Goal: Task Accomplishment & Management: Manage account settings

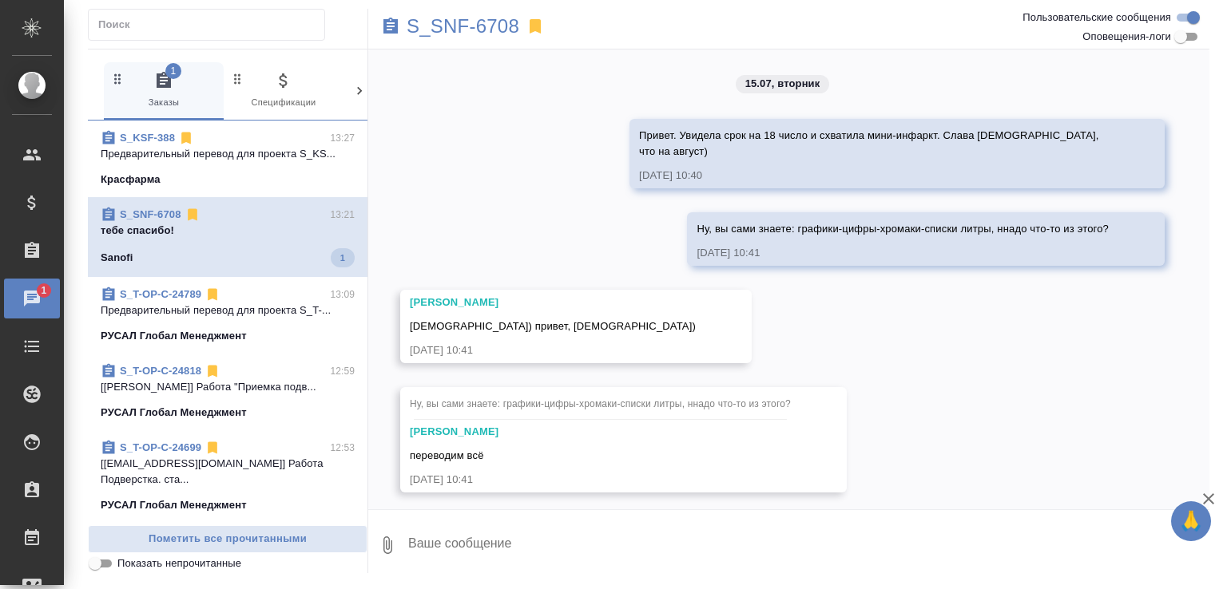
scroll to position [1725, 0]
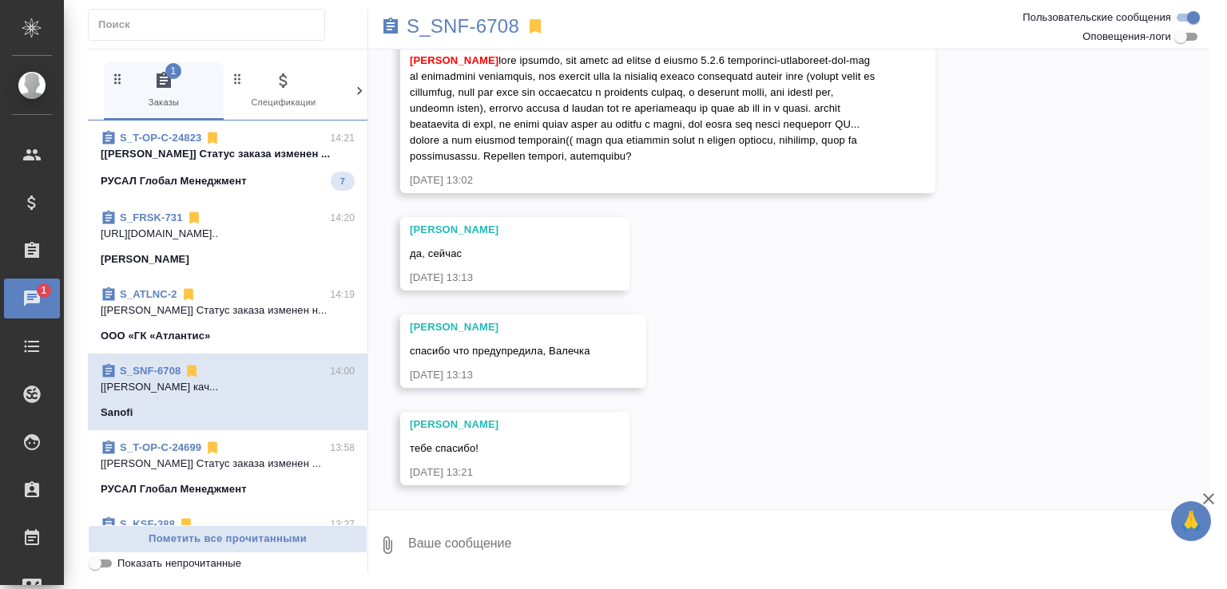
click at [284, 168] on span "S_T-OP-C-24823 14:21 [Авдеенко Кирилл] Статус заказа изменен ... РУСАЛ Глобал М…" at bounding box center [228, 160] width 254 height 61
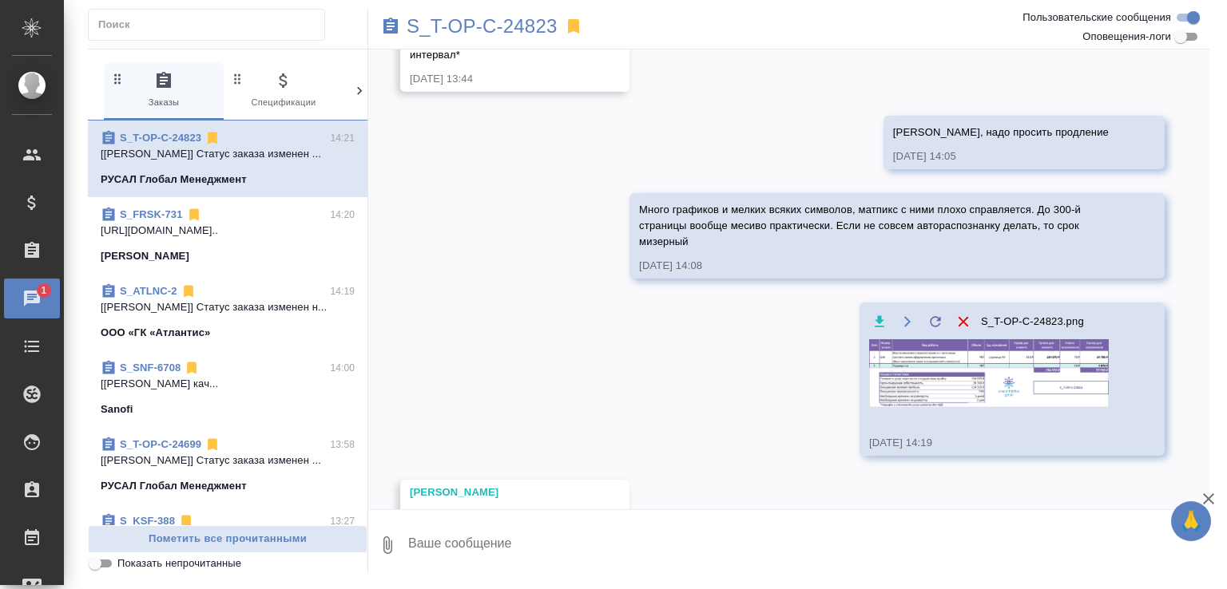
scroll to position [379, 0]
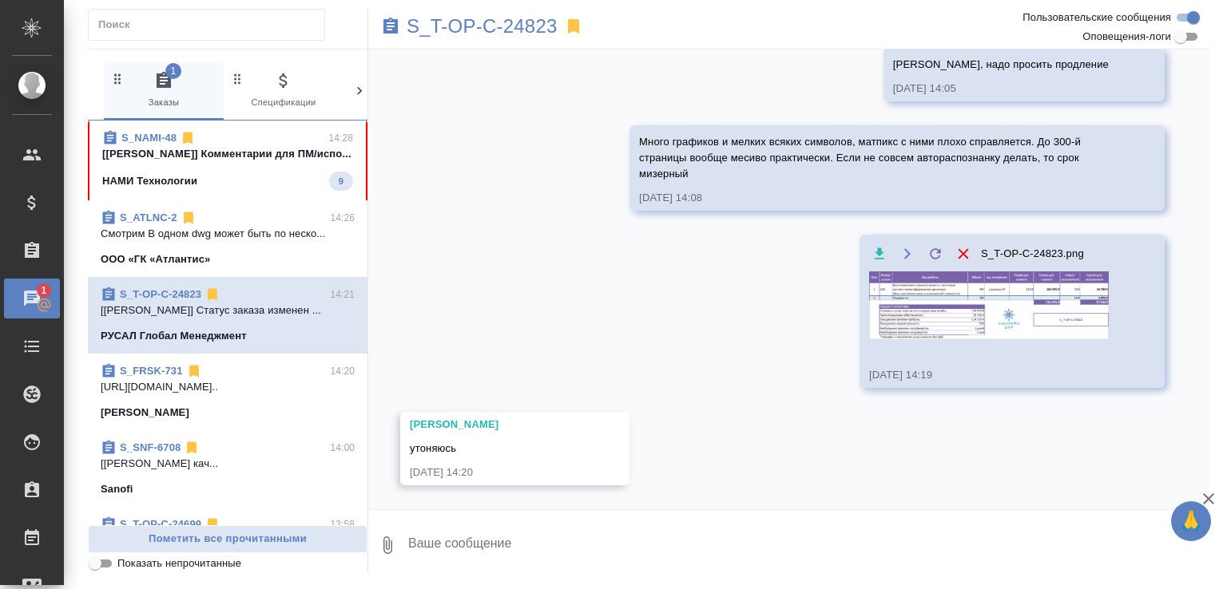
click at [251, 162] on p "[Усманова Ольга] Комментарии для ПМ/испо..." at bounding box center [227, 154] width 251 height 16
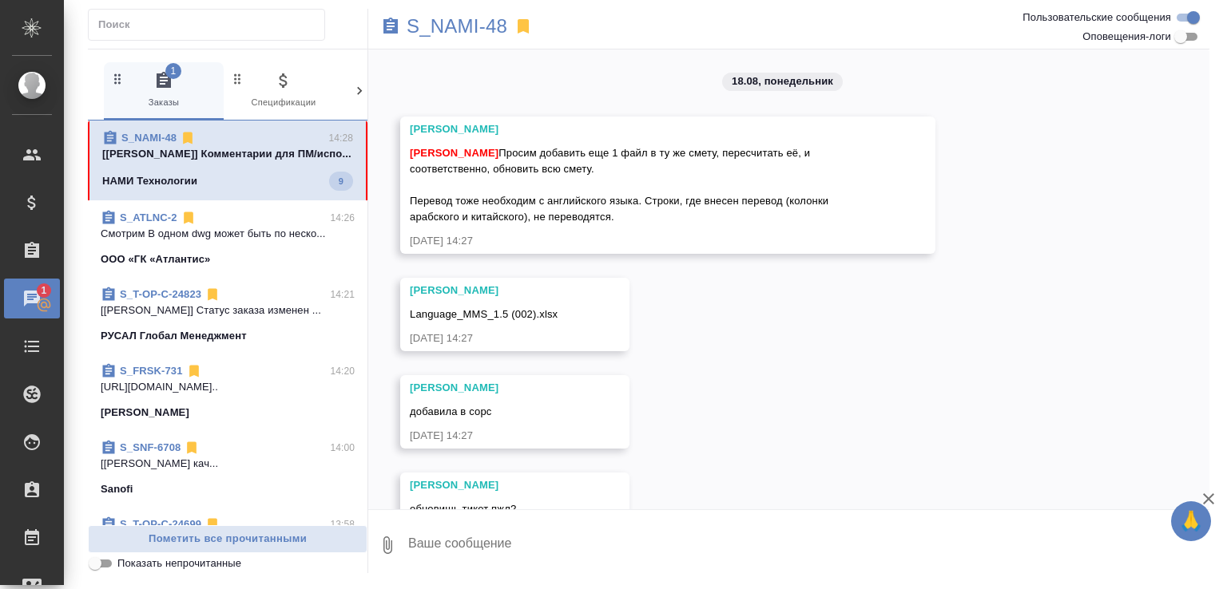
scroll to position [795, 0]
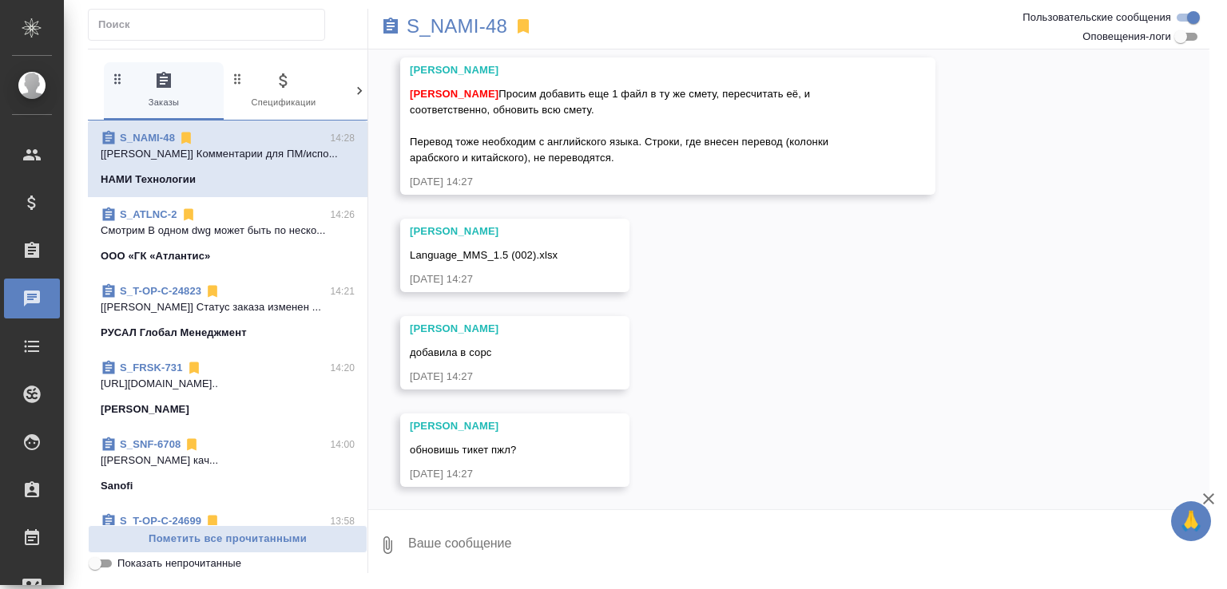
click at [155, 141] on link "S_NAMI-48" at bounding box center [147, 138] width 55 height 12
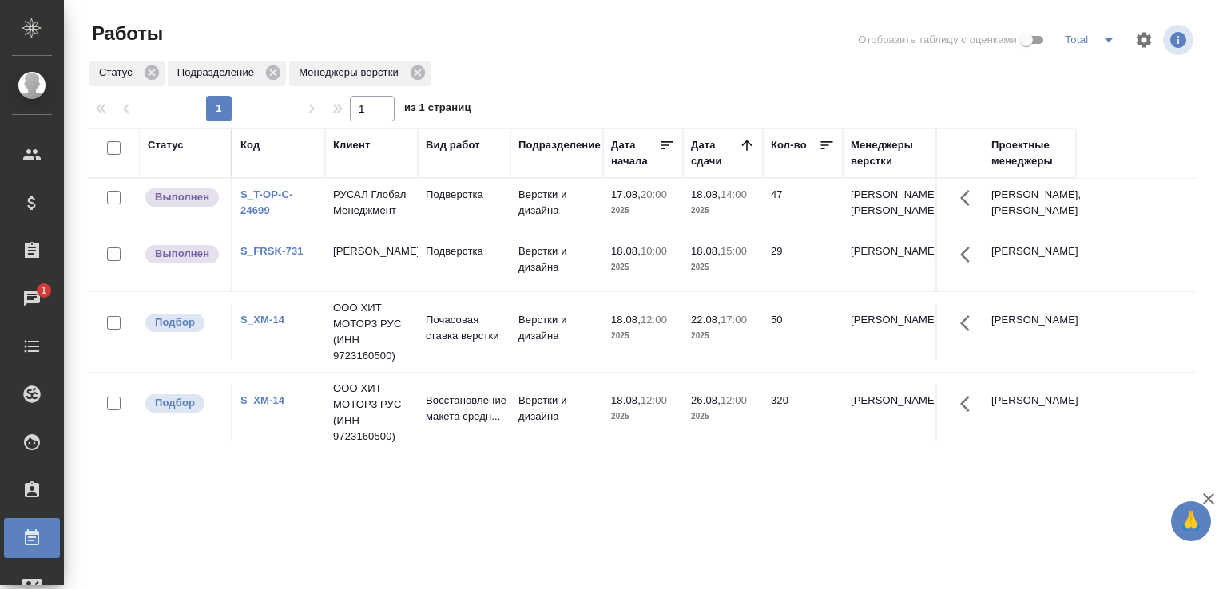
scroll to position [123, 0]
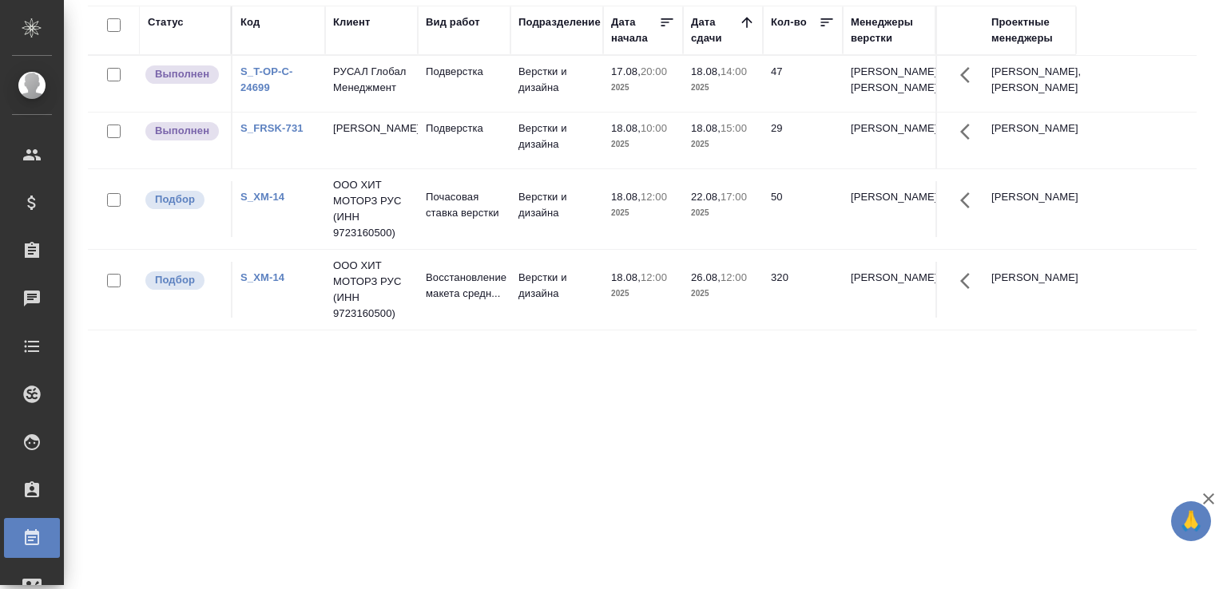
click at [620, 92] on p "2025" at bounding box center [643, 88] width 64 height 16
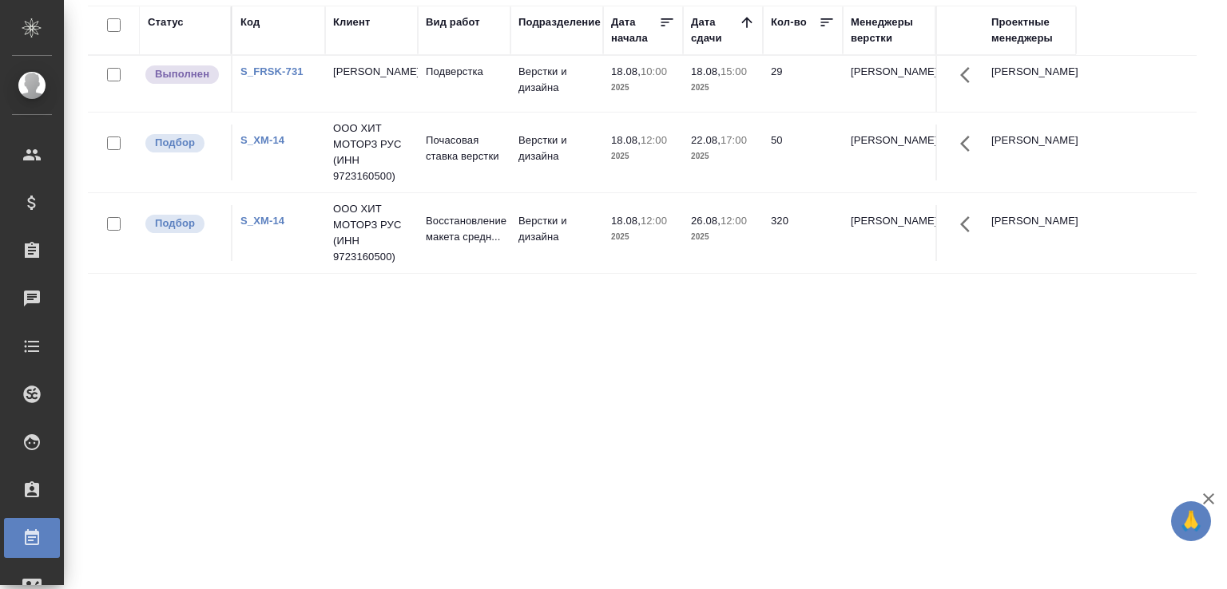
click at [369, 92] on td "Fresenius Kabi" at bounding box center [371, 84] width 93 height 56
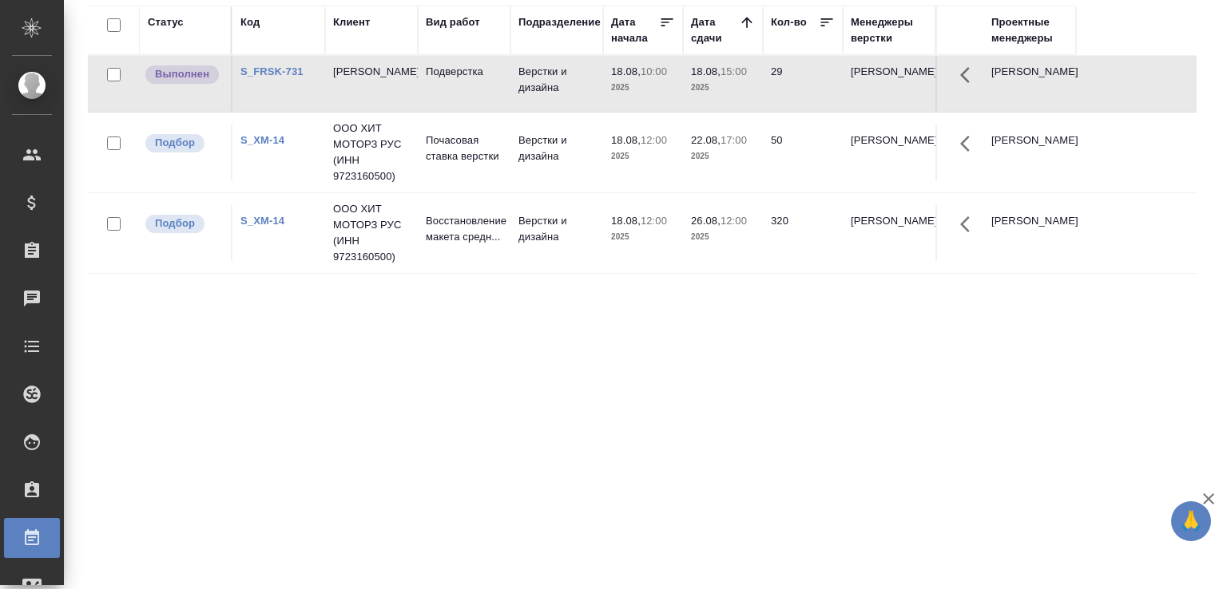
scroll to position [43, 0]
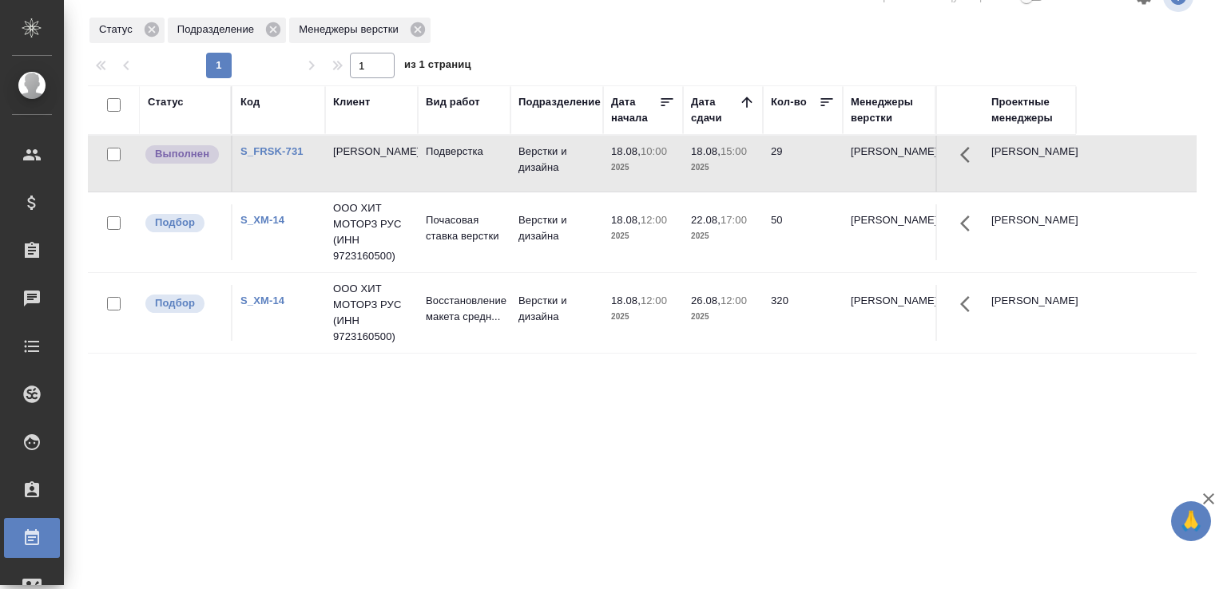
click at [369, 92] on th "Клиент" at bounding box center [371, 110] width 93 height 50
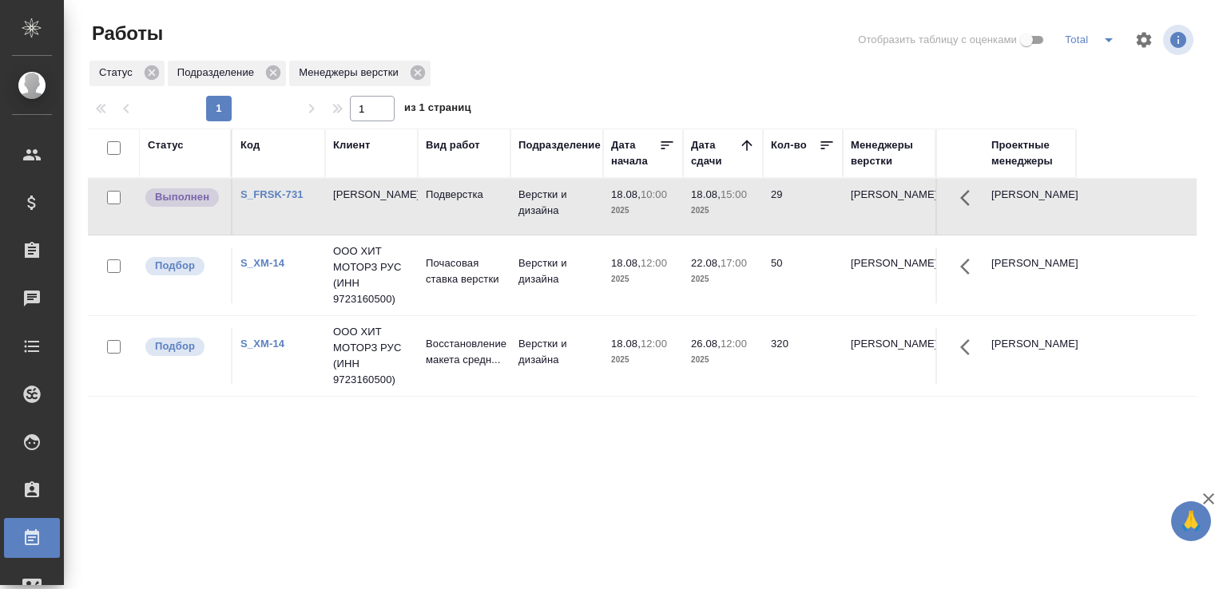
click at [363, 209] on td "Fresenius Kabi" at bounding box center [371, 207] width 93 height 56
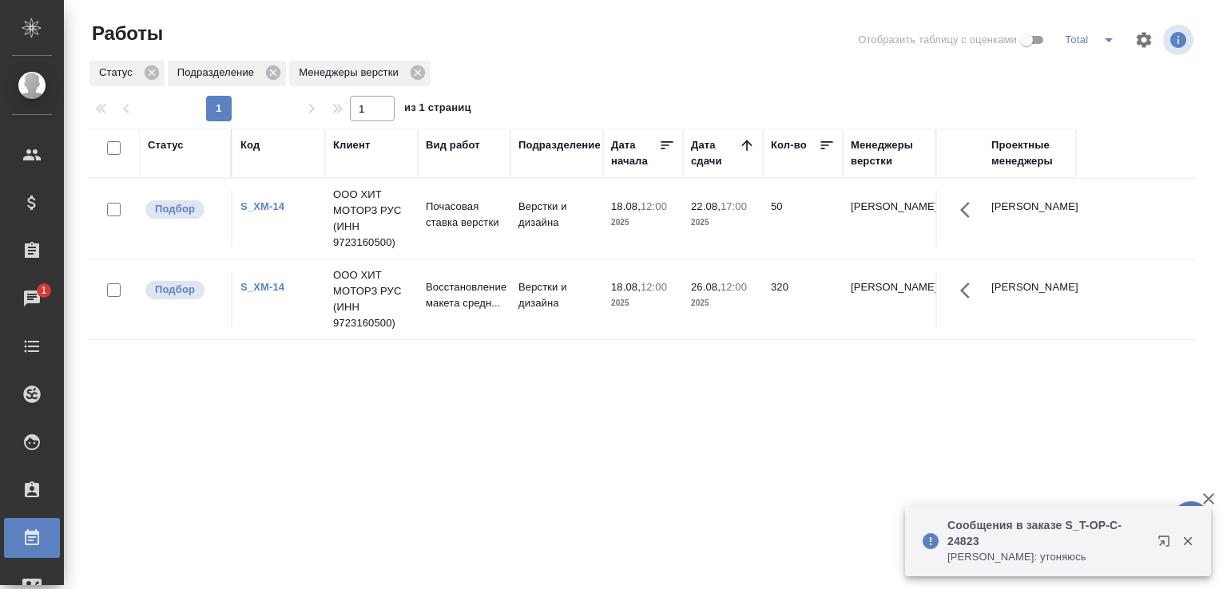
click at [1006, 540] on p "Сообщения в заказе S_T-OP-C-24823" at bounding box center [1047, 533] width 200 height 32
click at [1188, 543] on icon "button" at bounding box center [1187, 541] width 9 height 9
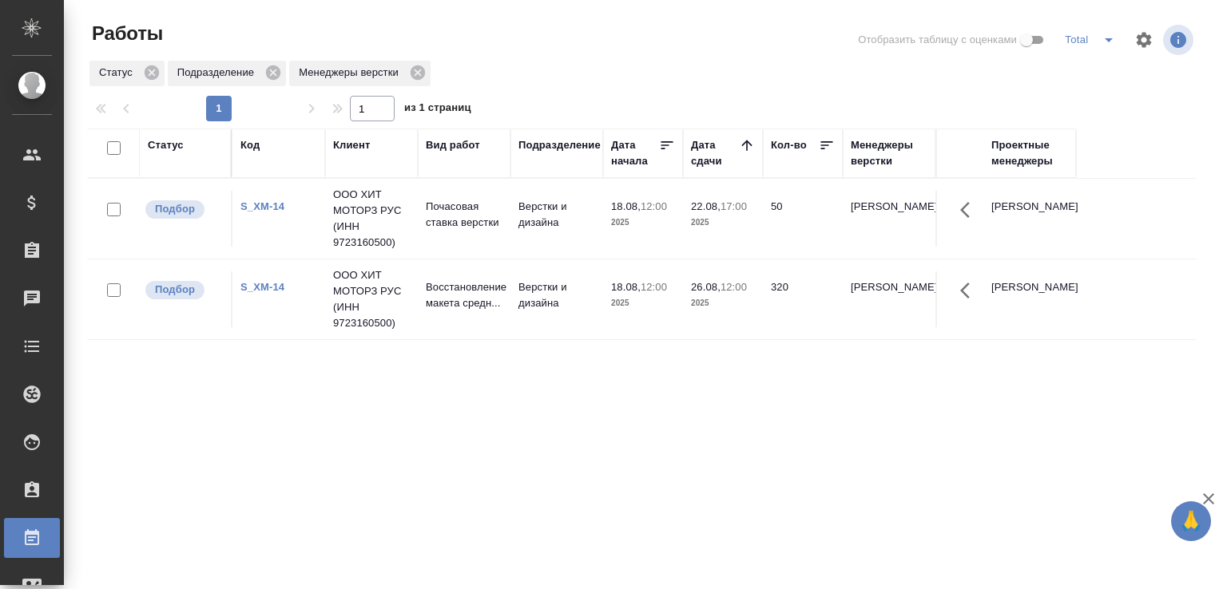
click at [515, 68] on div "Статус Подразделение Менеджеры верстки" at bounding box center [642, 73] width 1108 height 29
drag, startPoint x: 515, startPoint y: 68, endPoint x: 450, endPoint y: 89, distance: 67.9
click at [450, 89] on div "Работы Отобразить таблицу с оценками Total Статус Подразделение Менеджеры верст…" at bounding box center [648, 356] width 1139 height 712
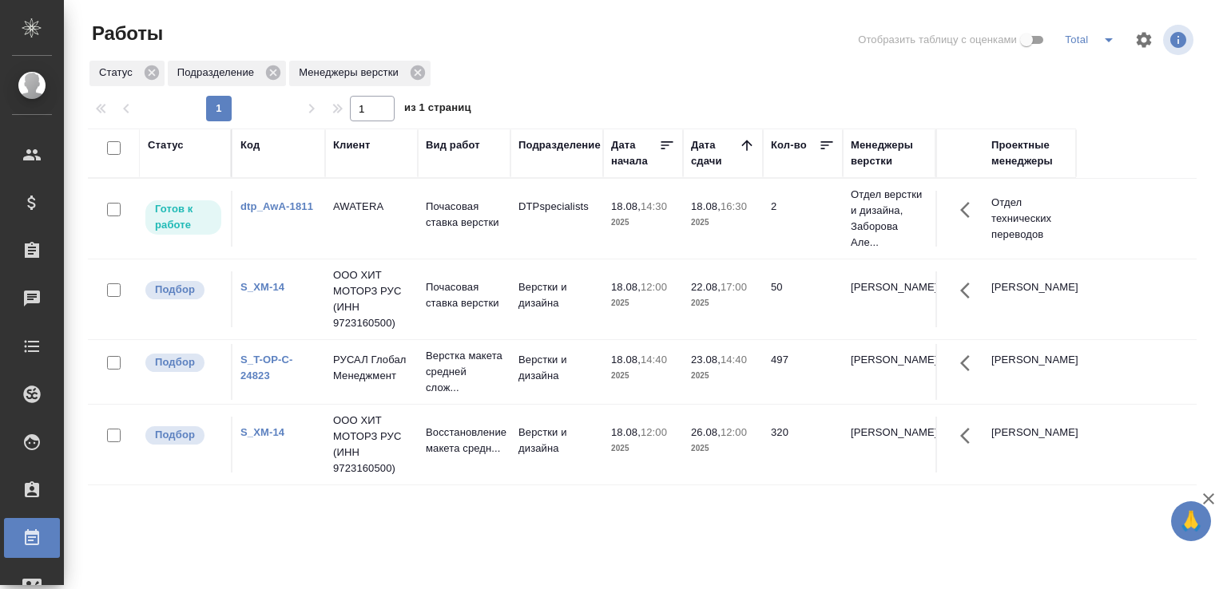
click at [285, 209] on link "dtp_AwA-1811" at bounding box center [276, 206] width 73 height 12
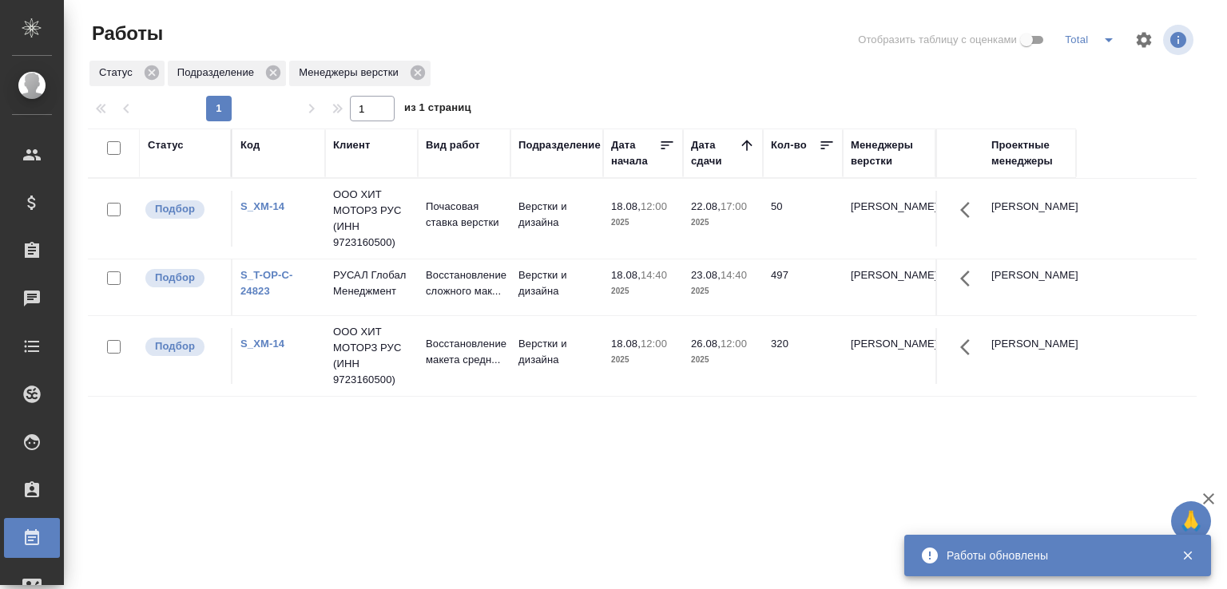
click at [591, 49] on div at bounding box center [649, 40] width 374 height 38
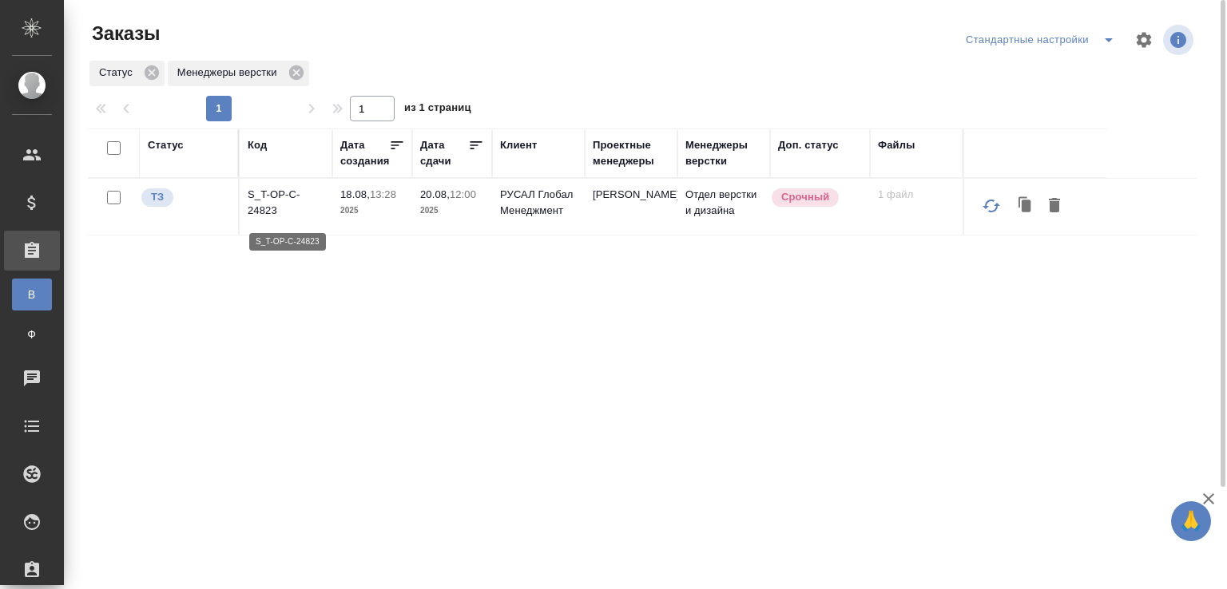
click at [261, 211] on p "S_T-OP-C-24823" at bounding box center [286, 203] width 77 height 32
click at [543, 61] on div "Статус Менеджеры верстки" at bounding box center [642, 73] width 1108 height 29
click at [543, 62] on div "Статус Менеджеры верстки" at bounding box center [642, 73] width 1108 height 29
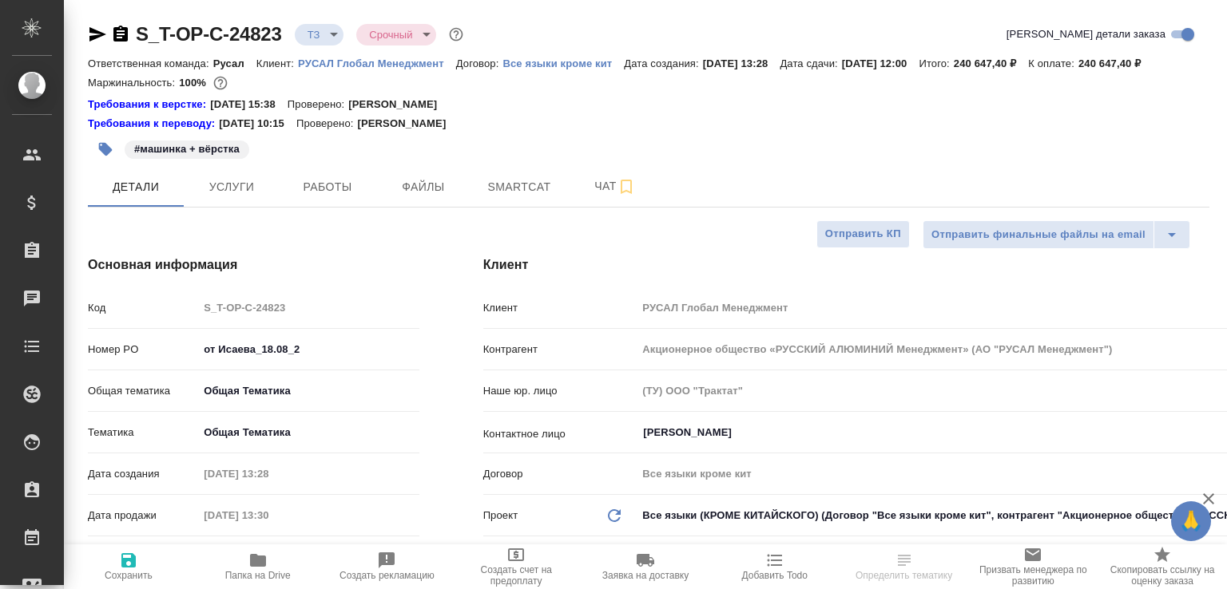
select select "RU"
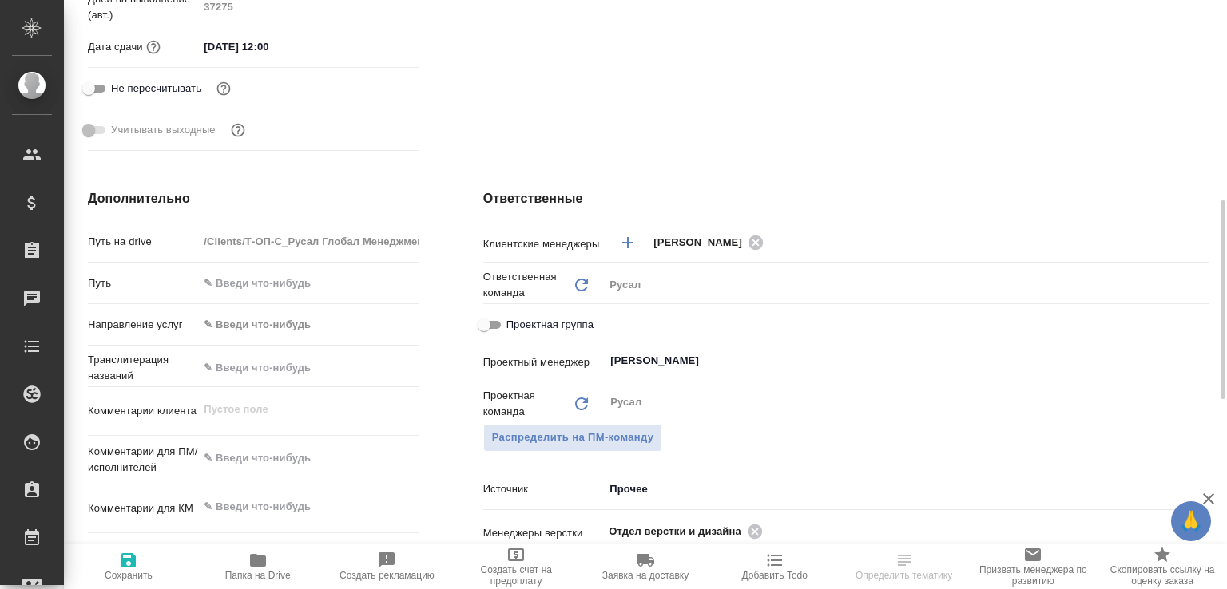
scroll to position [763, 0]
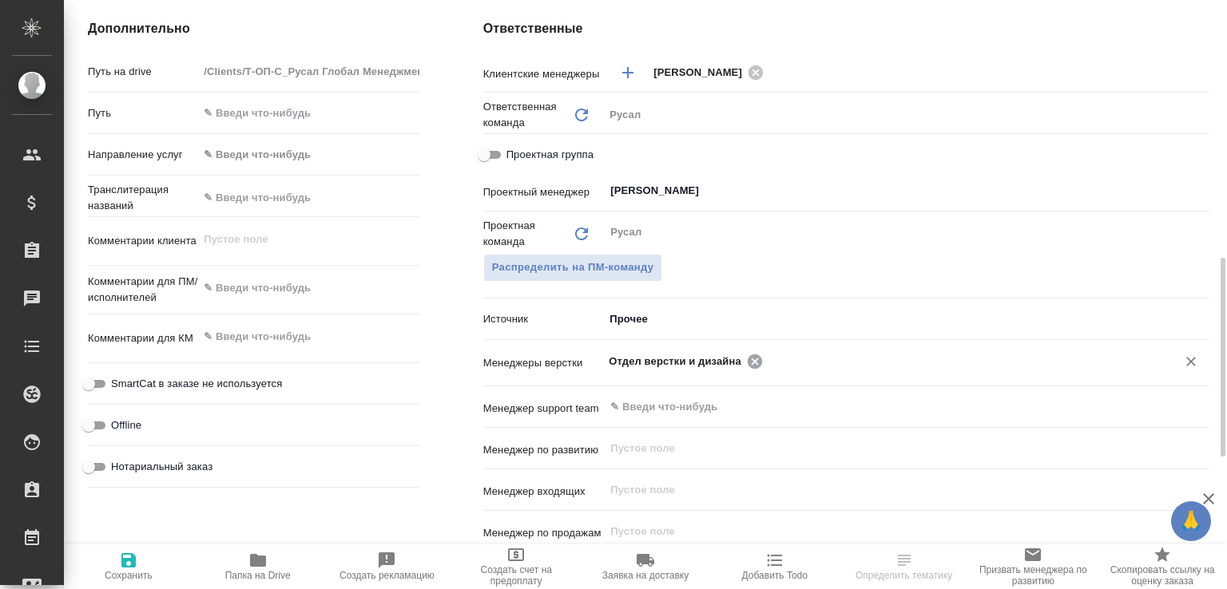
click at [747, 368] on icon at bounding box center [754, 361] width 14 height 14
click at [767, 371] on input "text" at bounding box center [958, 360] width 383 height 19
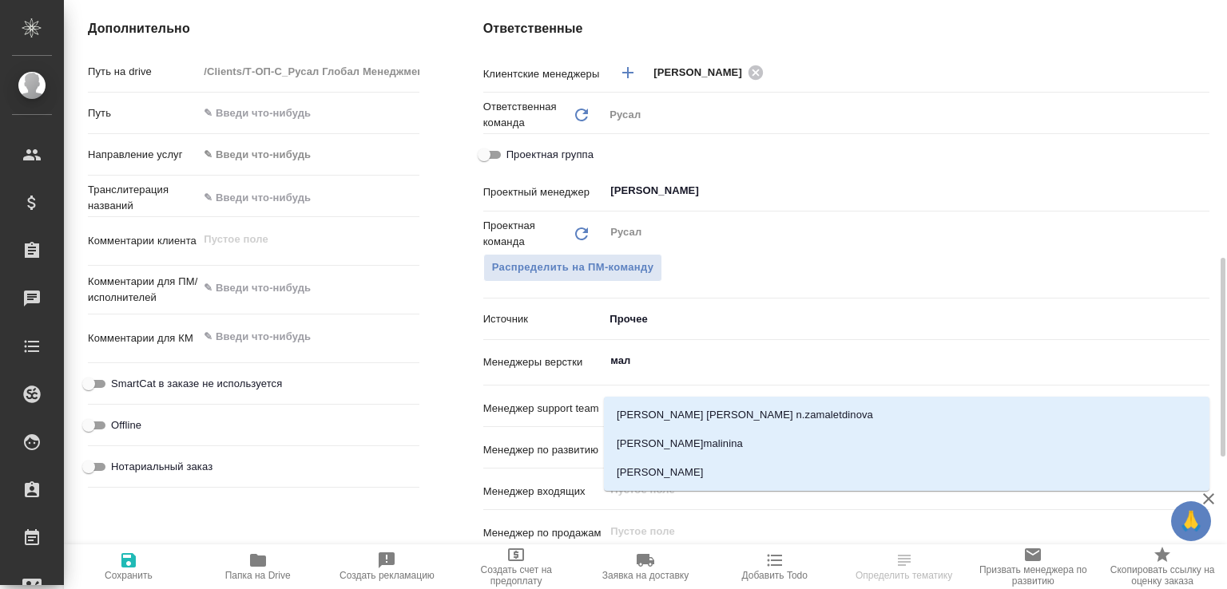
type input "мало"
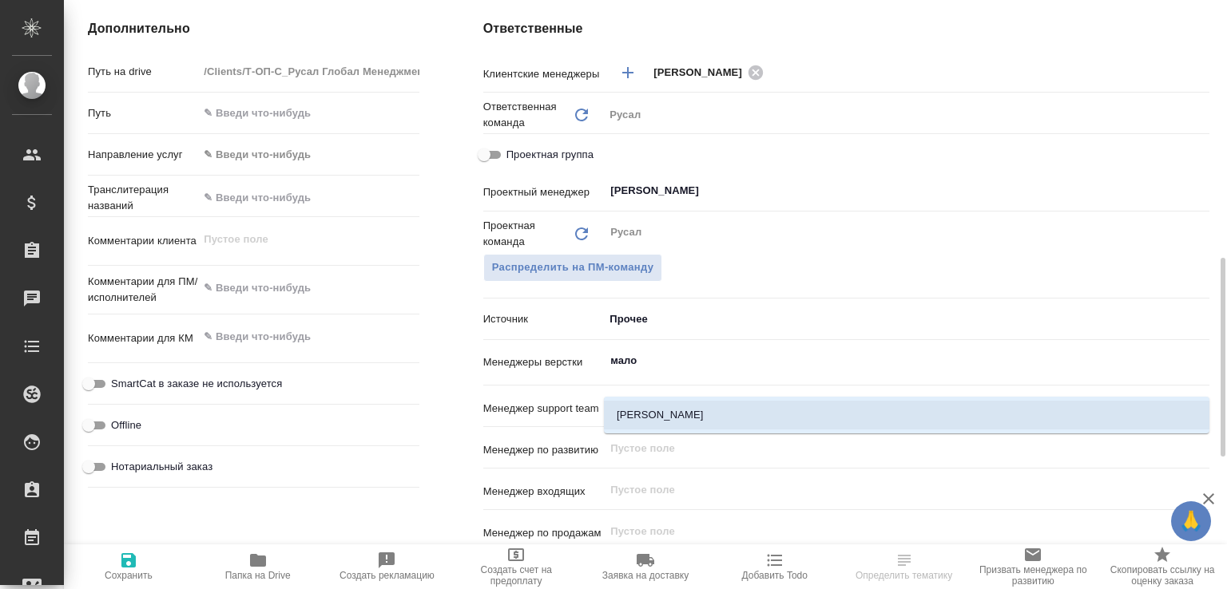
click at [717, 403] on li "[PERSON_NAME]" at bounding box center [906, 415] width 605 height 29
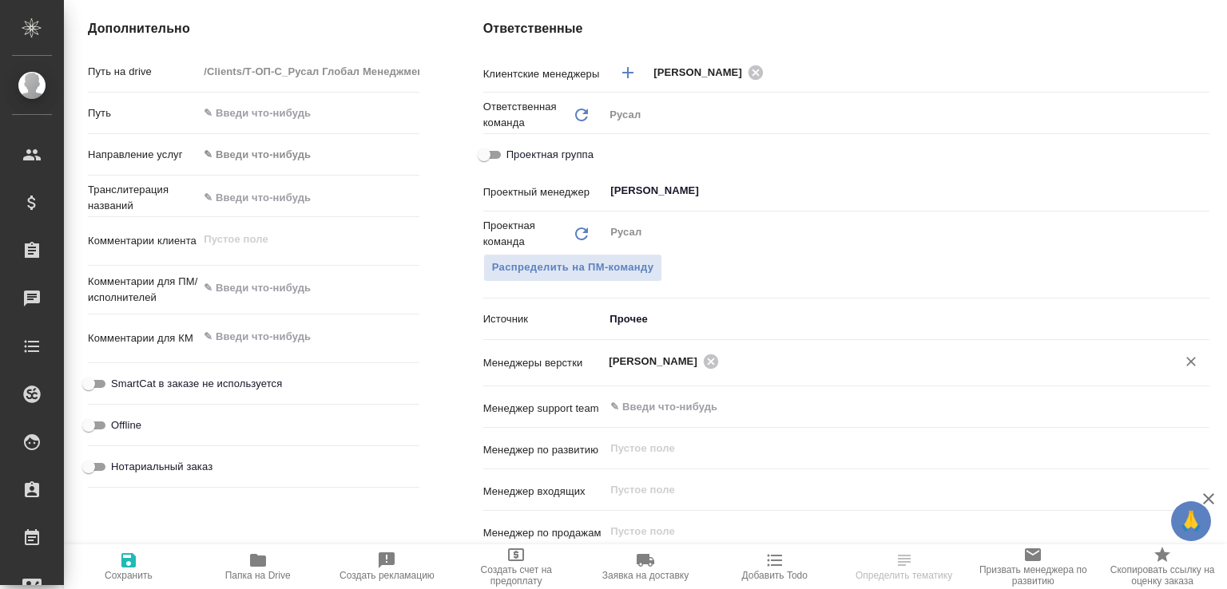
click at [128, 560] on icon "button" at bounding box center [128, 560] width 14 height 14
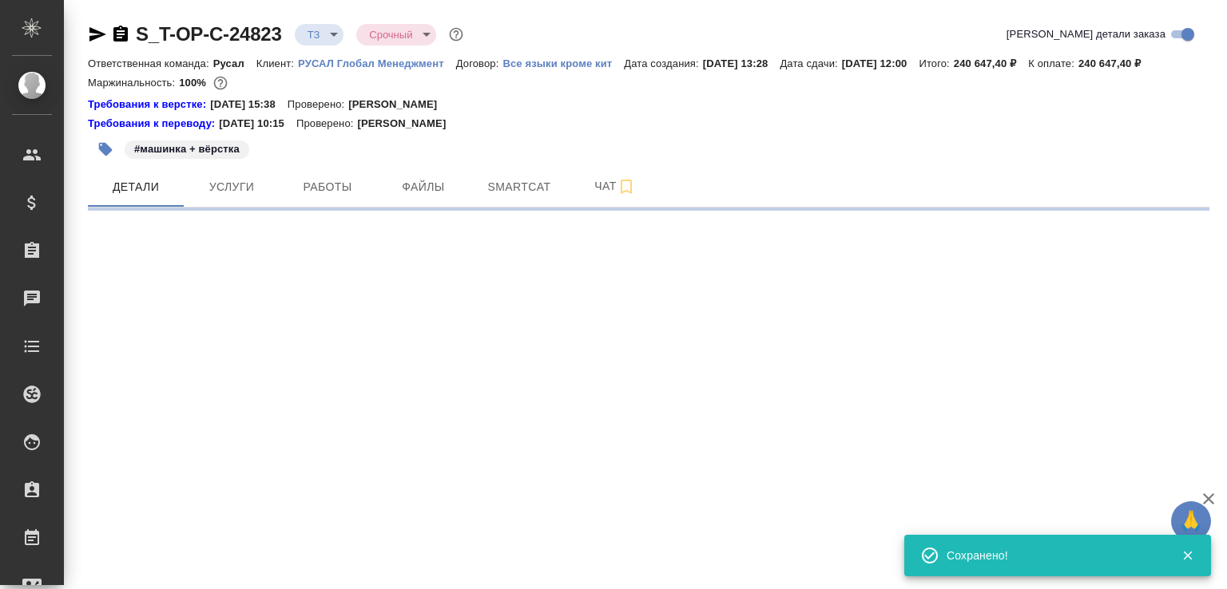
select select "RU"
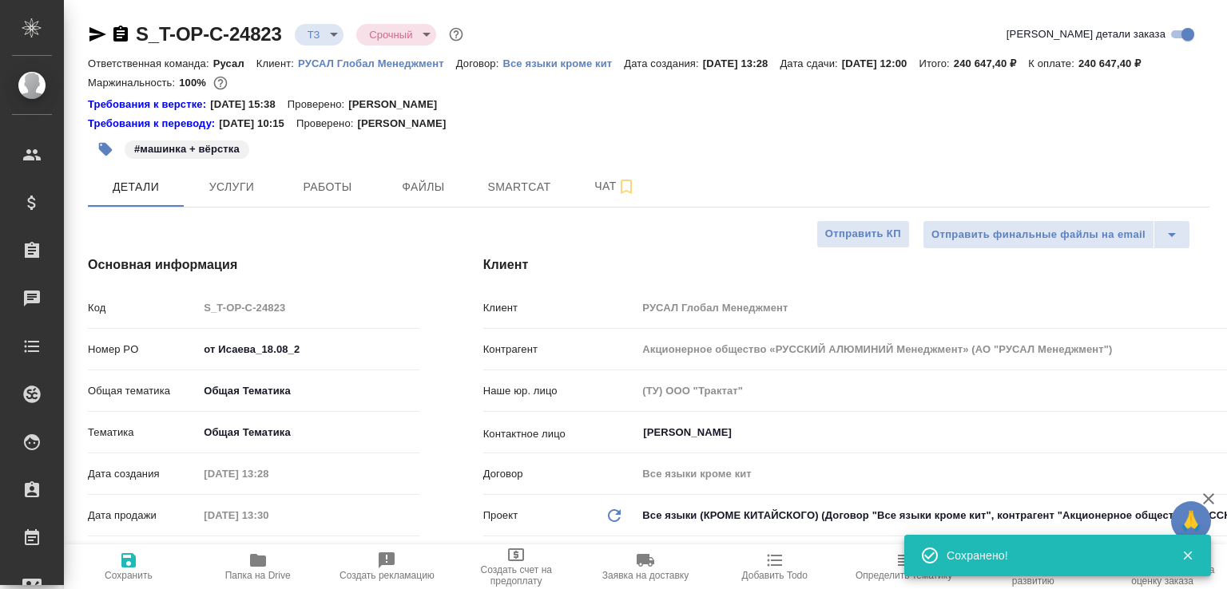
type textarea "x"
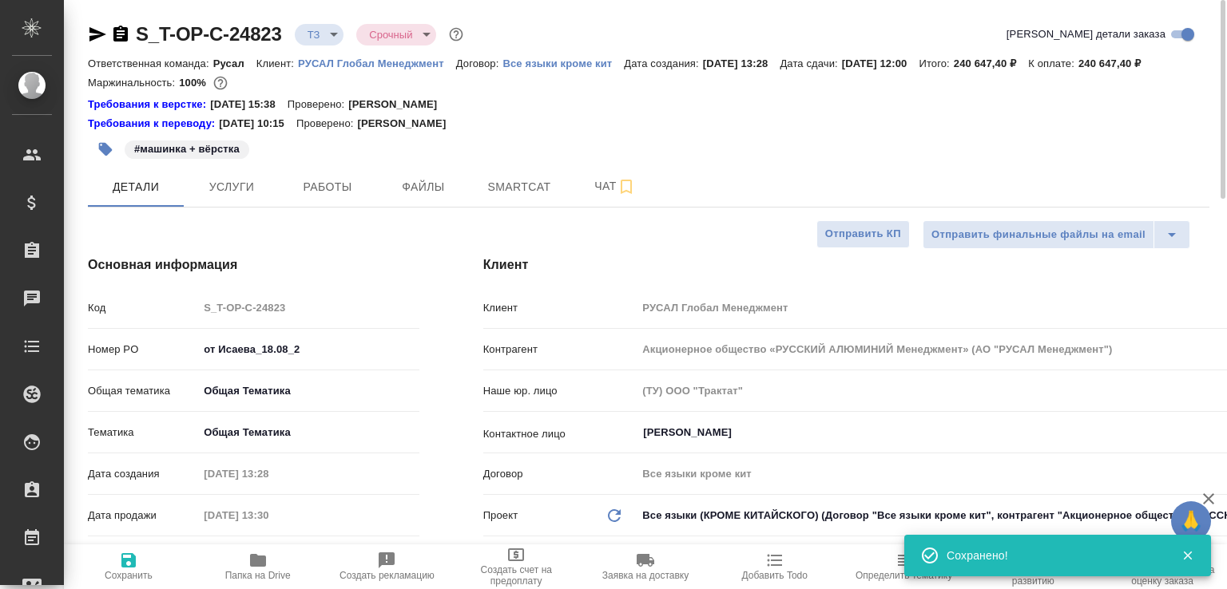
type textarea "x"
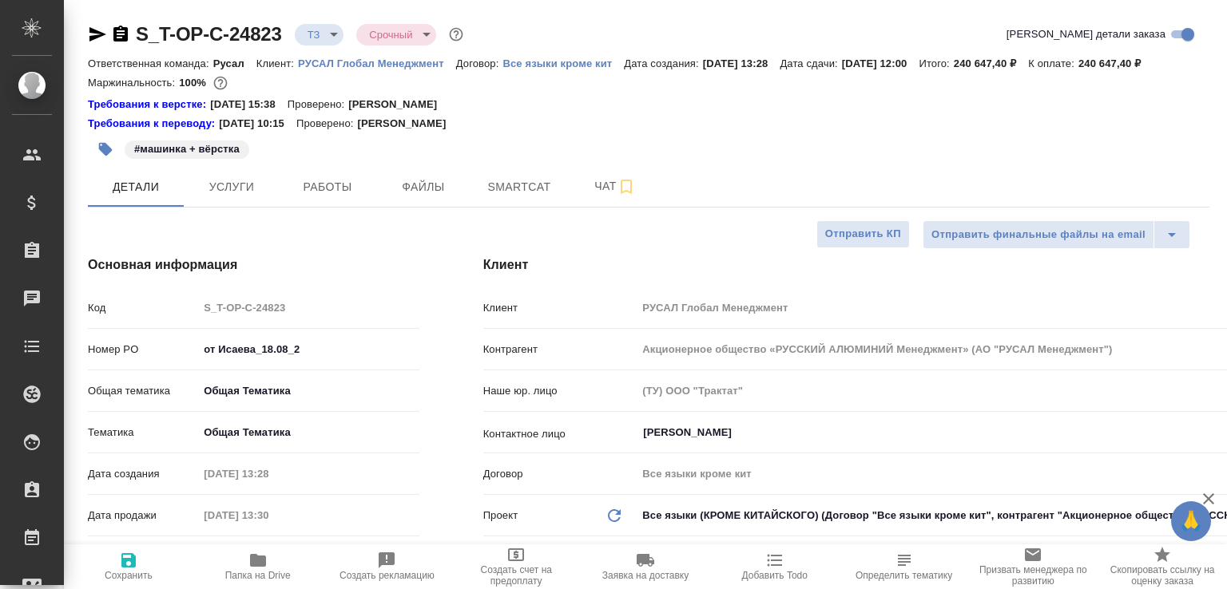
click at [264, 573] on span "Папка на Drive" at bounding box center [257, 575] width 65 height 11
type textarea "x"
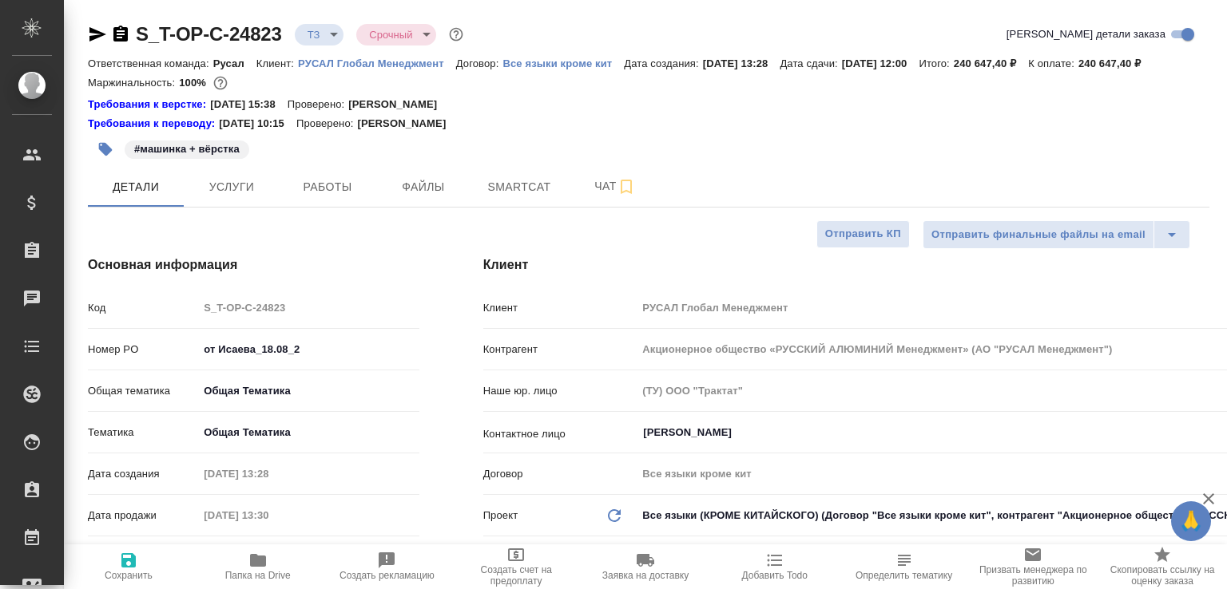
type textarea "x"
click at [593, 196] on span "Чат" at bounding box center [615, 186] width 77 height 20
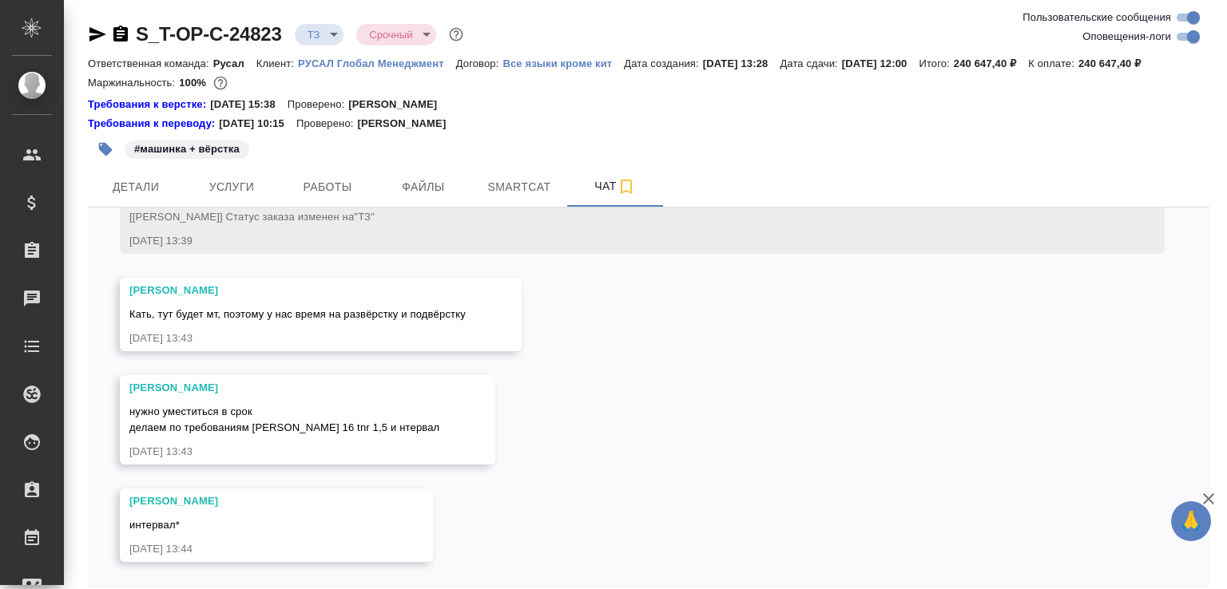
scroll to position [89, 0]
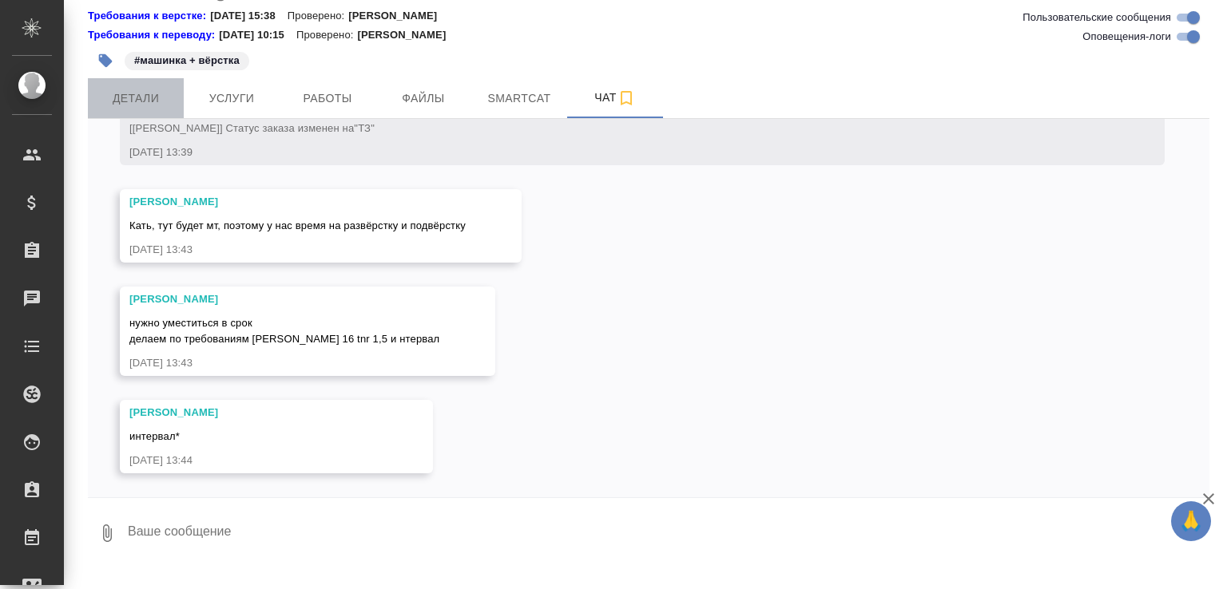
click at [126, 109] on span "Детали" at bounding box center [135, 99] width 77 height 20
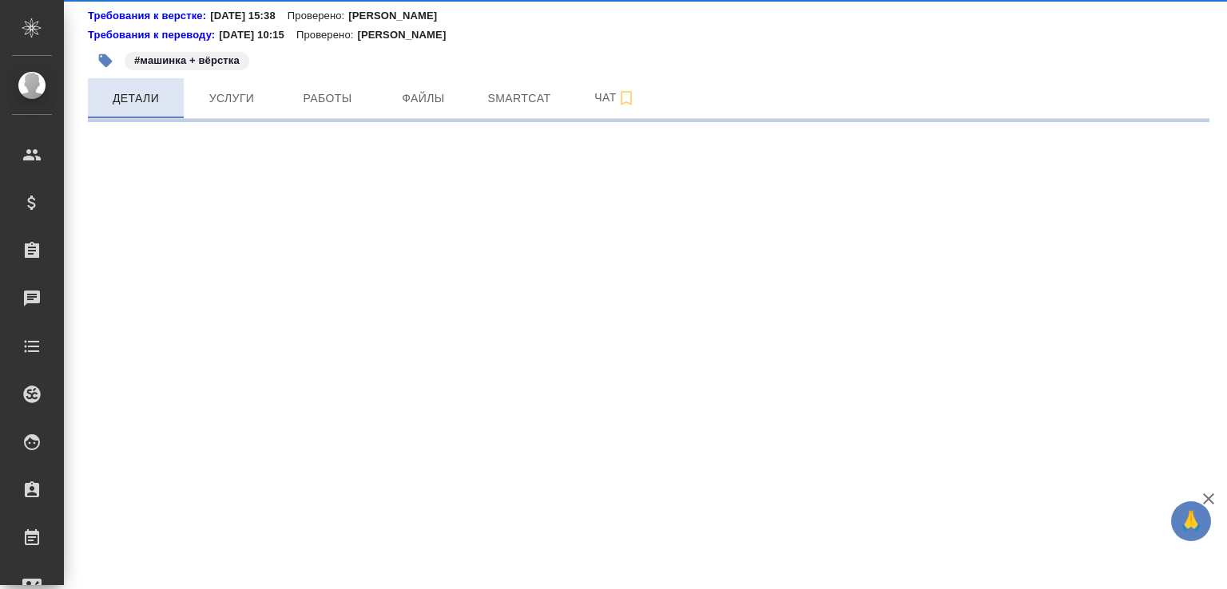
select select "RU"
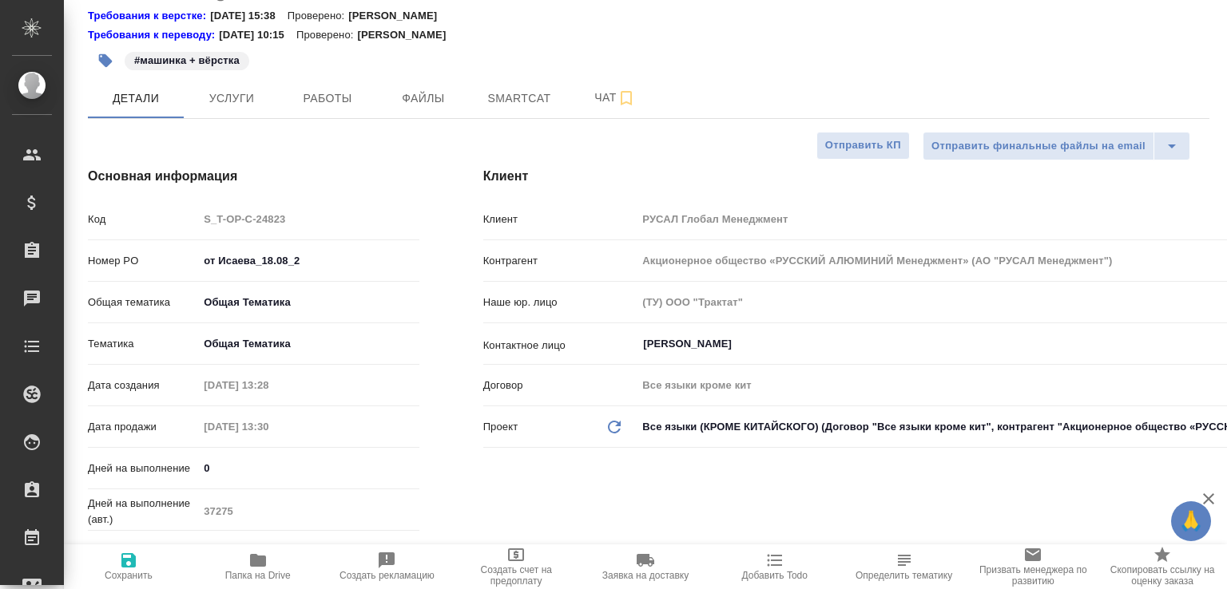
type textarea "x"
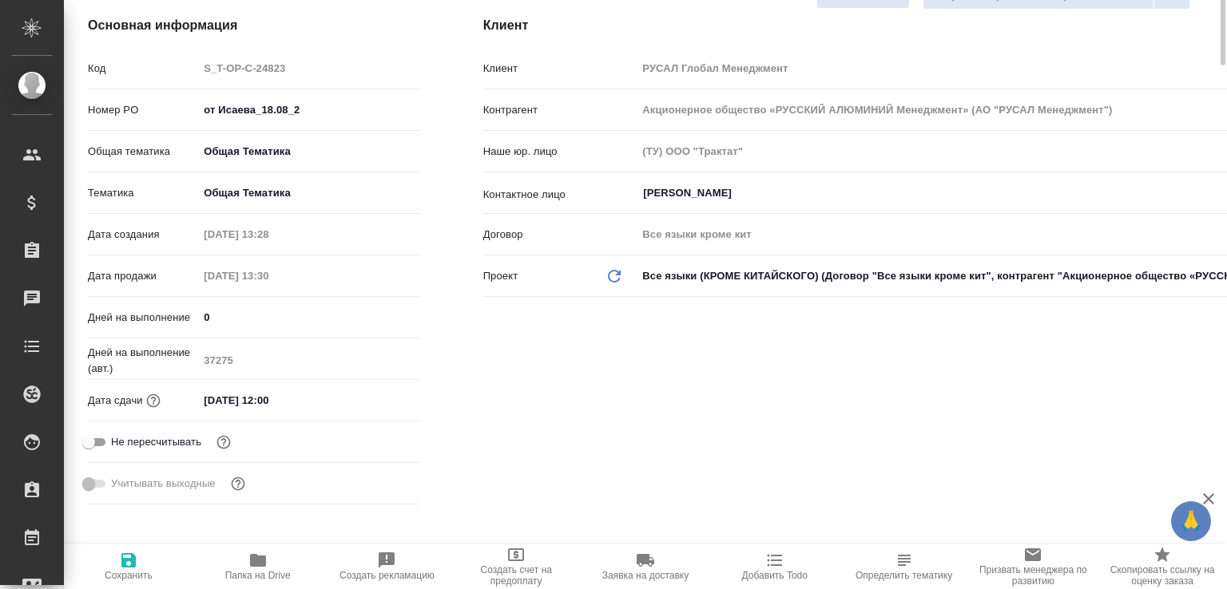
scroll to position [80, 0]
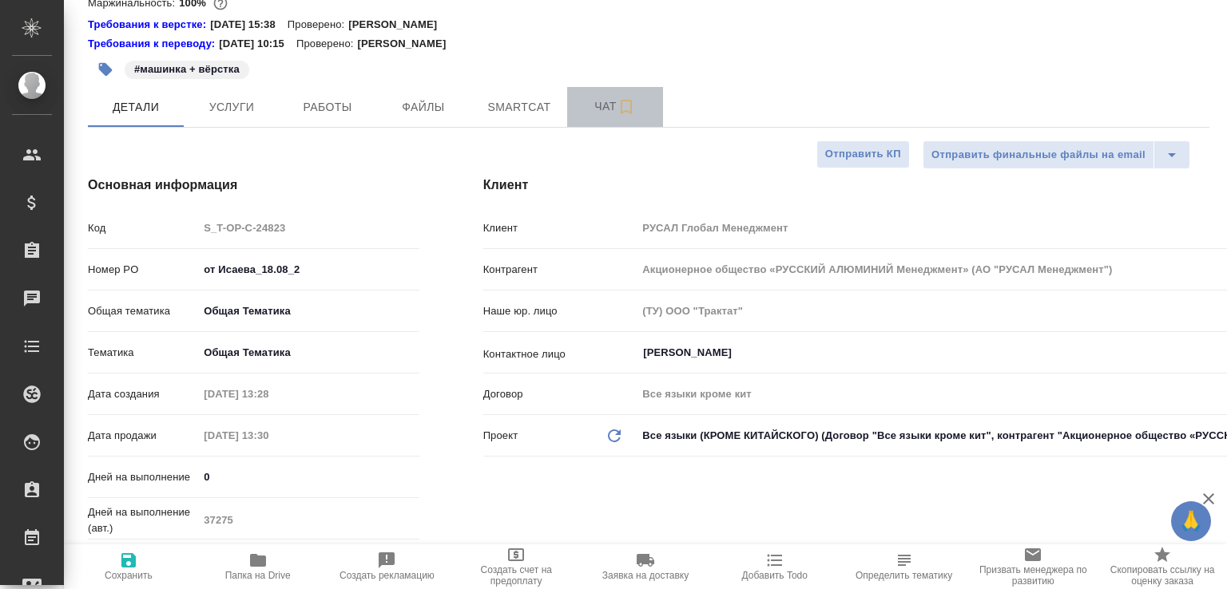
click at [604, 112] on button "Чат" at bounding box center [615, 107] width 96 height 40
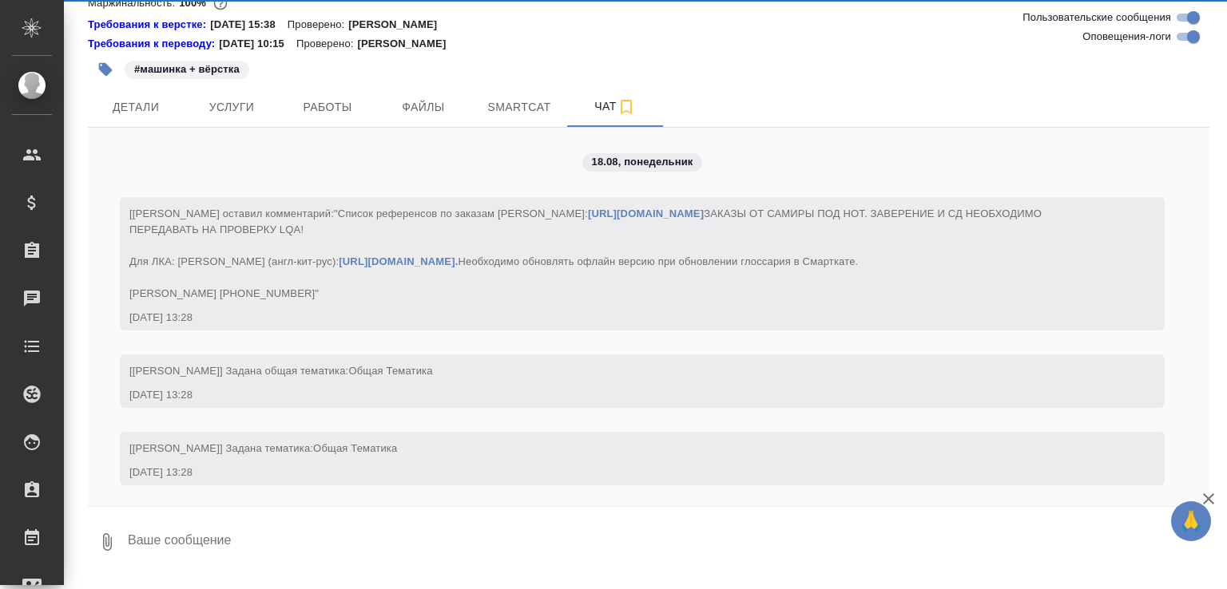
scroll to position [1118, 0]
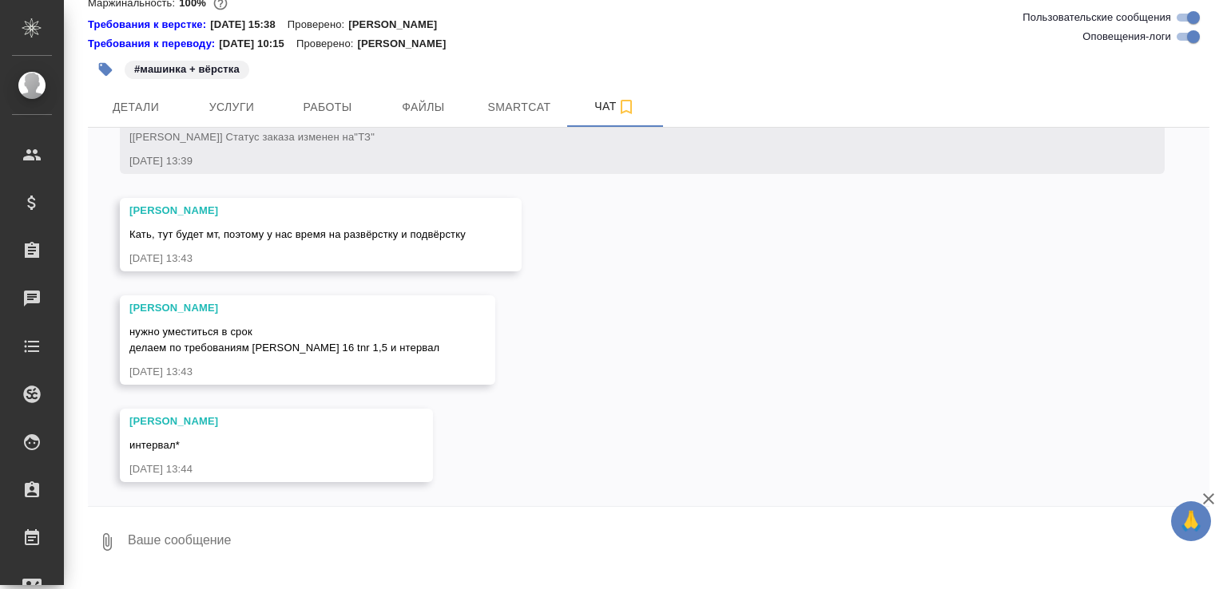
click at [309, 543] on textarea at bounding box center [667, 542] width 1083 height 54
type textarea "Р"
click at [372, 563] on textarea "Анрил, надо просить продление" at bounding box center [654, 542] width 1056 height 54
type textarea "Анрил, надо просить продление"
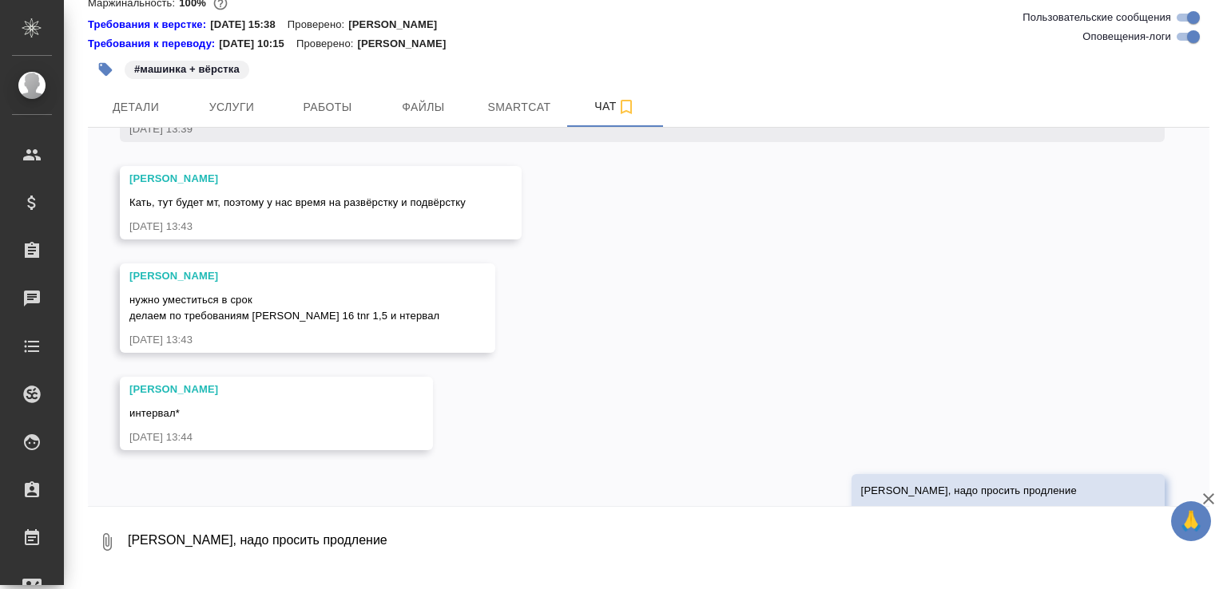
scroll to position [1195, 0]
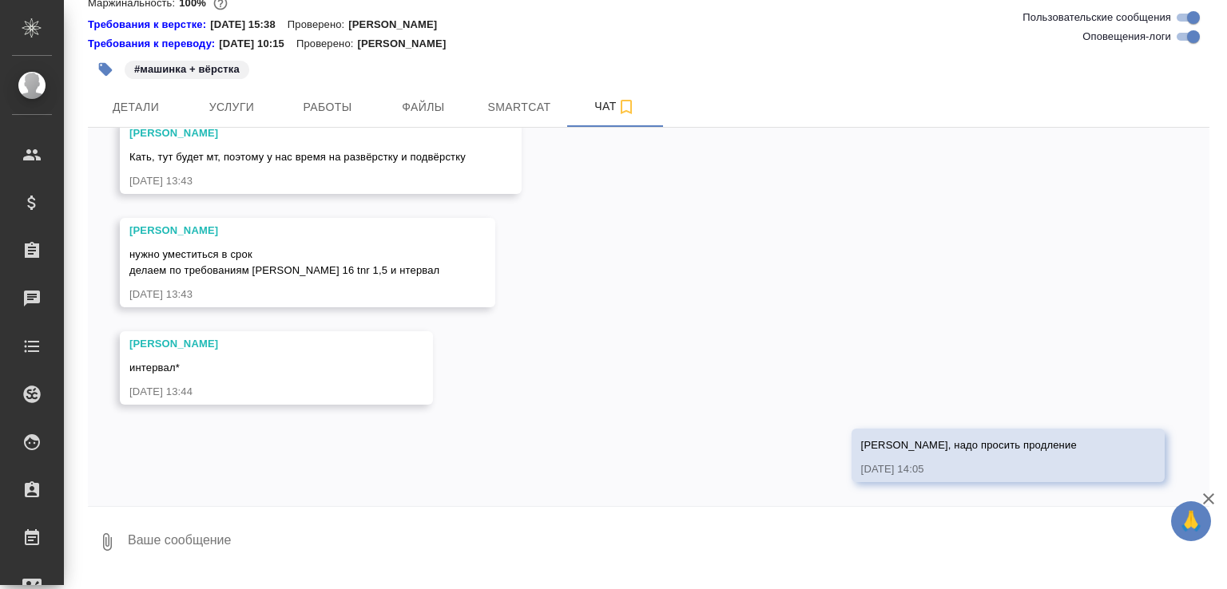
click at [415, 539] on textarea at bounding box center [667, 542] width 1083 height 54
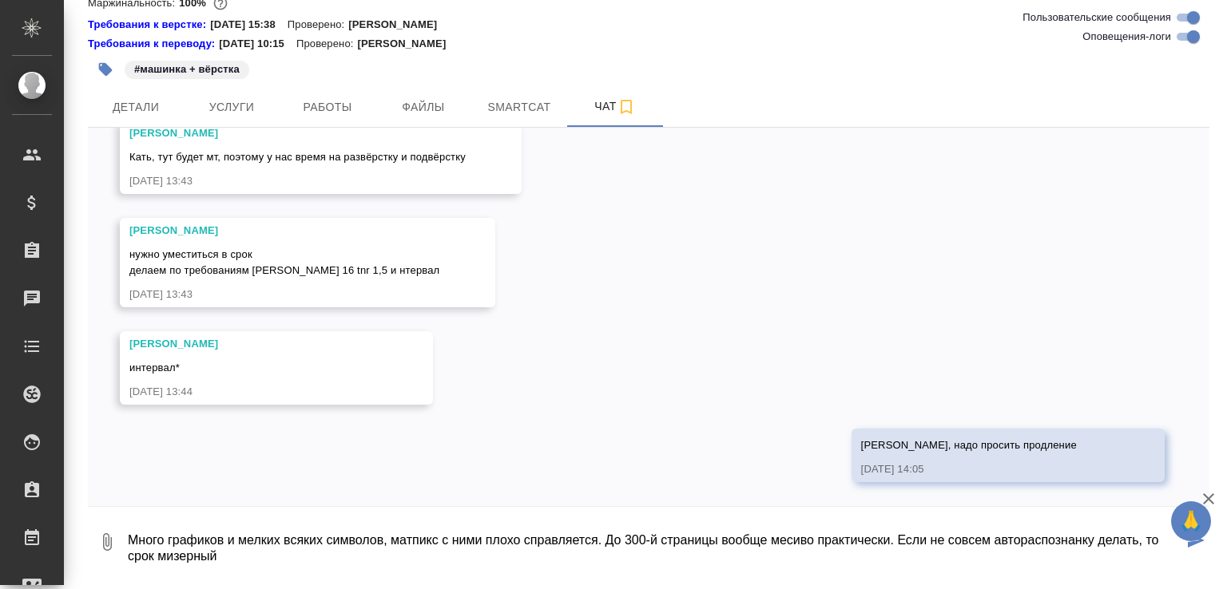
type textarea "Много графиков и мелких всяких символов, матпикс с ними плохо справляется. До 3…"
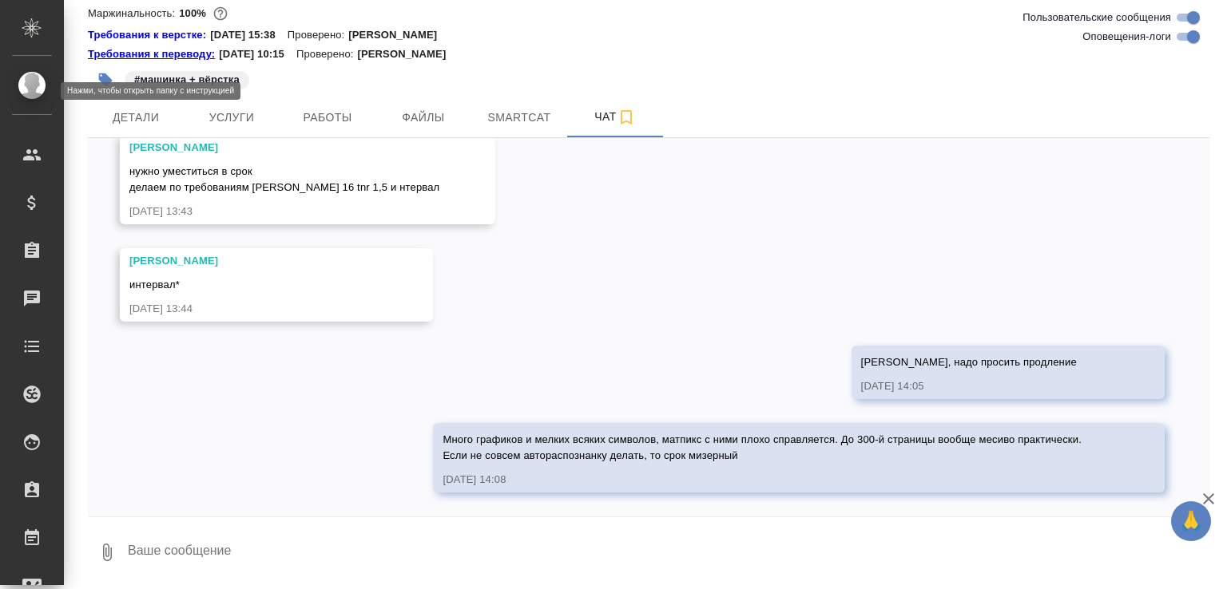
scroll to position [0, 0]
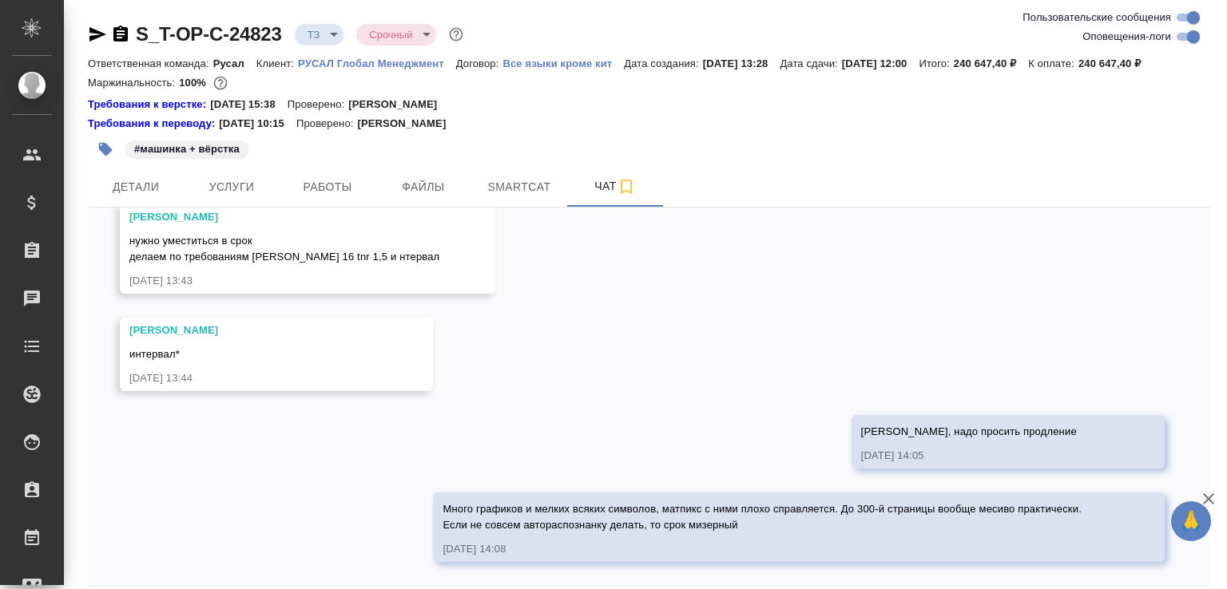
click at [122, 35] on icon "button" at bounding box center [120, 34] width 14 height 16
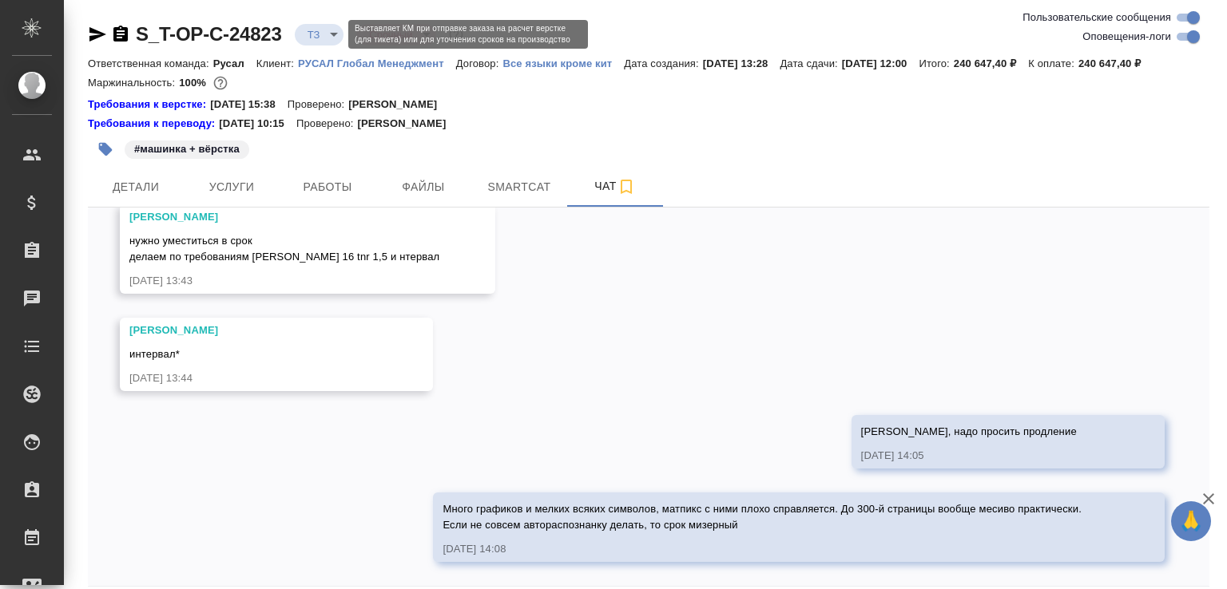
click at [317, 35] on body "🙏 .cls-1 fill:#fff; AWATERA Малофеева Екатерина e.malofeeva Клиенты Спецификаци…" at bounding box center [613, 294] width 1227 height 589
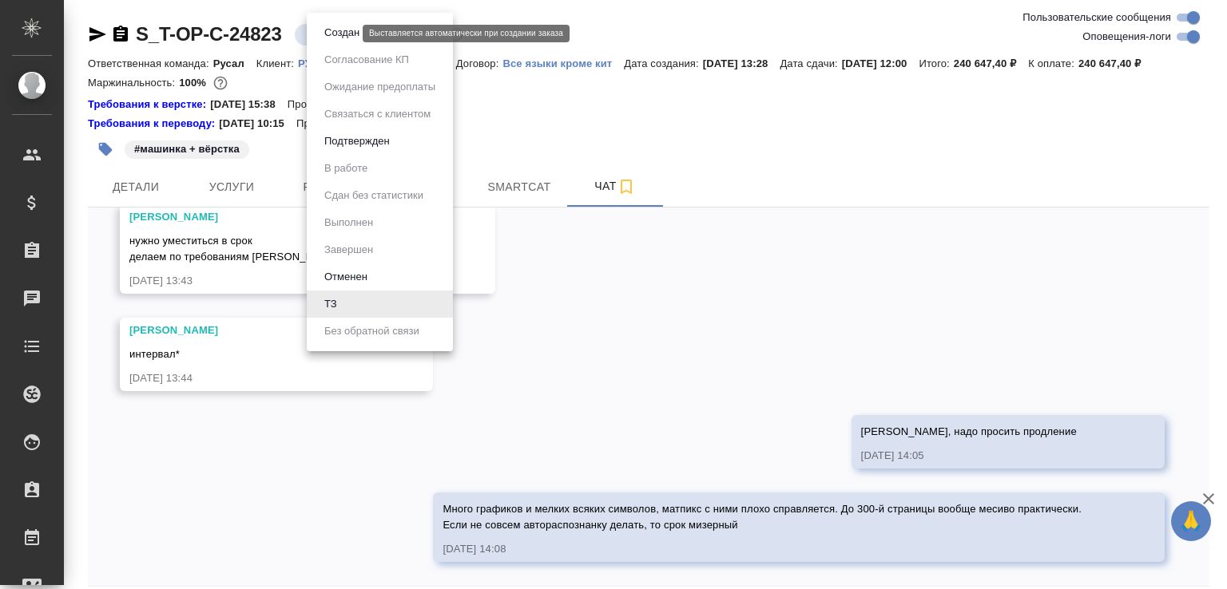
click at [317, 35] on li "Создан" at bounding box center [380, 32] width 146 height 27
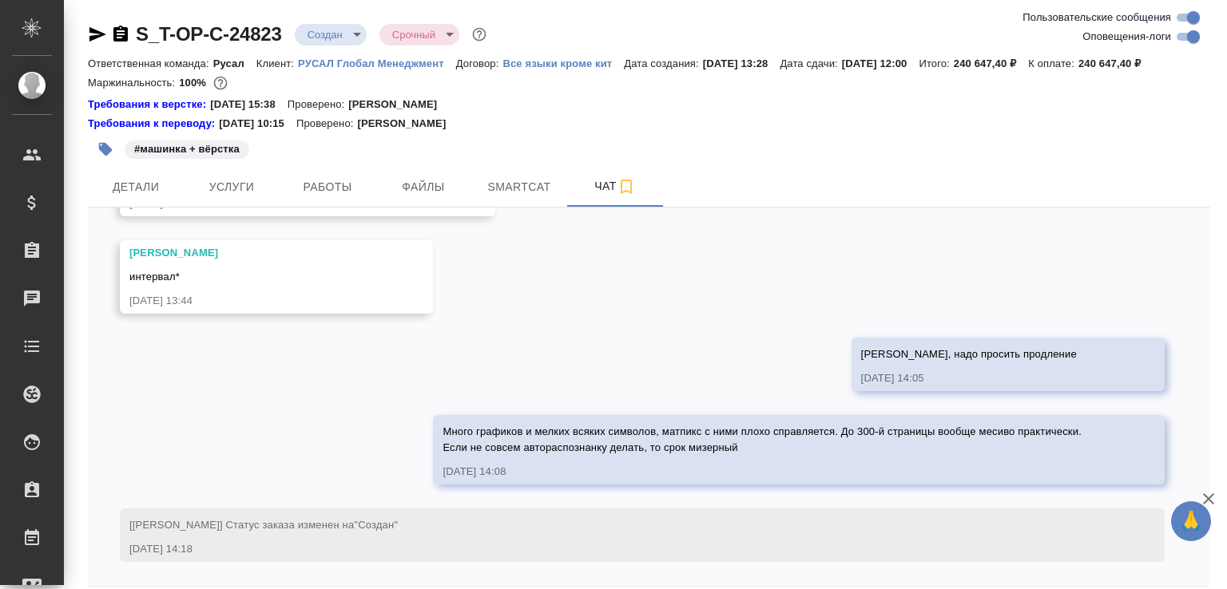
scroll to position [89, 0]
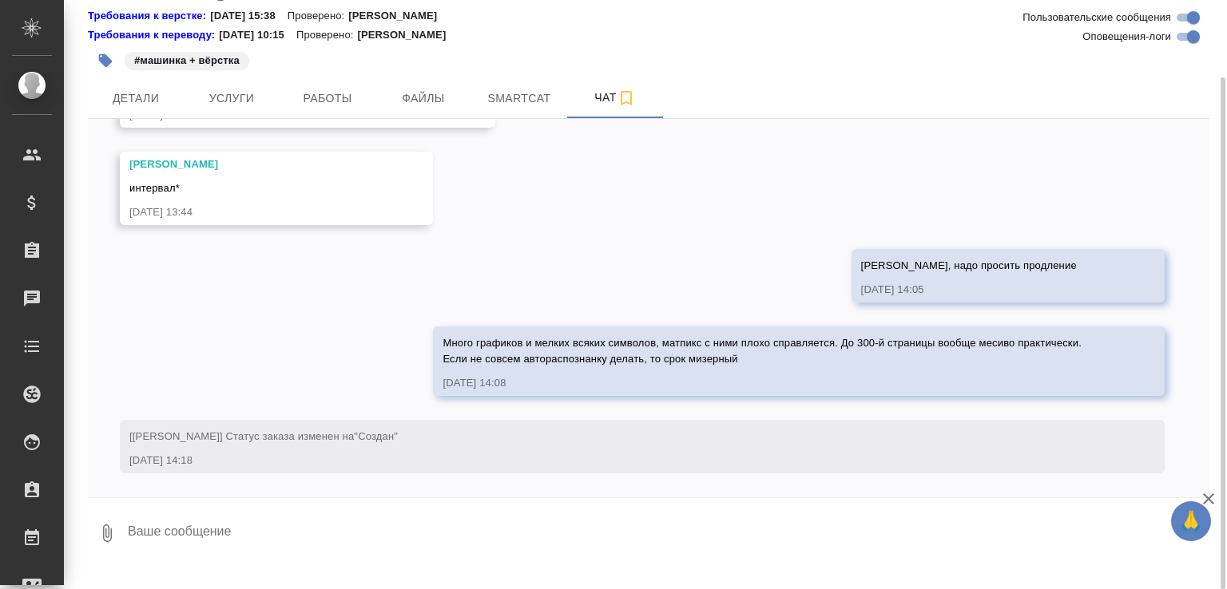
click at [102, 543] on icon "button" at bounding box center [106, 533] width 19 height 19
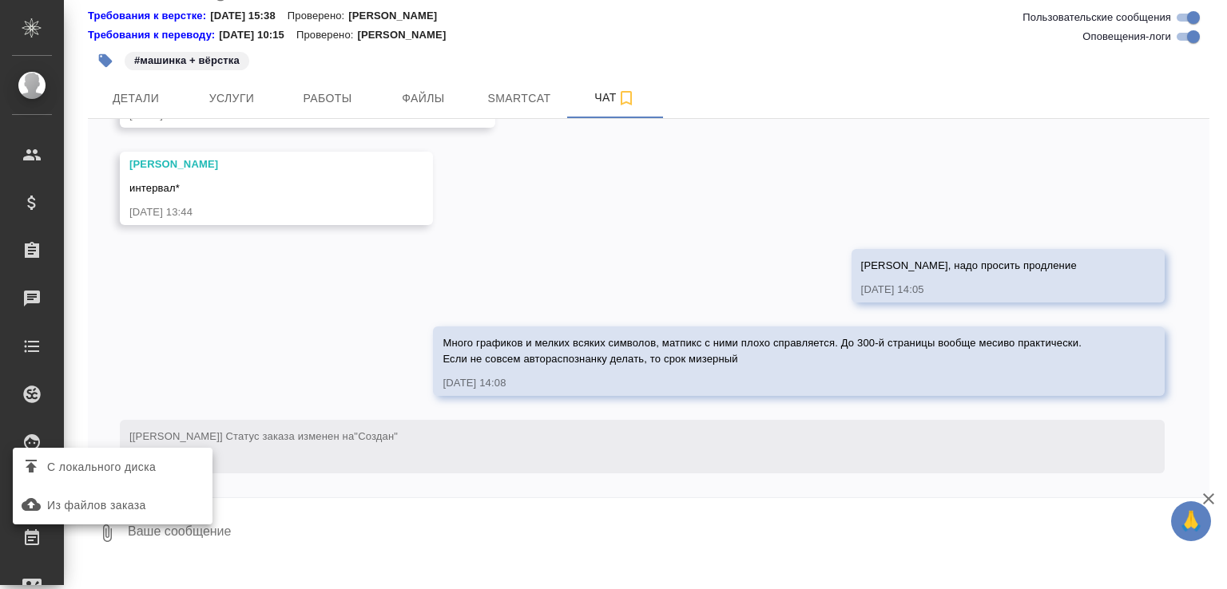
click at [124, 455] on label "С локального диска" at bounding box center [113, 467] width 200 height 30
click at [0, 0] on input "С локального диска" at bounding box center [0, 0] width 0 height 0
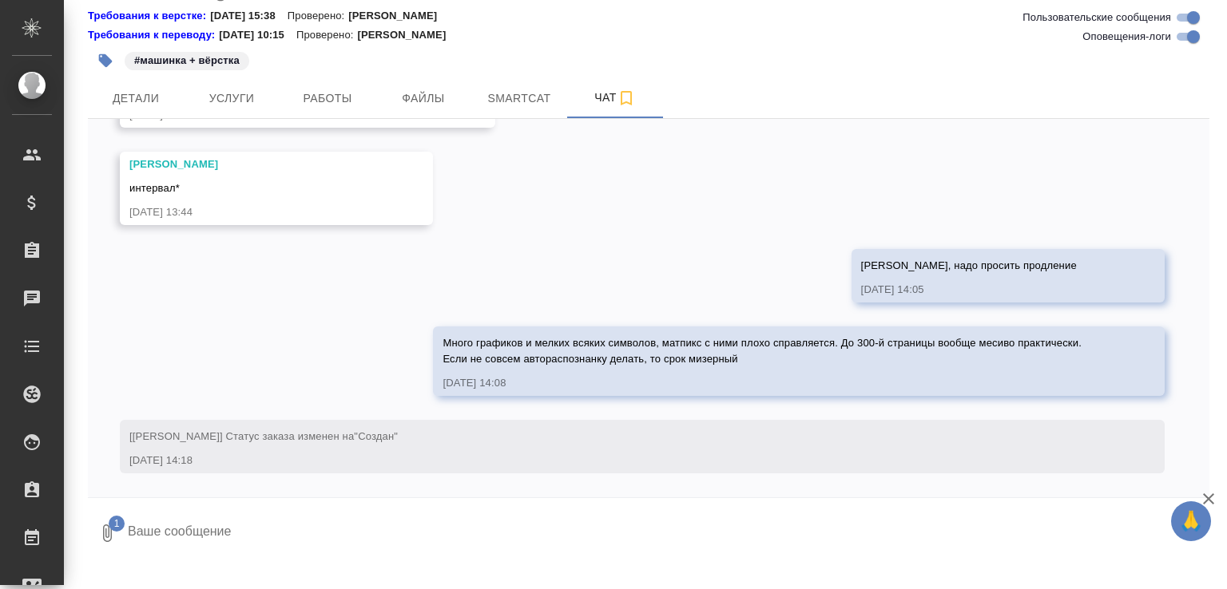
click at [348, 545] on textarea at bounding box center [654, 533] width 1056 height 54
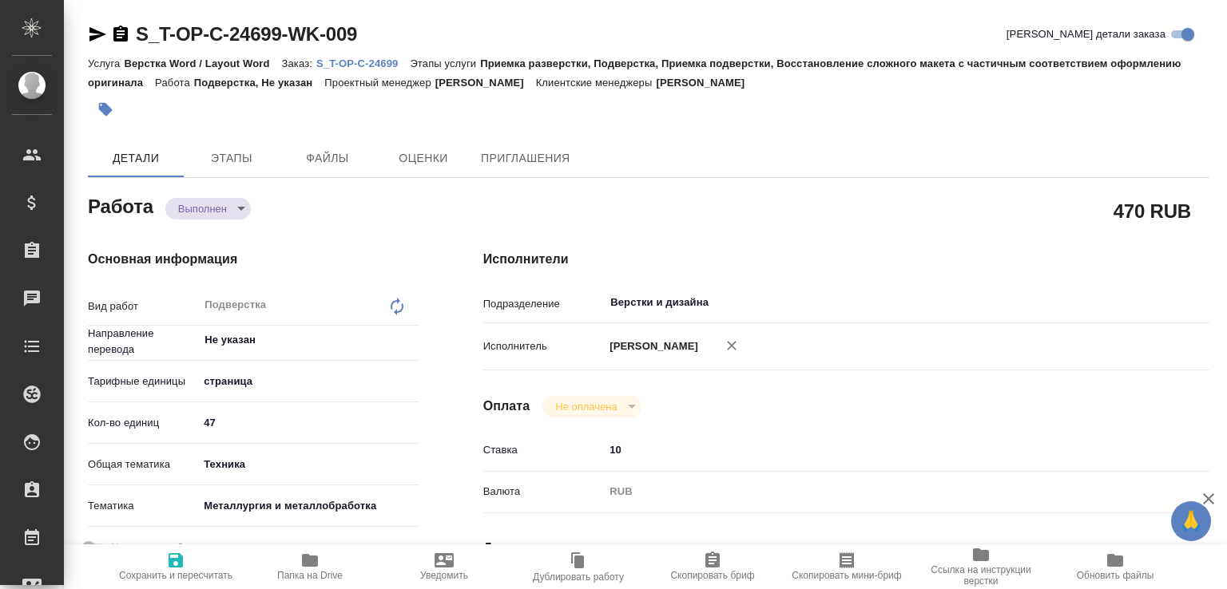
click at [228, 202] on body "🙏 .cls-1 fill:#fff; AWATERA [PERSON_NAME]malofeeva Клиенты Спецификации Заказы …" at bounding box center [613, 294] width 1227 height 589
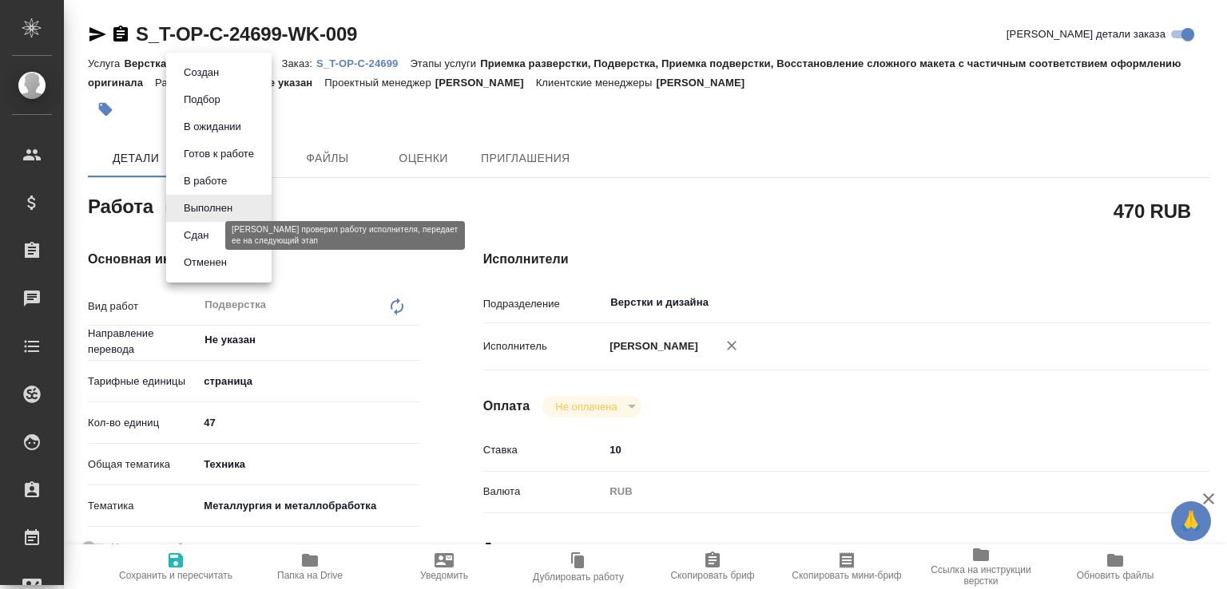
click at [208, 235] on button "Сдан" at bounding box center [196, 236] width 34 height 18
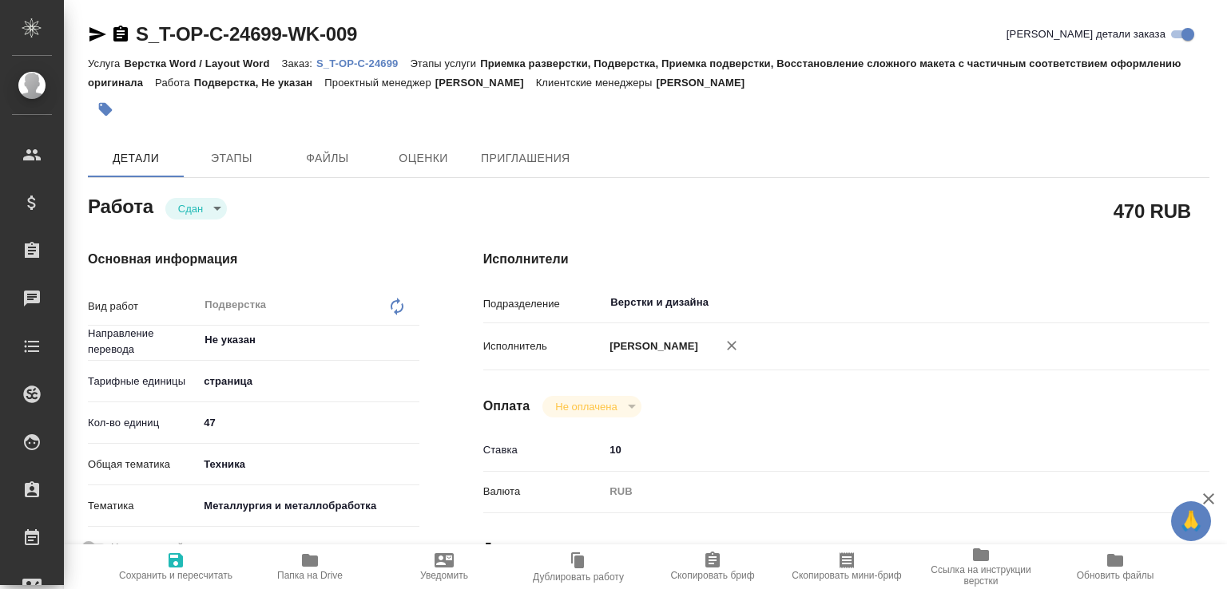
type textarea "x"
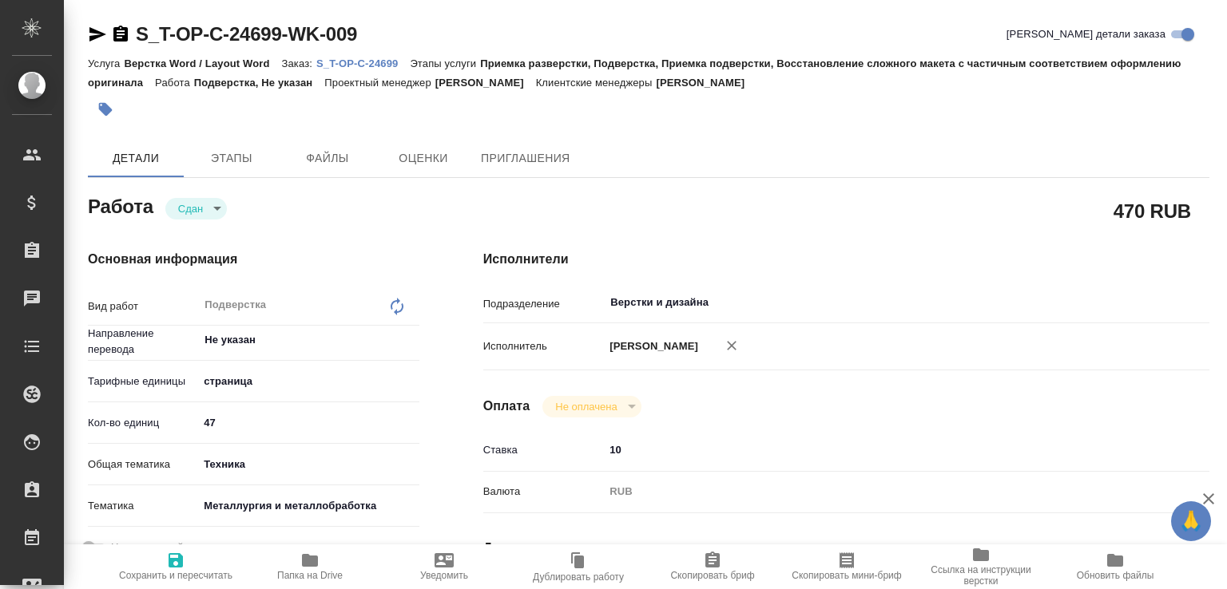
click at [328, 570] on span "Папка на Drive" at bounding box center [309, 575] width 65 height 11
type textarea "x"
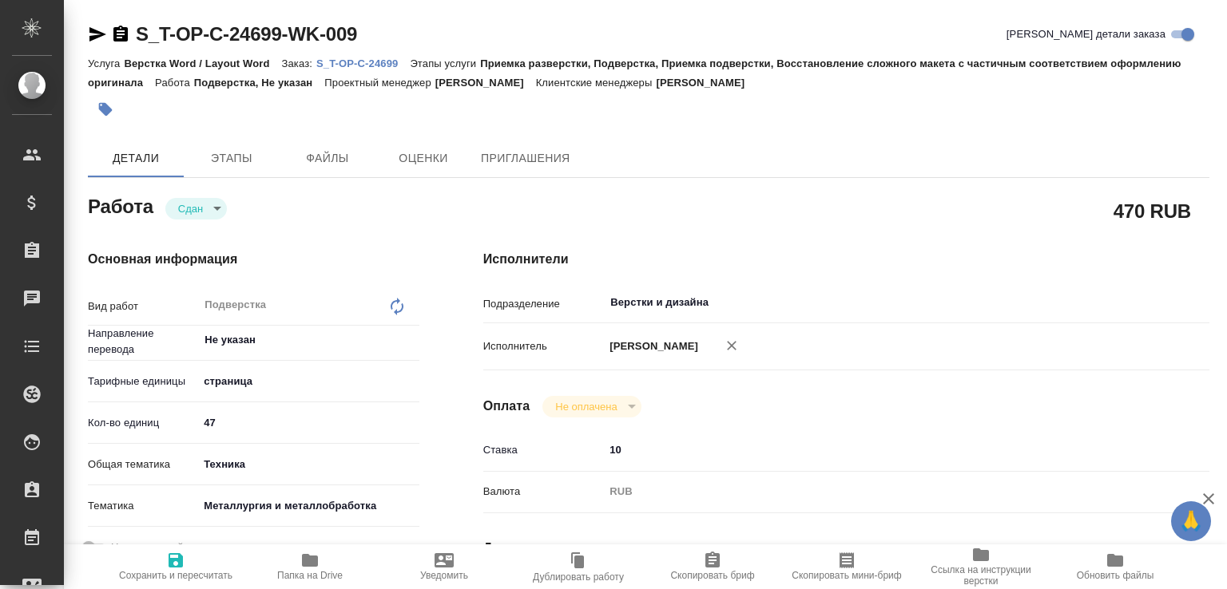
type textarea "x"
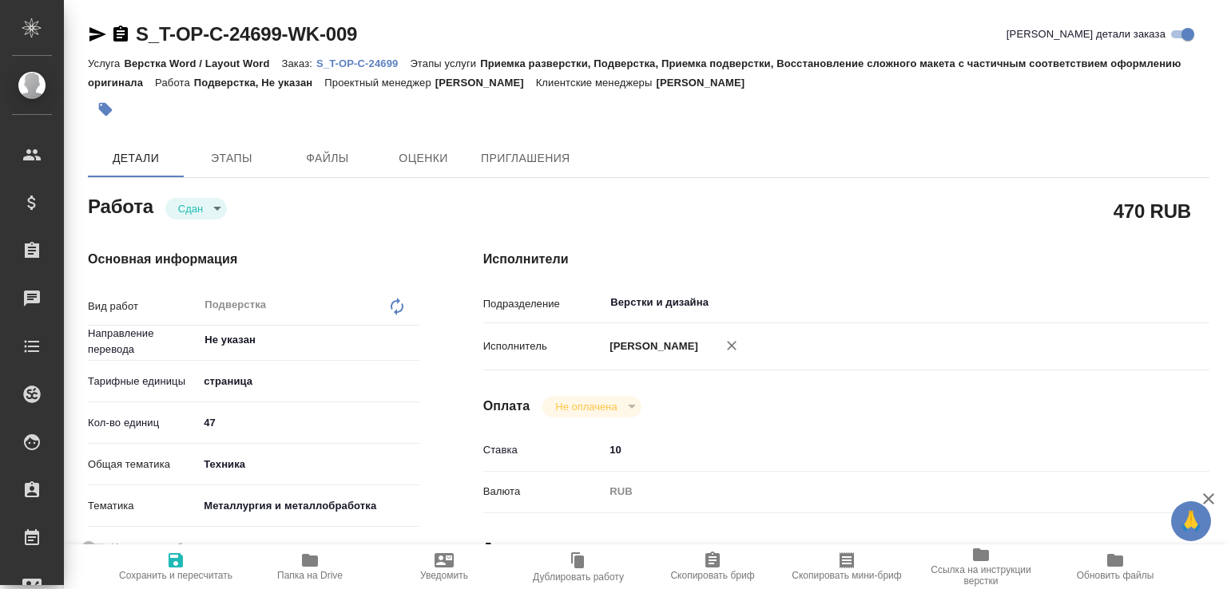
type textarea "x"
click at [372, 61] on p "S_T-OP-C-24699" at bounding box center [362, 63] width 93 height 12
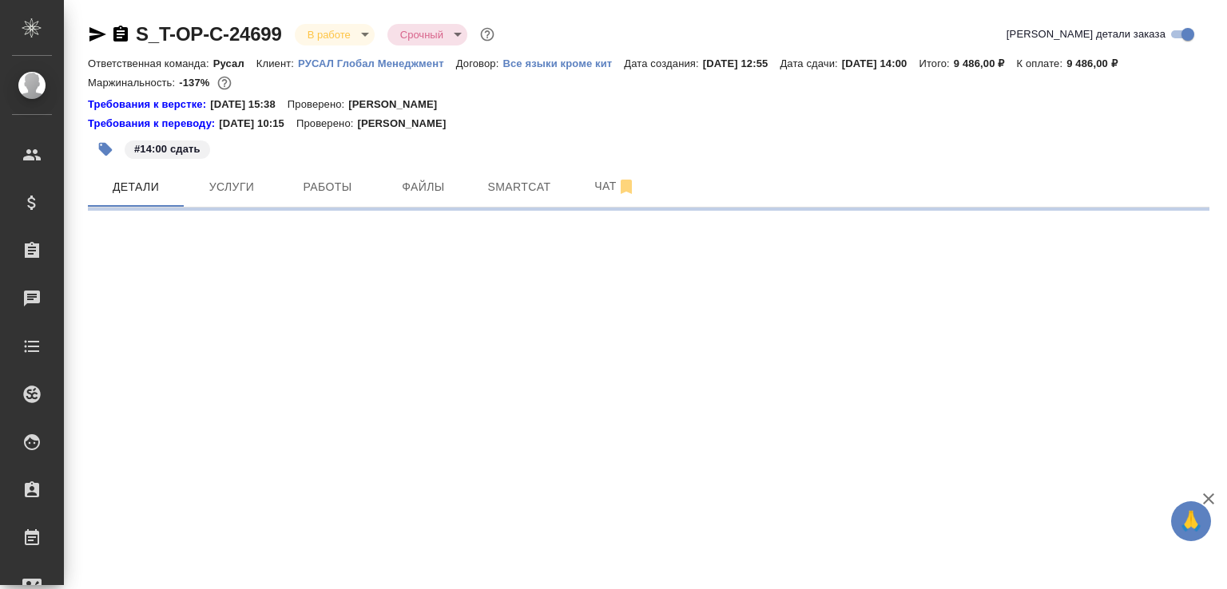
select select "RU"
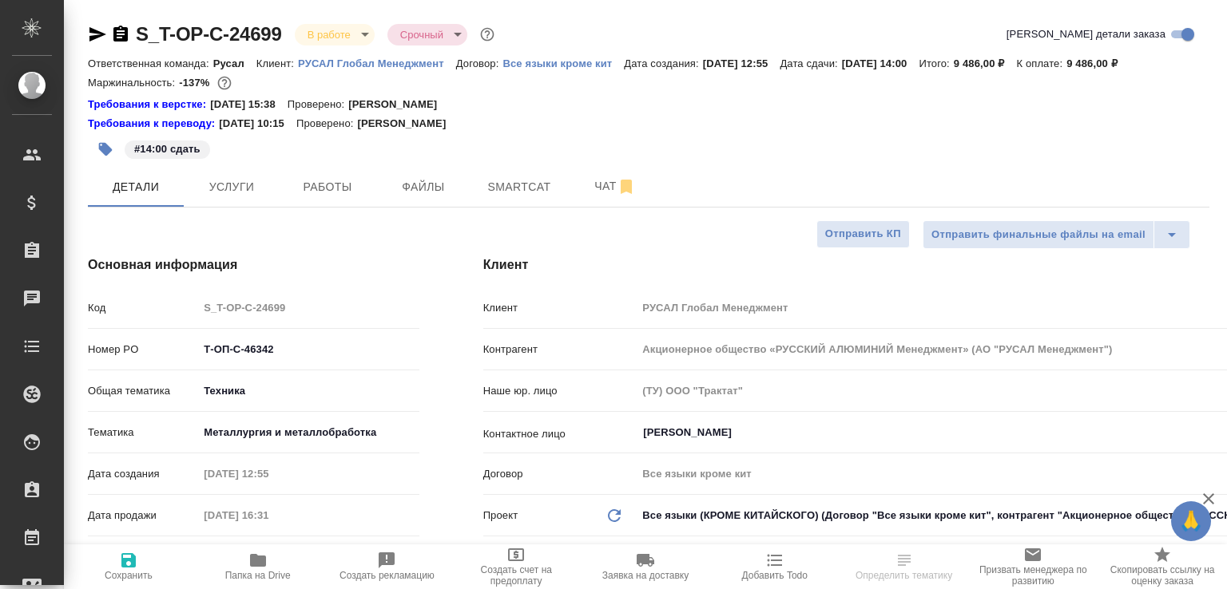
select select "RU"
type textarea "x"
click at [589, 196] on span "Чат" at bounding box center [615, 186] width 77 height 20
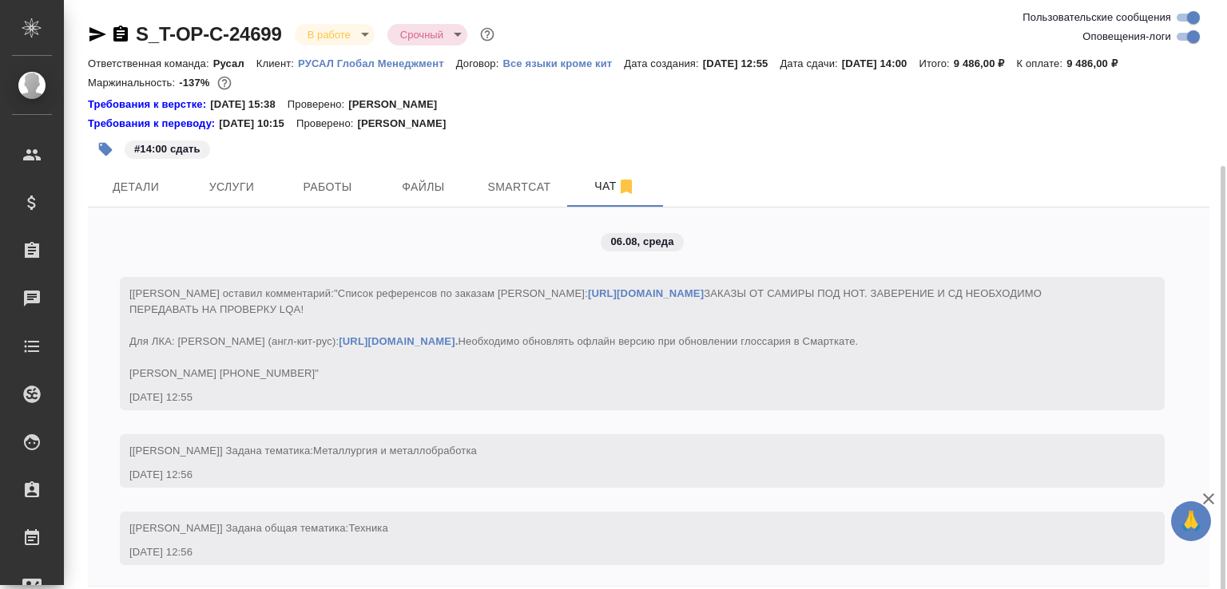
scroll to position [89, 0]
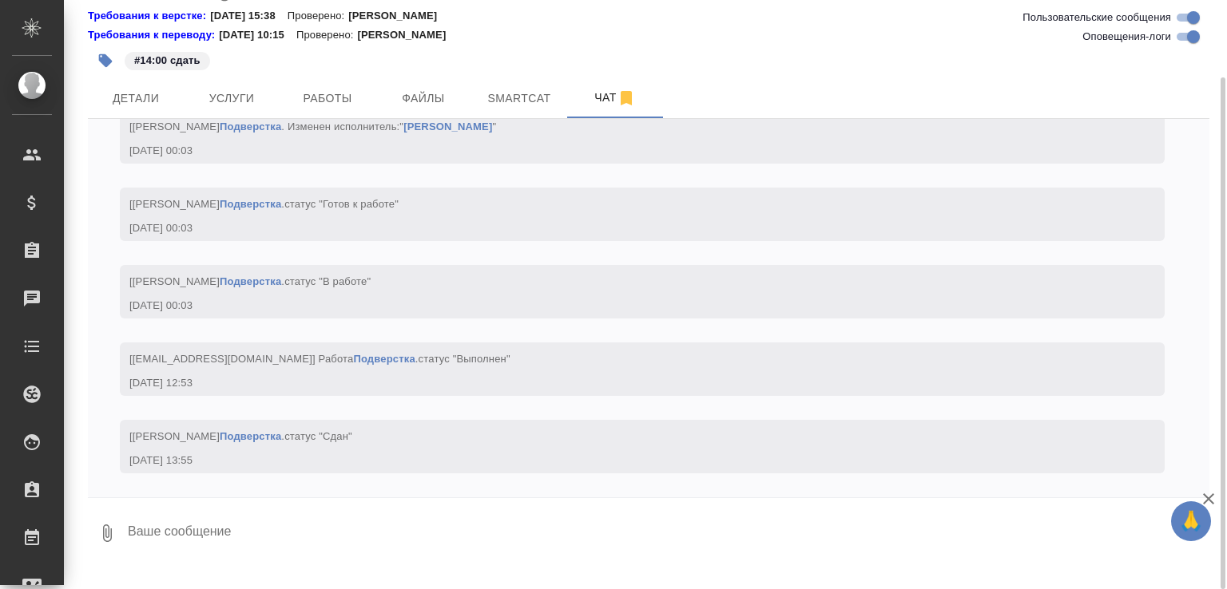
click at [216, 539] on textarea at bounding box center [667, 533] width 1083 height 54
paste textarea "https://drive.awatera.com/apps/files/files?dir=/Shares/%D0%A2-%D0%9E%D0%9F-%D0%…"
type textarea "https://drive.awatera.com/apps/files/files?dir=/Shares/%D0%A2-%D0%9E%D0%9F-%D0%…"
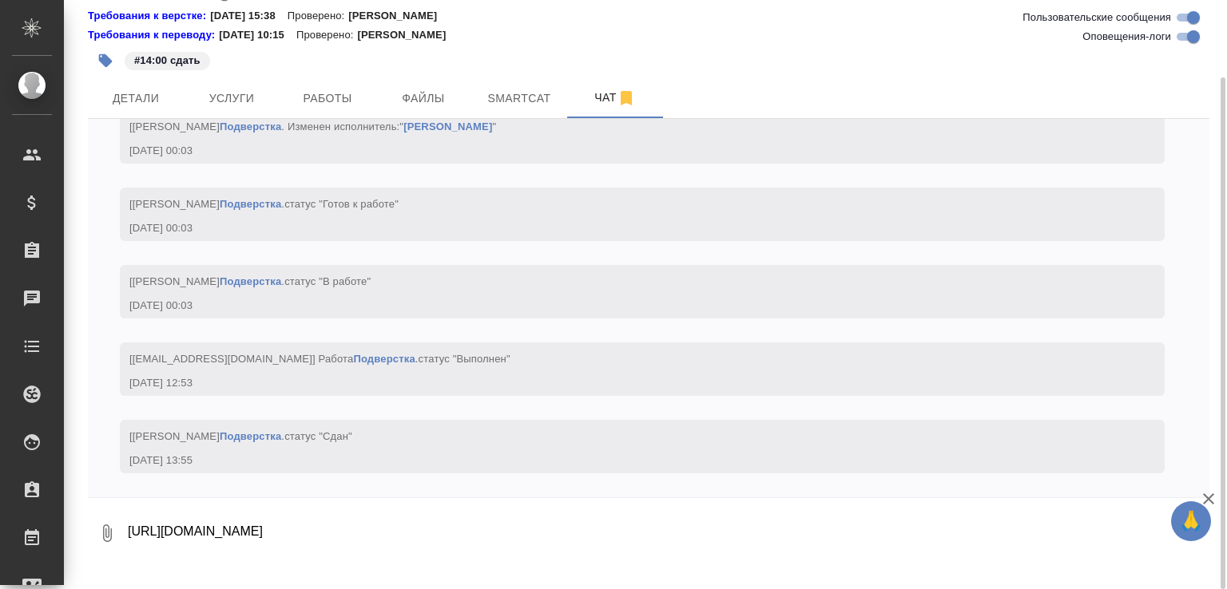
scroll to position [6573, 0]
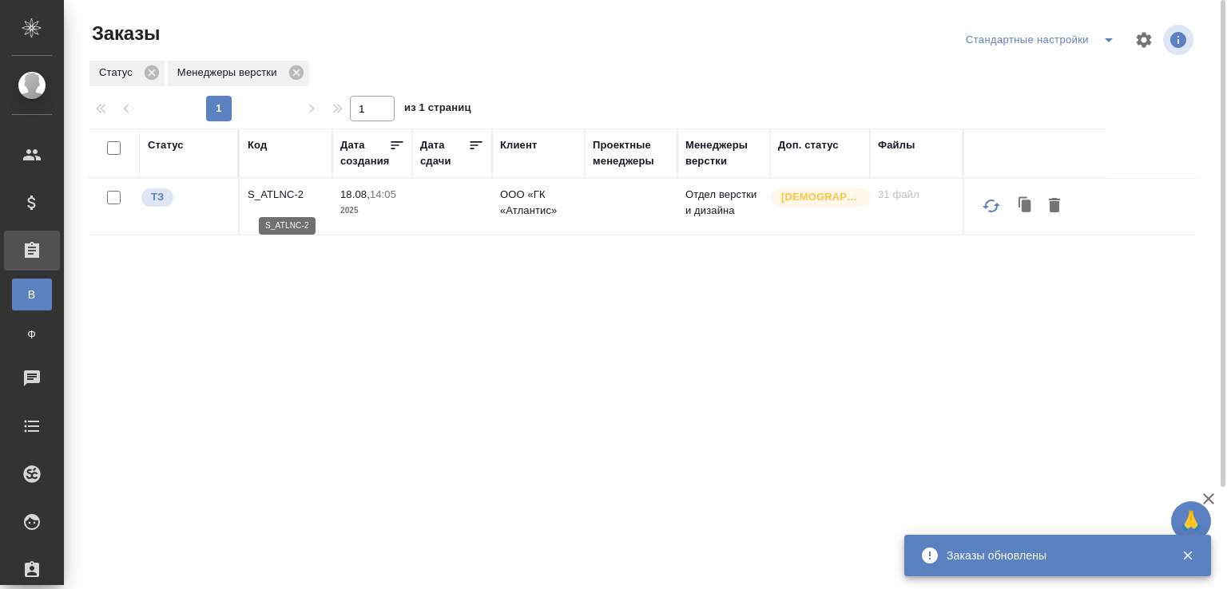
click at [291, 196] on p "S_ATLNC-2" at bounding box center [286, 195] width 77 height 16
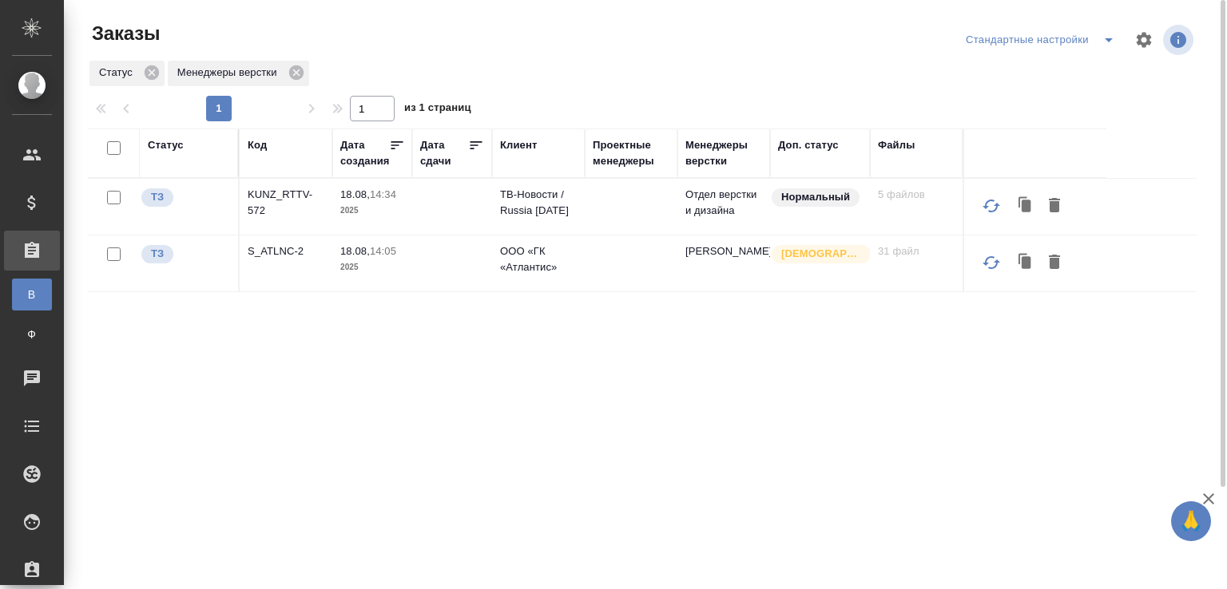
click at [439, 533] on div "Статус Код Дата создания Дата сдачи Клиент Проектные менеджеры Менеджеры верстк…" at bounding box center [642, 416] width 1108 height 575
click at [399, 493] on div "Статус Код Дата создания Дата сдачи Клиент Проектные менеджеры Менеджеры верстк…" at bounding box center [642, 416] width 1108 height 575
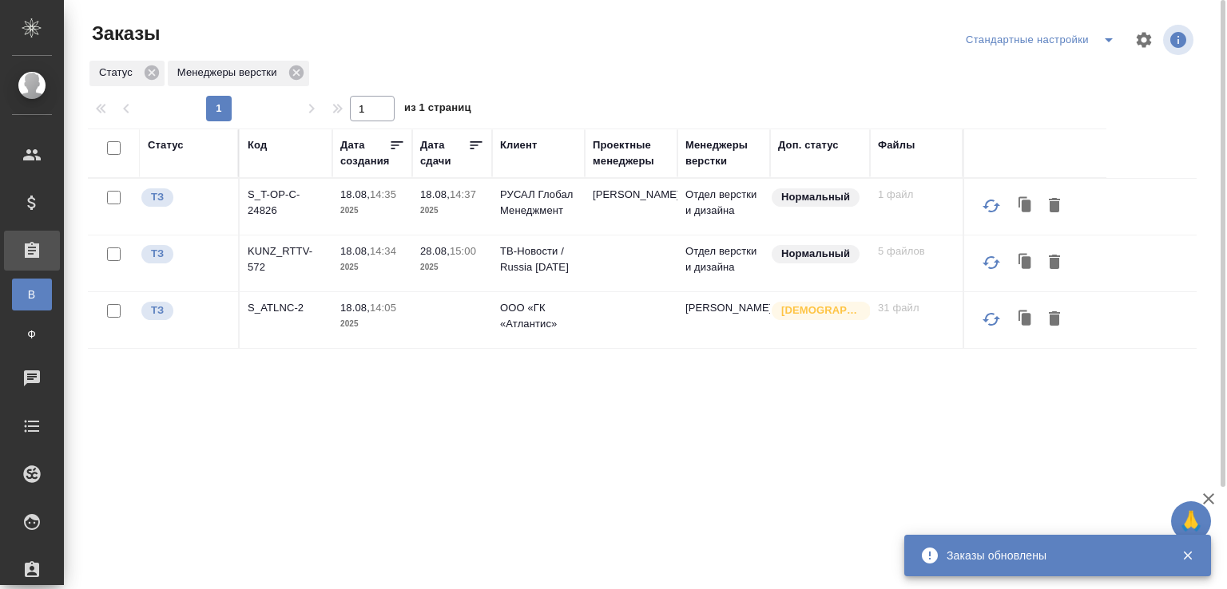
click at [505, 75] on div "Статус Менеджеры верстки" at bounding box center [642, 73] width 1108 height 29
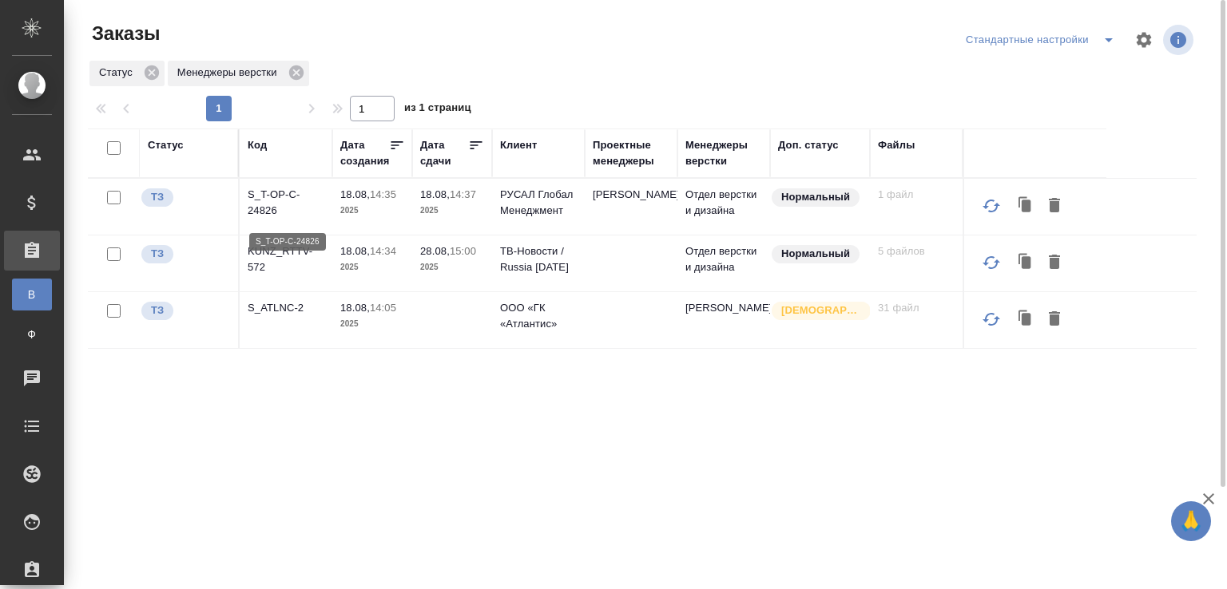
click at [268, 196] on p "S_T-OP-C-24826" at bounding box center [286, 203] width 77 height 32
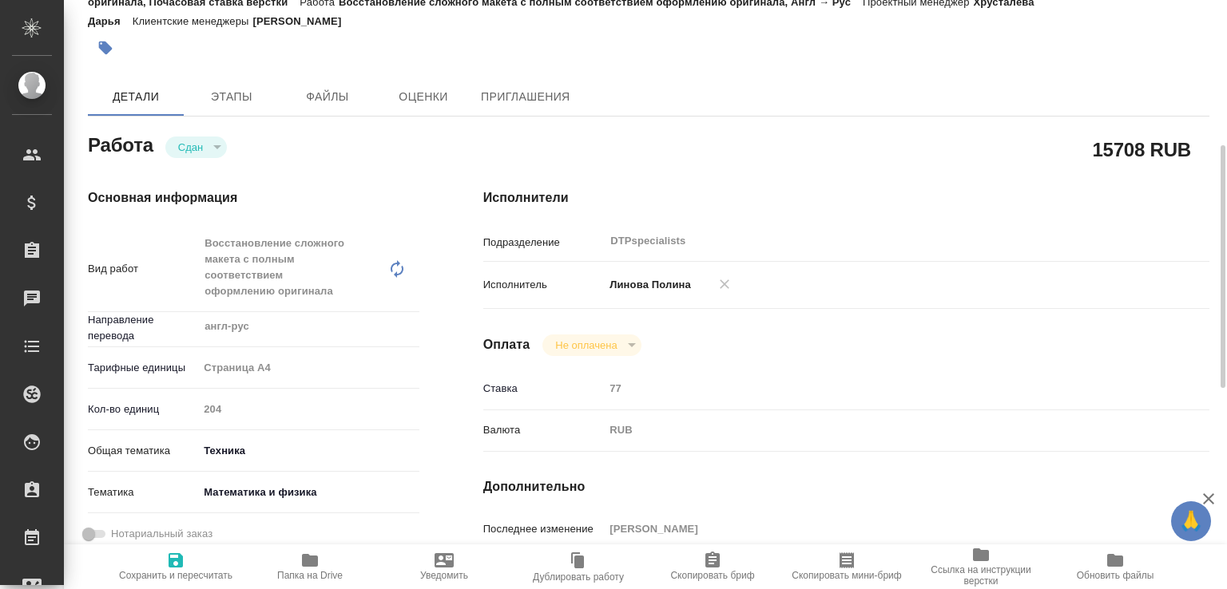
scroll to position [1, 0]
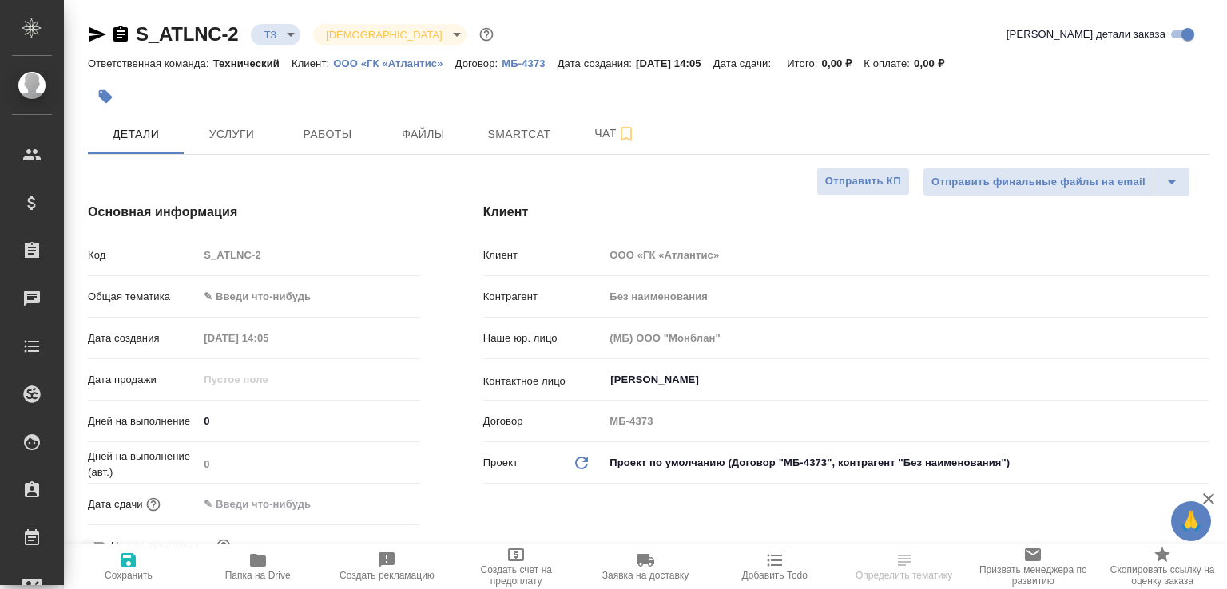
select select "RU"
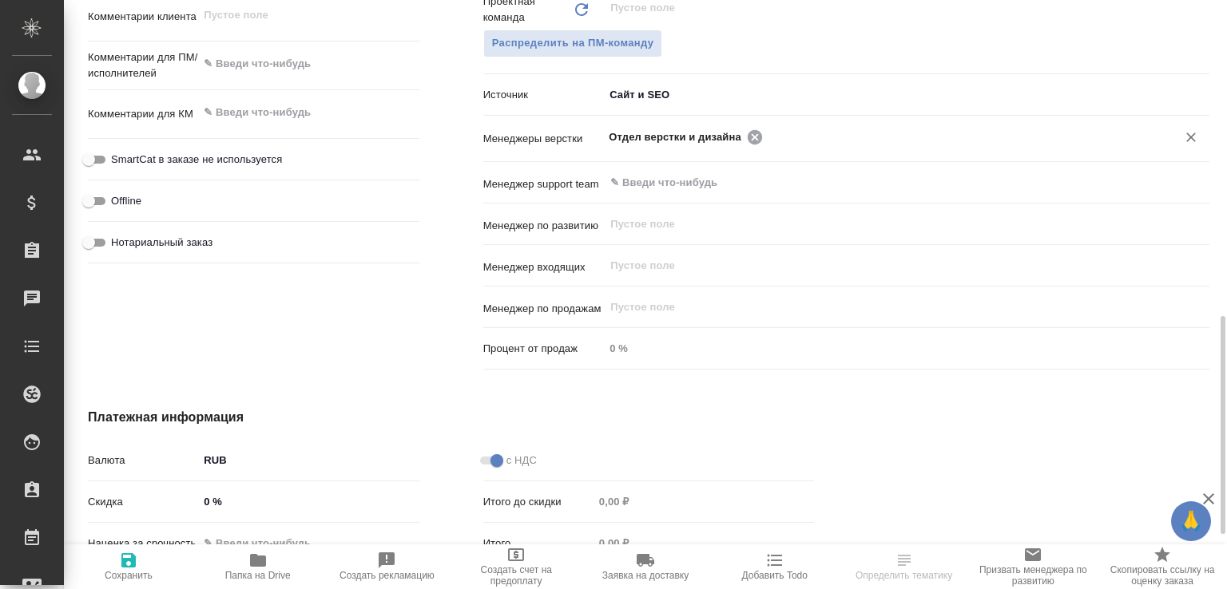
click at [746, 133] on icon at bounding box center [755, 138] width 18 height 18
click at [767, 133] on input "text" at bounding box center [958, 136] width 383 height 19
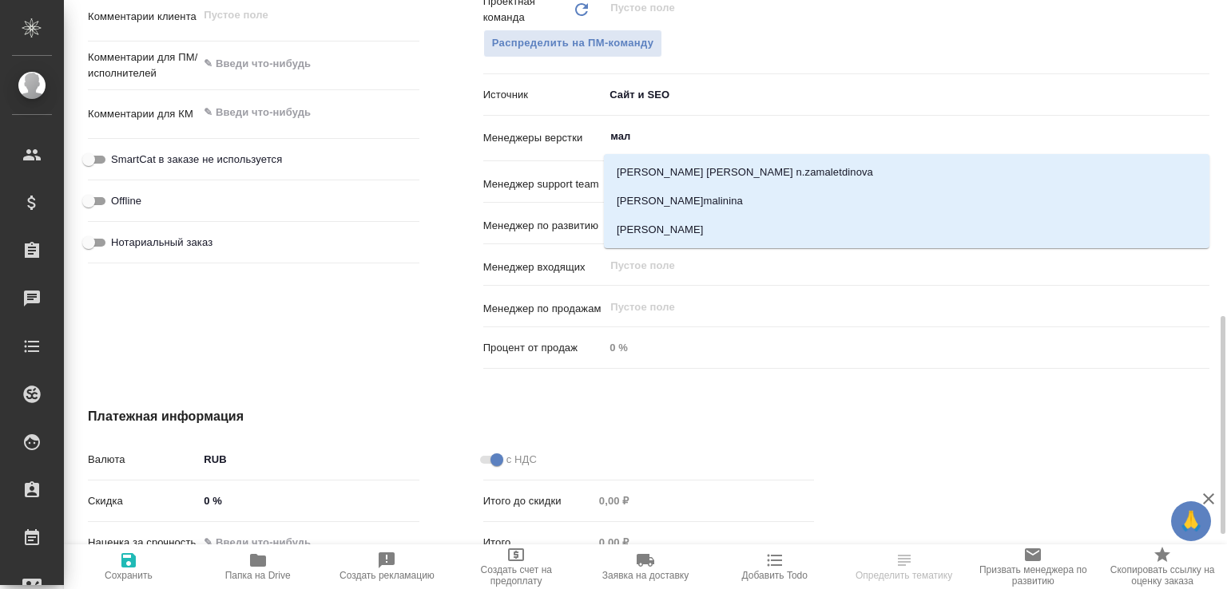
type input "мало"
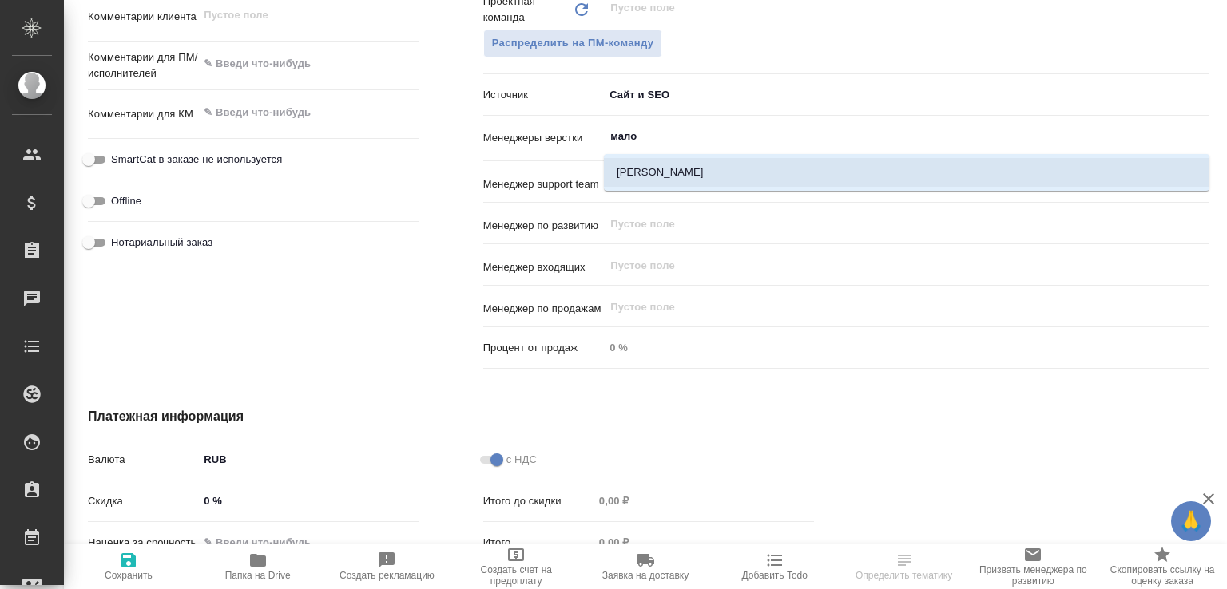
click at [731, 172] on li "[PERSON_NAME]" at bounding box center [906, 172] width 605 height 29
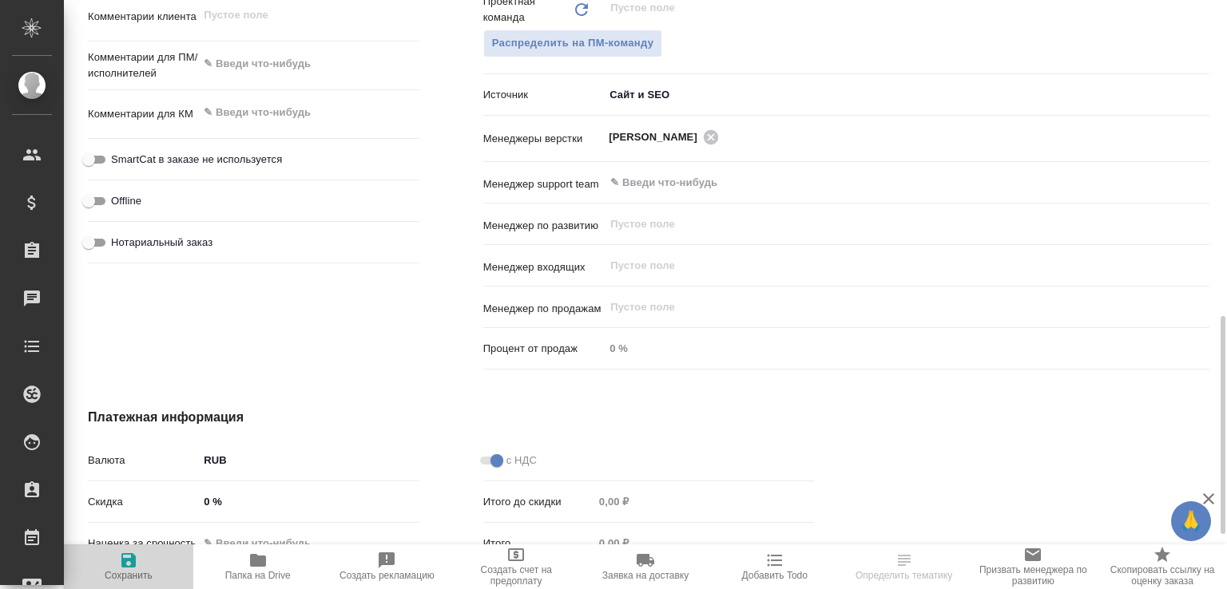
drag, startPoint x: 129, startPoint y: 555, endPoint x: 153, endPoint y: 536, distance: 30.7
click at [129, 555] on icon "button" at bounding box center [128, 560] width 19 height 19
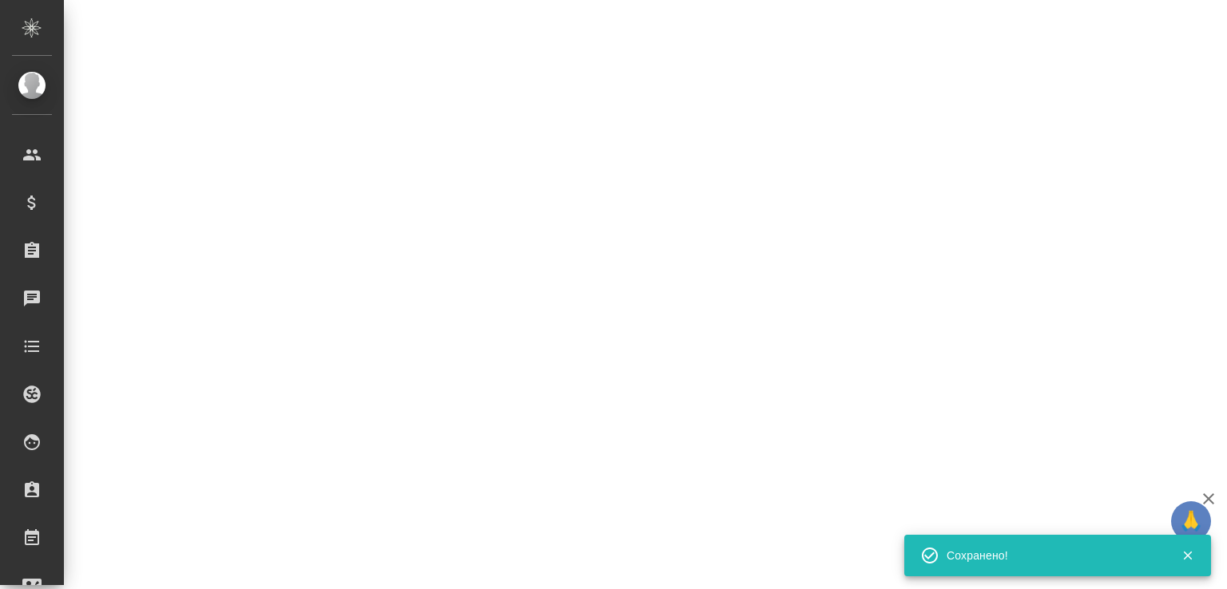
select select "RU"
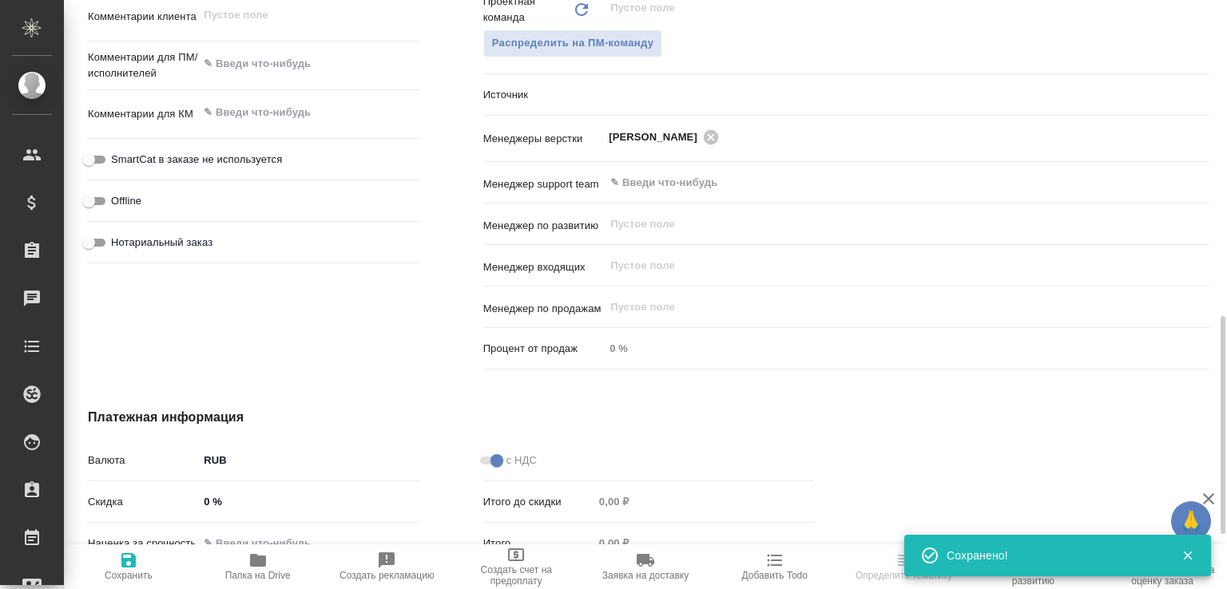
type textarea "x"
click at [259, 561] on icon "button" at bounding box center [258, 560] width 16 height 13
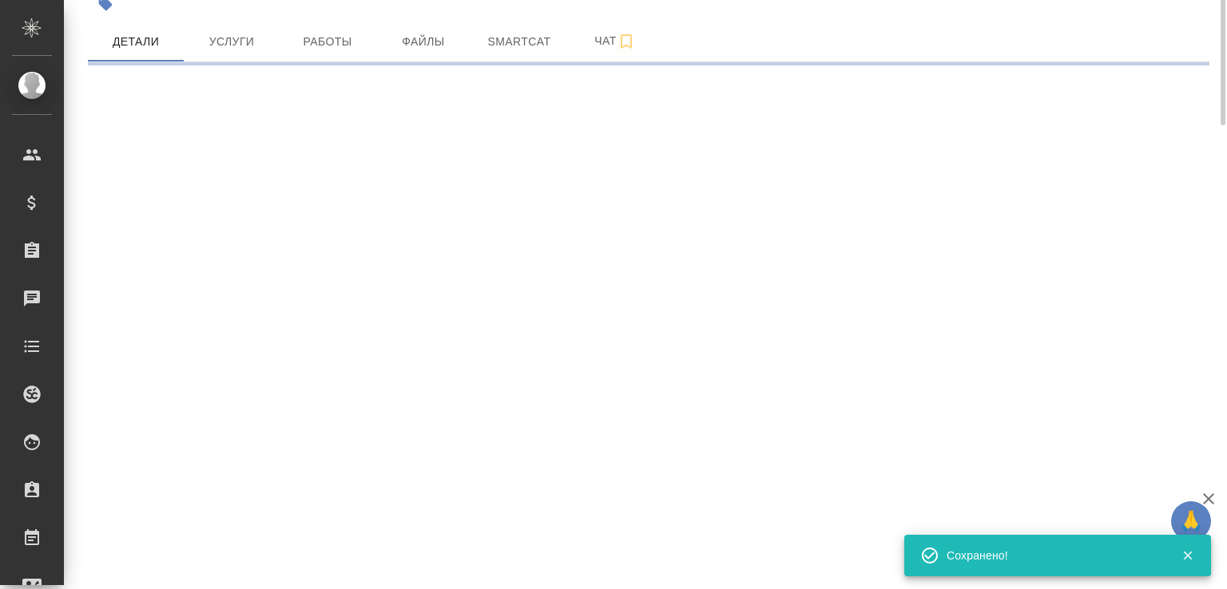
scroll to position [0, 0]
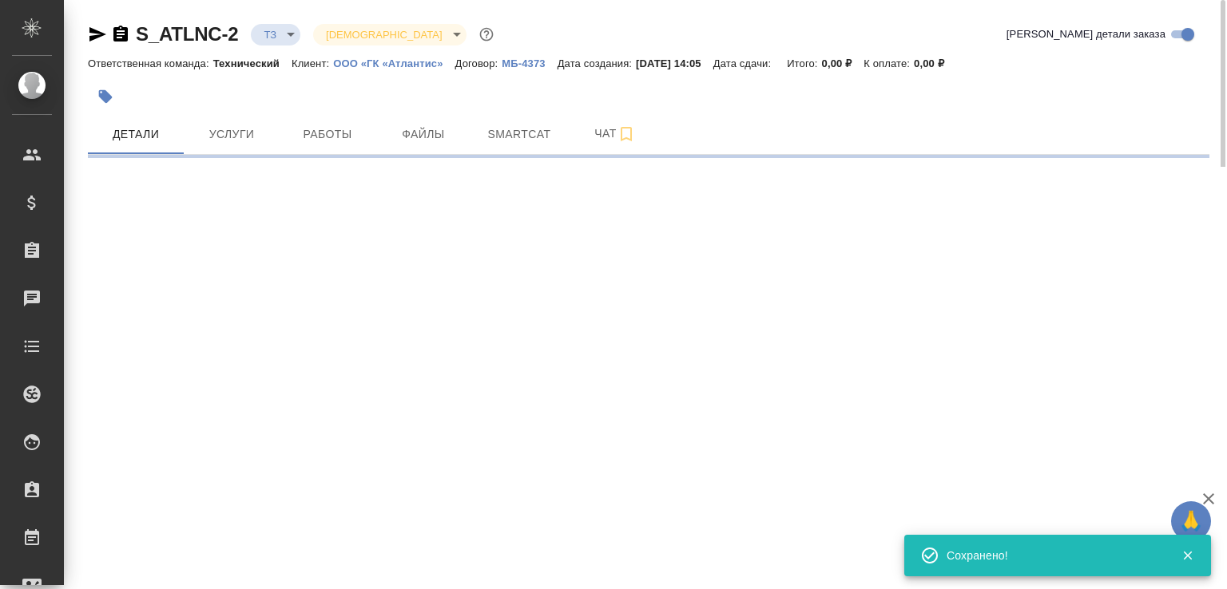
select select "RU"
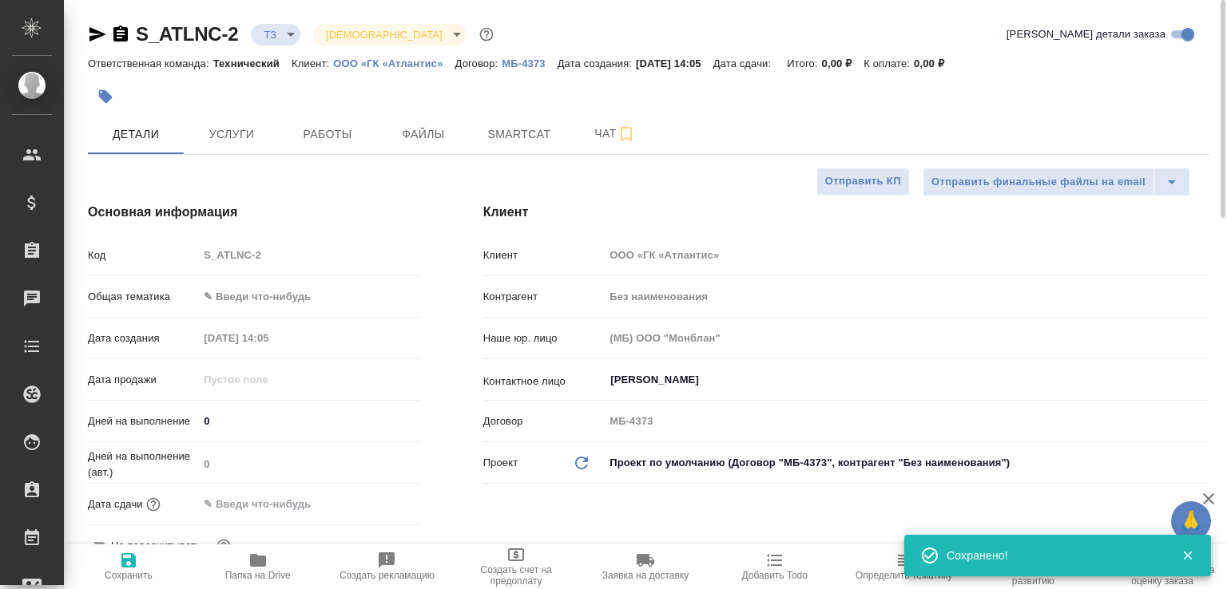
type textarea "x"
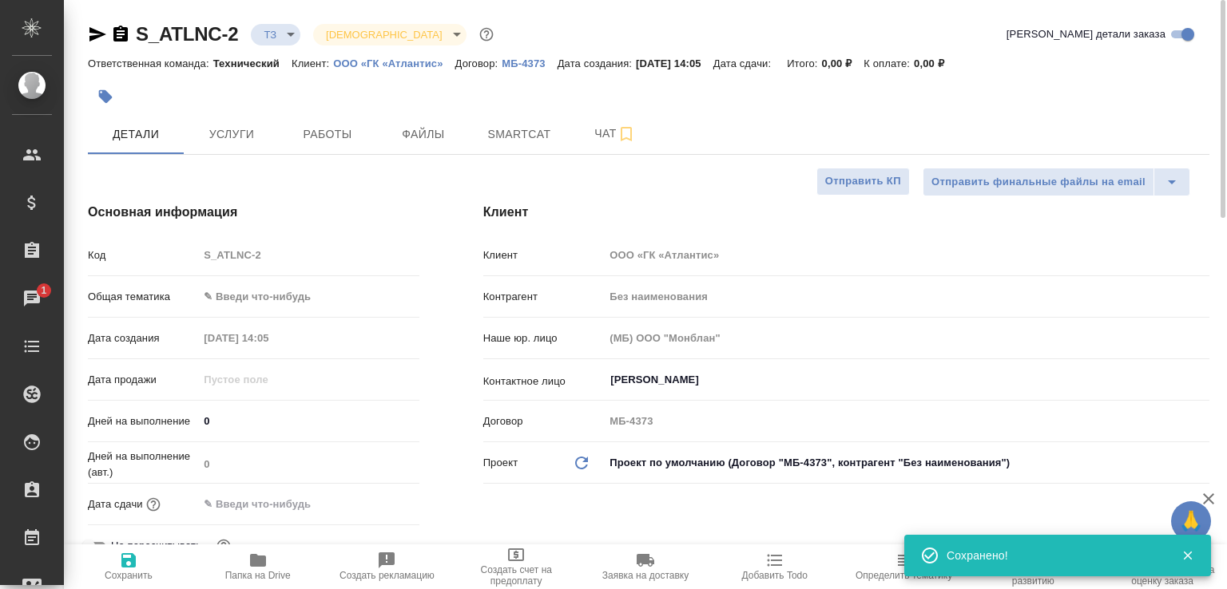
type textarea "x"
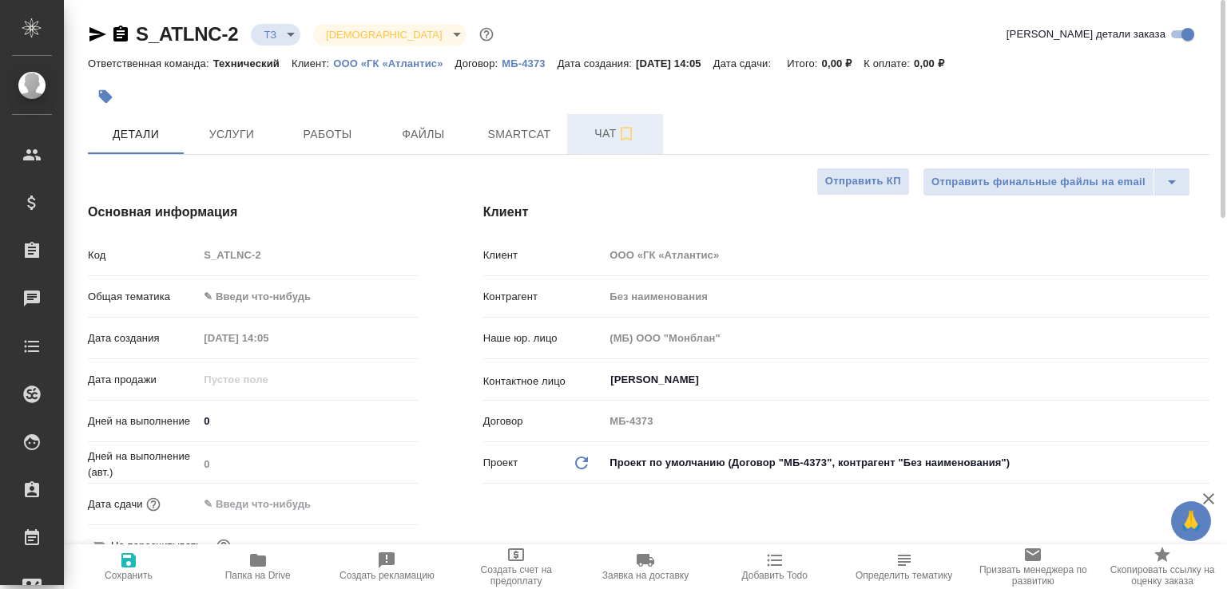
click at [594, 145] on button "Чат" at bounding box center [615, 134] width 96 height 40
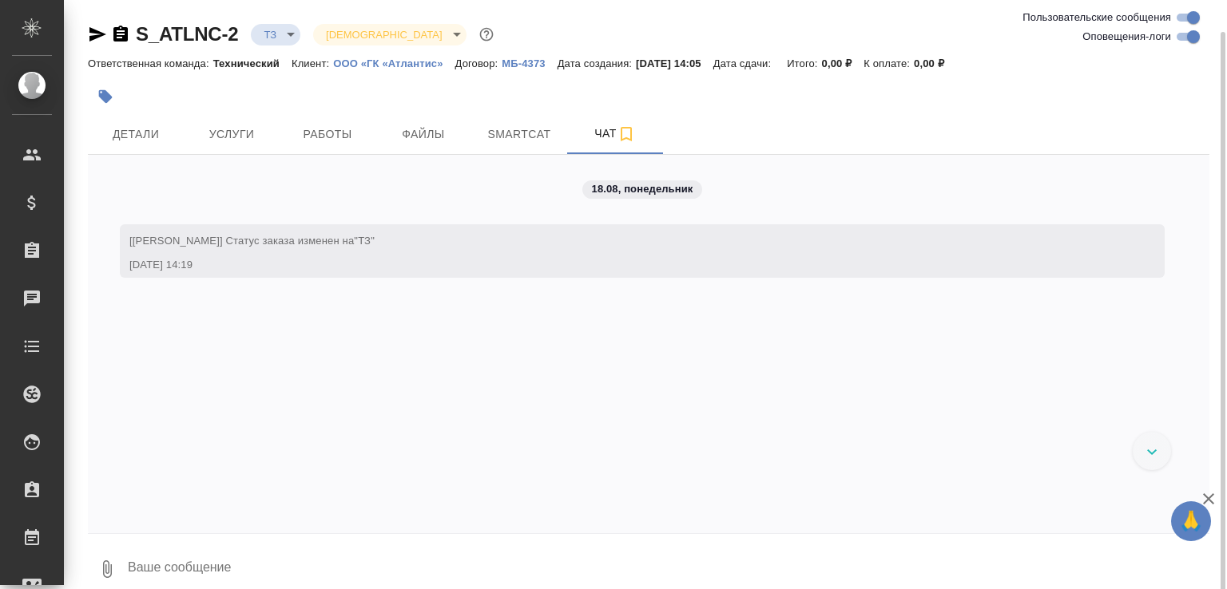
scroll to position [16, 0]
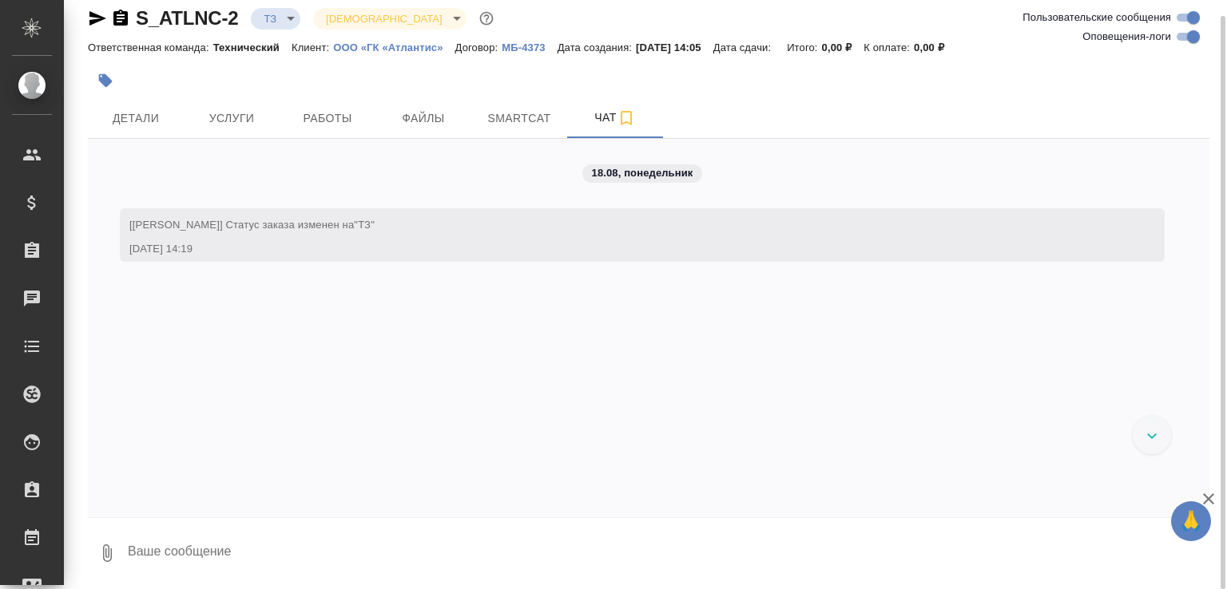
click at [307, 556] on textarea at bounding box center [667, 553] width 1083 height 54
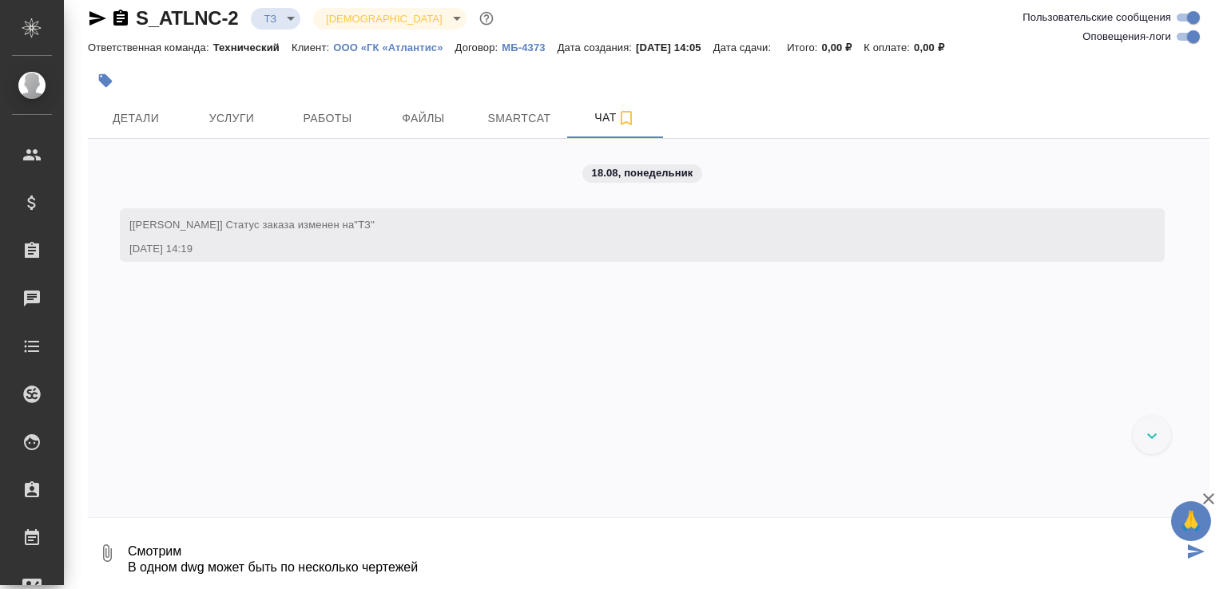
type textarea "Смотрим В одном dwg может быть по несколько чертежей"
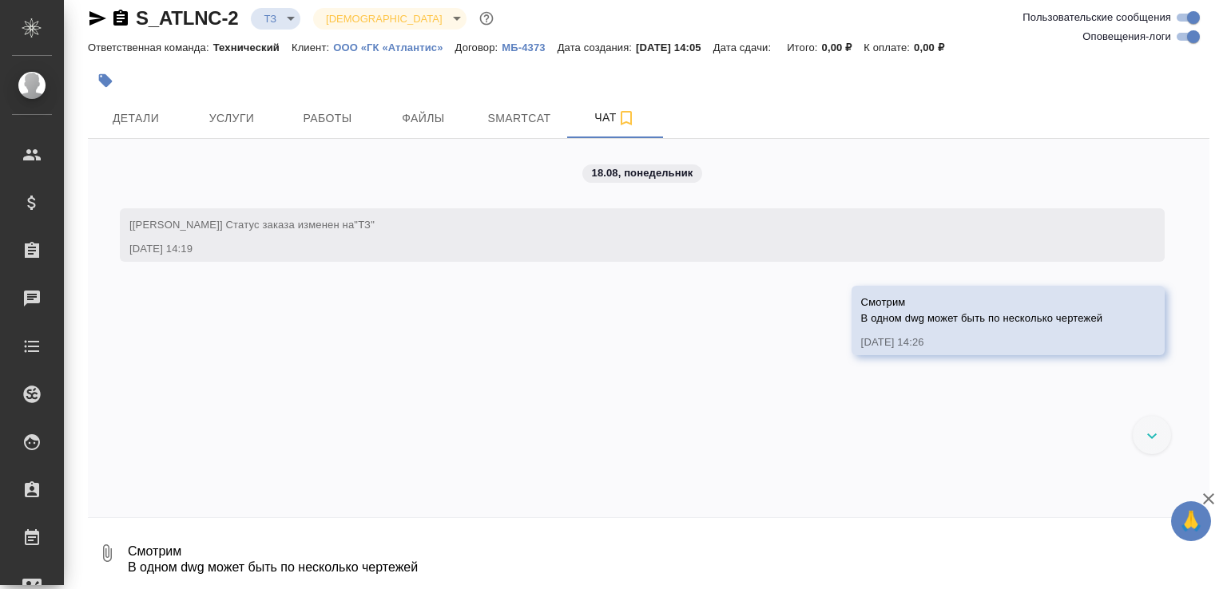
click at [98, 10] on icon "button" at bounding box center [97, 18] width 19 height 19
click at [121, 18] on icon "button" at bounding box center [120, 18] width 14 height 16
click at [97, 16] on icon "button" at bounding box center [97, 18] width 17 height 14
click at [302, 557] on textarea "Смотрим В одном dwg может быть по несколько чертежей" at bounding box center [667, 553] width 1083 height 54
paste textarea "08 Heifer Barn 1 Electrical后备牛舍1（电气）.dwg"
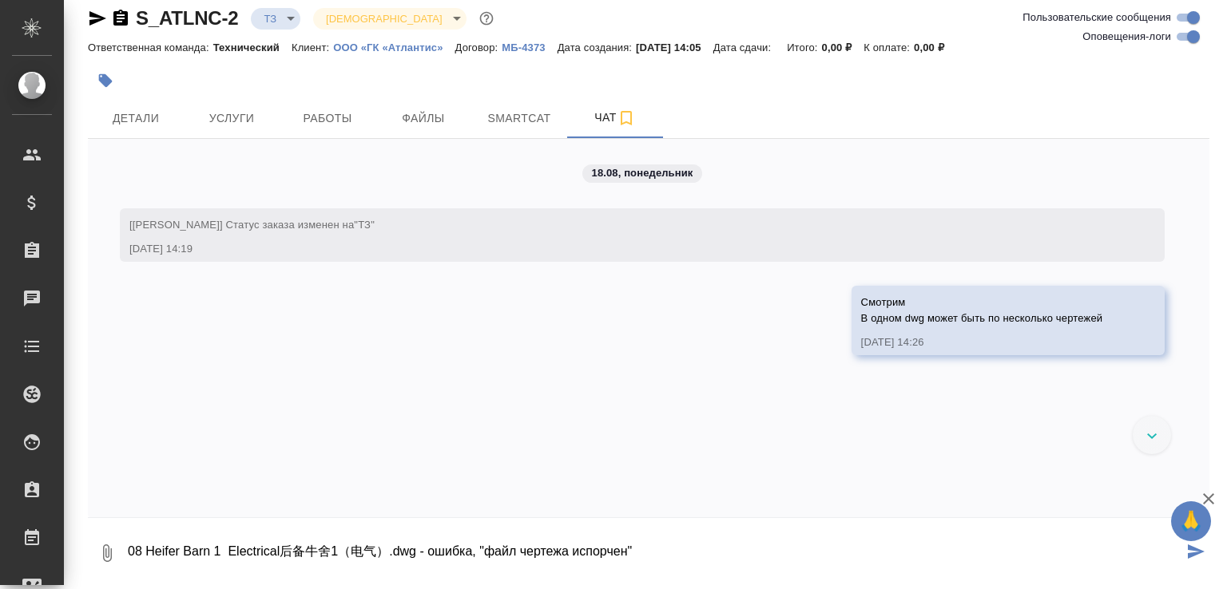
type textarea "08 Heifer Barn 1 Electrical后备牛舍1（电气）.dwg - ошибка, "файл чертежа испорчен""
click at [113, 14] on icon "button" at bounding box center [120, 18] width 14 height 16
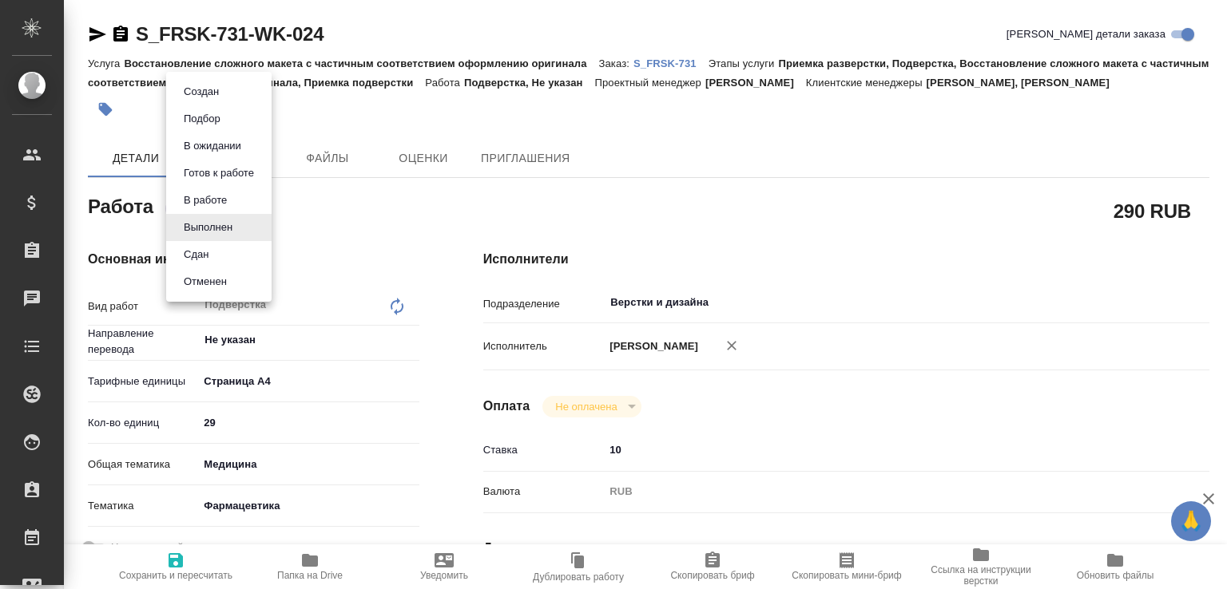
click at [239, 229] on body "🙏 .cls-1 fill:#fff; AWATERA [PERSON_NAME]malofeeva Клиенты Спецификации Заказы …" at bounding box center [613, 294] width 1227 height 589
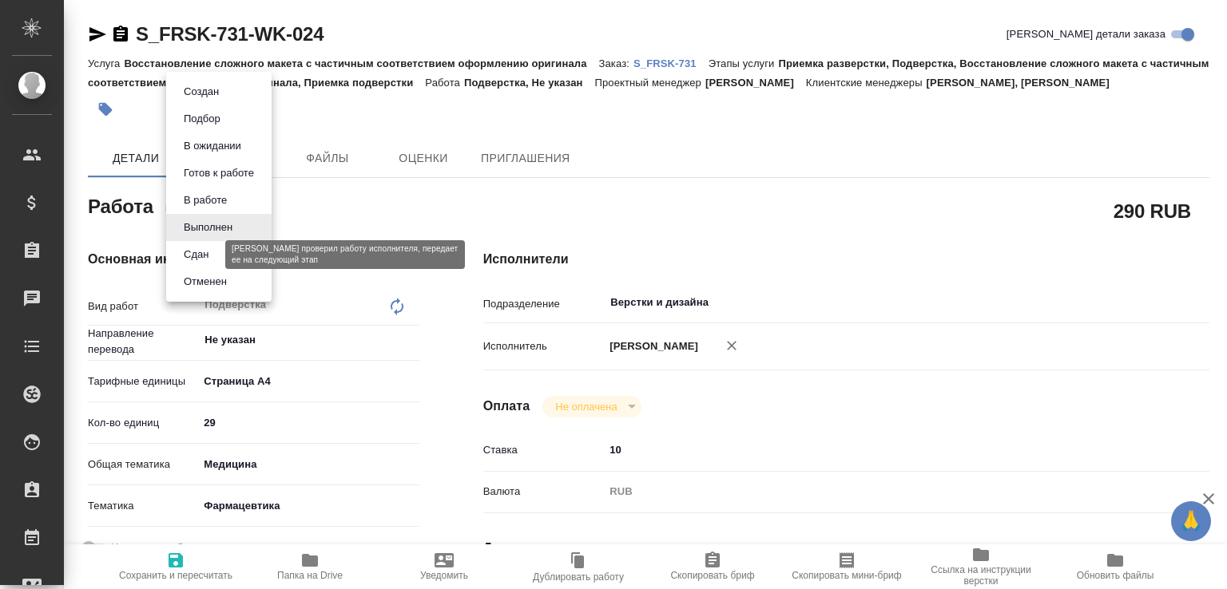
click at [208, 255] on button "Сдан" at bounding box center [196, 255] width 34 height 18
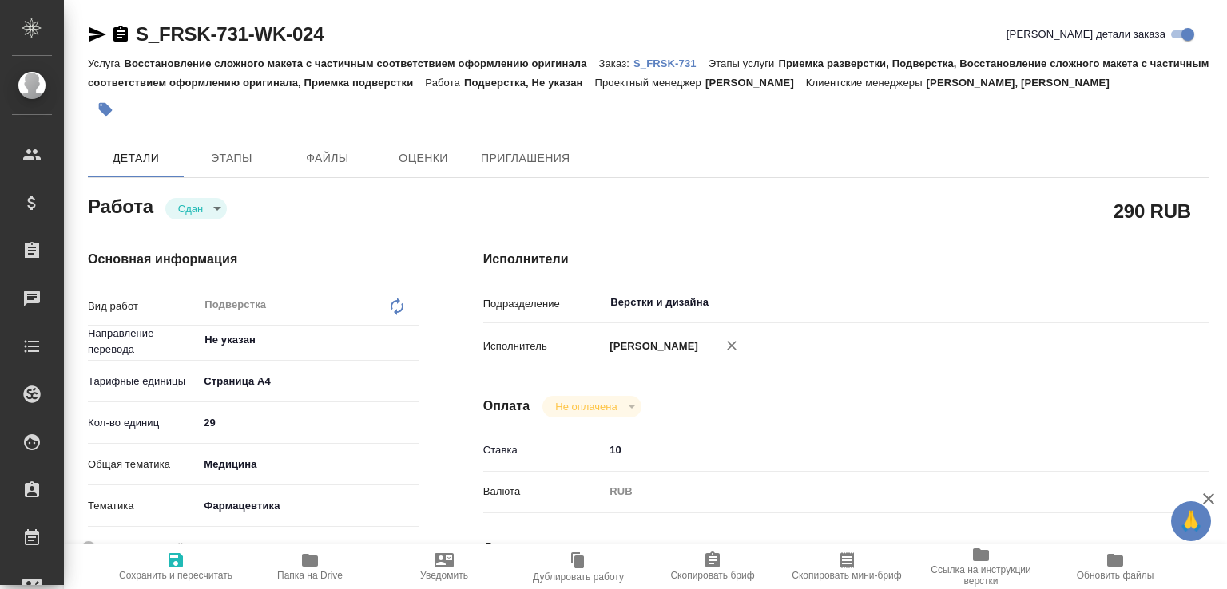
click at [337, 563] on span "Папка на Drive" at bounding box center [309, 566] width 115 height 30
type textarea "x"
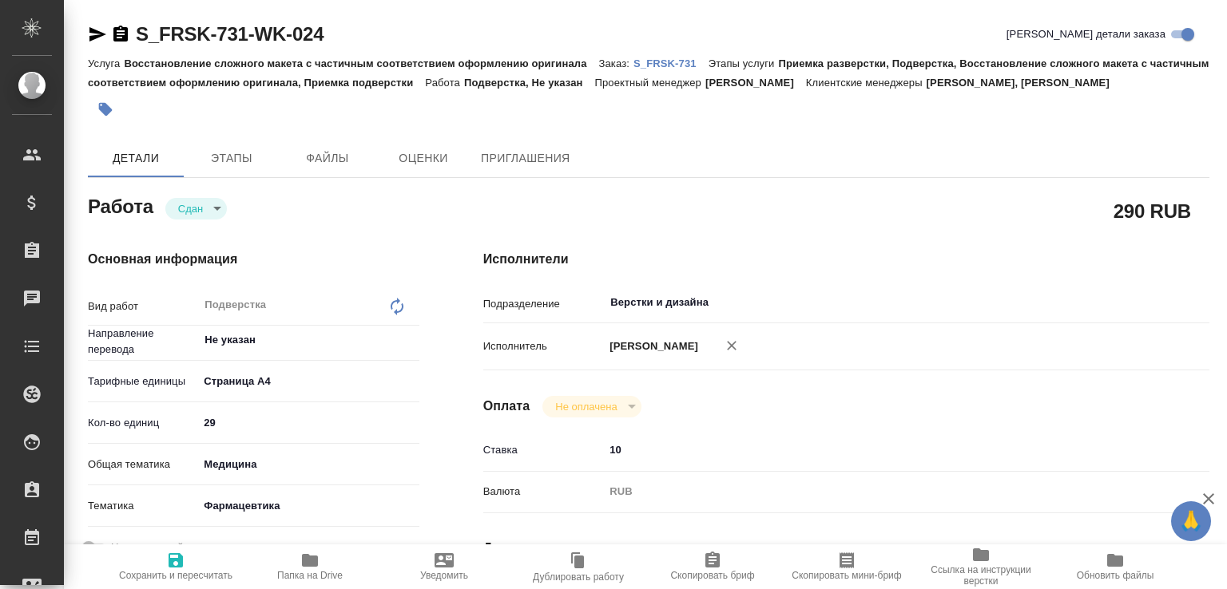
type textarea "x"
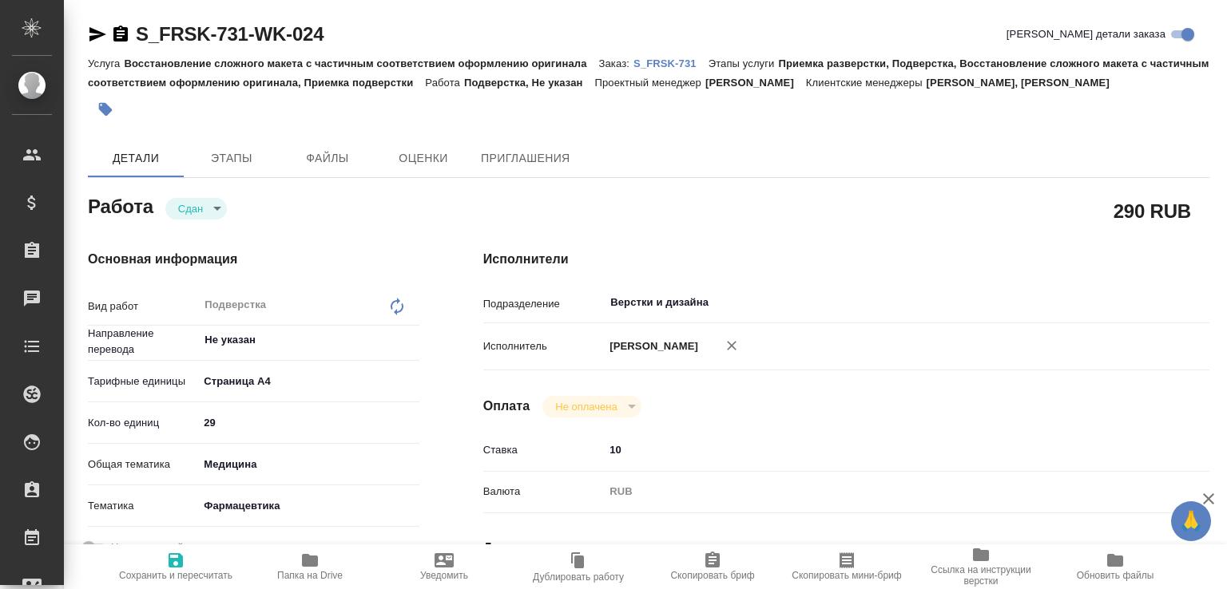
type textarea "x"
click at [658, 69] on p "S_FRSK-731" at bounding box center [670, 63] width 75 height 12
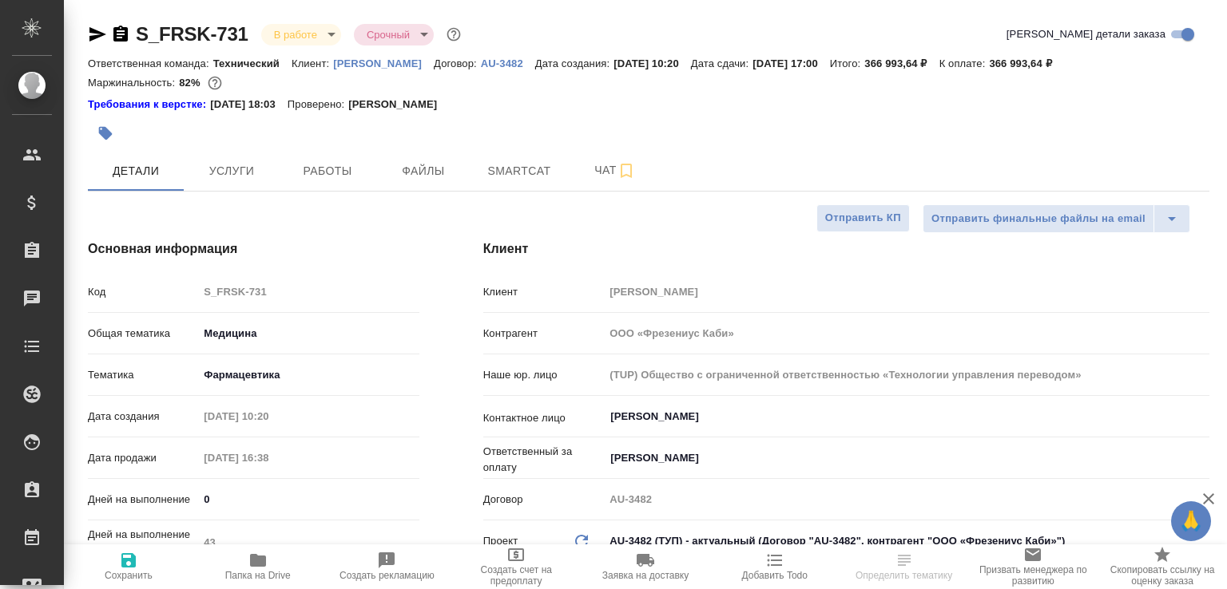
select select "RU"
click at [324, 183] on button "Работы" at bounding box center [327, 171] width 96 height 40
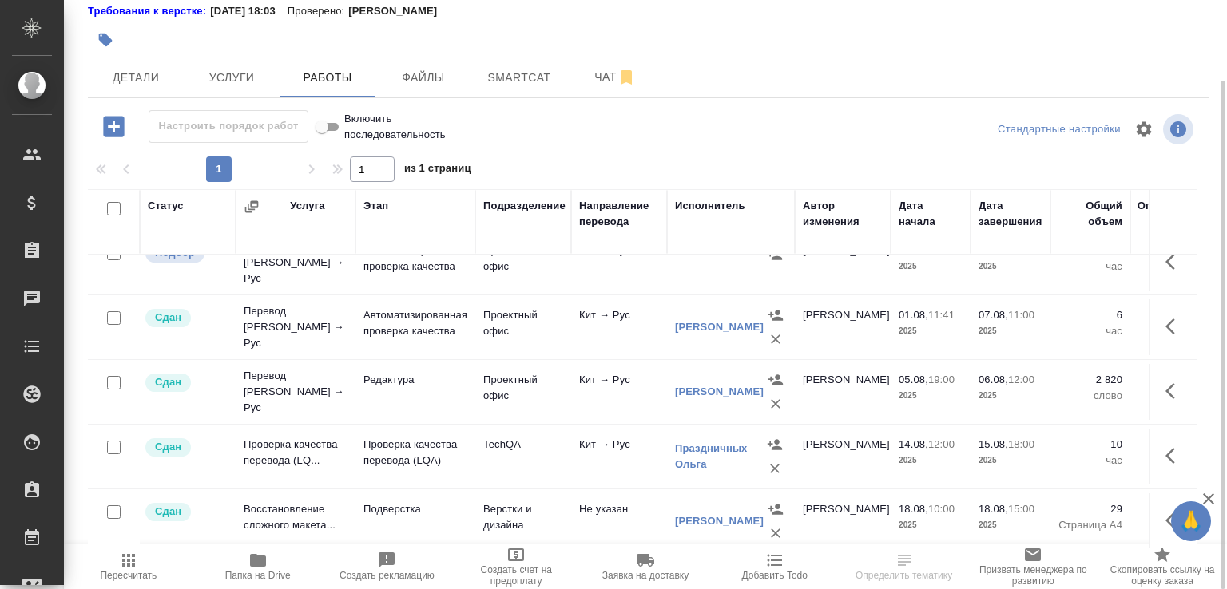
scroll to position [807, 0]
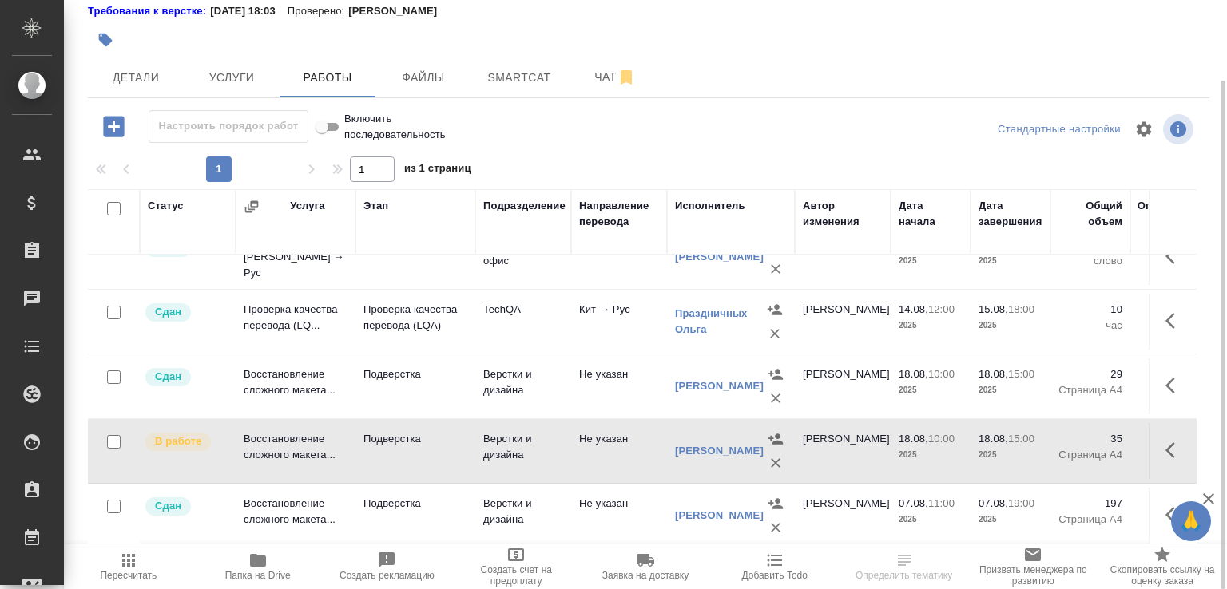
click at [585, 79] on span "Чат" at bounding box center [615, 77] width 77 height 20
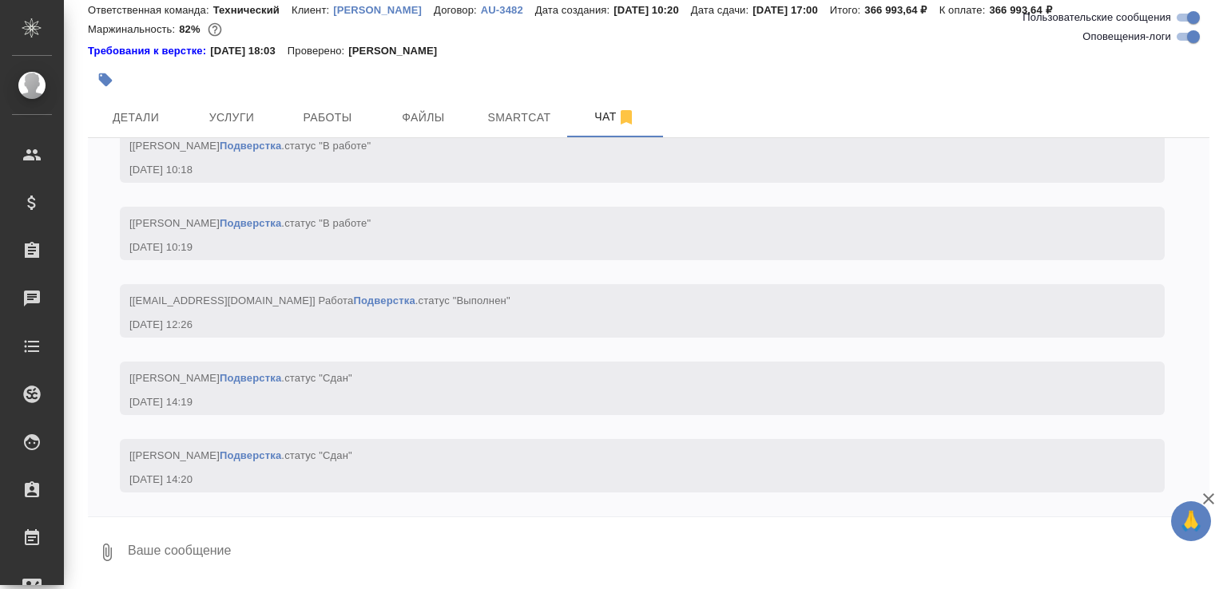
scroll to position [25463, 0]
click at [456, 547] on textarea at bounding box center [667, 552] width 1083 height 54
paste textarea "https://drive.awatera.com/apps/files/files/9998226?dir=/Shares/Fresenius_Kabi/O…"
type textarea "https://drive.awatera.com/apps/files/files/9998226?dir=/Shares/Fresenius_Kabi/O…"
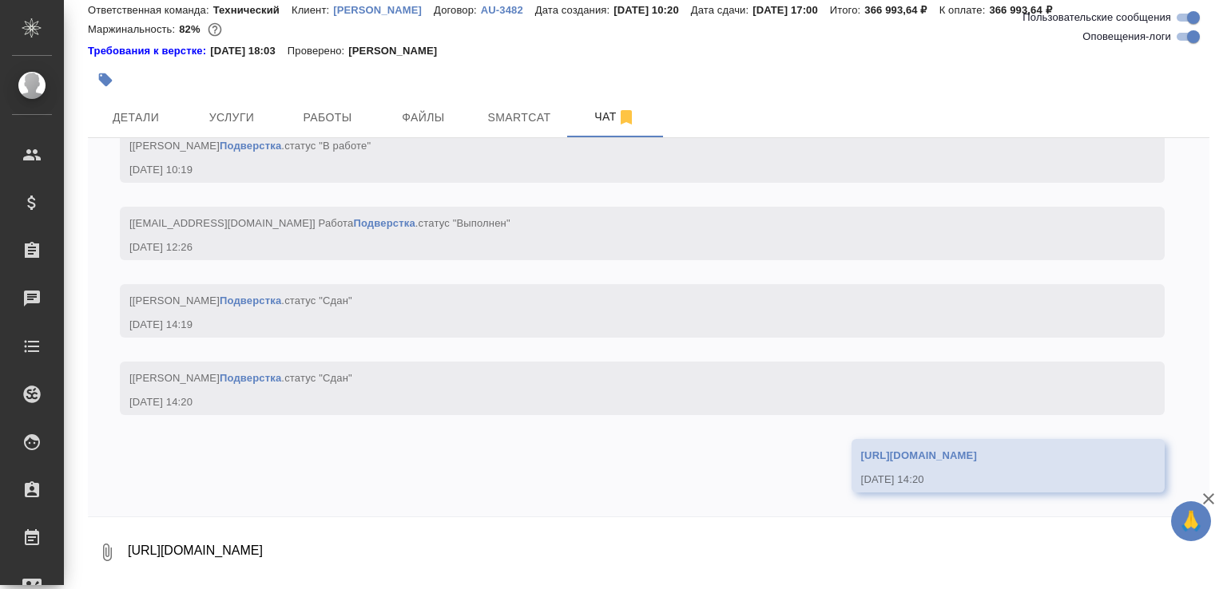
scroll to position [25540, 0]
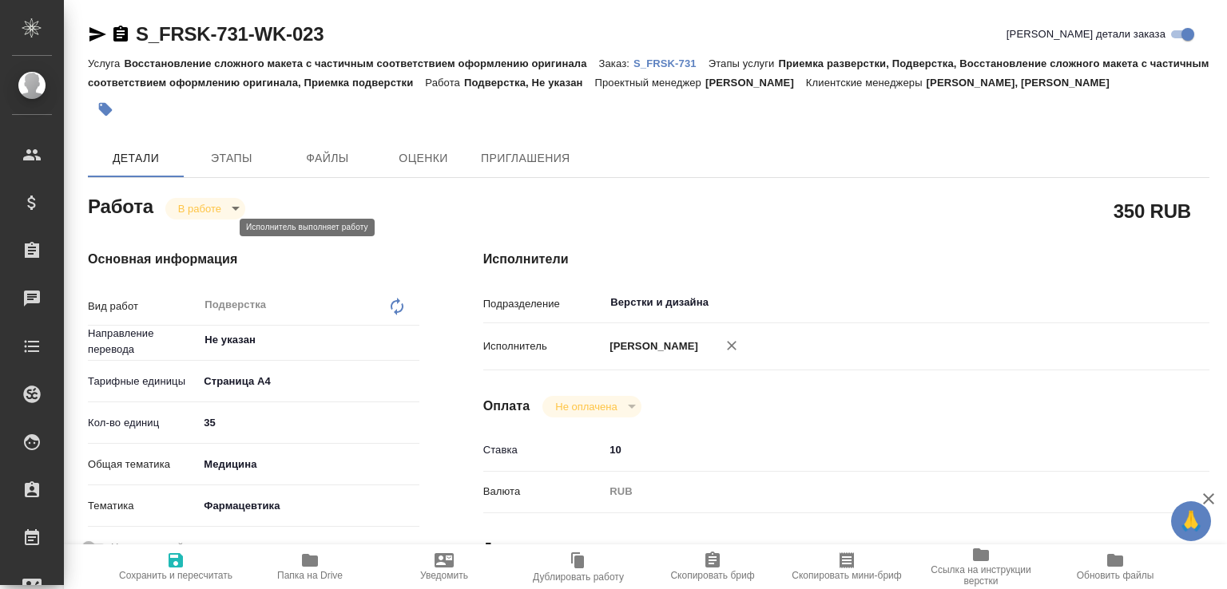
click at [202, 221] on body "🙏 .cls-1 fill:#fff; AWATERA [PERSON_NAME]malofeeva Клиенты Спецификации Заказы …" at bounding box center [613, 294] width 1227 height 589
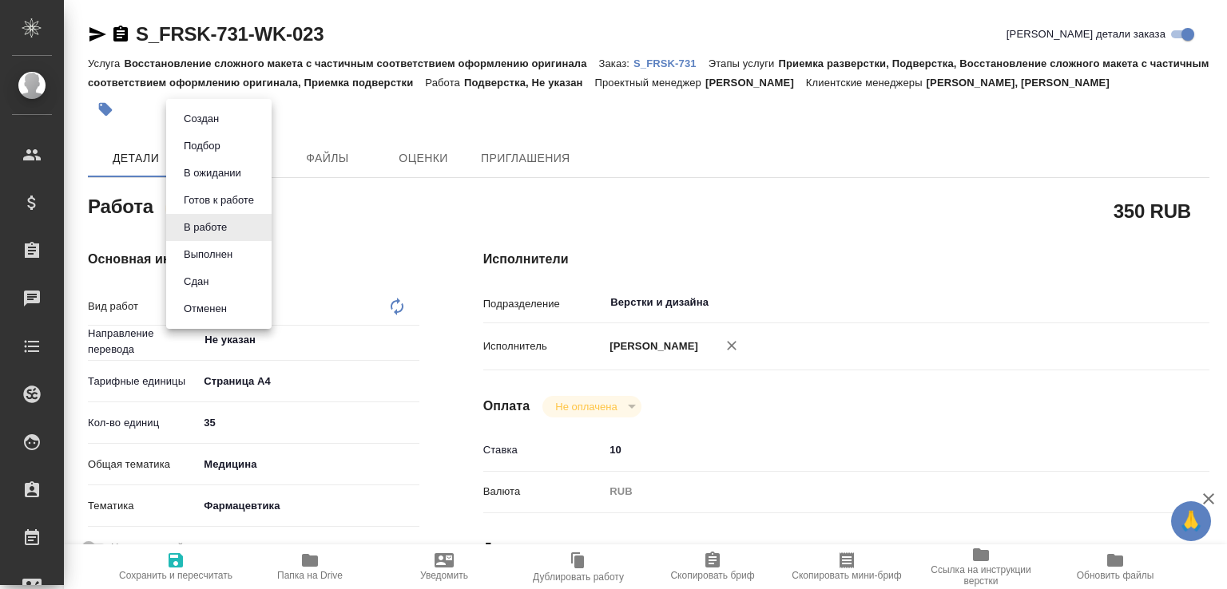
click at [191, 128] on button "Сдан" at bounding box center [201, 119] width 45 height 18
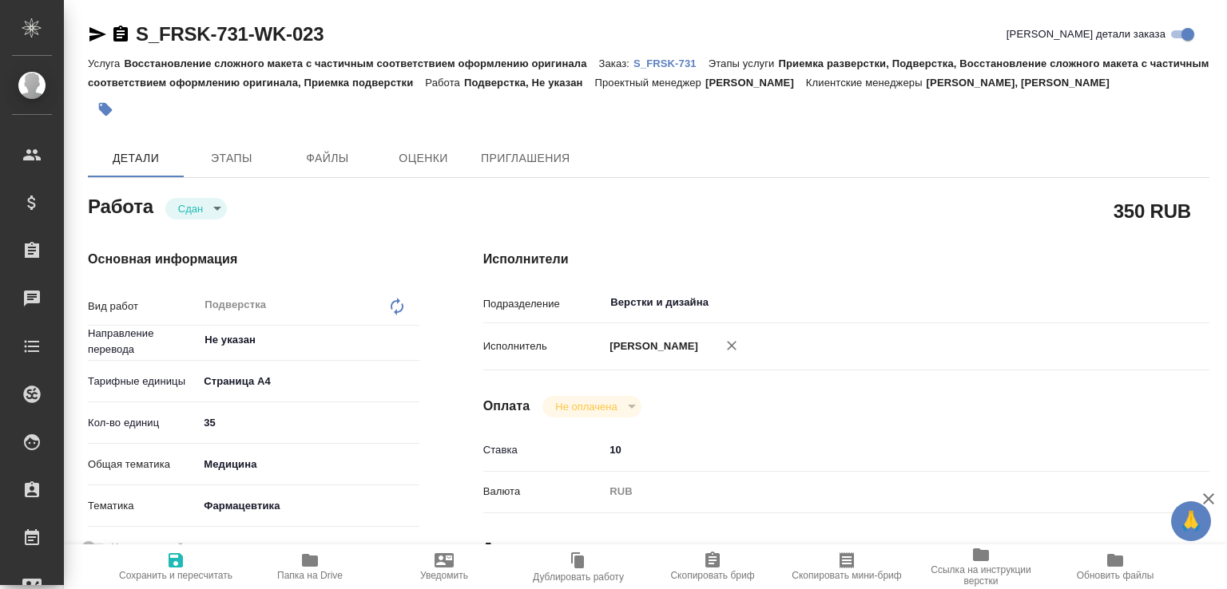
type textarea "x"
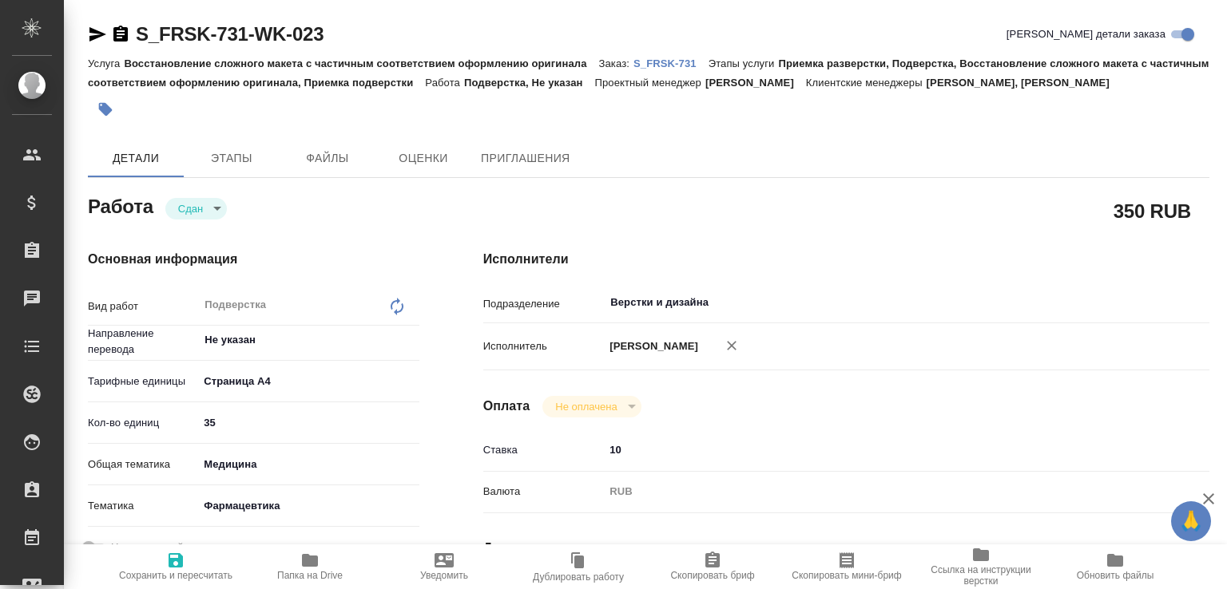
type textarea "x"
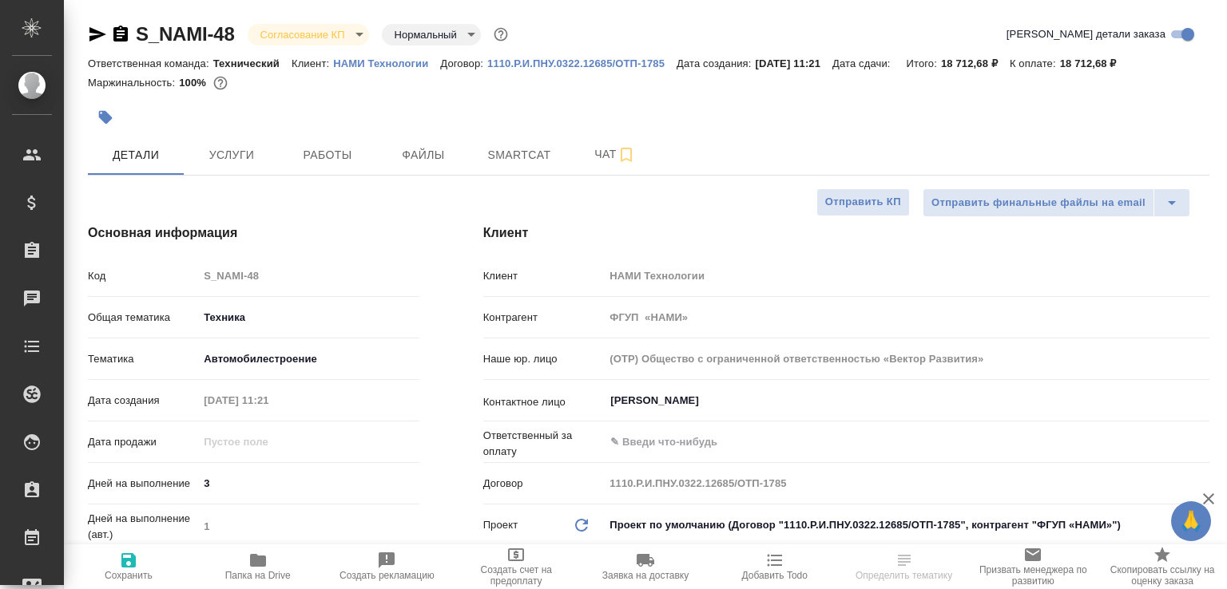
select select "RU"
click at [271, 570] on span "Папка на Drive" at bounding box center [257, 575] width 65 height 11
select select "RU"
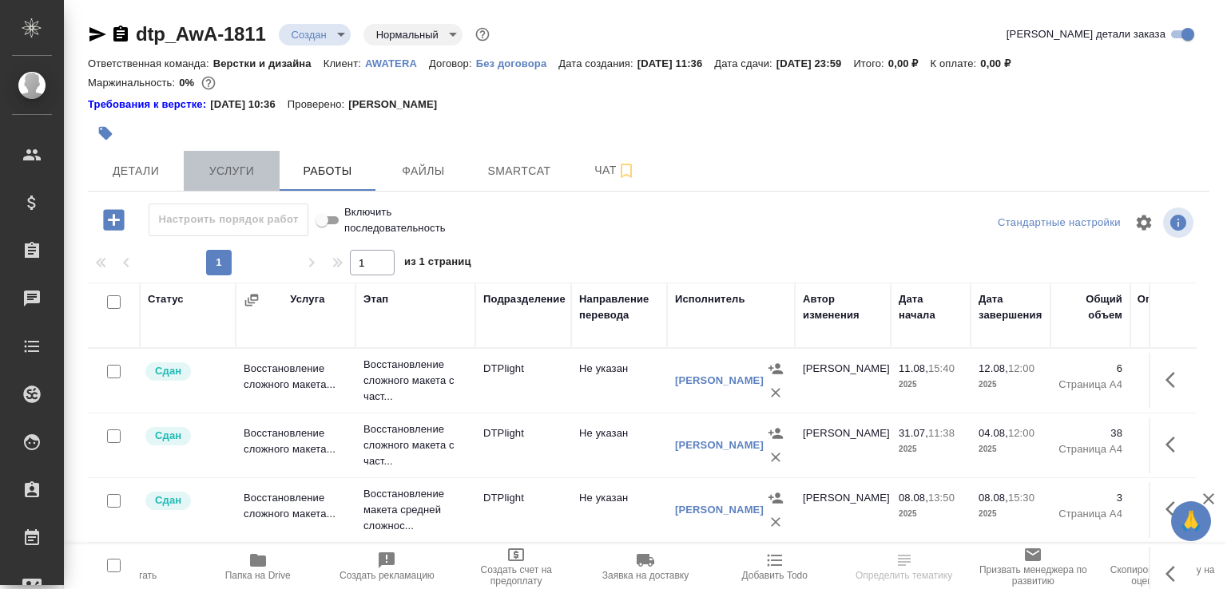
click at [194, 170] on span "Услуги" at bounding box center [231, 171] width 77 height 20
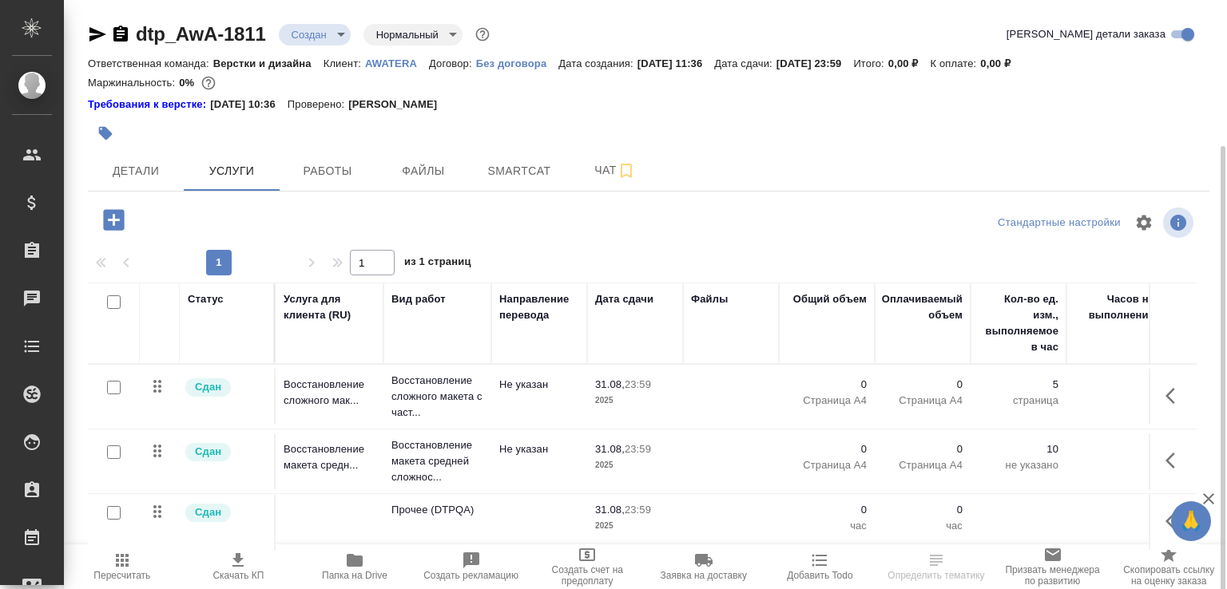
scroll to position [77, 0]
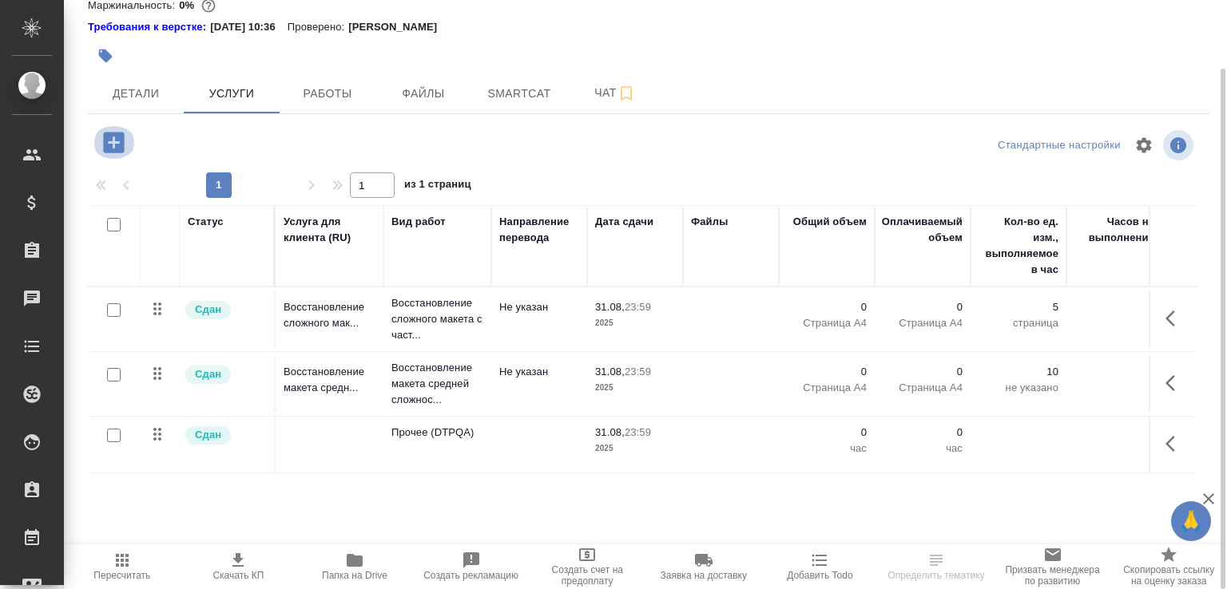
click at [121, 139] on icon "button" at bounding box center [113, 142] width 21 height 21
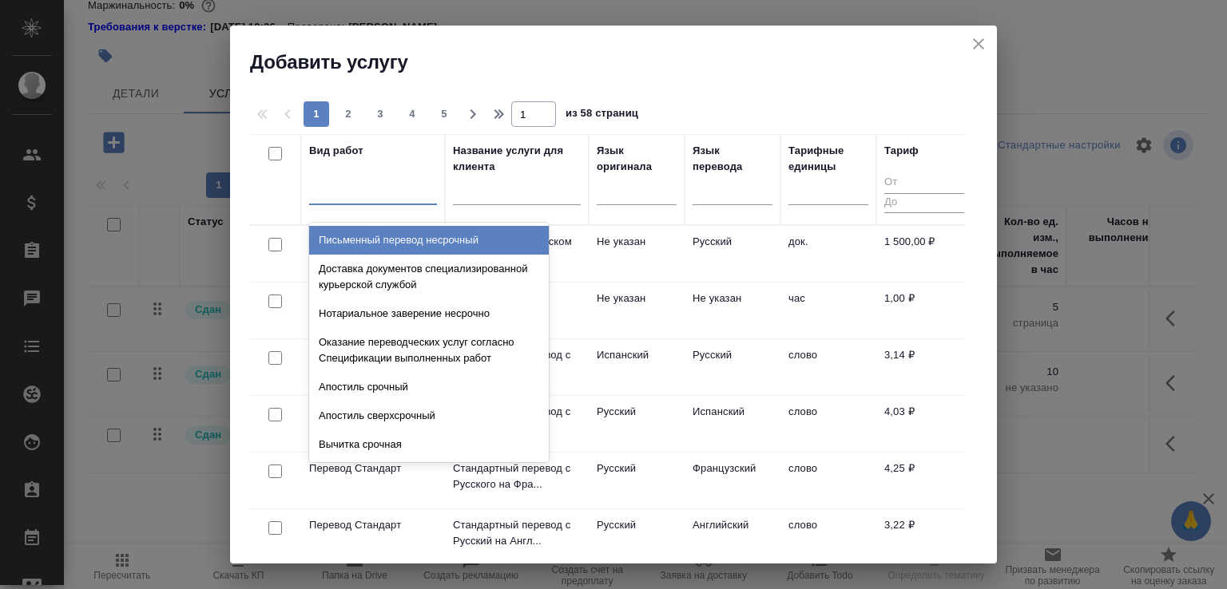
click at [390, 201] on div at bounding box center [373, 190] width 128 height 30
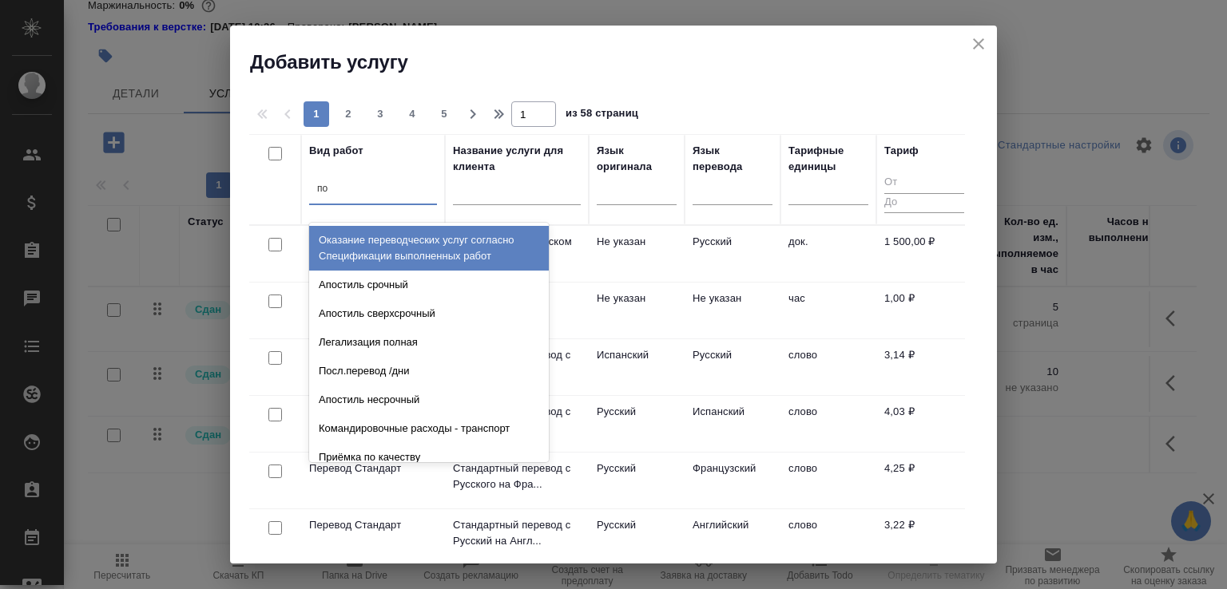
type input "поч"
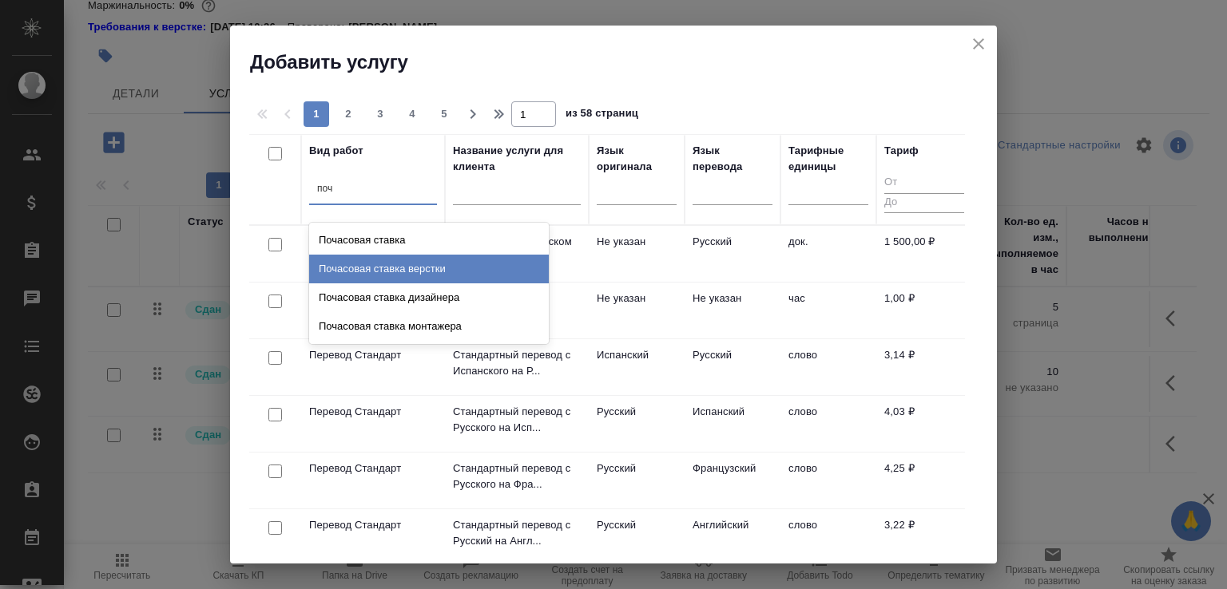
click at [410, 261] on div "Почасовая ставка верстки" at bounding box center [429, 269] width 240 height 29
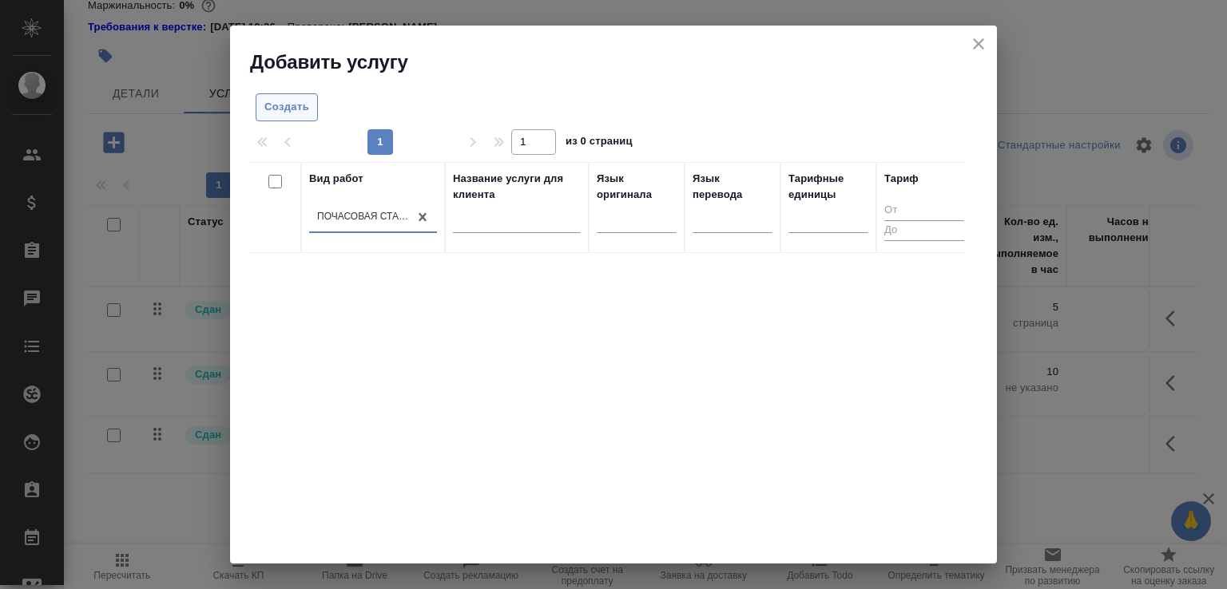
click at [286, 103] on span "Создать" at bounding box center [286, 107] width 45 height 18
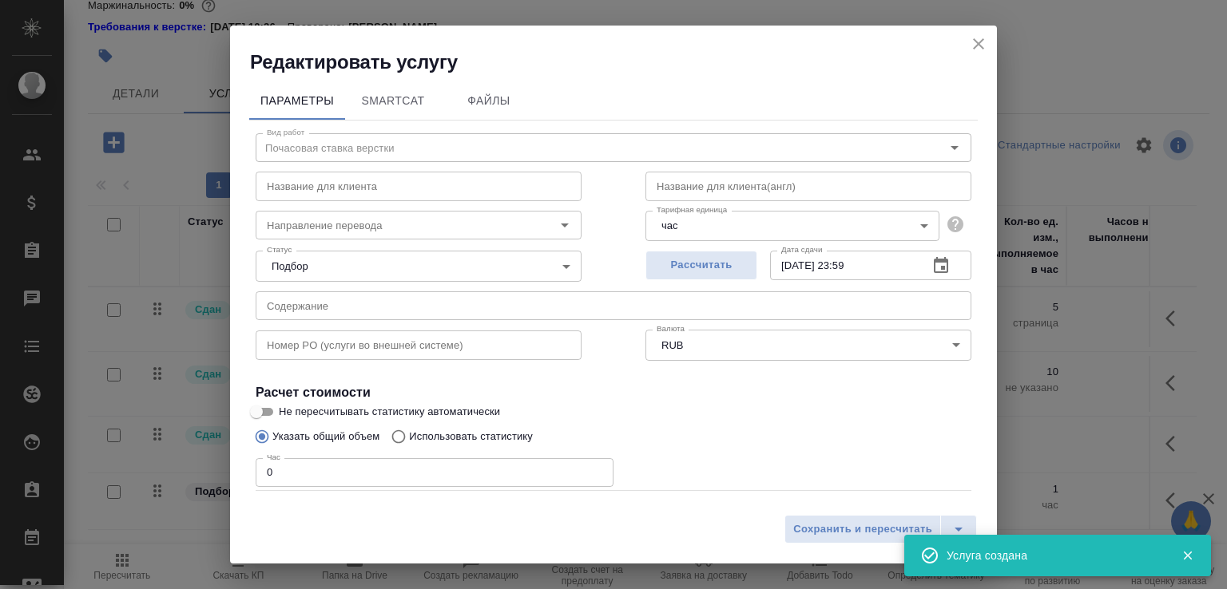
click at [978, 46] on icon "close" at bounding box center [978, 43] width 19 height 19
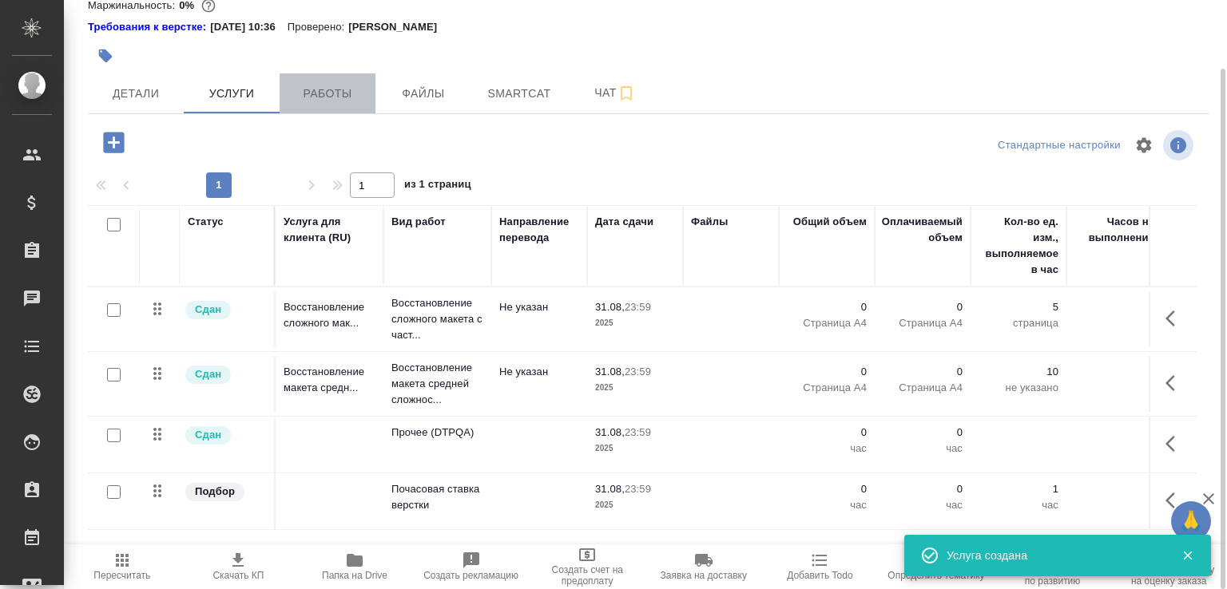
click at [333, 101] on span "Работы" at bounding box center [327, 94] width 77 height 20
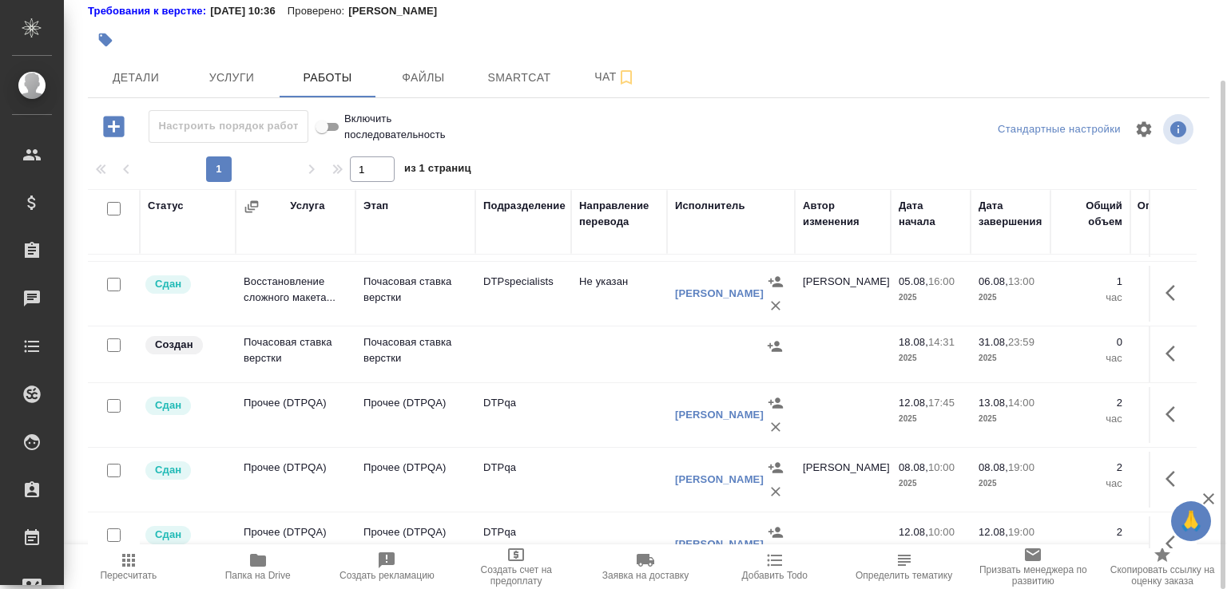
scroll to position [799, 0]
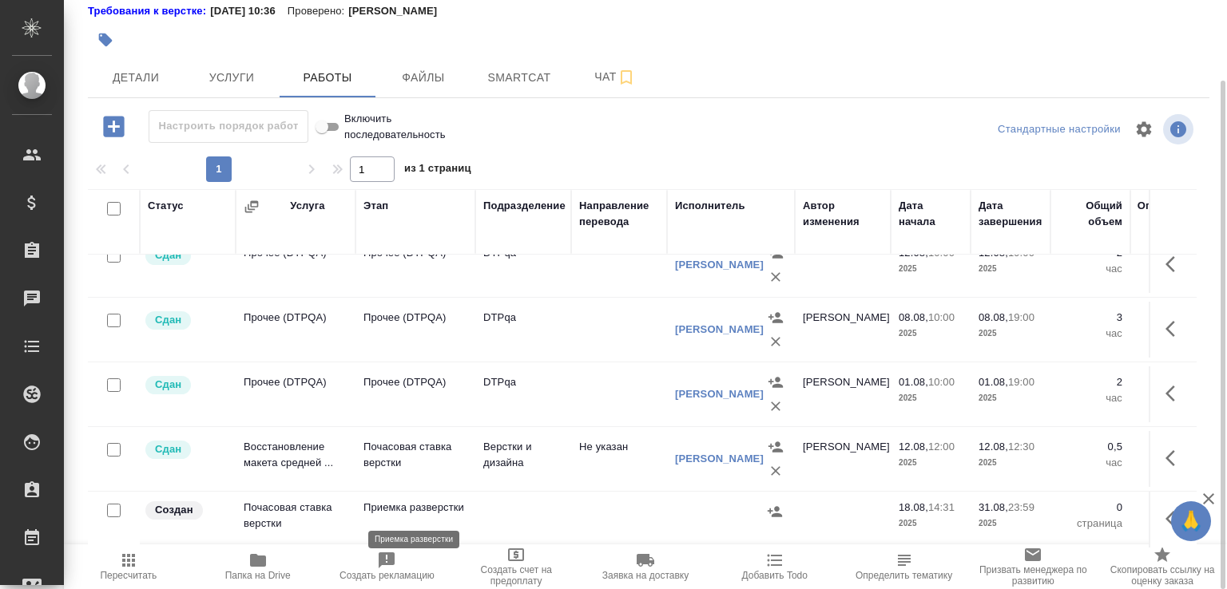
click at [428, 506] on p "Приемка разверстки" at bounding box center [415, 508] width 104 height 16
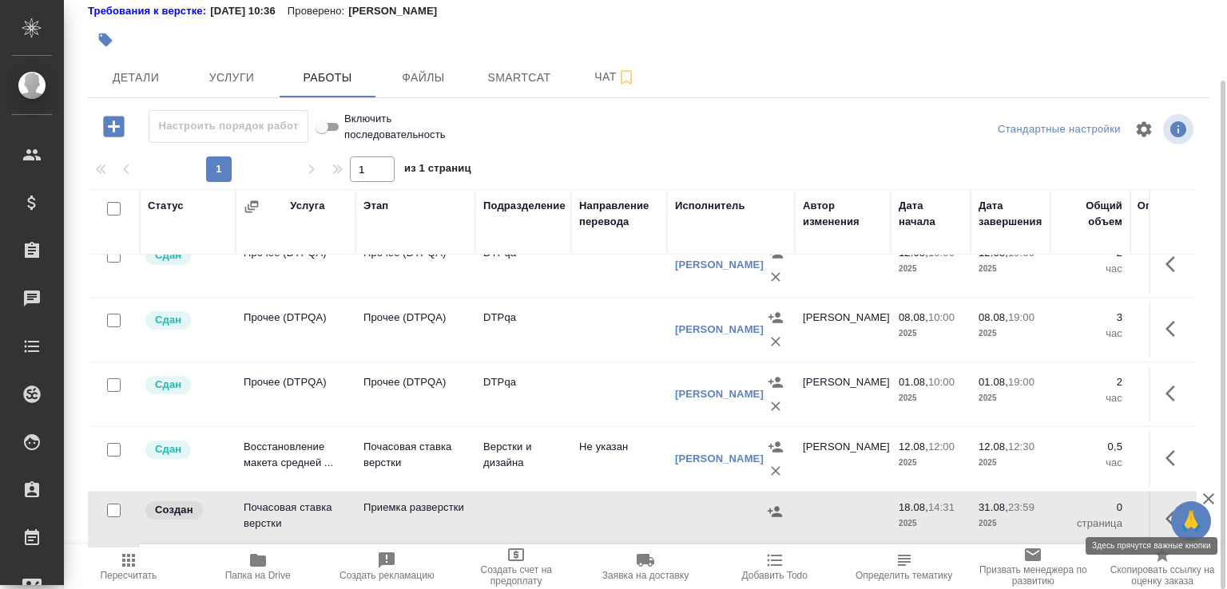
click at [1165, 509] on icon "button" at bounding box center [1174, 518] width 19 height 19
click at [1105, 509] on icon "button" at bounding box center [1114, 518] width 19 height 19
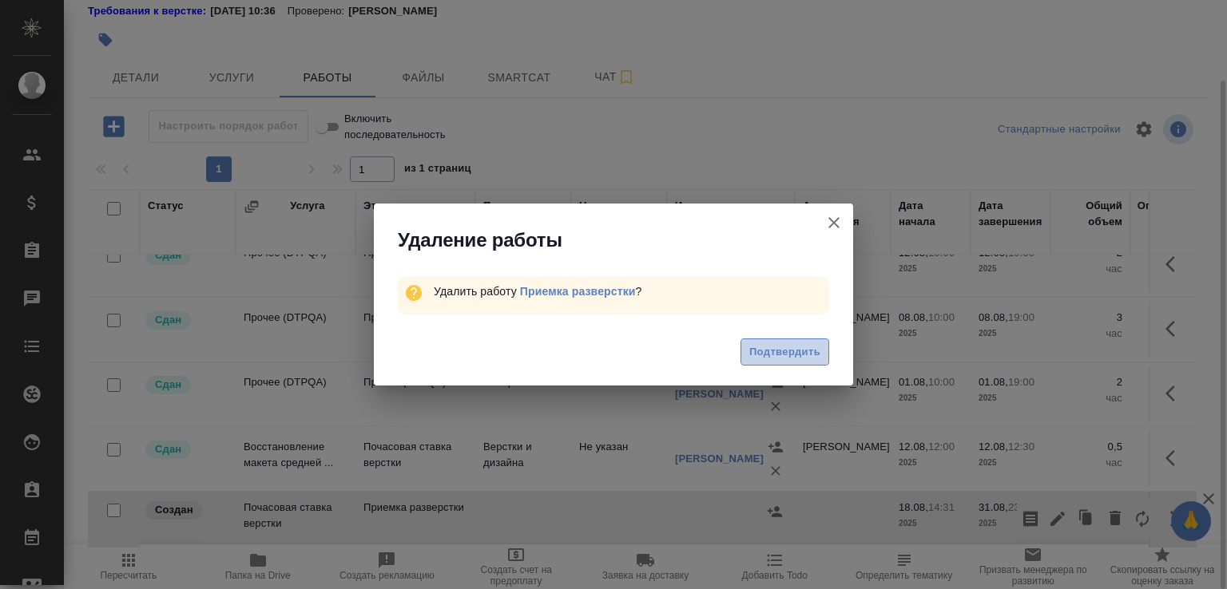
click at [776, 351] on span "Подтвердить" at bounding box center [784, 352] width 71 height 18
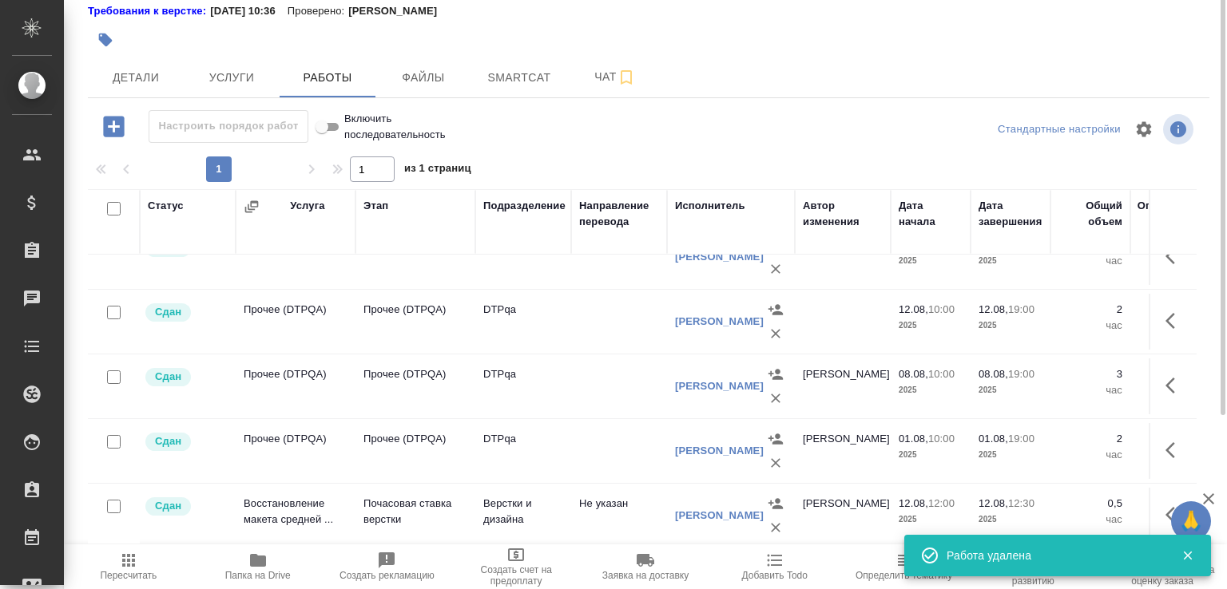
scroll to position [573, 0]
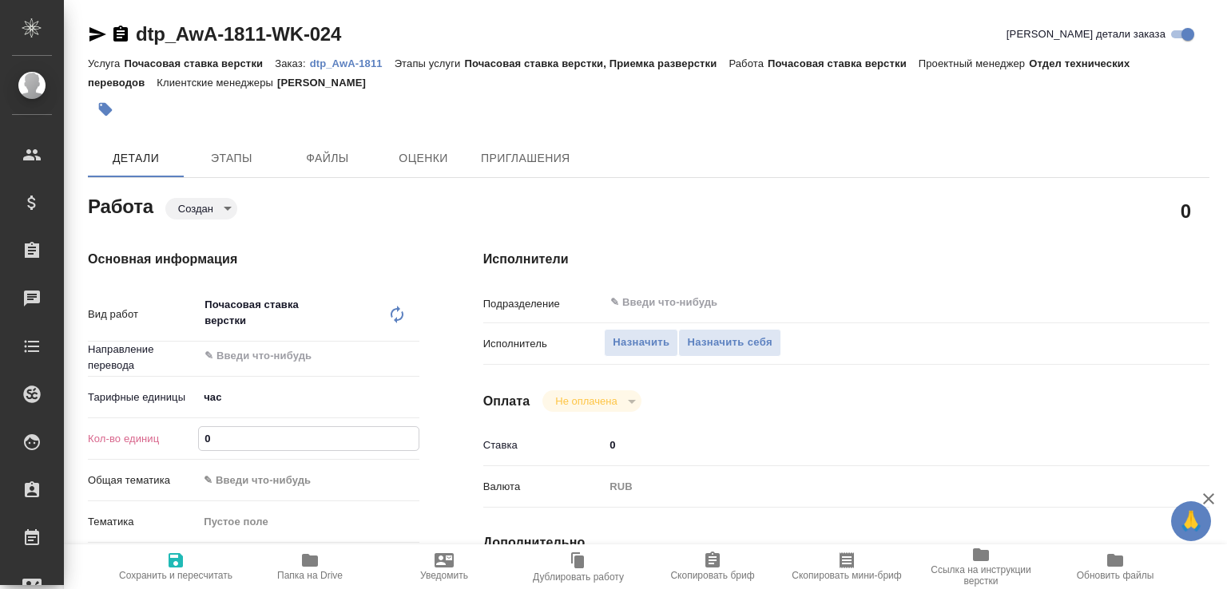
drag, startPoint x: 243, startPoint y: 448, endPoint x: 165, endPoint y: 434, distance: 78.6
click at [165, 434] on div "Кол-во единиц 0" at bounding box center [253, 439] width 331 height 28
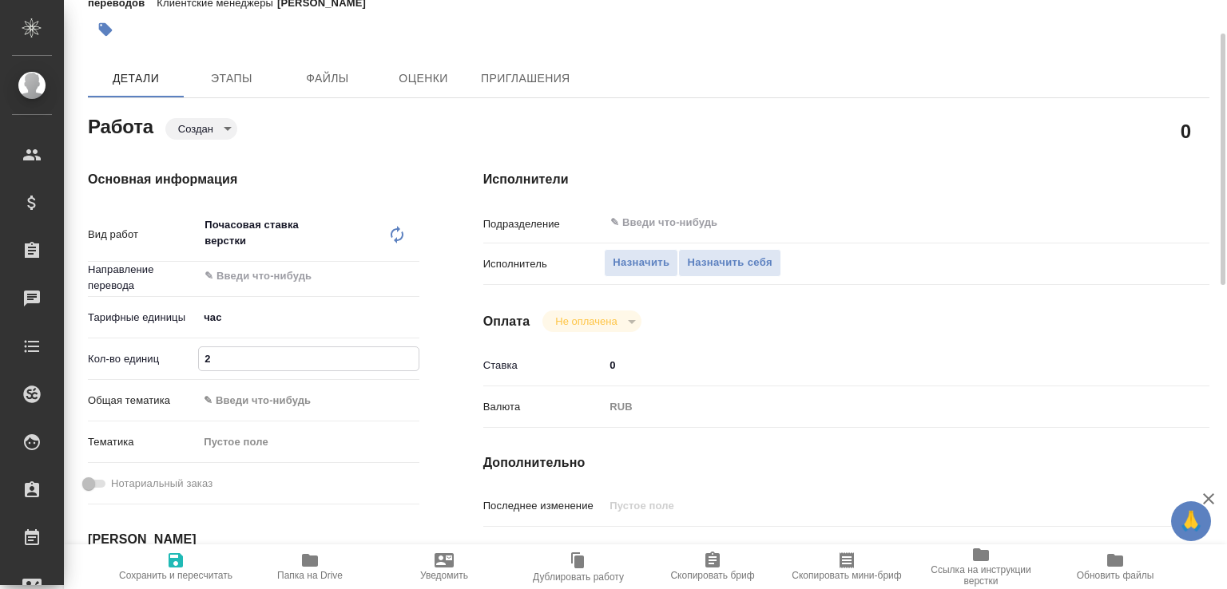
type input "2"
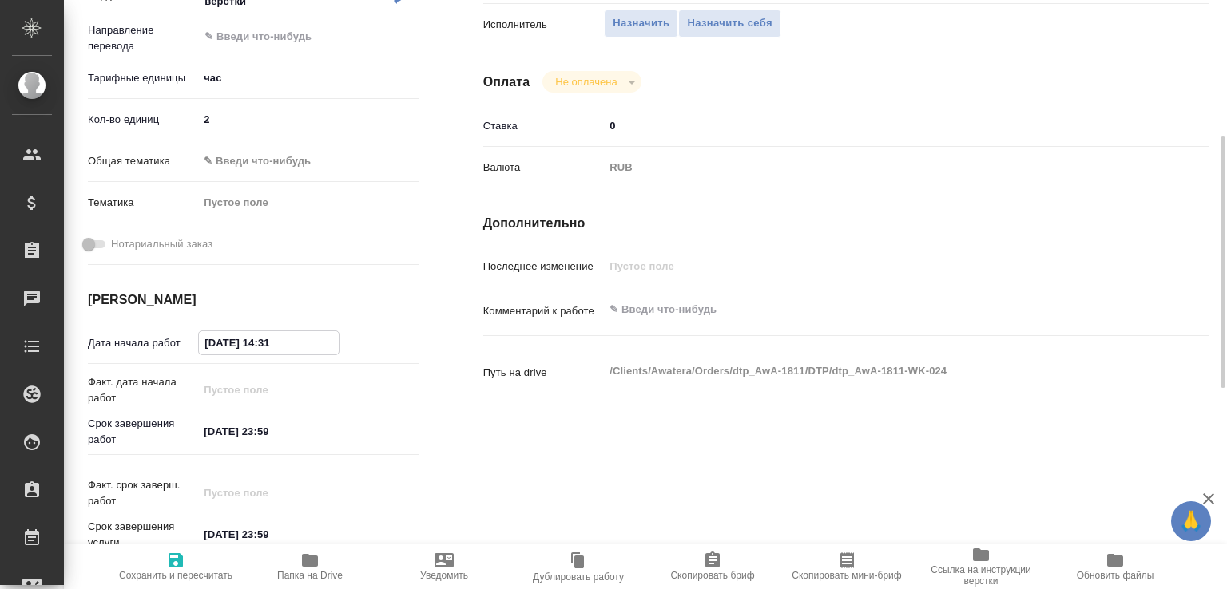
click at [293, 346] on input "[DATE] 14:31" at bounding box center [269, 342] width 140 height 23
type input "[DATE] 14:30"
click at [655, 312] on textarea at bounding box center [876, 309] width 545 height 27
paste textarea "S_ATLNC-2"
type textarea "Вывод пдф из двг для S_ATLNC-2"
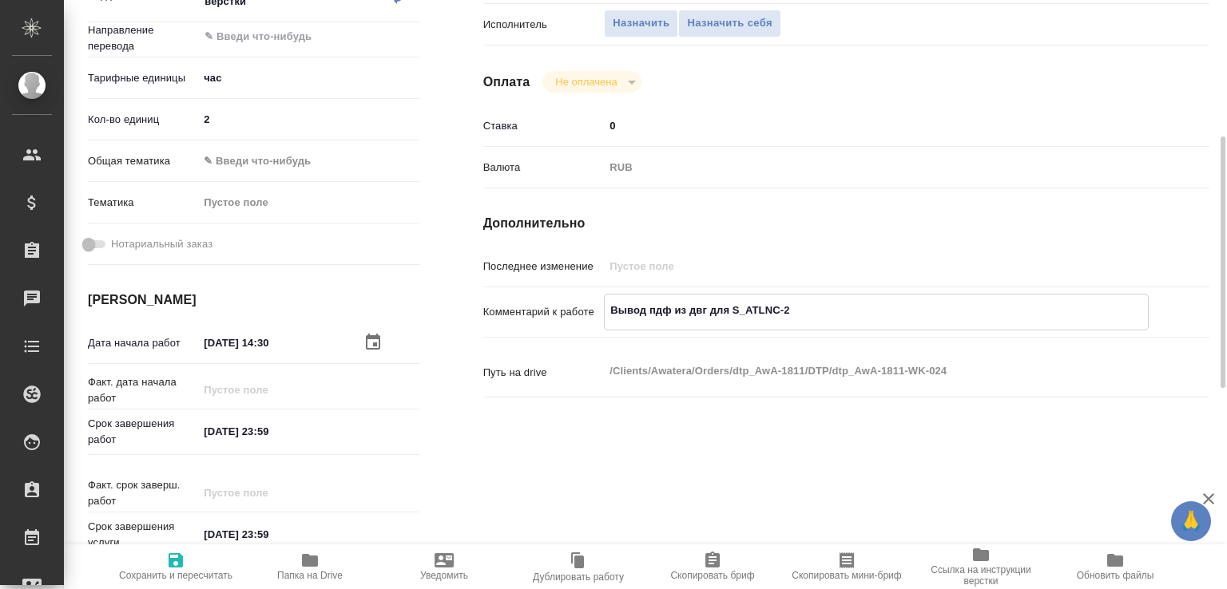
click at [257, 354] on input "[DATE] 14:30" at bounding box center [268, 342] width 140 height 23
click at [256, 355] on input "[DATE] 14:30" at bounding box center [269, 342] width 140 height 23
click at [267, 421] on input "[DATE] 23:59" at bounding box center [269, 431] width 140 height 23
click at [267, 421] on input "31.08.2025 23:59" at bounding box center [269, 431] width 140 height 23
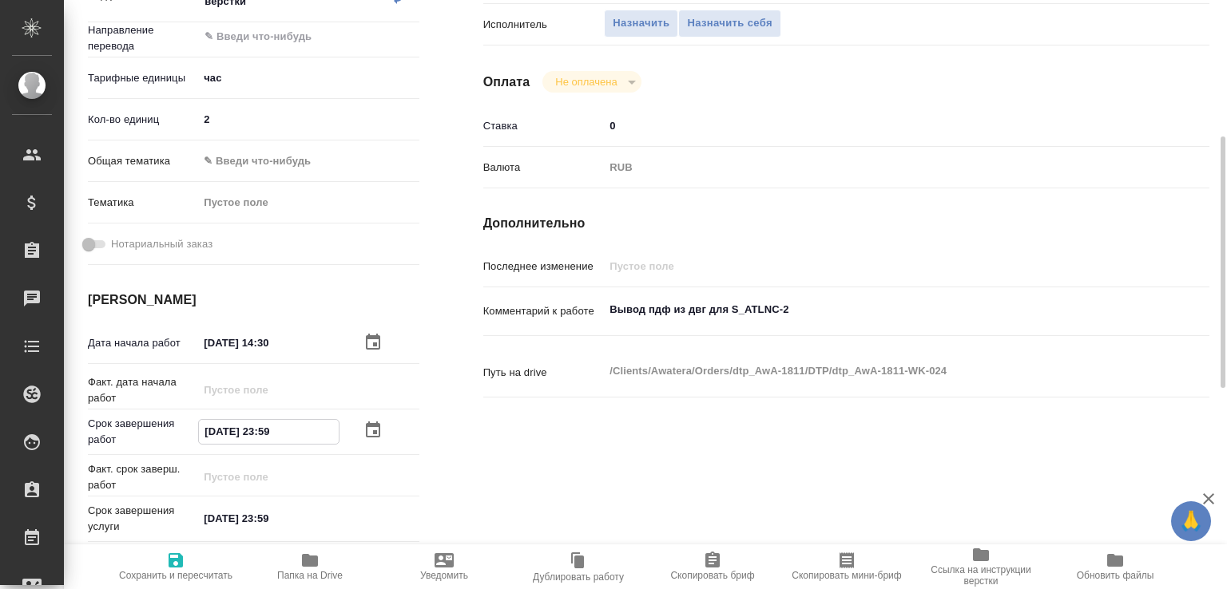
click at [267, 421] on input "31.08.2025 23:59" at bounding box center [269, 431] width 140 height 23
paste input "18.08.2025 14:30"
click at [275, 438] on input "18.08.2025 14:30" at bounding box center [269, 431] width 140 height 23
type input "18.08.2025 16:30"
click at [182, 570] on span "Сохранить и пересчитать" at bounding box center [175, 575] width 113 height 11
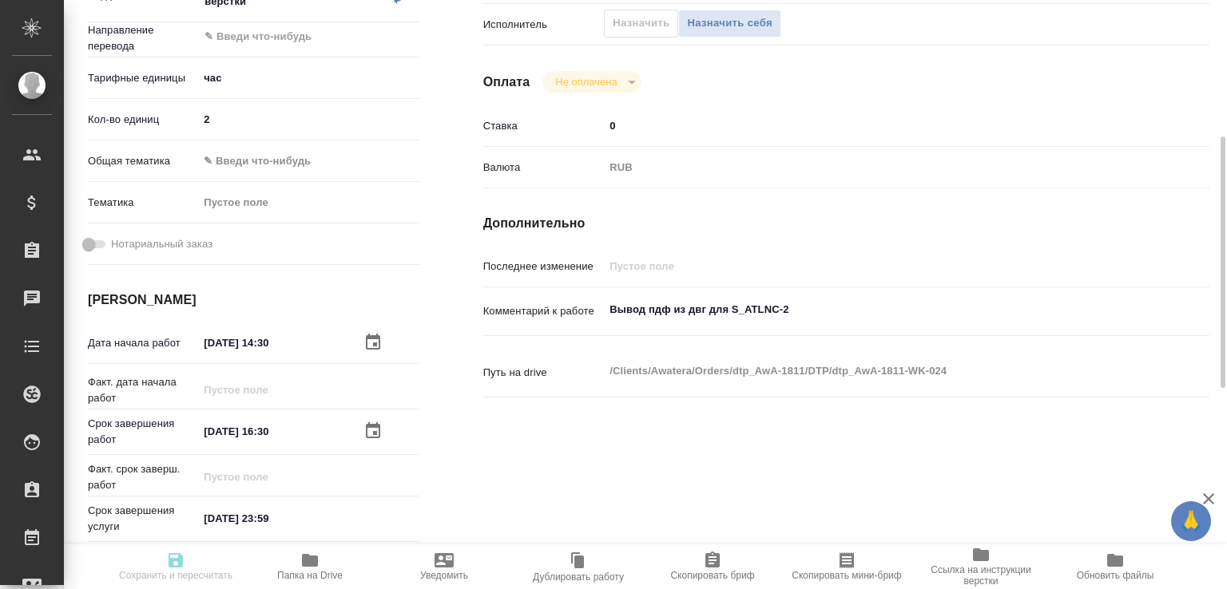
type input "created"
type input "5a8b1489cc6b4906c91bfd93"
type input "2"
type input "18.08.2025 14:30"
type input "18.08.2025 16:30"
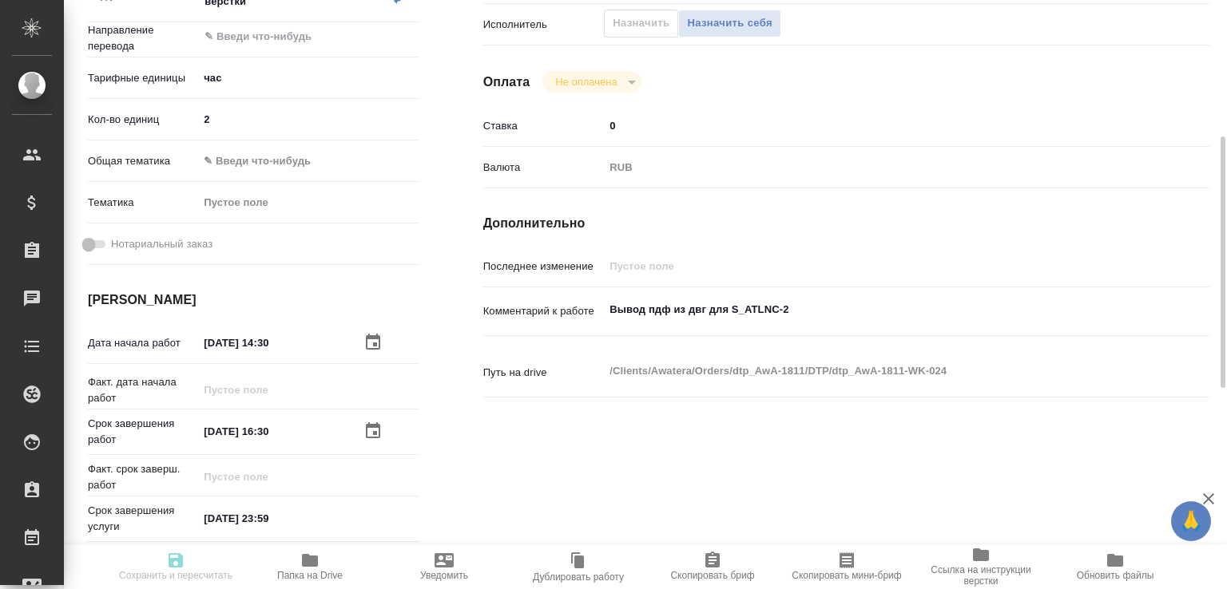
type input "[DATE] 23:59"
type input "notPayed"
type input "0"
type input "RUB"
type input "[PERSON_NAME]"
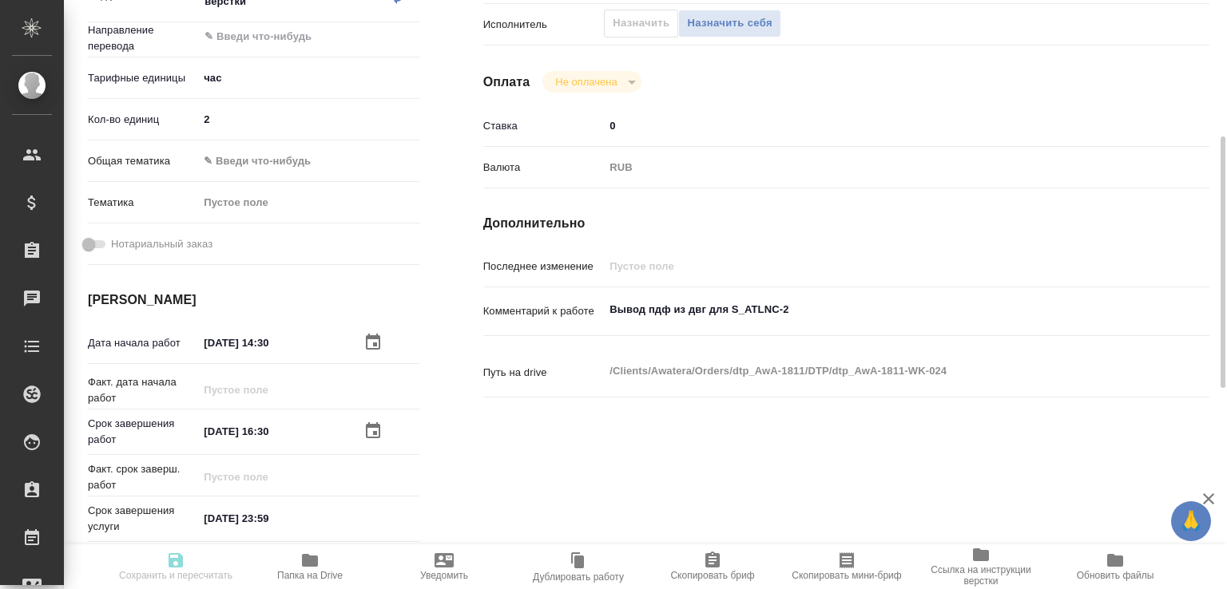
type input "dtp_AwA-1811"
type input "Почасовая ставка верстки"
type input "Почасовая ставка верстки, Приемка разверстки"
type input "Заборова Александра"
type input "Отдел верстки и дизайна, Заборова Александра"
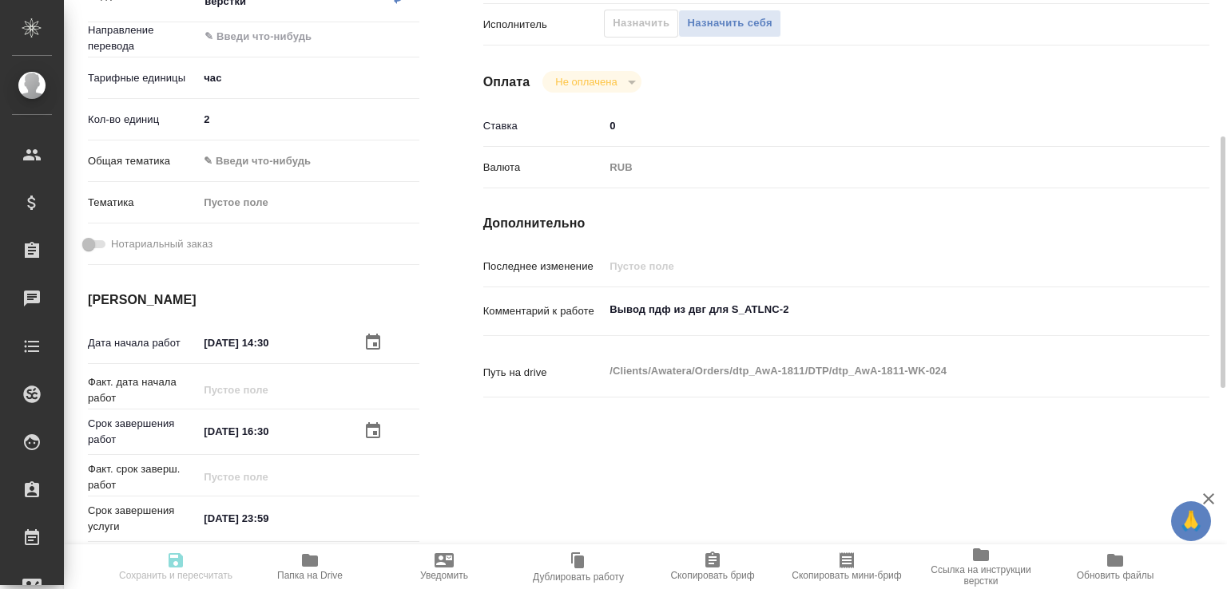
type input "/Clients/Awatera/Orders/dtp_AwA-1811"
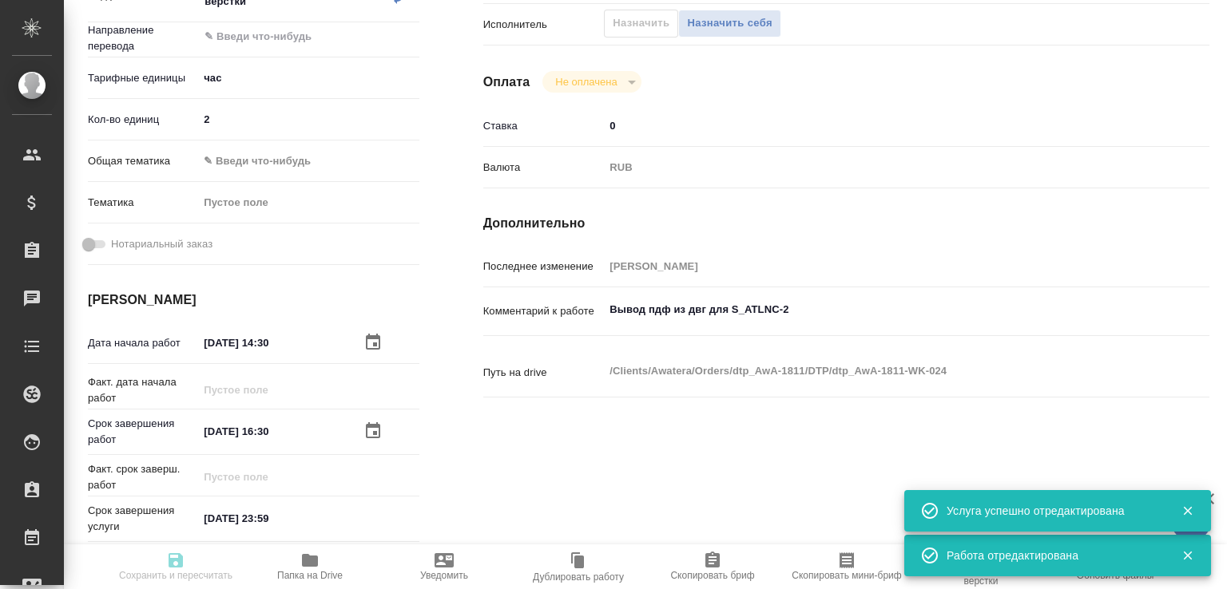
scroll to position [0, 0]
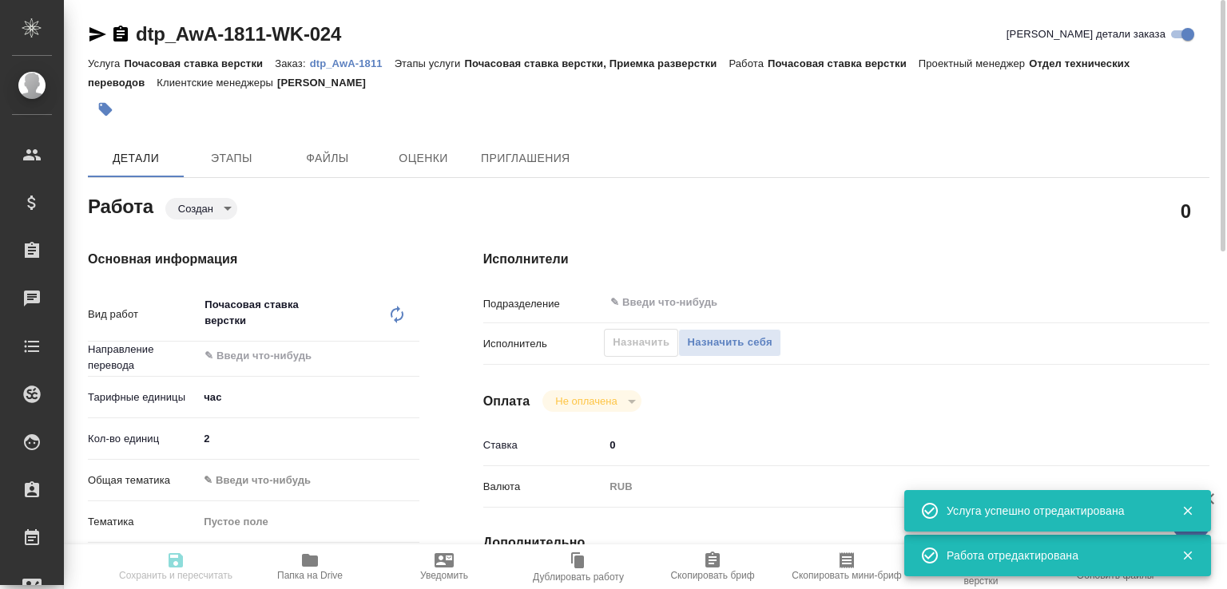
type input "created"
type input "5a8b1489cc6b4906c91bfd93"
type input "2"
type input "18.08.2025 14:30"
type input "18.08.2025 16:30"
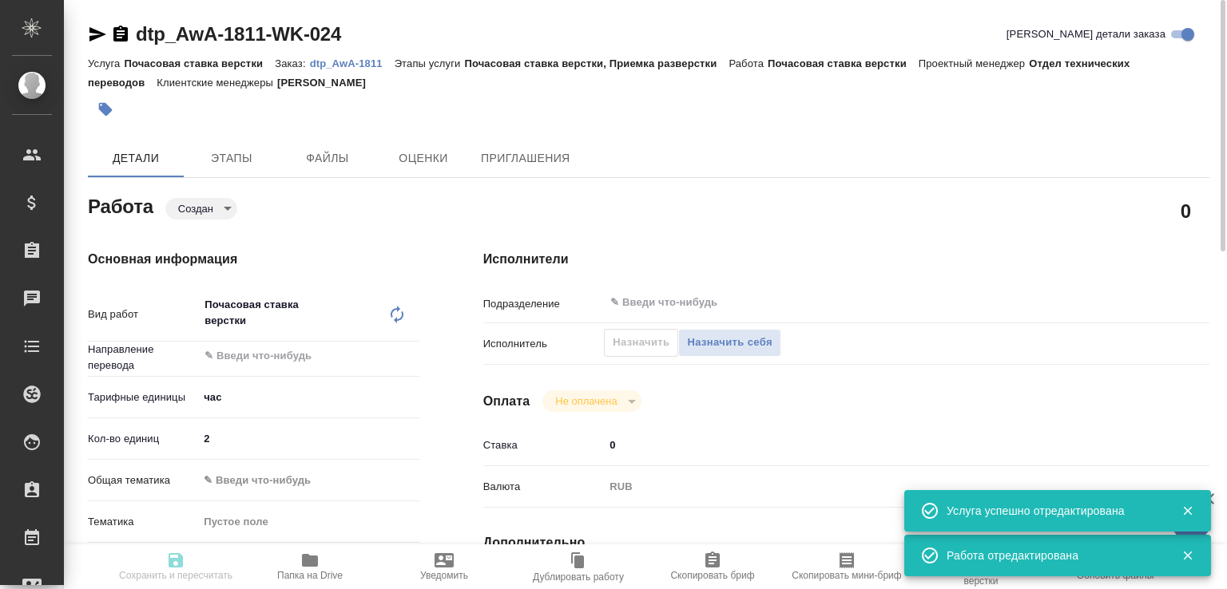
type input "31.08.2025 23:59"
type input "notPayed"
type input "0"
type input "RUB"
type input "[PERSON_NAME]"
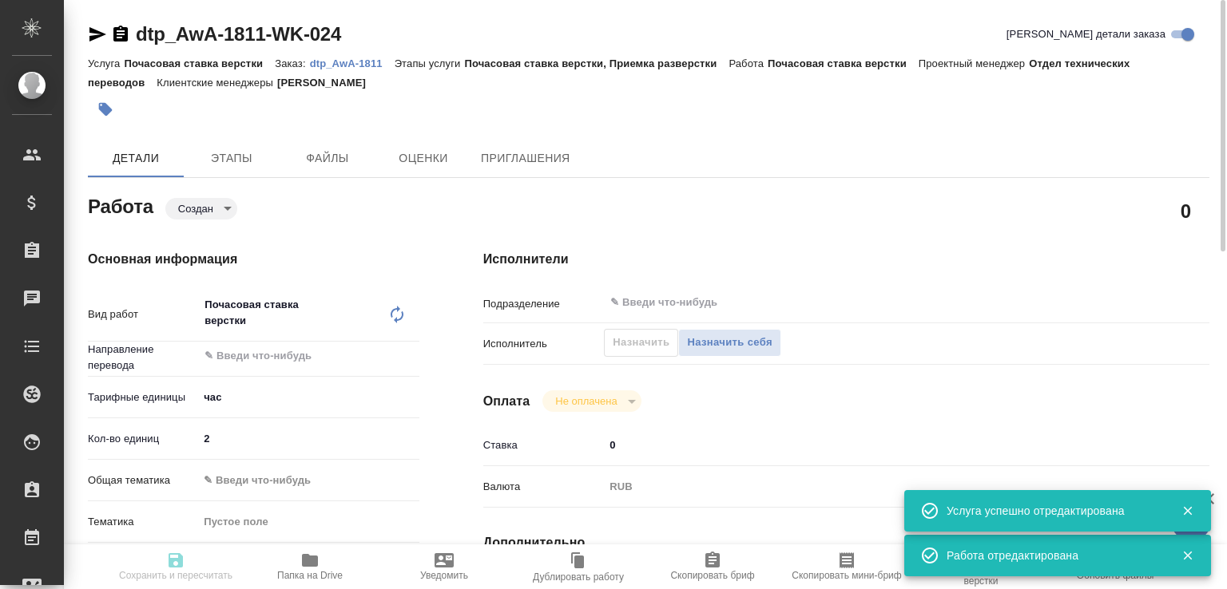
type input "dtp_AwA-1811"
type input "Почасовая ставка верстки"
type input "Почасовая ставка верстки, Приемка разверстки"
type input "Заборова Александра"
type input "Отдел верстки и дизайна, Заборова Александра"
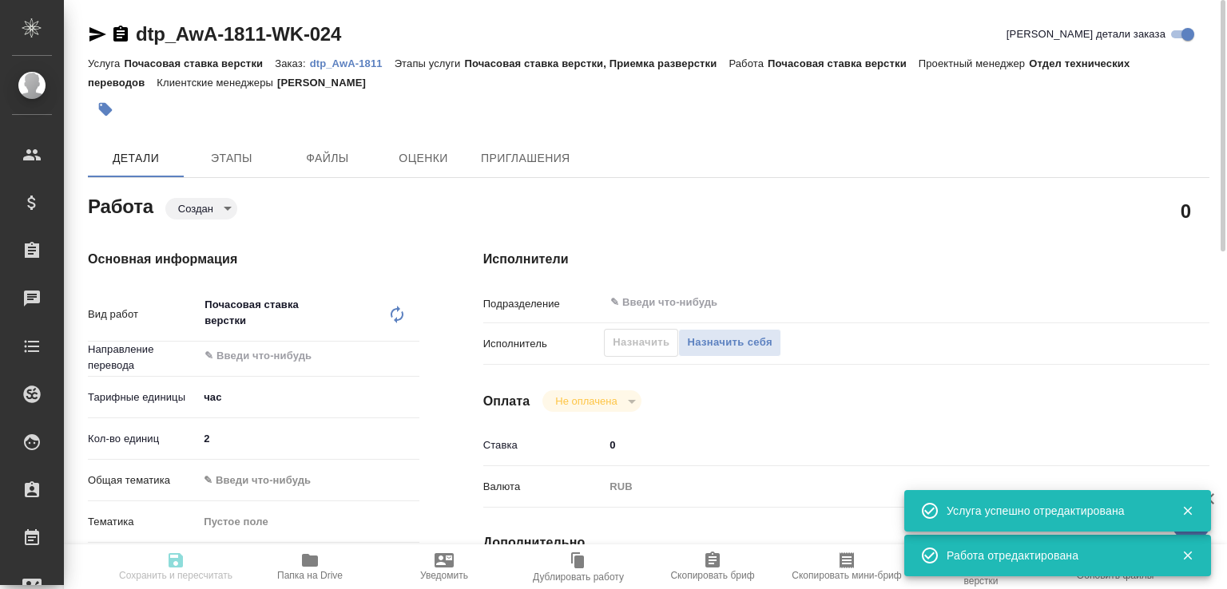
type input "/Clients/Awatera/Orders/dtp_AwA-1811"
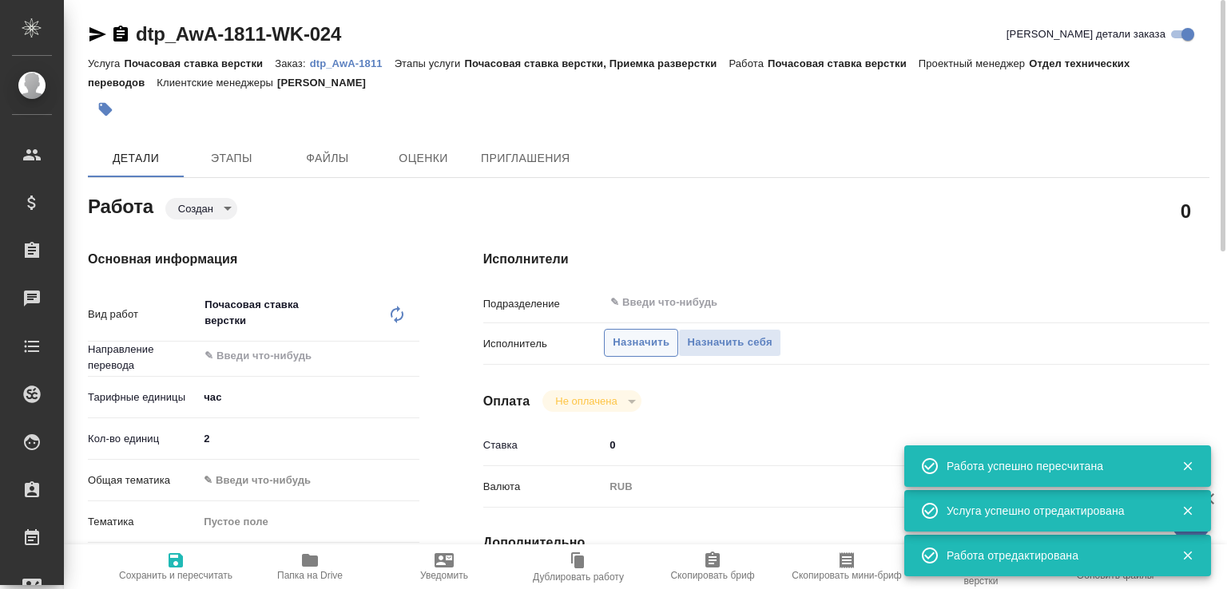
click at [639, 342] on span "Назначить" at bounding box center [640, 343] width 57 height 18
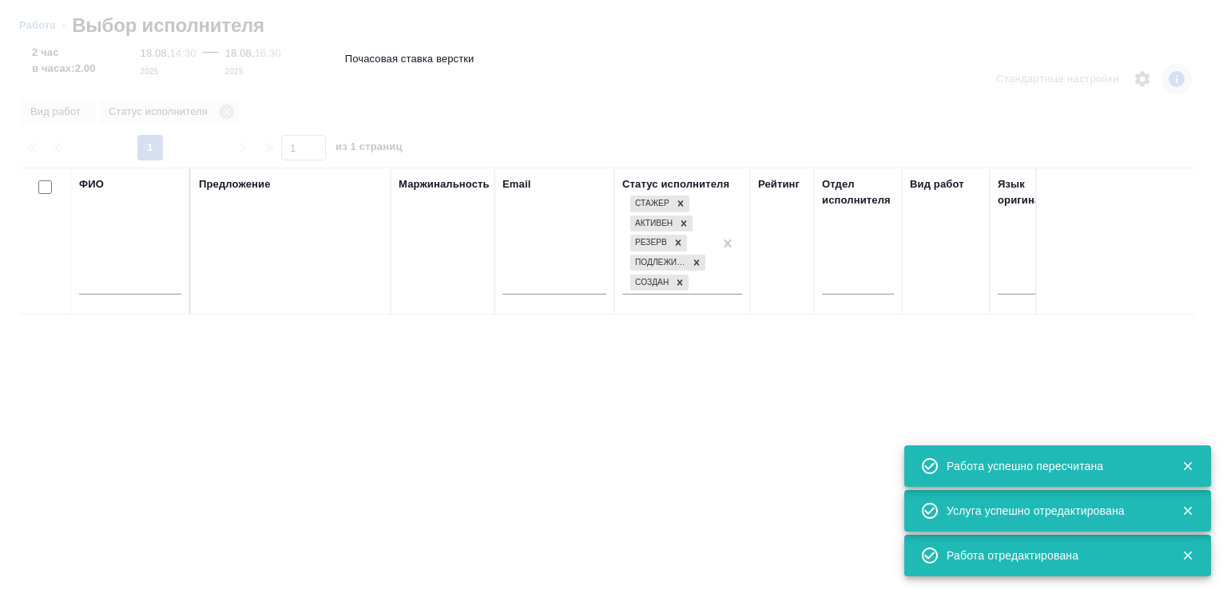
click at [153, 289] on input "text" at bounding box center [130, 285] width 102 height 20
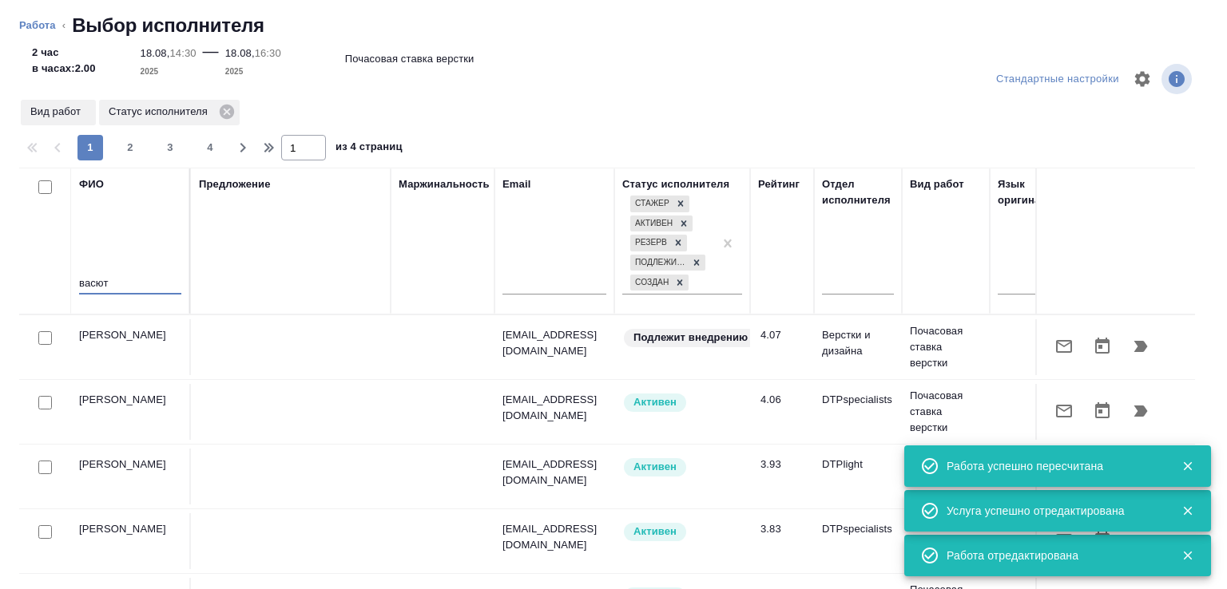
type input "васют"
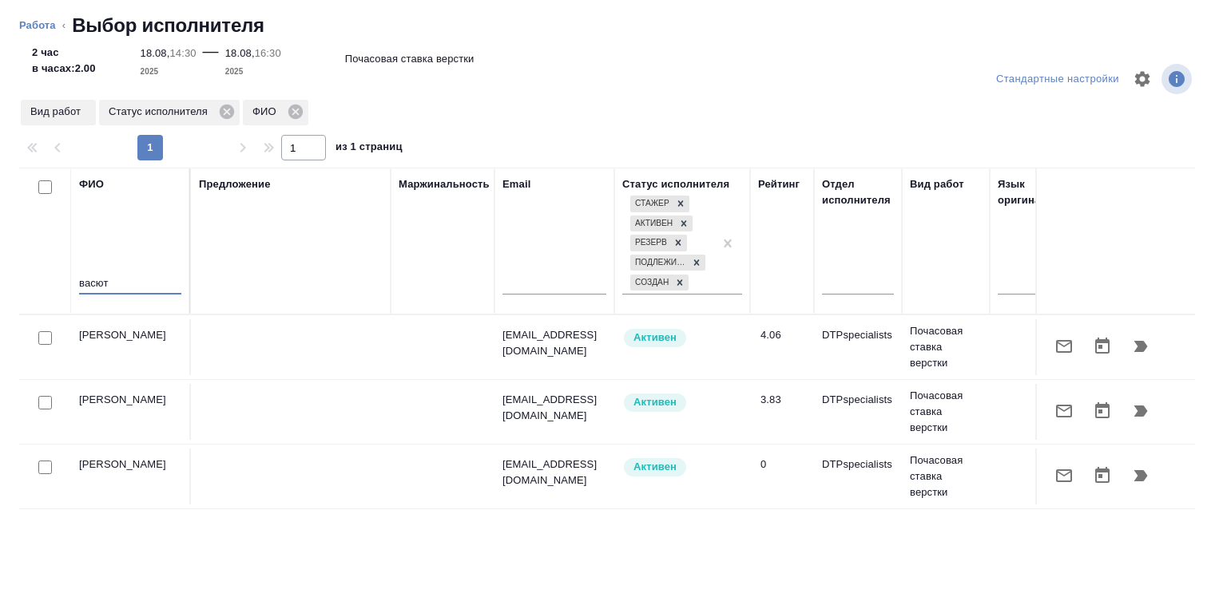
click at [1137, 345] on button "button" at bounding box center [1140, 346] width 38 height 38
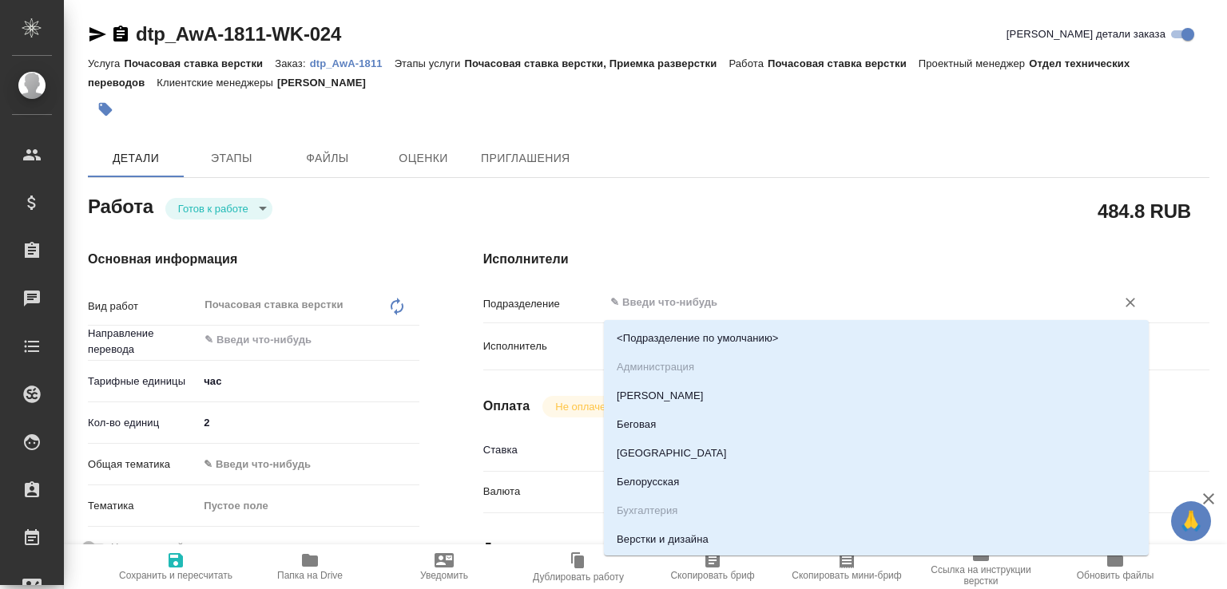
click at [644, 295] on input "text" at bounding box center [849, 302] width 482 height 19
type input "d"
type textarea "x"
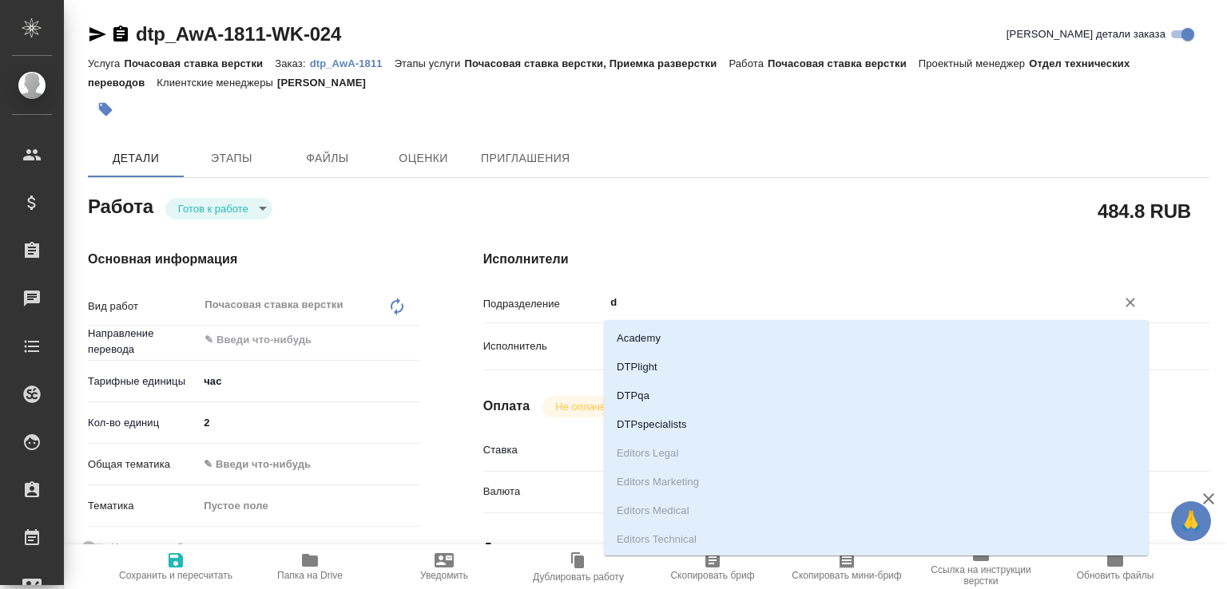
type textarea "x"
type input "dt"
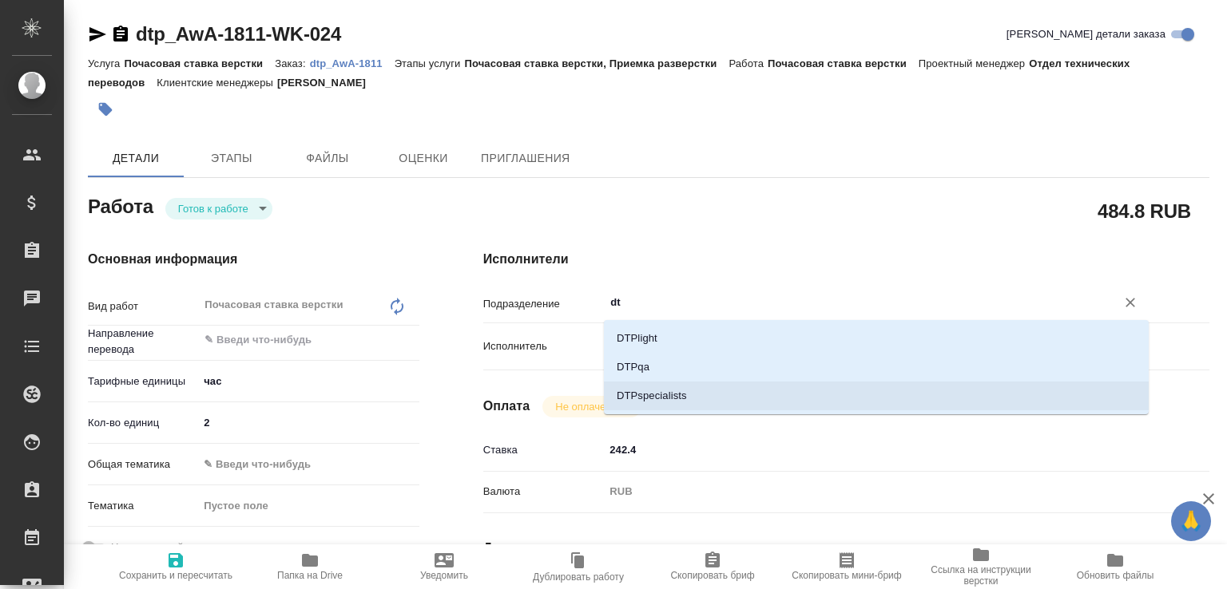
click at [661, 401] on li "DTPspecialists" at bounding box center [876, 396] width 545 height 29
type textarea "x"
type input "DTPspecialists"
type textarea "x"
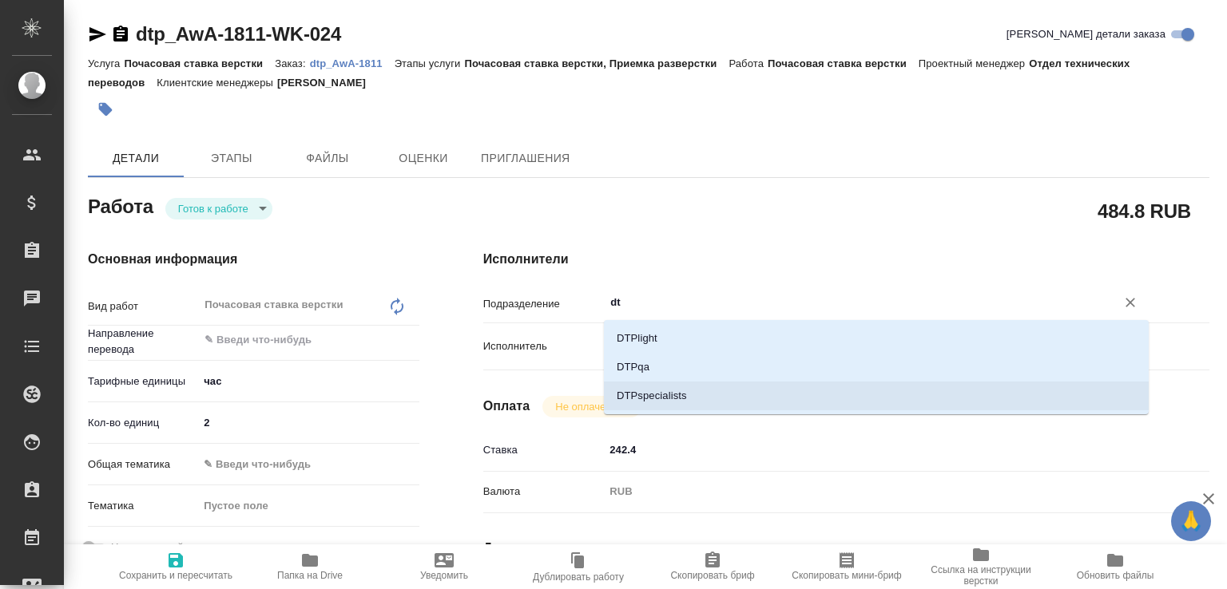
type textarea "x"
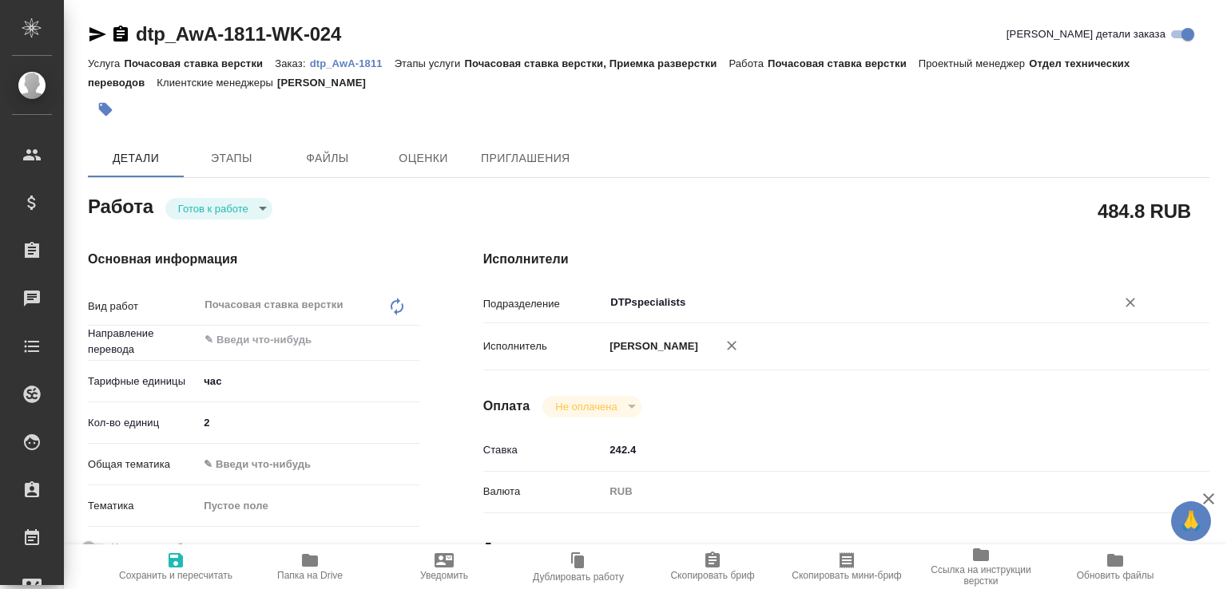
type textarea "x"
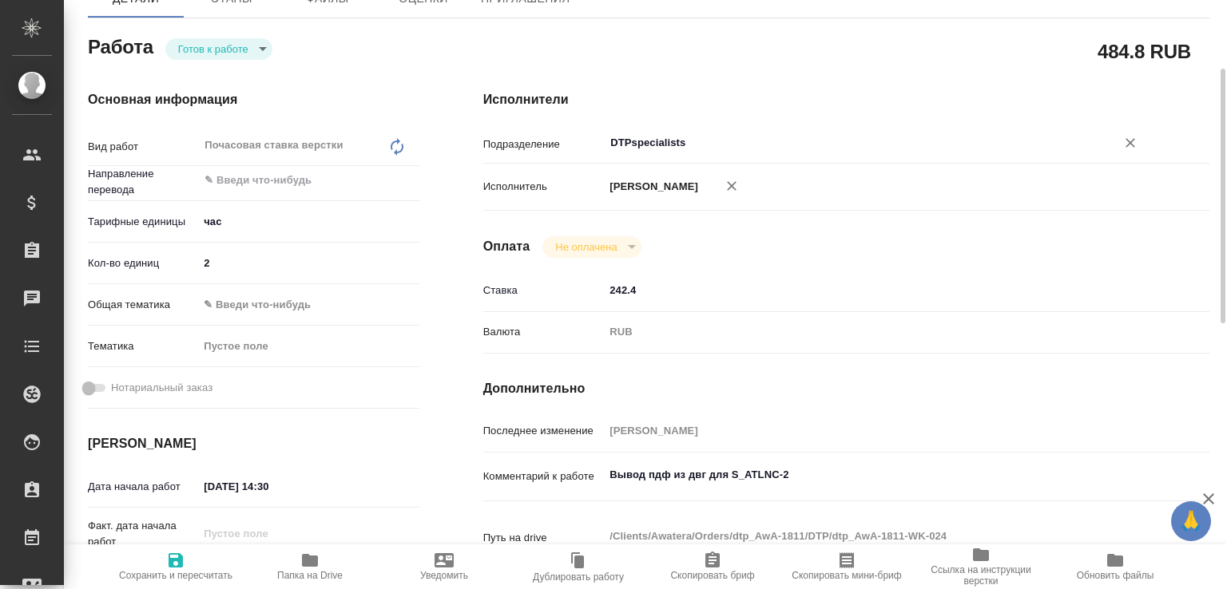
type textarea "x"
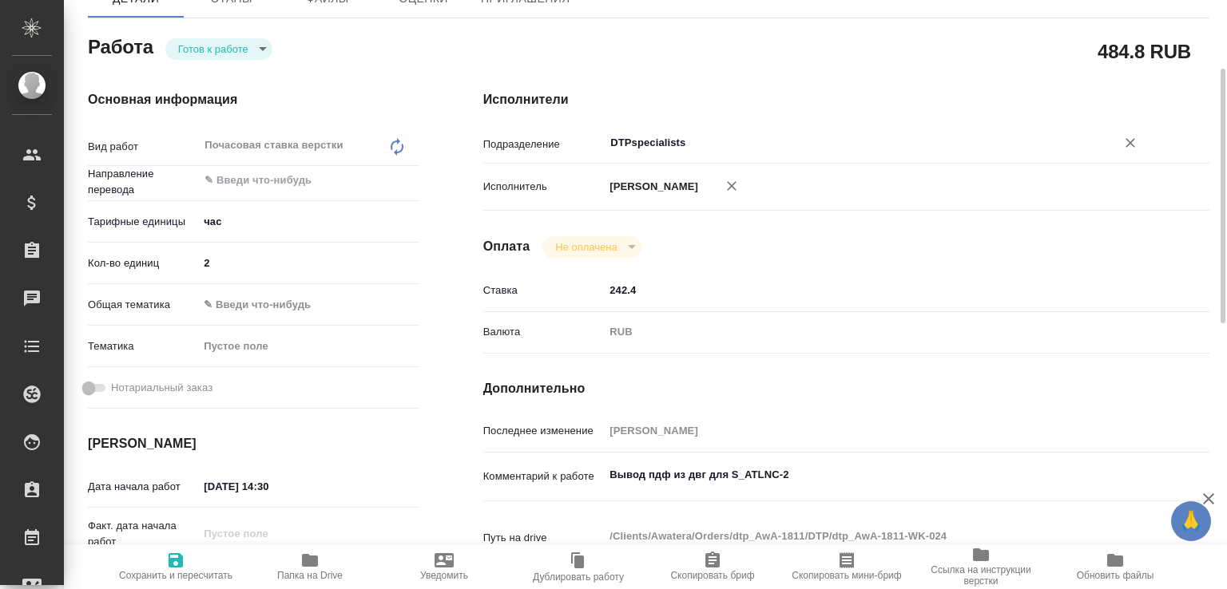
scroll to position [330, 0]
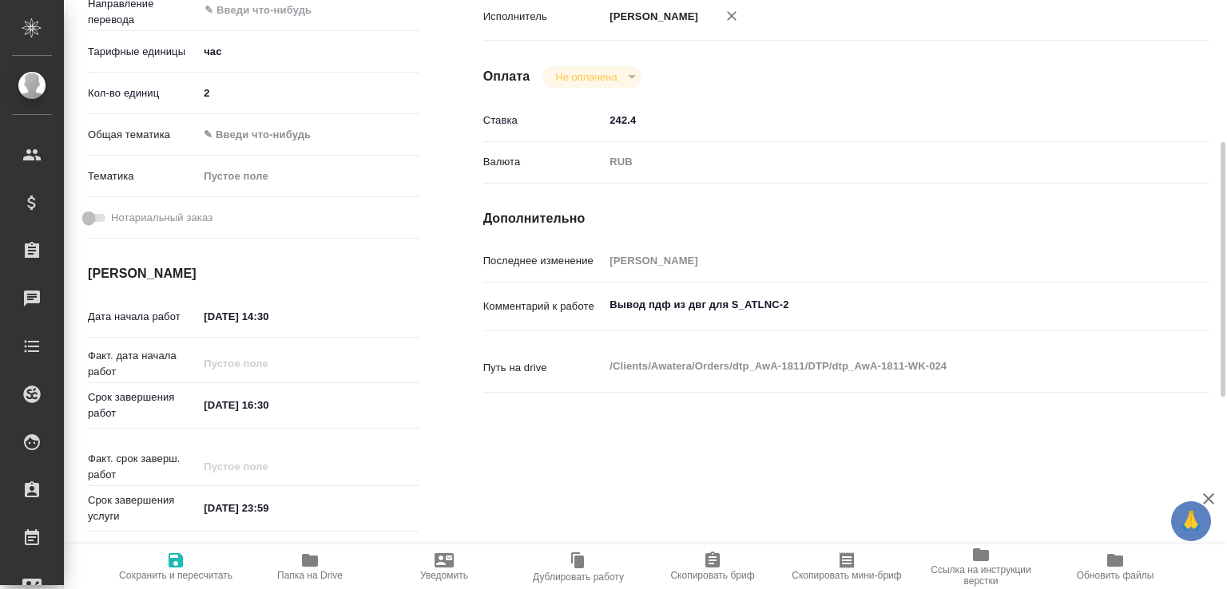
type input "DTPspecialists"
type textarea "x"
click at [814, 319] on textarea "Вывод пдф из двг для S_ATLNC-2" at bounding box center [876, 304] width 545 height 27
type textarea "x"
type textarea "Вывод пдф из двг для S_ATLNC-2"
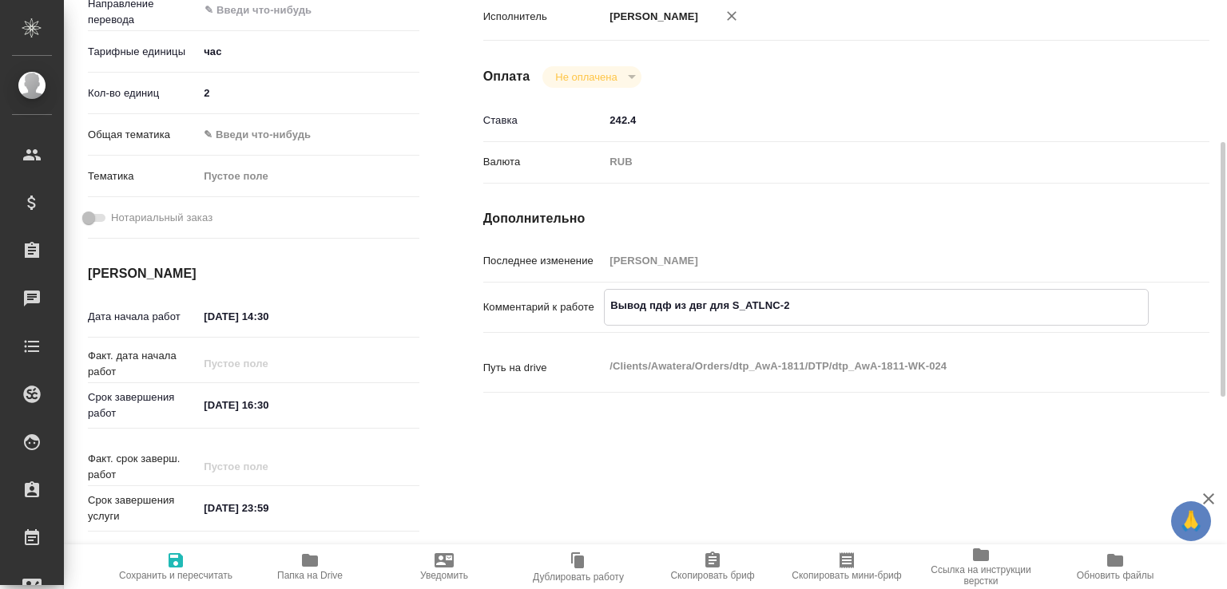
type textarea "x"
paste textarea "https://drive.awatera.com/s/bGQj5QnjPCr4L55"
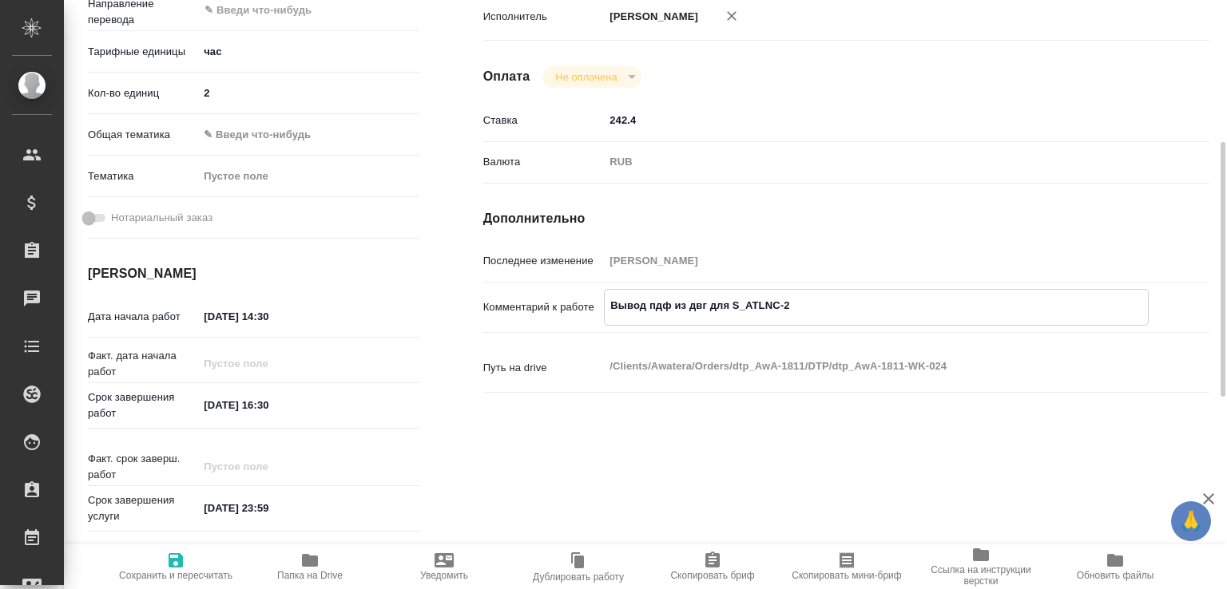
type textarea "x"
type textarea "Вывод пдф из двг для S_ATLNC-2 https://drive.awatera.com/s/bGQj5QnjPCr4L55"
type textarea "x"
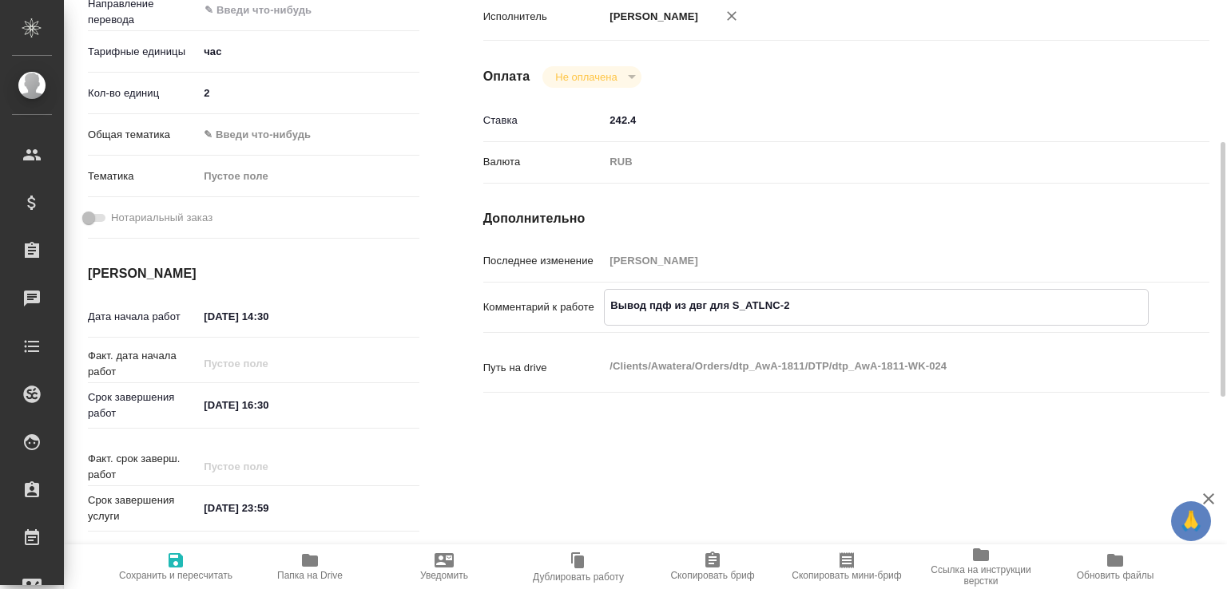
type textarea "x"
type textarea "Вывод пдф из двг для S_ATLNC-2 https://drive.awatera.com/s/bGQj5QnjPCr4L55"
type textarea "x"
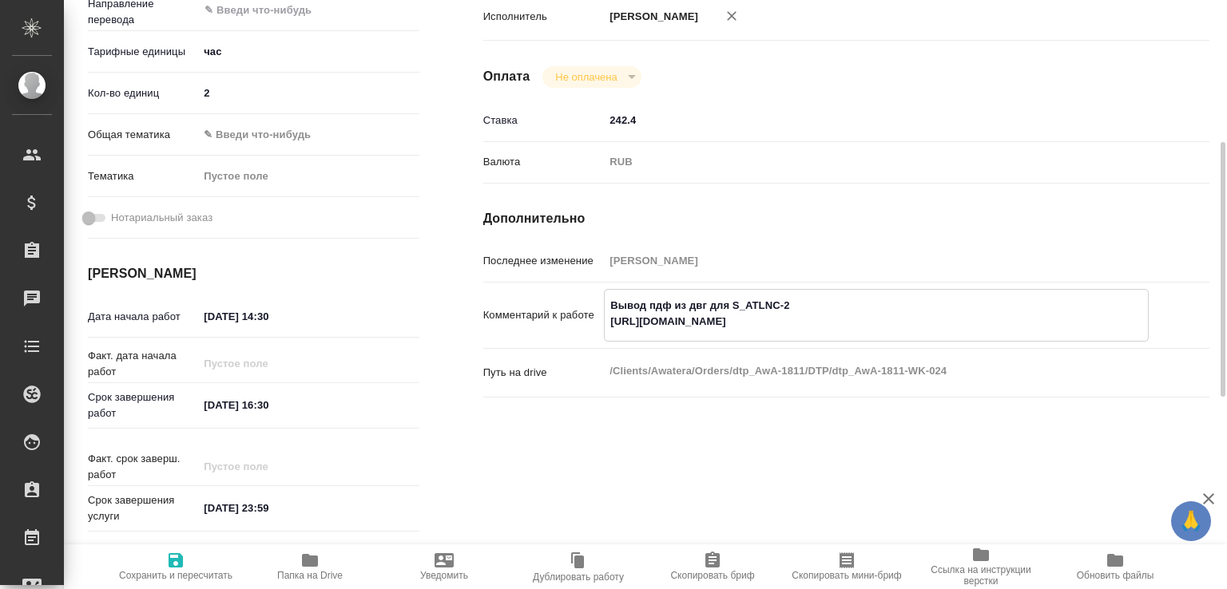
type textarea "x"
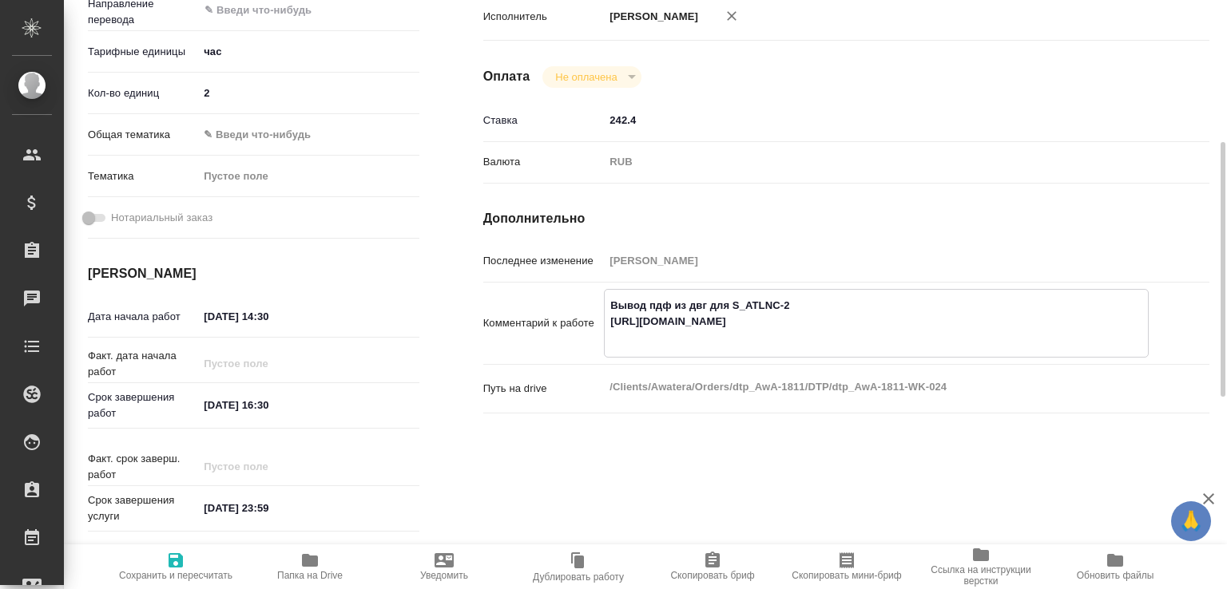
type textarea "x"
type textarea "Вывод пдф из двг для S_ATLNC-2 https://drive.awatera.com/s/bGQj5QnjPCr4L55"
type textarea "x"
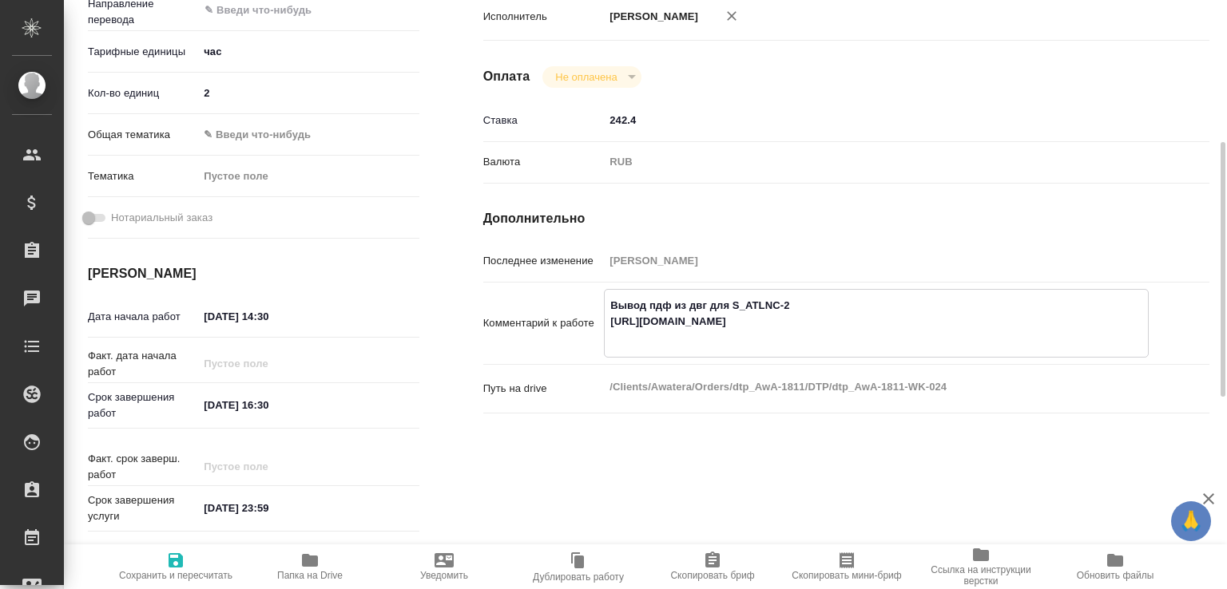
type textarea "x"
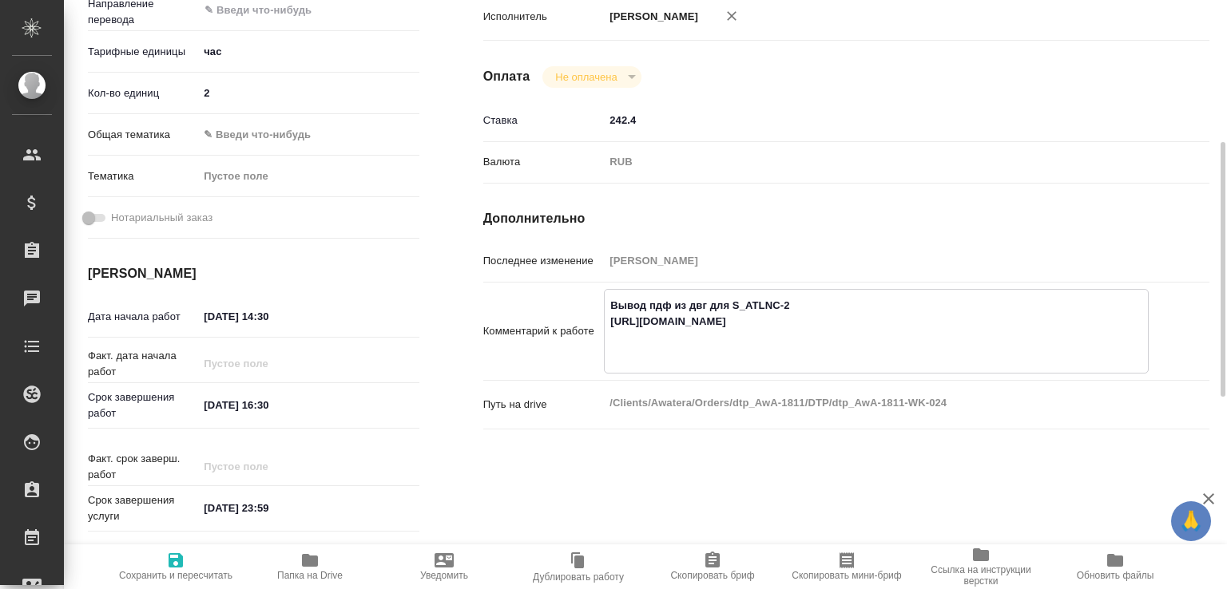
type textarea "x"
type textarea "Вывод пдф из двг для S_ATLNC-2 https://drive.awatera.com/s/bGQj5QnjPCr4L55 в"
type textarea "x"
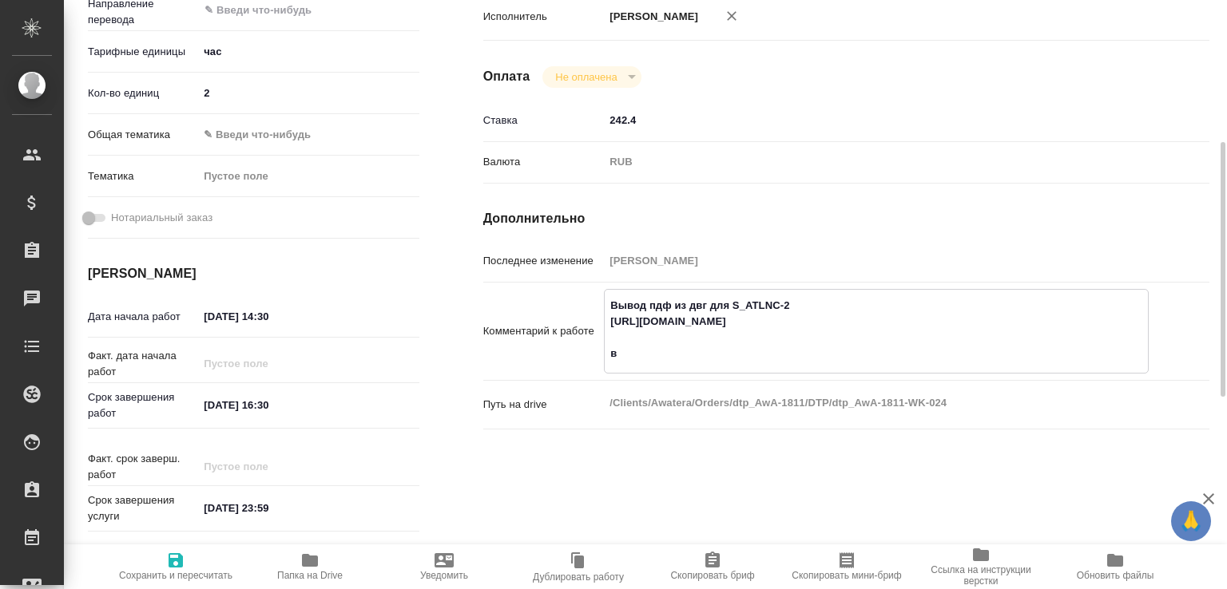
type textarea "x"
type textarea "Вывод пдф из двг для S_ATLNC-2 https://drive.awatera.com/s/bGQj5QnjPCr4L55 вы"
type textarea "x"
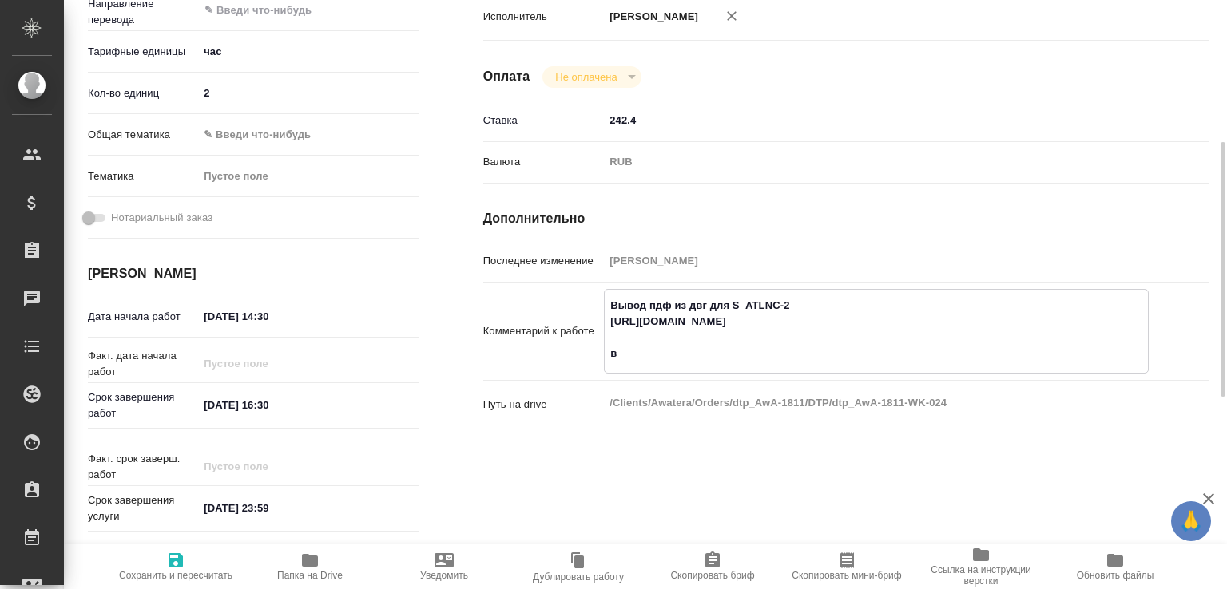
type textarea "x"
type textarea "Вывод пдф из двг для S_ATLNC-2 https://drive.awatera.com/s/bGQj5QnjPCr4L55 выо"
type textarea "x"
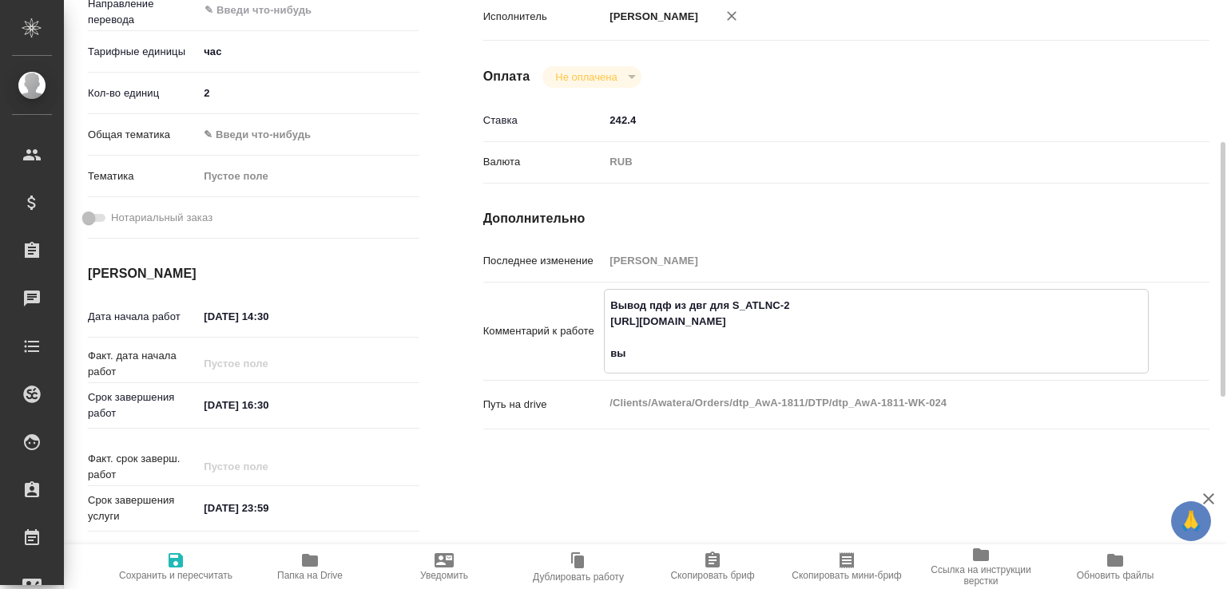
type textarea "x"
type textarea "Вывод пдф из двг для S_ATLNC-2 https://drive.awatera.com/s/bGQj5QnjPCr4L55 вы"
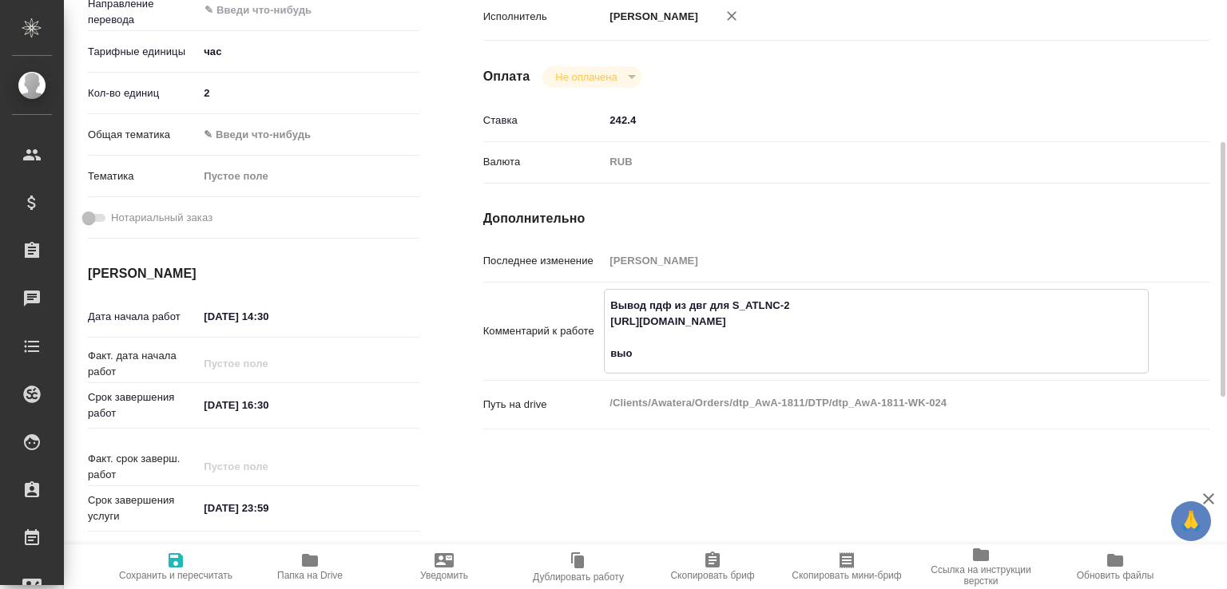
type textarea "x"
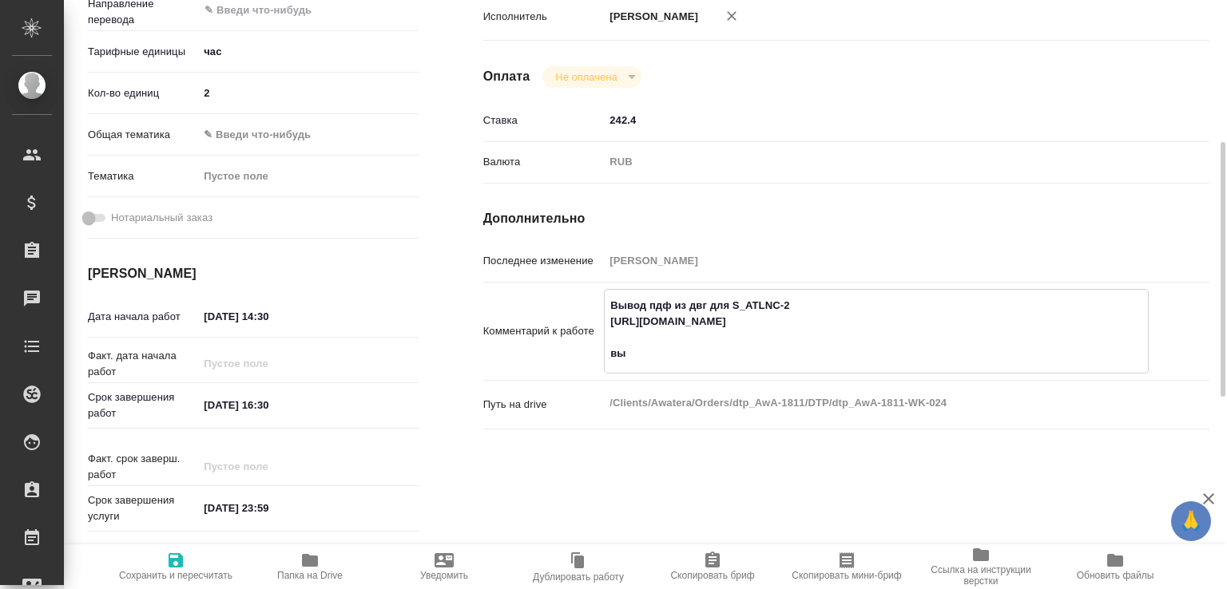
type textarea "Вывод пдф из двг для S_ATLNC-2 https://drive.awatera.com/s/bGQj5QnjPCr4L55 выл"
type textarea "x"
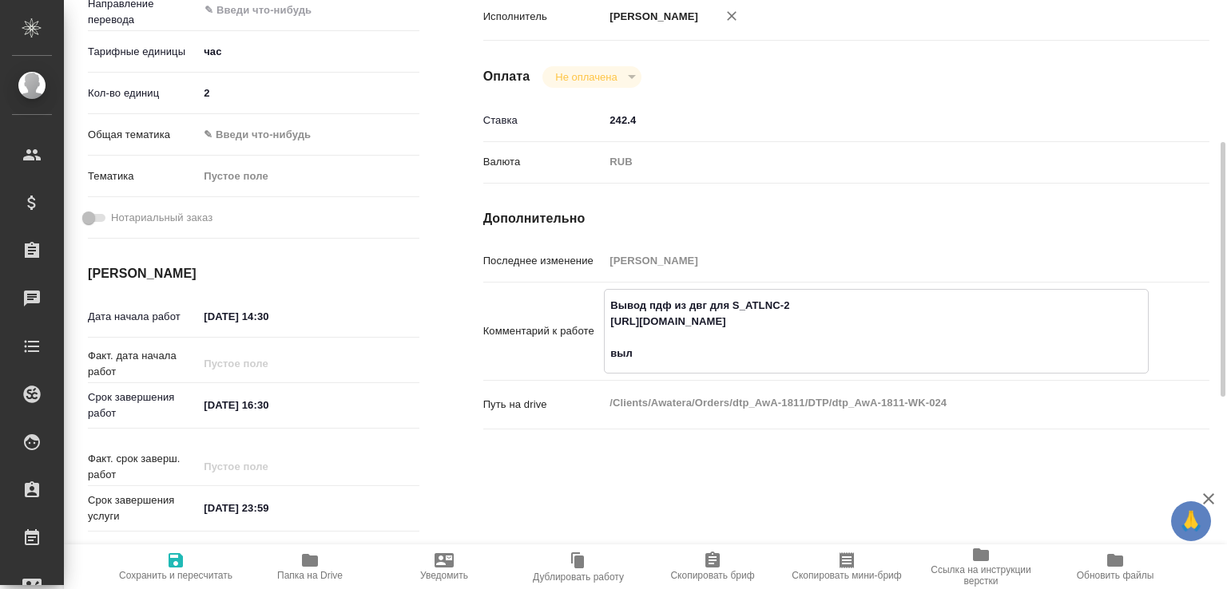
type textarea "x"
type textarea "Вывод пдф из двг для S_ATLNC-2 https://drive.awatera.com/s/bGQj5QnjPCr4L55 выло"
type textarea "x"
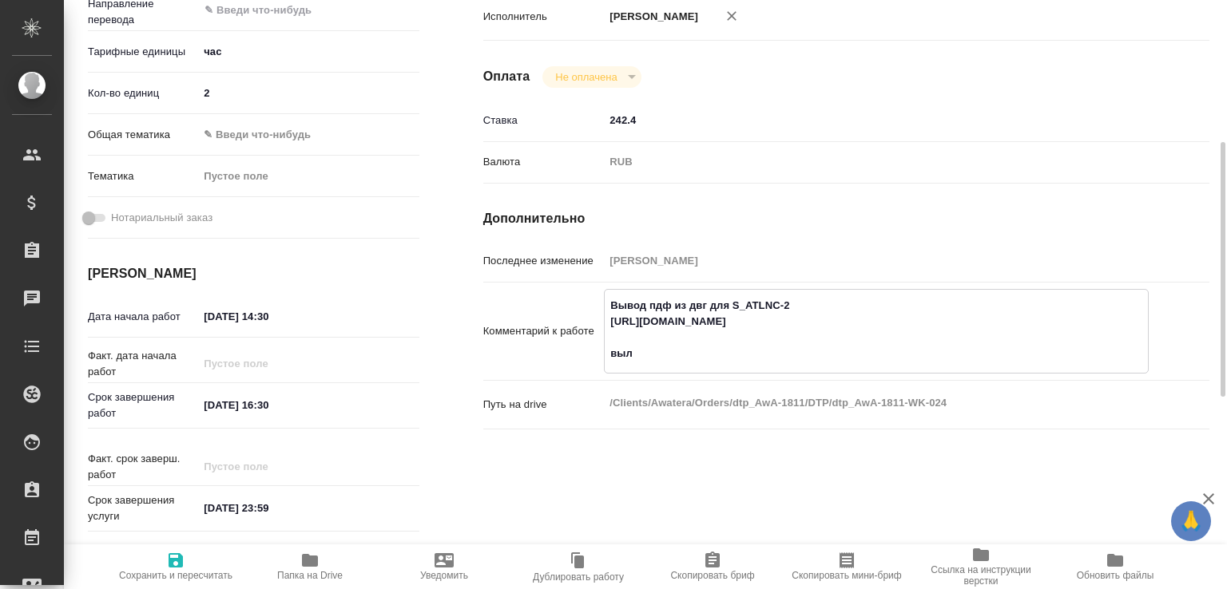
type textarea "x"
type textarea "Вывод пдф из двг для S_ATLNC-2 https://drive.awatera.com/s/bGQj5QnjPCr4L55 вылож"
type textarea "x"
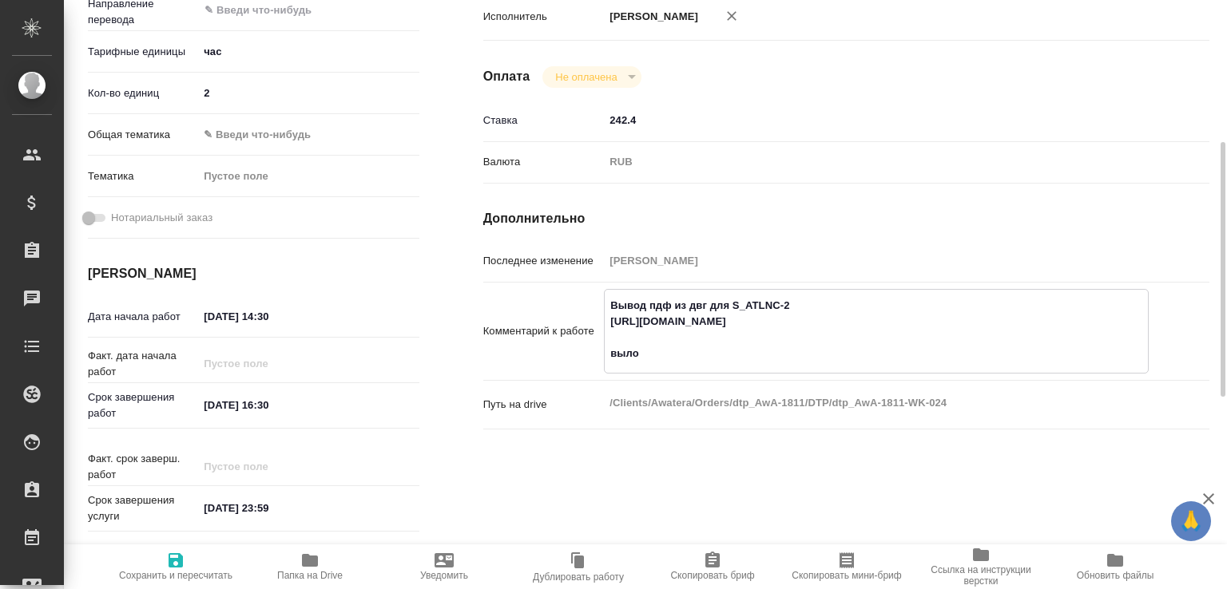
type textarea "x"
type textarea "Вывод пдф из двг для S_ATLNC-2 https://drive.awatera.com/s/bGQj5QnjPCr4L55 выло…"
type textarea "x"
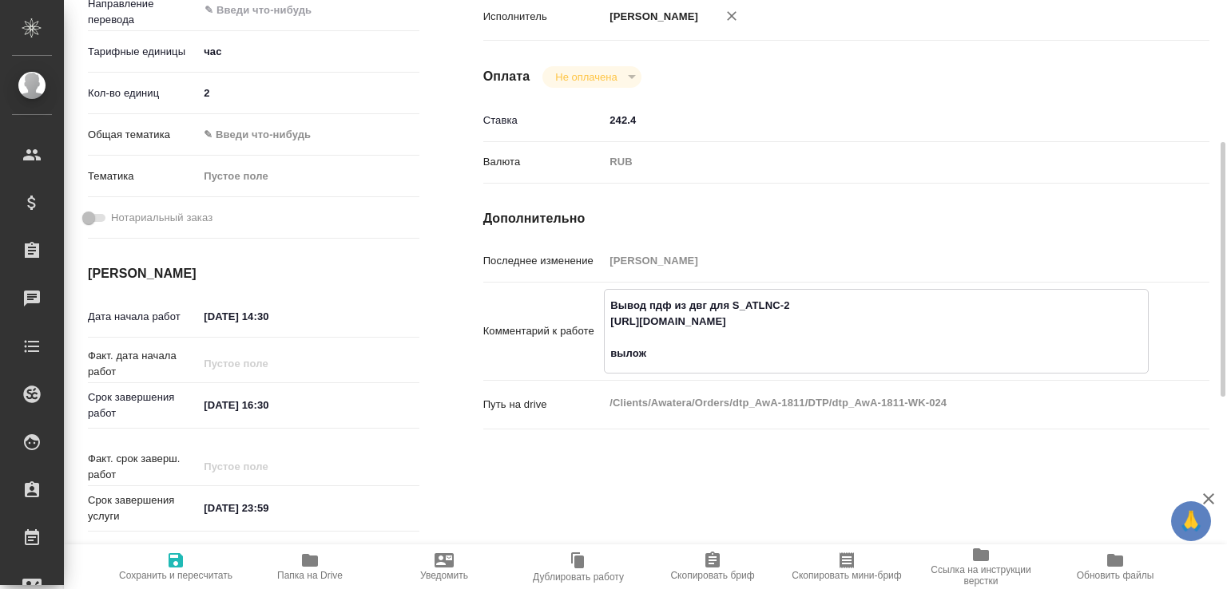
type textarea "x"
type textarea "Вывод пдф из двг для S_ATLNC-2 https://drive.awatera.com/s/bGQj5QnjPCr4L55 выло…"
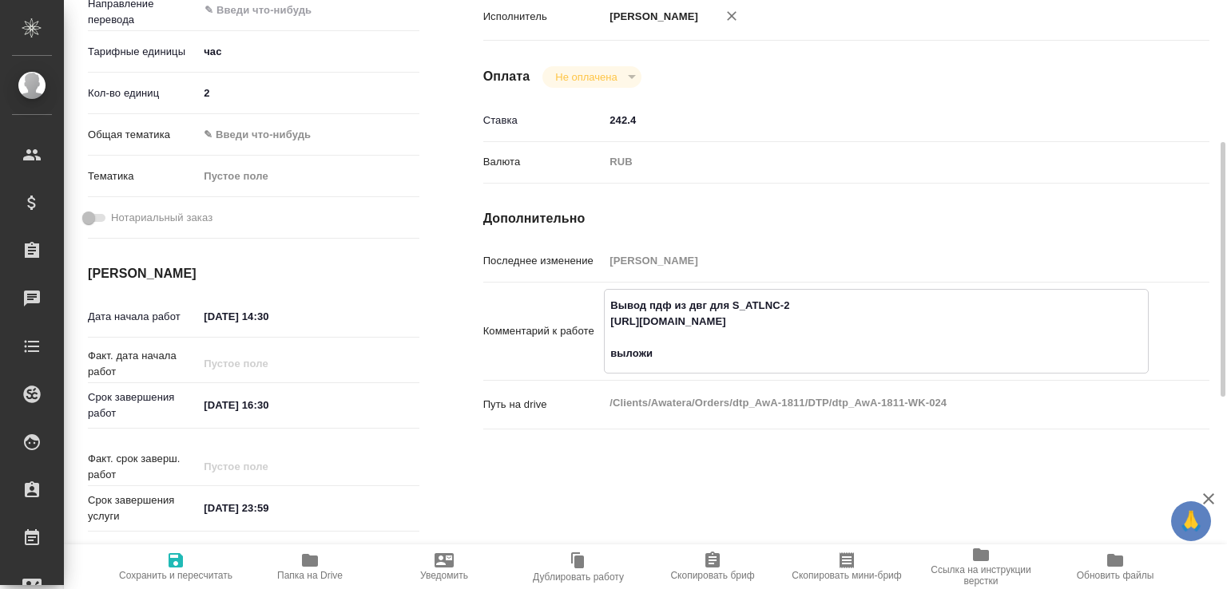
type textarea "x"
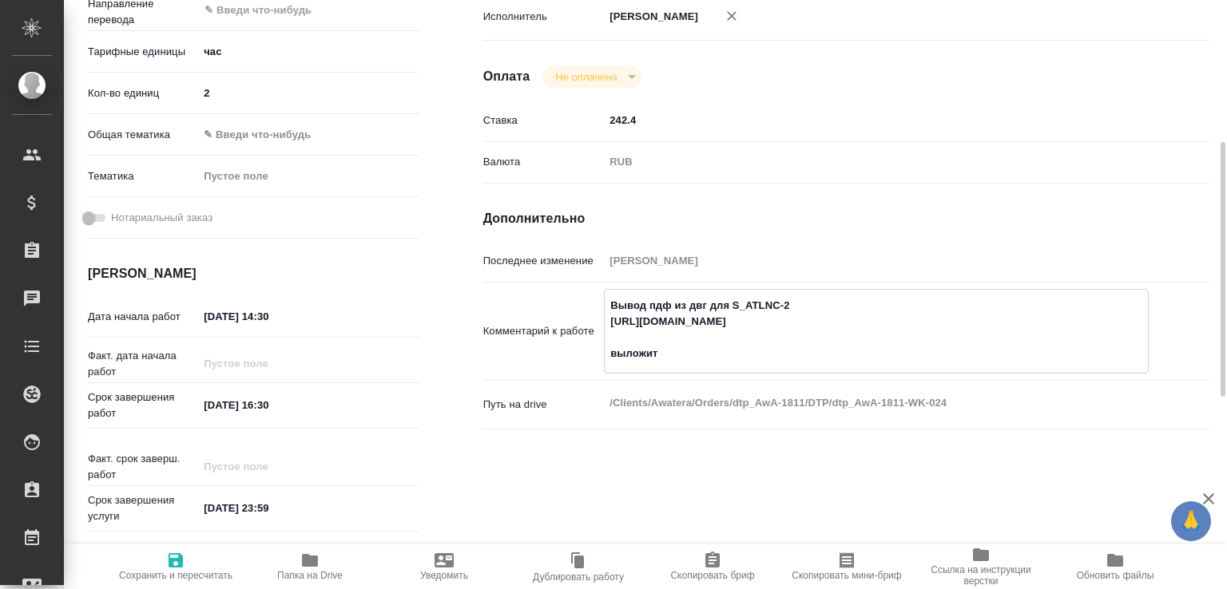
type textarea "Вывод пдф из двг для S_ATLNC-2 https://drive.awatera.com/s/bGQj5QnjPCr4L55 выло…"
type textarea "x"
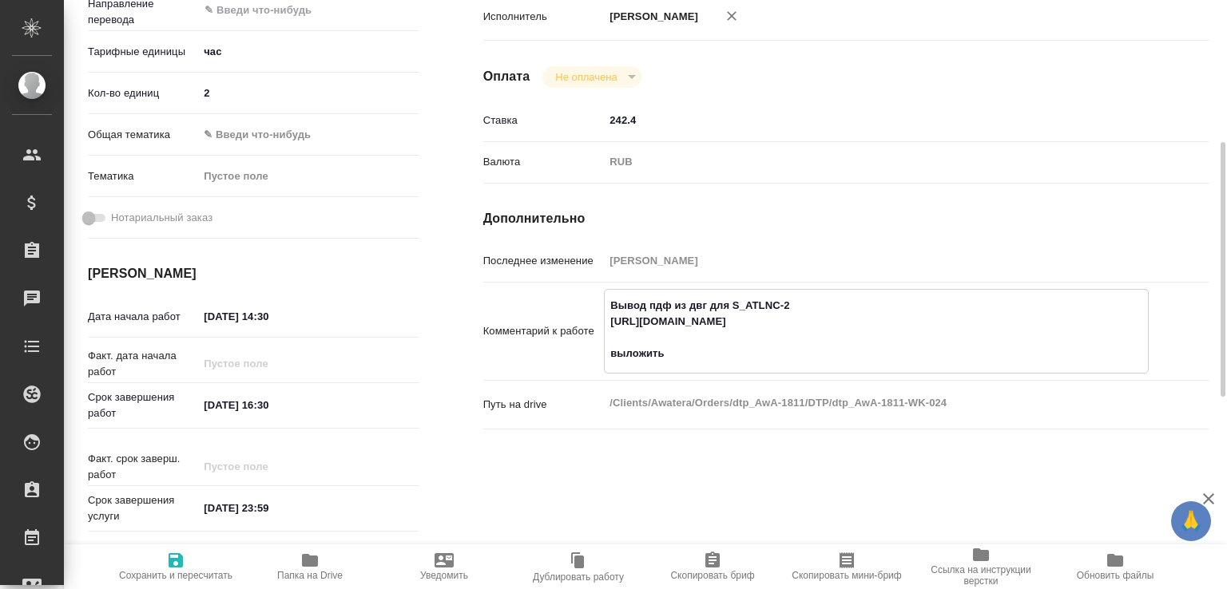
type textarea "x"
type textarea "Вывод пдф из двг для S_ATLNC-2 https://drive.awatera.com/s/bGQj5QnjPCr4L55 выло…"
type textarea "x"
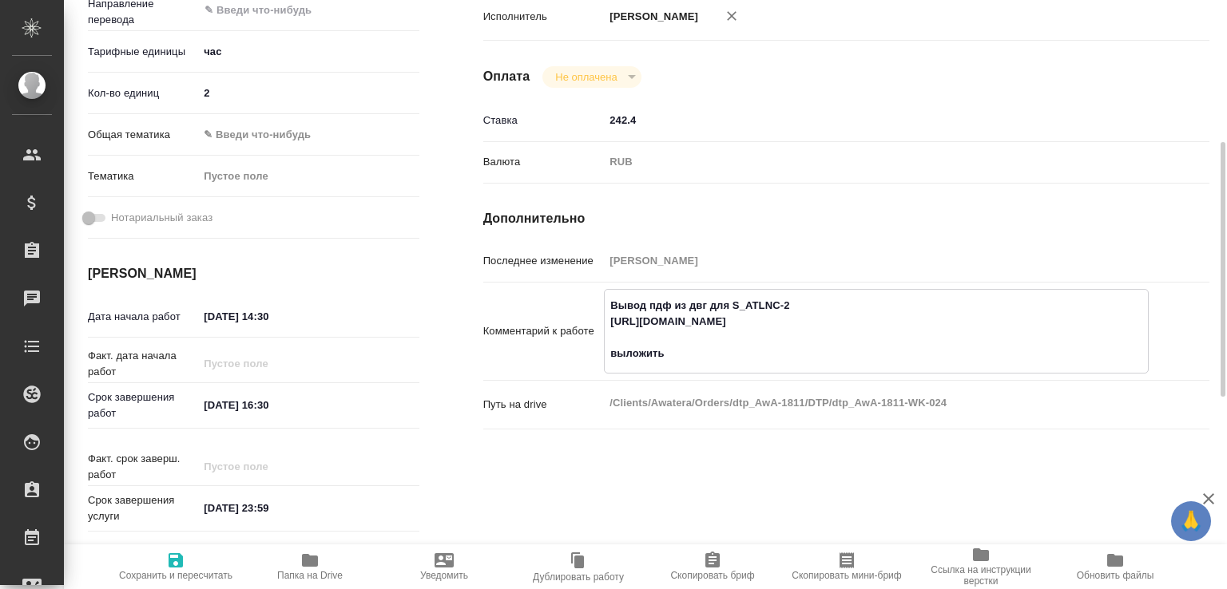
type textarea "x"
type textarea "Вывод пдф из двг для S_ATLNC-2 https://drive.awatera.com/s/bGQj5QnjPCr4L55 выло…"
type textarea "x"
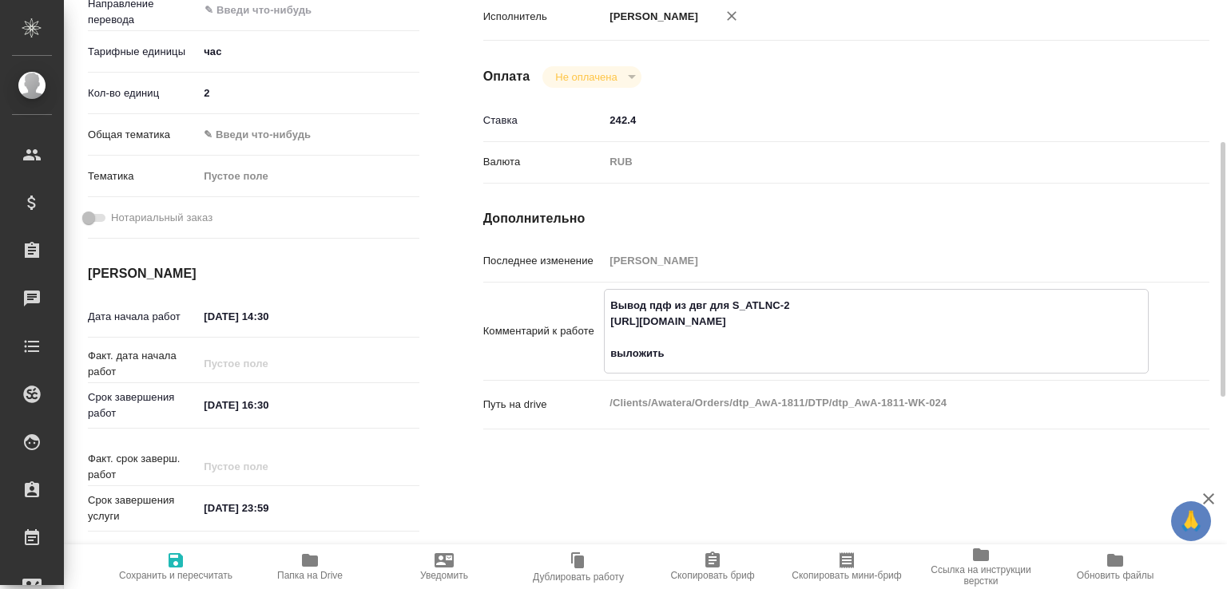
type textarea "x"
type textarea "Вывод пдф из двг для S_ATLNC-2 https://drive.awatera.com/s/bGQj5QnjPCr4L55 выло…"
type textarea "x"
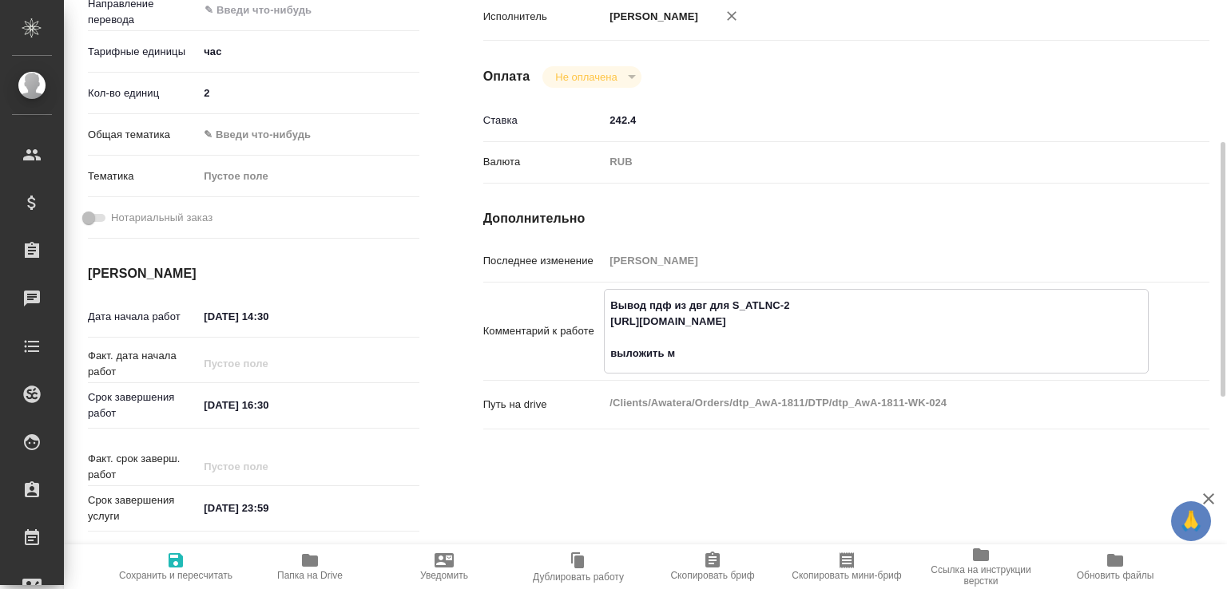
type textarea "x"
type textarea "Вывод пдф из двг для S_ATLNC-2 https://drive.awatera.com/s/bGQj5QnjPCr4L55 выло…"
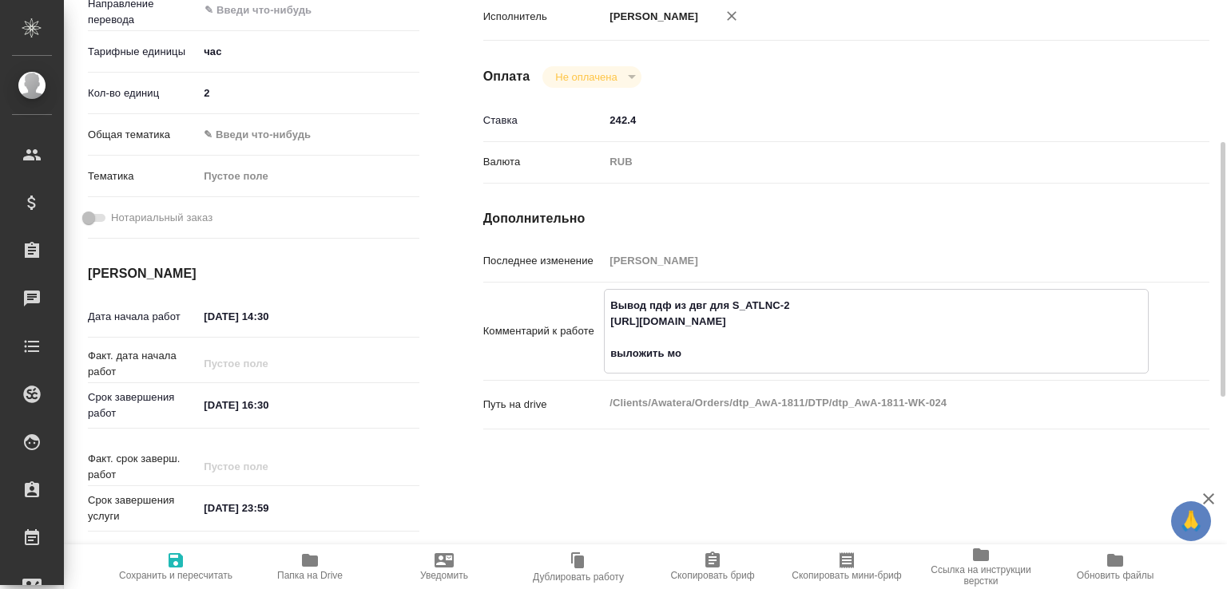
type textarea "x"
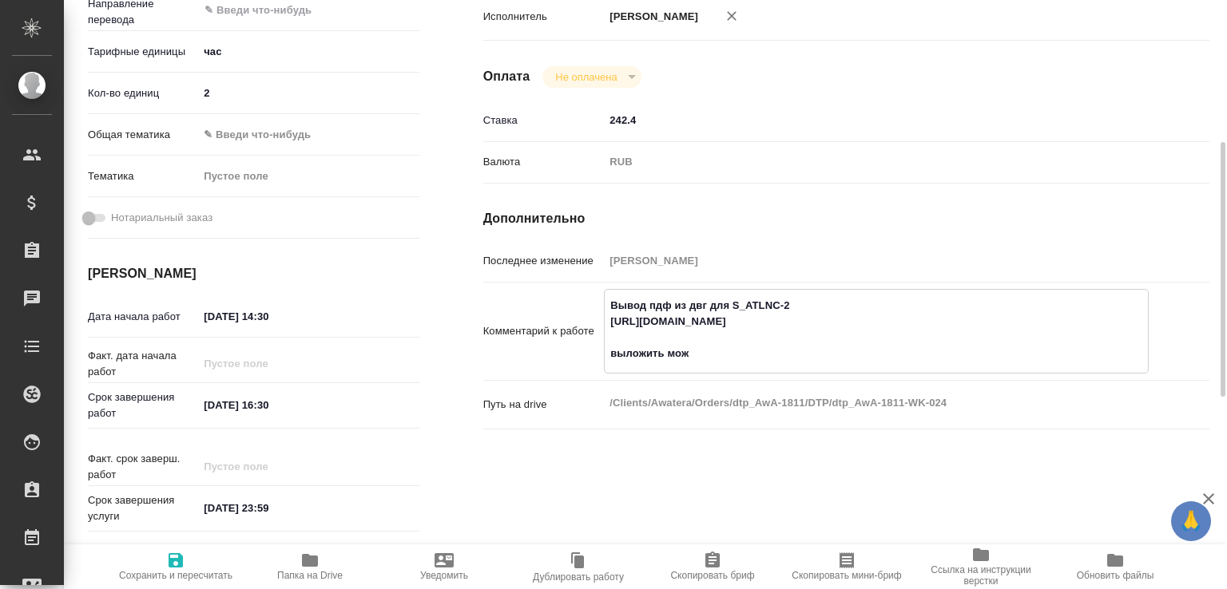
type textarea "Вывод пдф из двг для S_ATLNC-2 https://drive.awatera.com/s/bGQj5QnjPCr4L55 выло…"
type textarea "x"
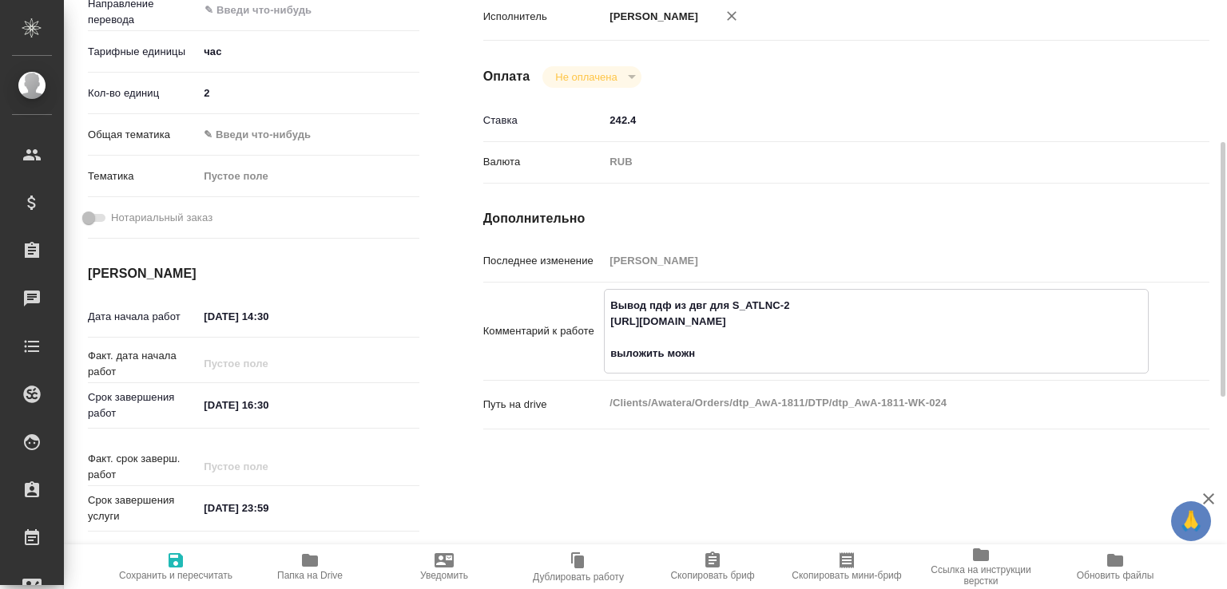
type textarea "x"
type textarea "Вывод пдф из двг для S_ATLNC-2 https://drive.awatera.com/s/bGQj5QnjPCr4L55 выло…"
type textarea "x"
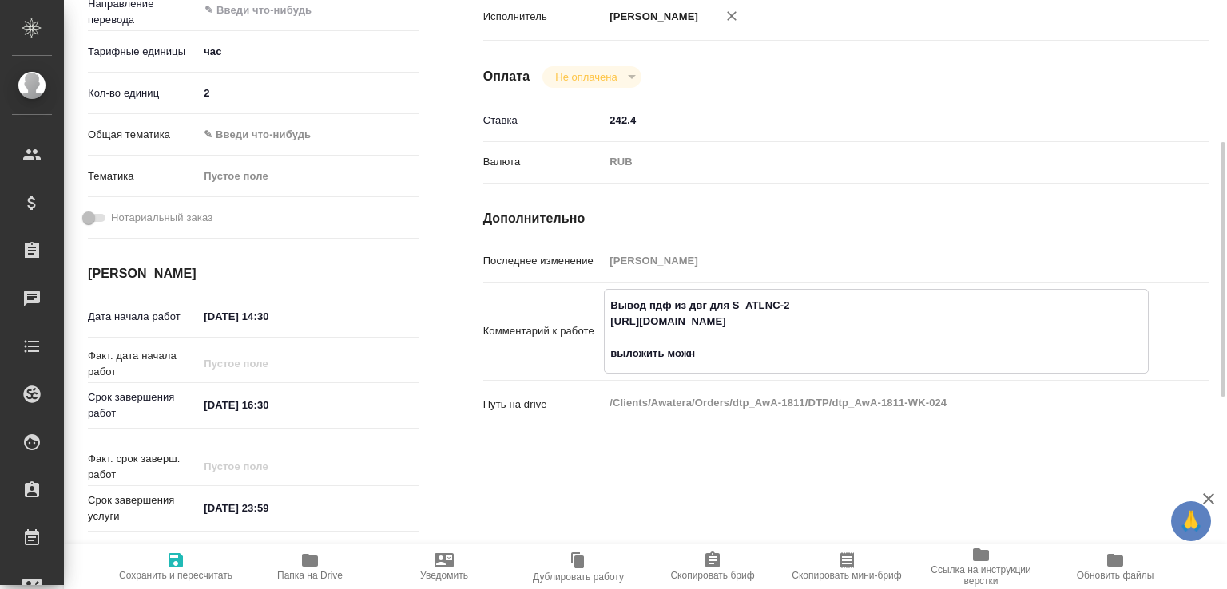
type textarea "x"
type textarea "Вывод пдф из двг для S_ATLNC-2 https://drive.awatera.com/s/bGQj5QnjPCr4L55 выло…"
type textarea "x"
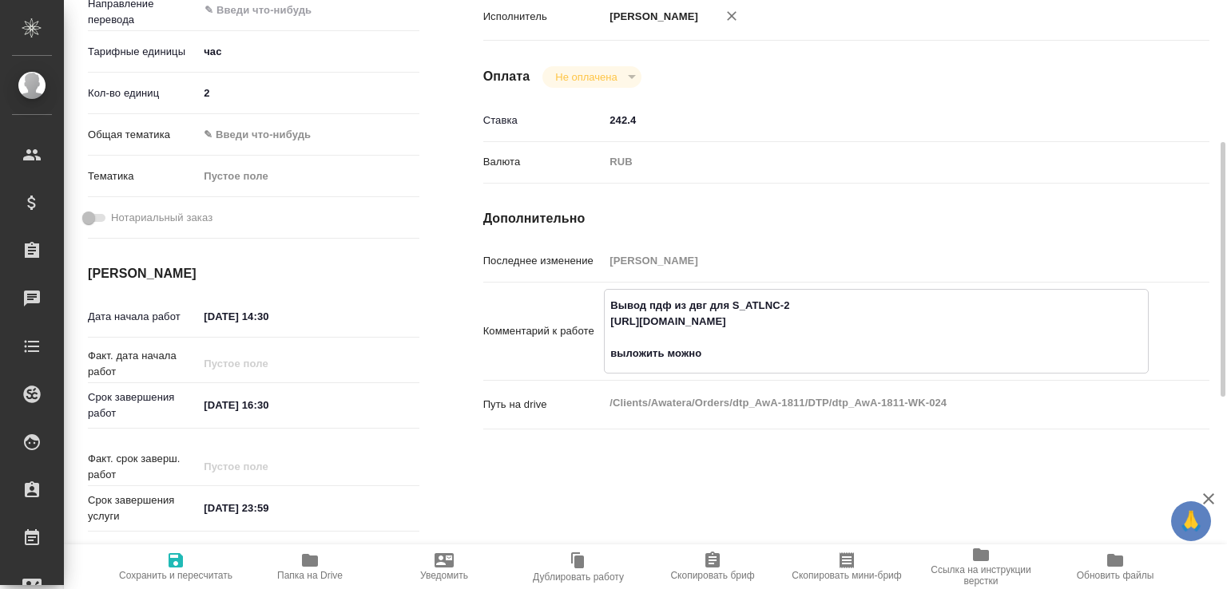
type textarea "x"
type textarea "Вывод пдф из двг для S_ATLNC-2 https://drive.awatera.com/s/bGQj5QnjPCr4L55 выло…"
type textarea "x"
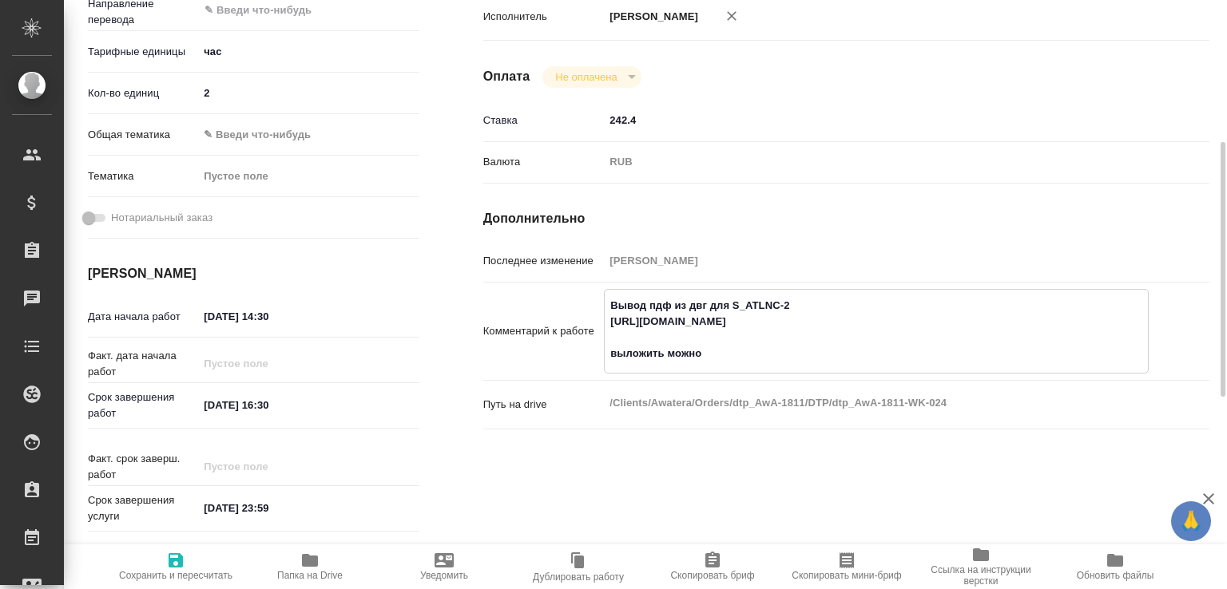
type textarea "x"
type textarea "Вывод пдф из двг для S_ATLNC-2 https://drive.awatera.com/s/bGQj5QnjPCr4L55 выло…"
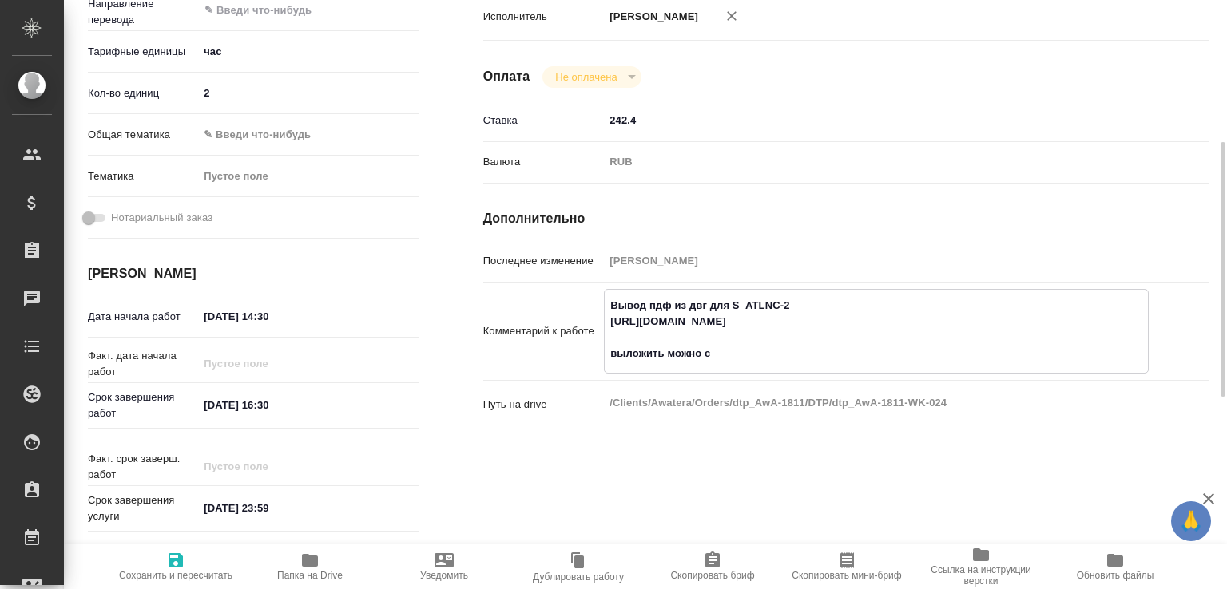
type textarea "x"
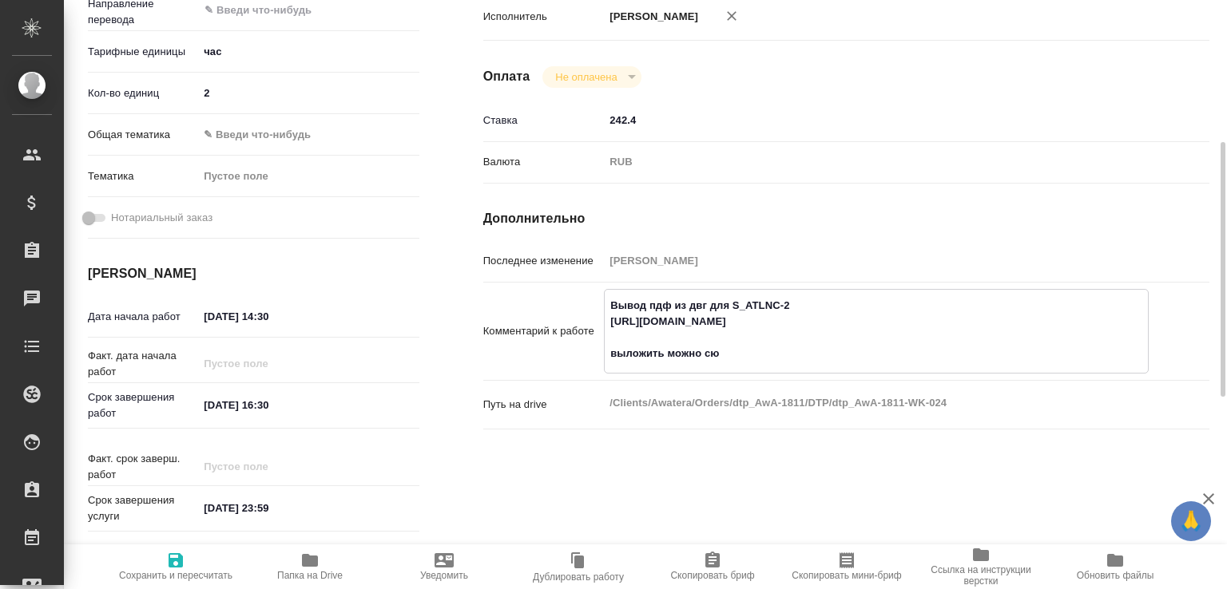
type textarea "Вывод пдф из двг для S_ATLNC-2 https://drive.awatera.com/s/bGQj5QnjPCr4L55 выло…"
type textarea "x"
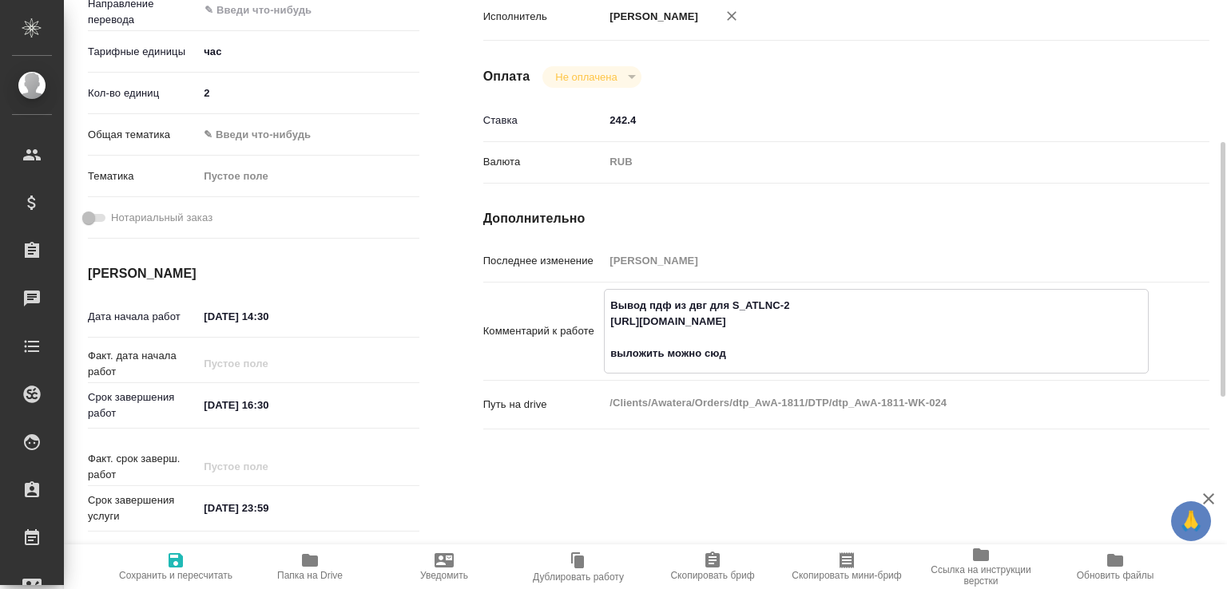
type textarea "x"
type textarea "Вывод пдф из двг для S_ATLNC-2 https://drive.awatera.com/s/bGQj5QnjPCr4L55 выло…"
type textarea "x"
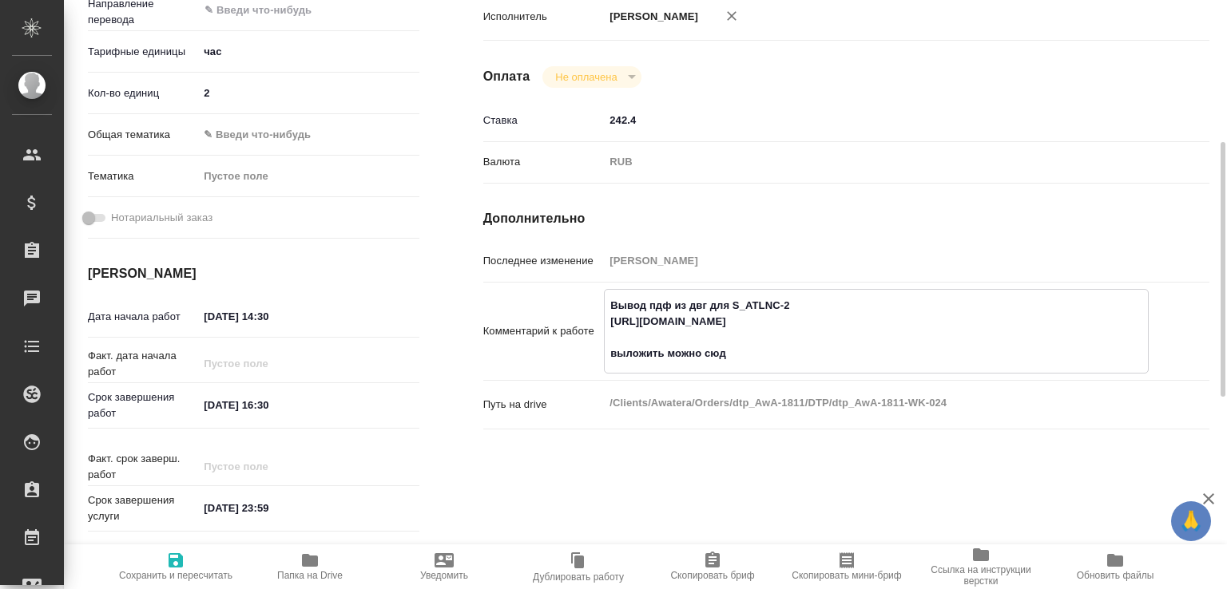
type textarea "x"
type textarea "Вывод пдф из двг для S_ATLNC-2 https://drive.awatera.com/s/bGQj5QnjPCr4L55 выло…"
type textarea "x"
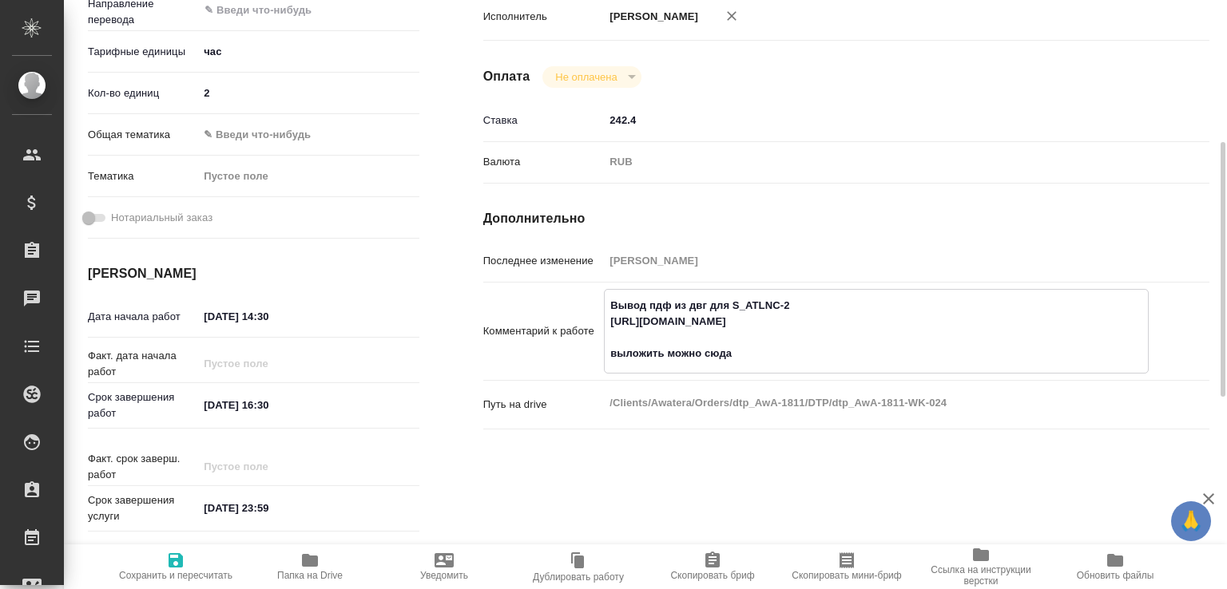
type textarea "x"
type textarea "Вывод пдф из двг для S_ATLNC-2 https://drive.awatera.com/s/bGQj5QnjPCr4L55 выло…"
type textarea "x"
paste textarea "https://drive.awatera.com/s/q7TALyDjCNarr5c"
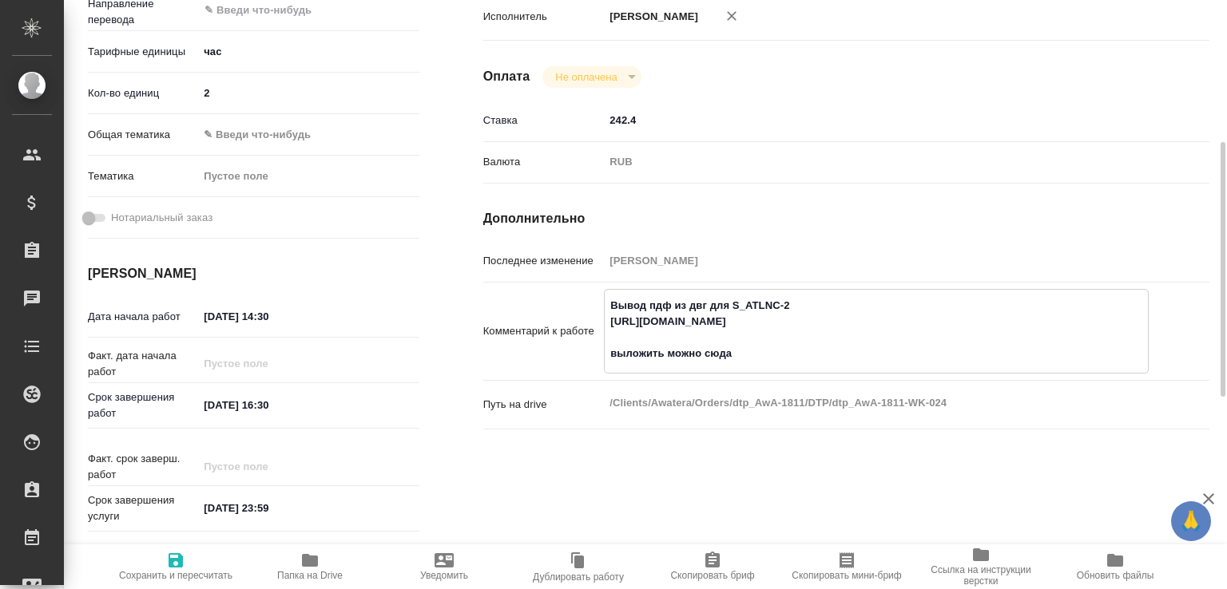
type textarea "x"
type textarea "Вывод пдф из двг для S_ATLNC-2 https://drive.awatera.com/s/bGQj5QnjPCr4L55 выло…"
type textarea "x"
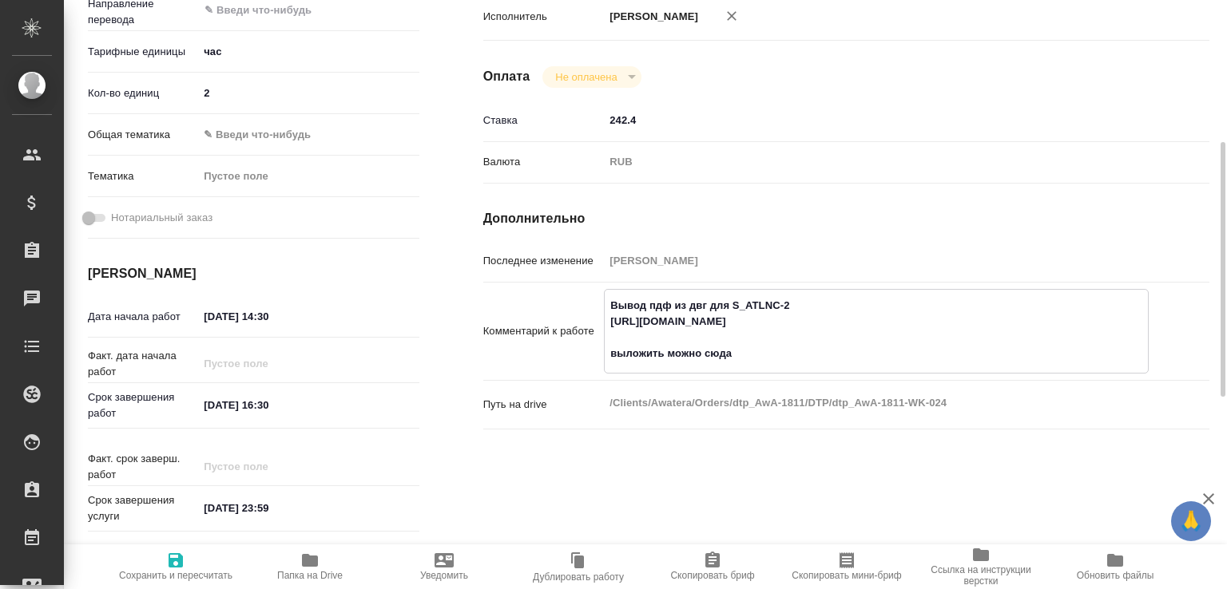
type textarea "x"
type textarea "Вывод пдф из двг для S_ATLNC-2 https://drive.awatera.com/s/bGQj5QnjPCr4L55 выло…"
type textarea "x"
click at [184, 557] on icon "button" at bounding box center [175, 560] width 19 height 19
type textarea "x"
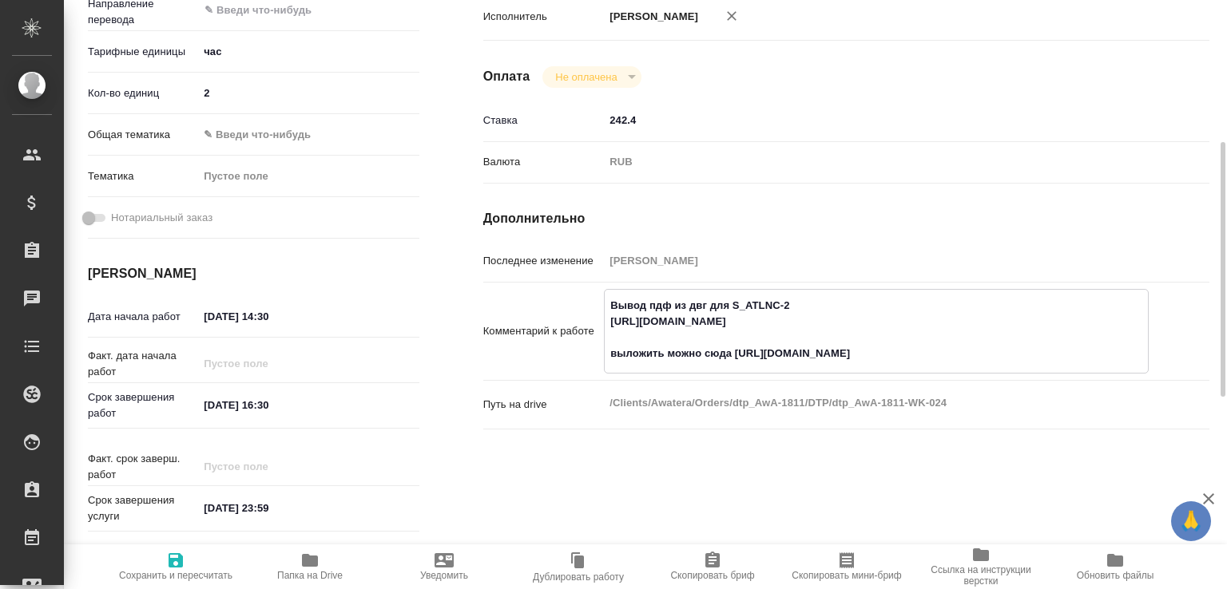
type textarea "x"
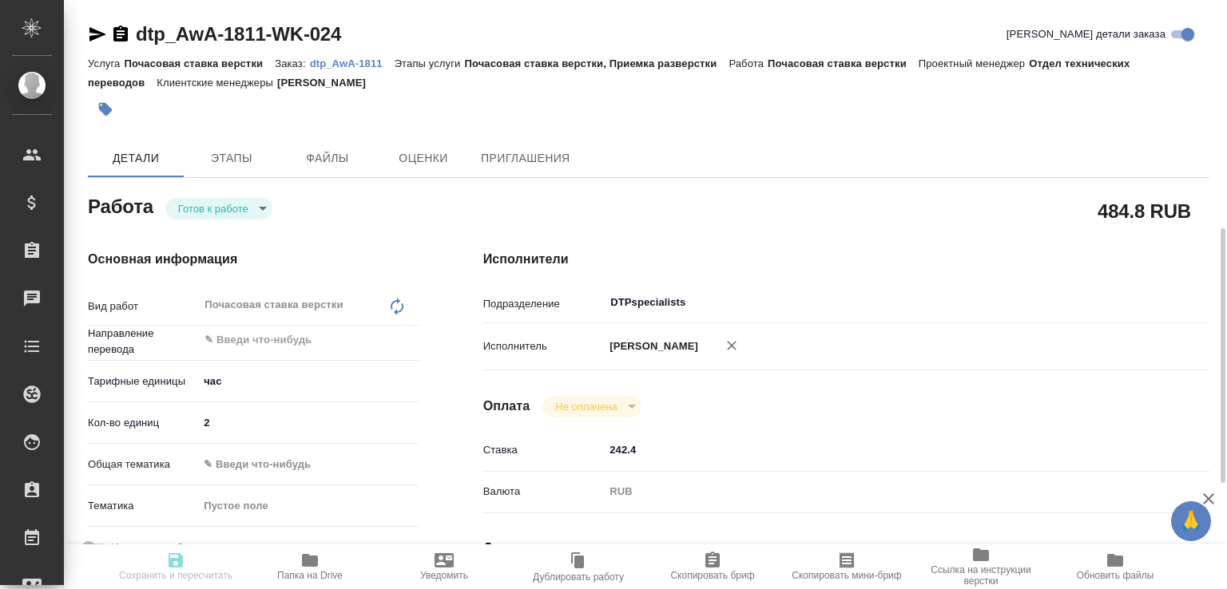
scroll to position [0, 0]
type input "readyForWork"
type textarea "Почасовая ставка верстки"
type textarea "x"
type input "5a8b1489cc6b4906c91bfd93"
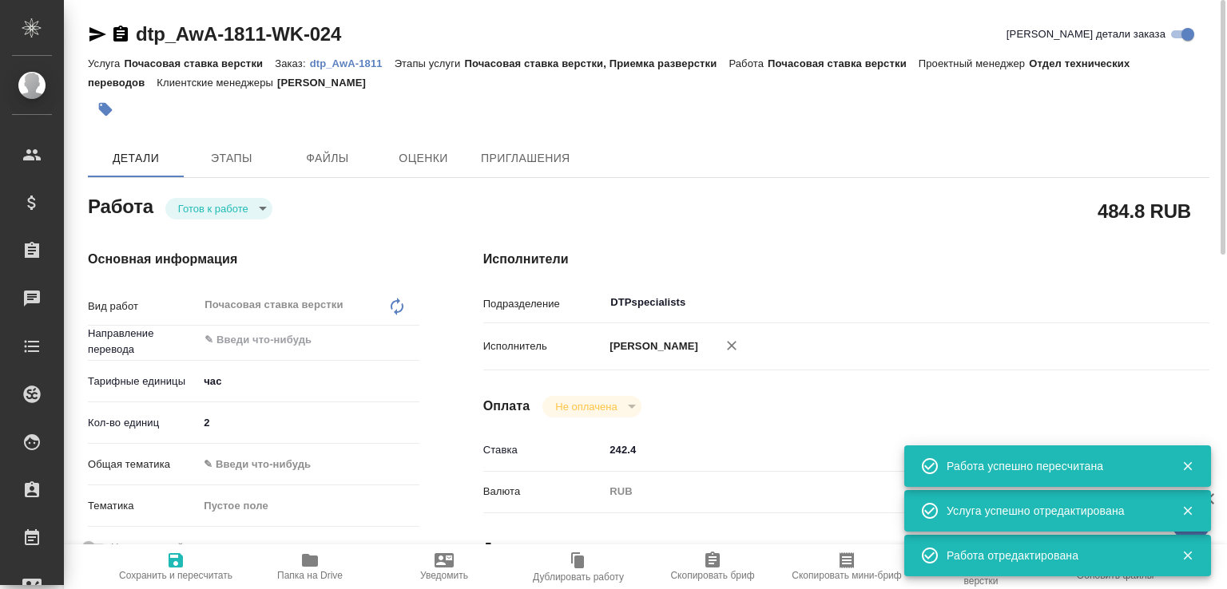
click at [97, 30] on icon "button" at bounding box center [97, 34] width 17 height 14
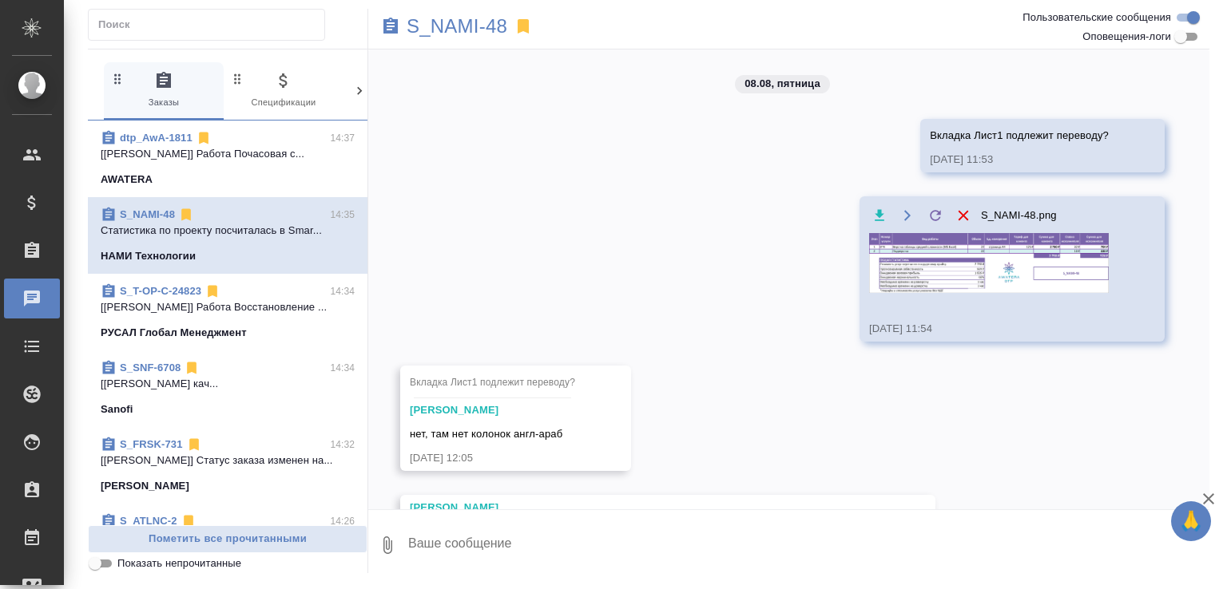
scroll to position [795, 0]
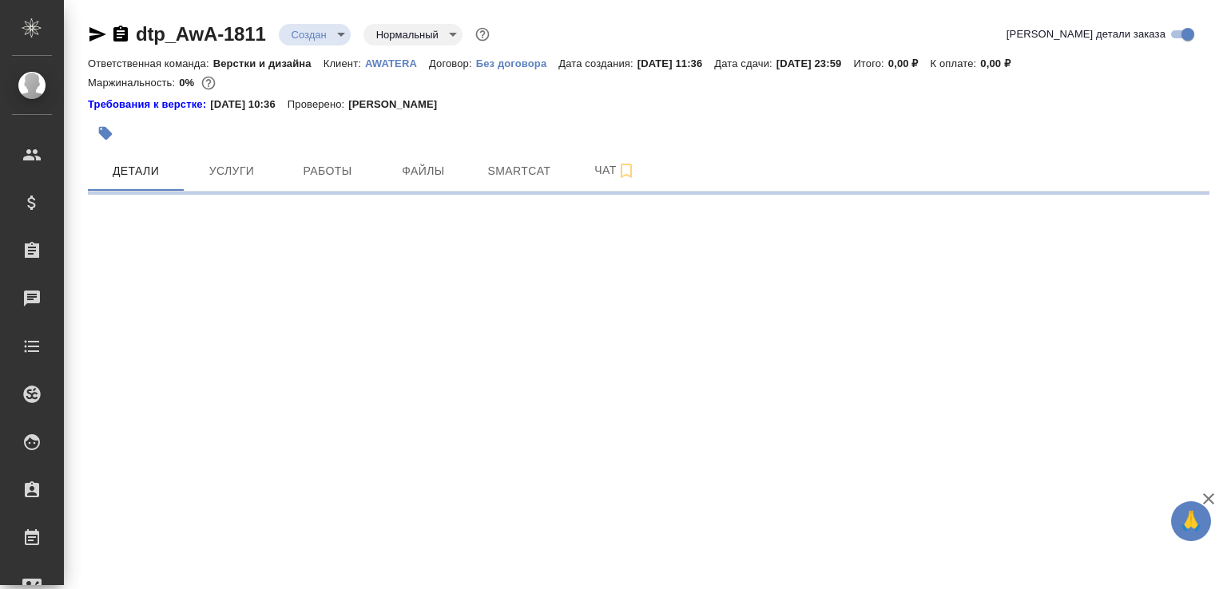
select select "RU"
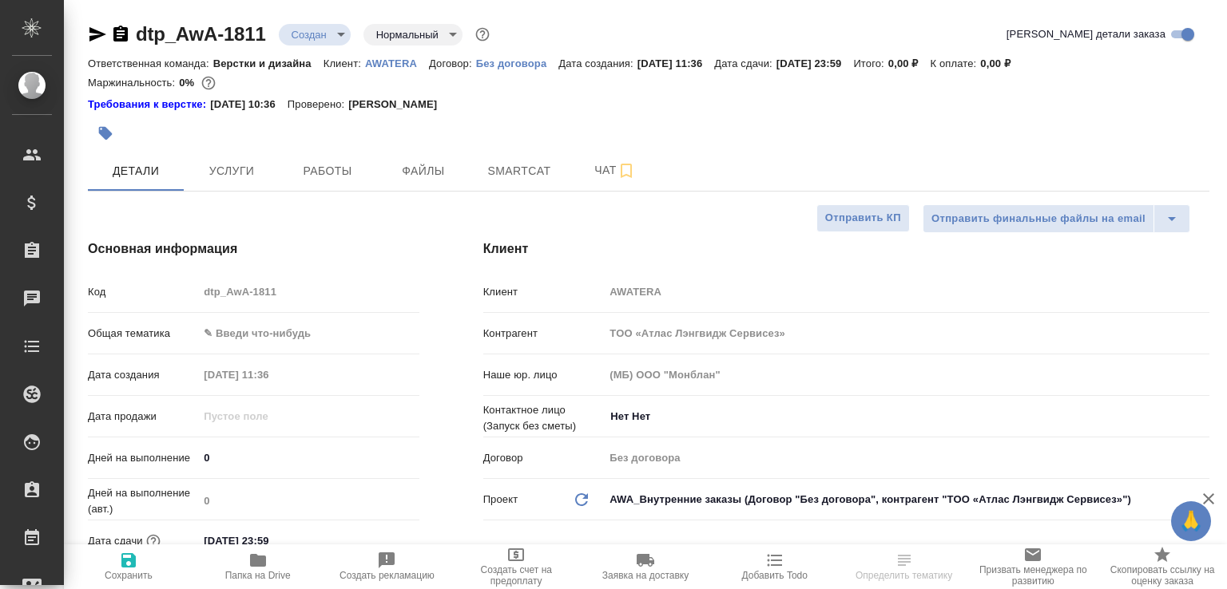
type textarea "x"
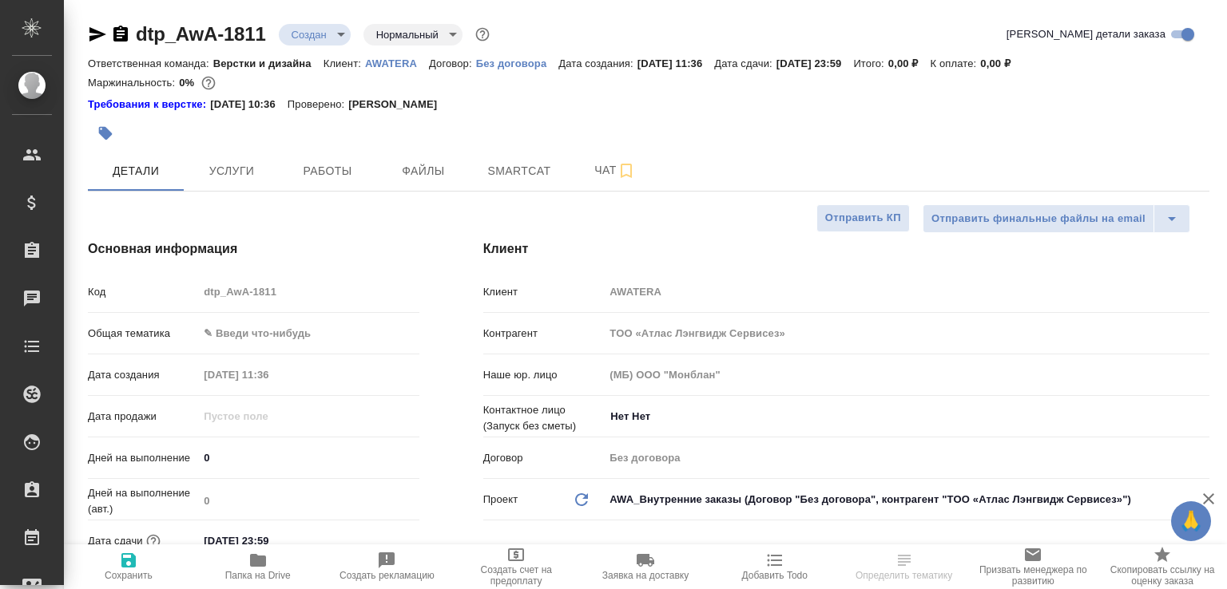
type textarea "x"
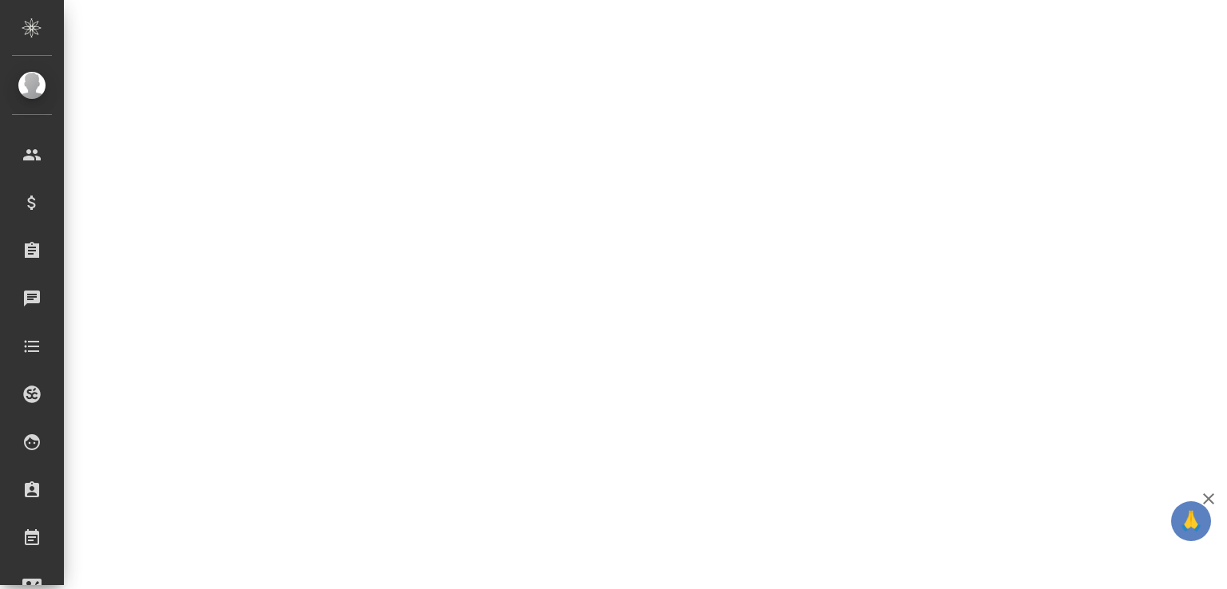
scroll to position [489, 0]
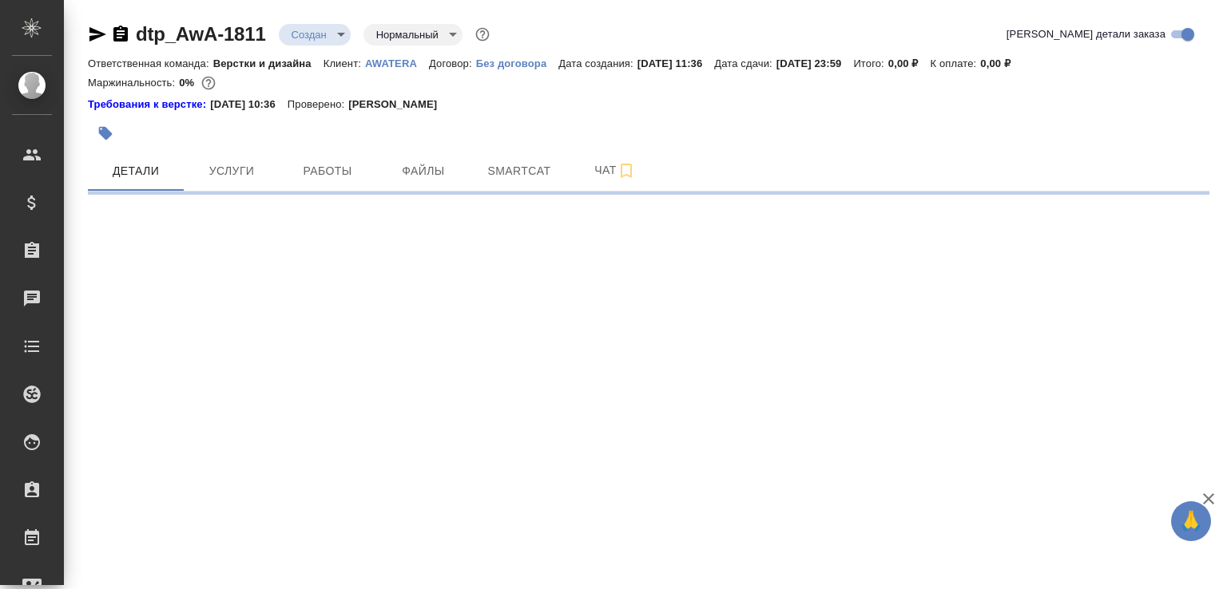
select select "RU"
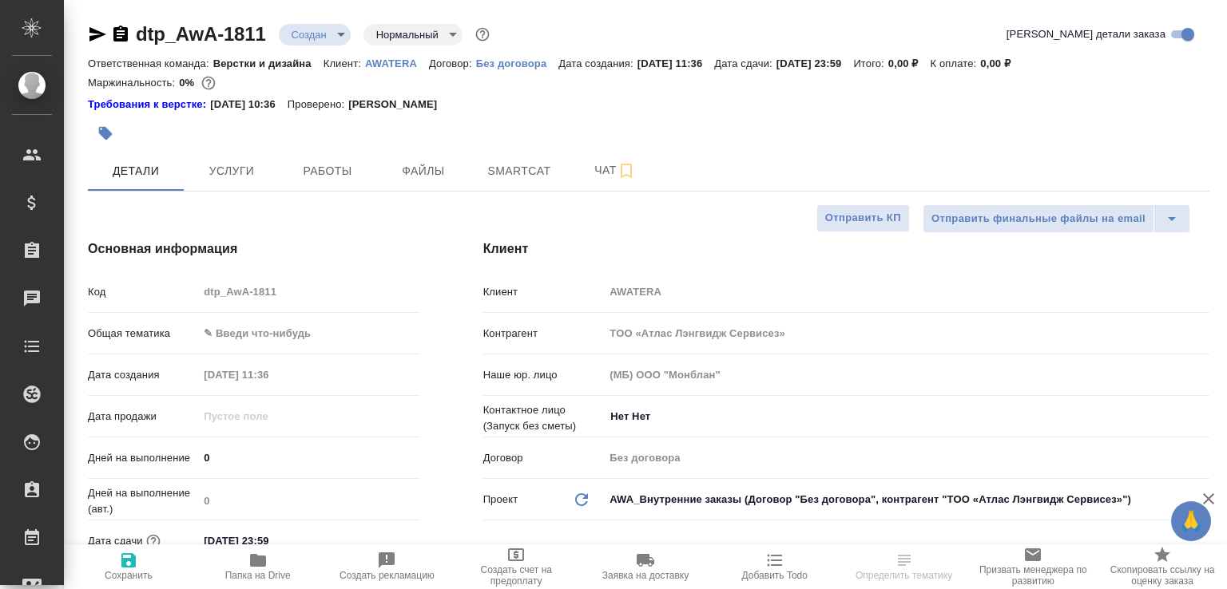
type textarea "x"
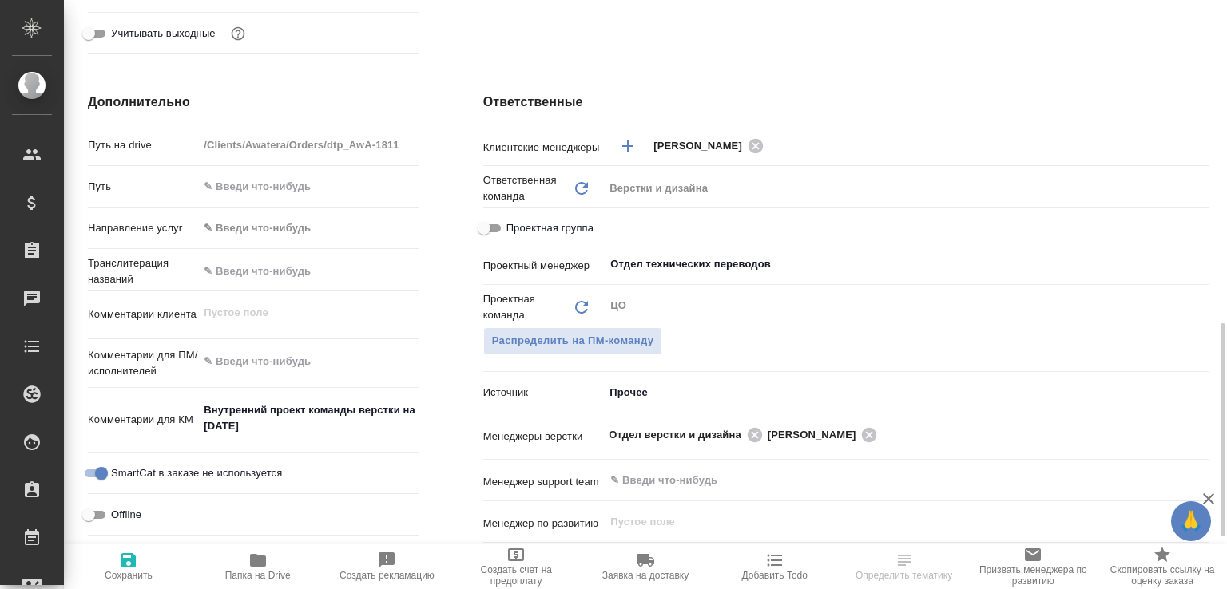
scroll to position [671, 0]
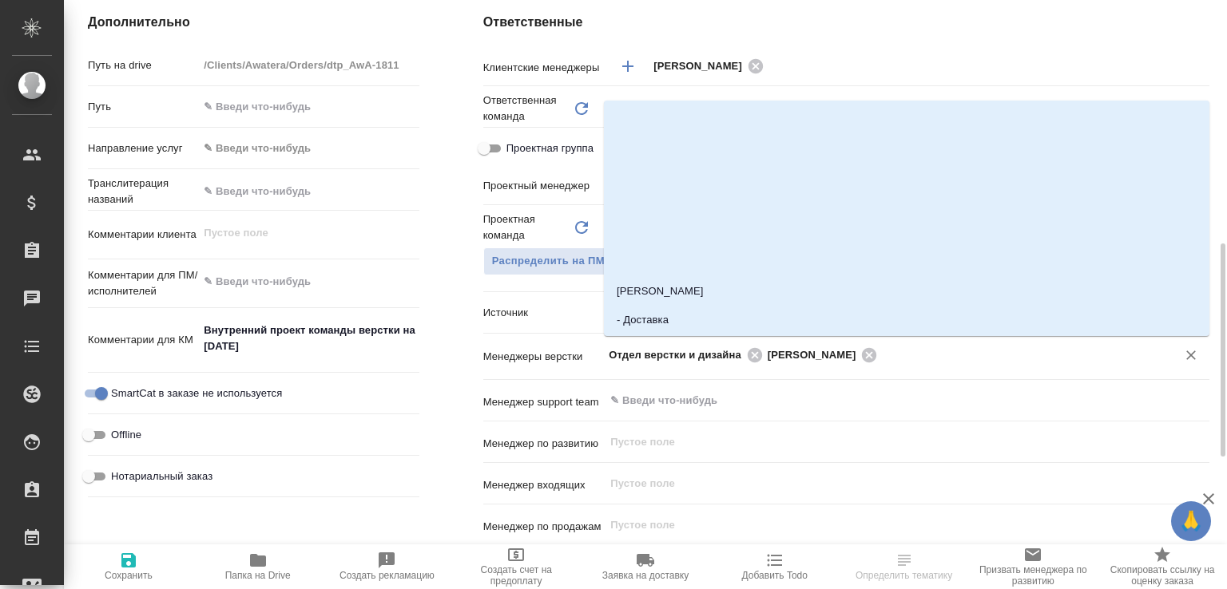
click at [927, 346] on input "text" at bounding box center [1016, 354] width 269 height 19
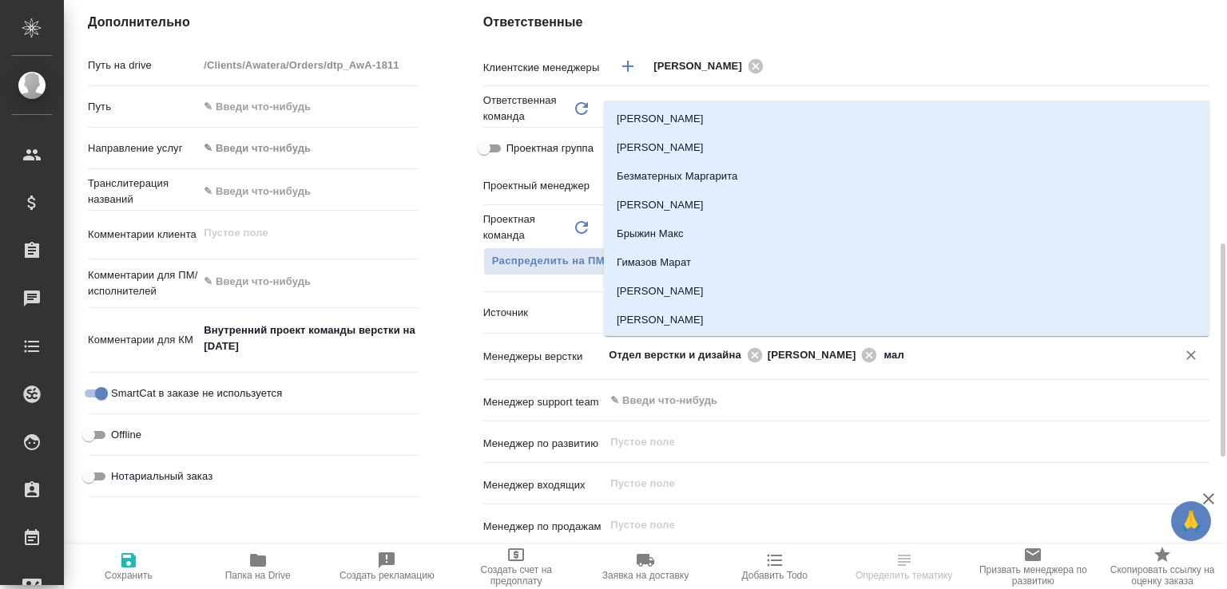
type input "мало"
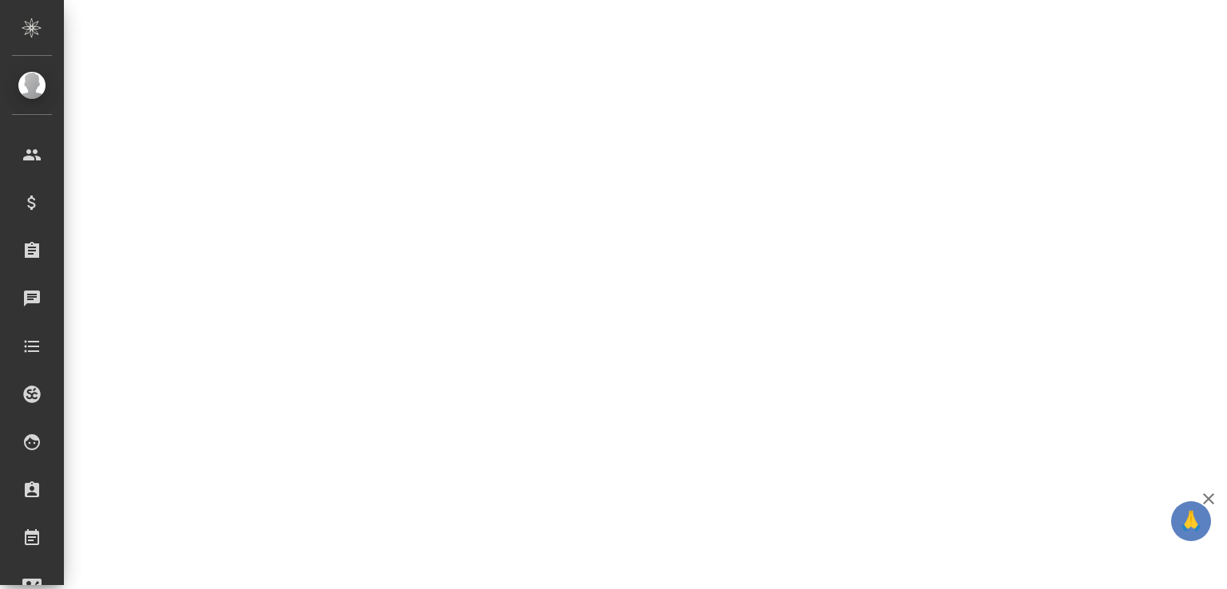
click at [753, 395] on div ".cls-1 fill:#fff; AWATERA Малофеева Екатерина e.malofeeva Клиенты Спецификации …" at bounding box center [613, 294] width 1227 height 589
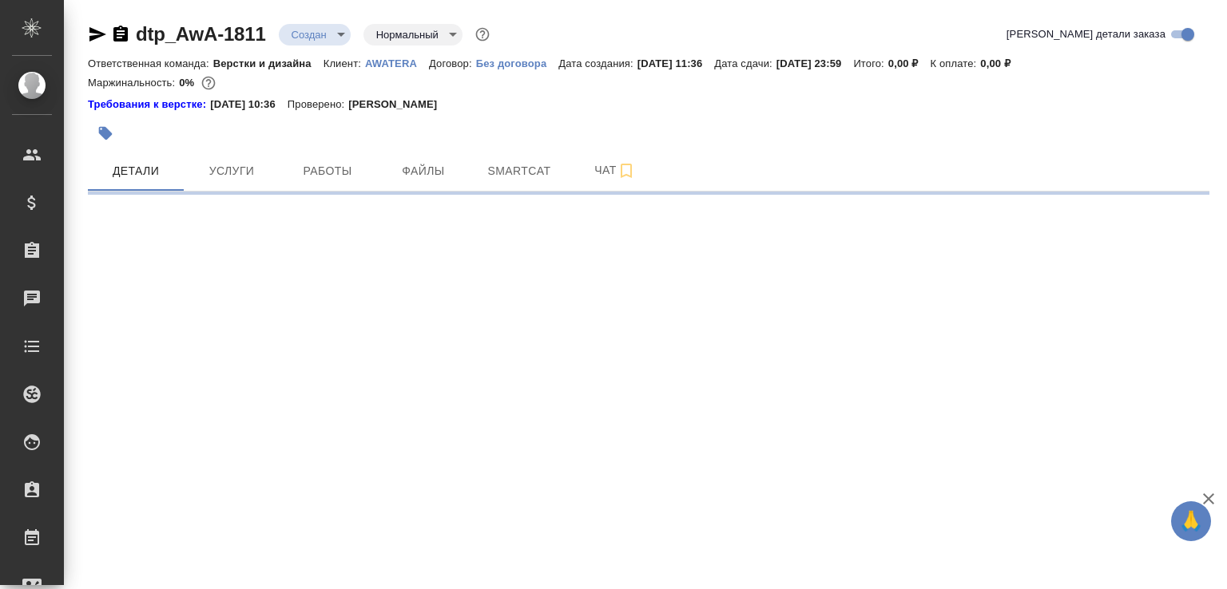
select select "RU"
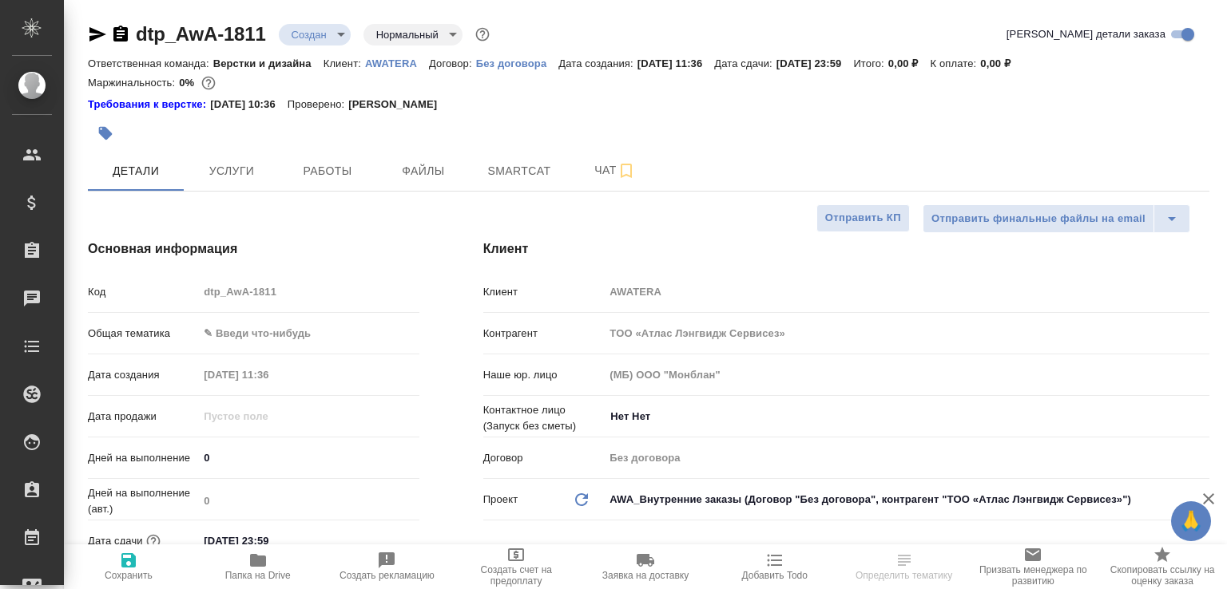
type textarea "x"
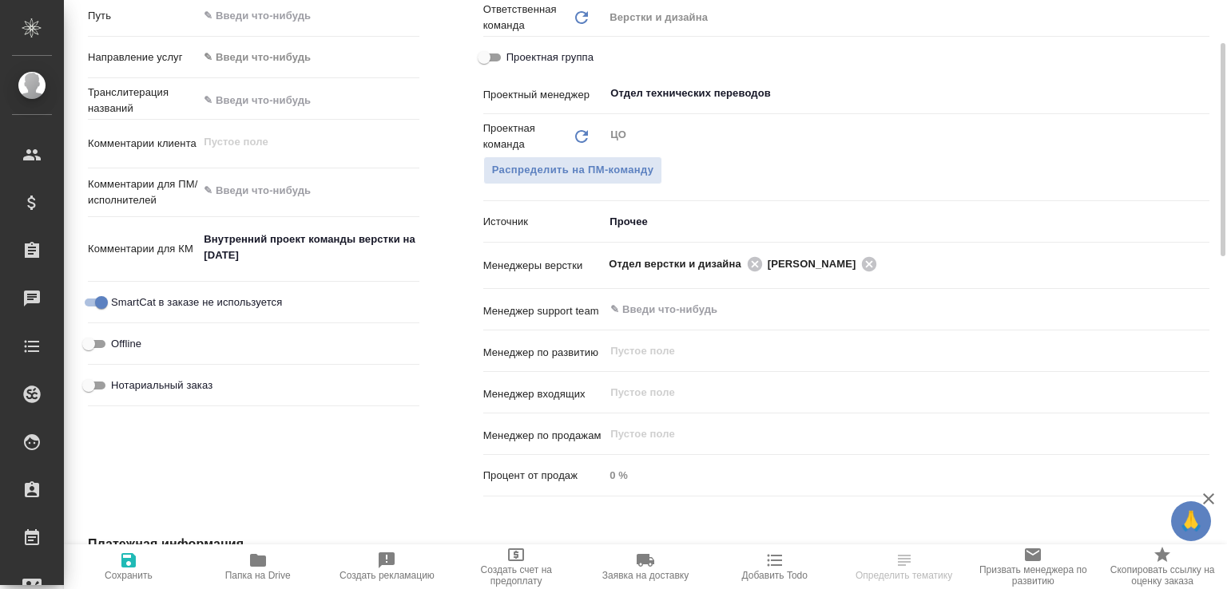
scroll to position [842, 0]
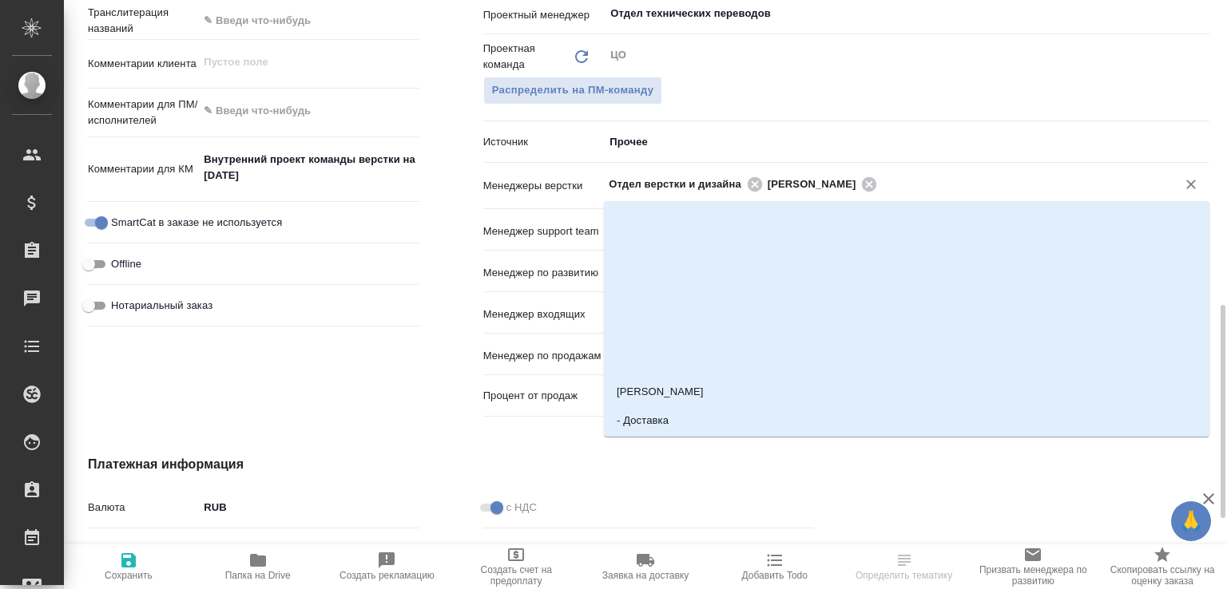
click at [923, 184] on input "text" at bounding box center [1016, 183] width 269 height 19
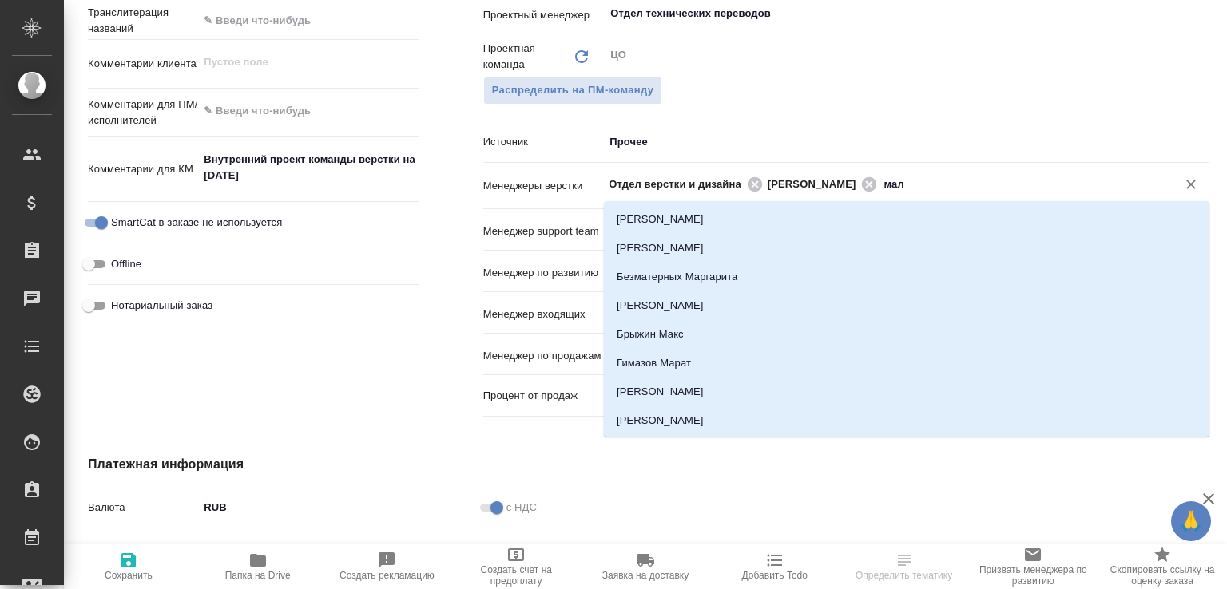
type input "мало"
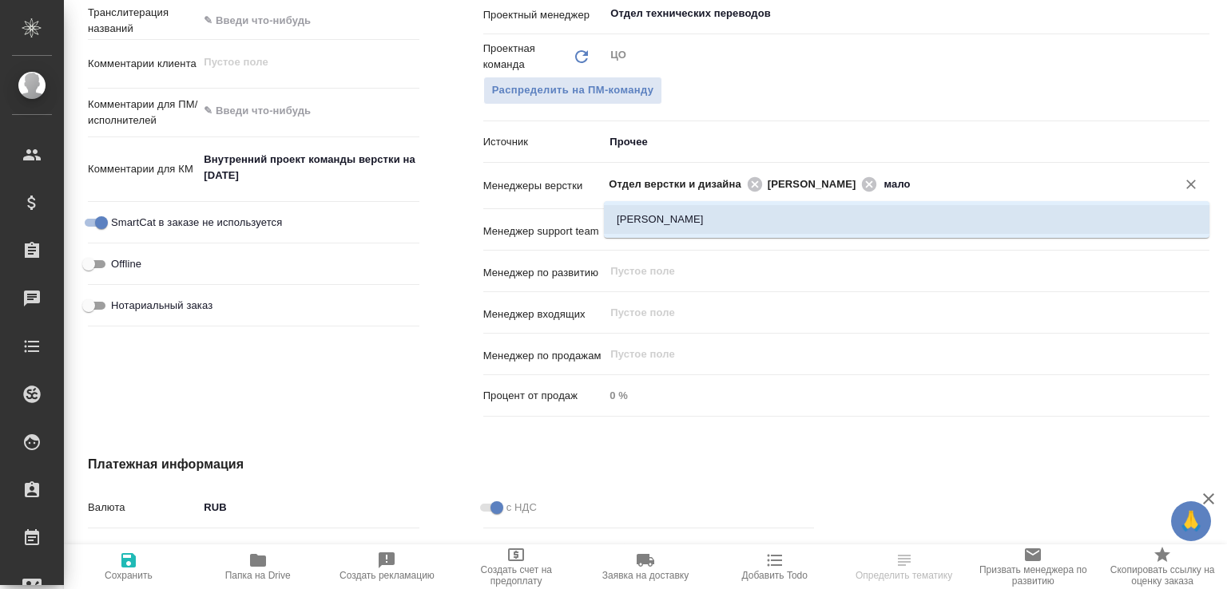
click at [636, 223] on li "[PERSON_NAME]" at bounding box center [906, 219] width 605 height 29
type textarea "x"
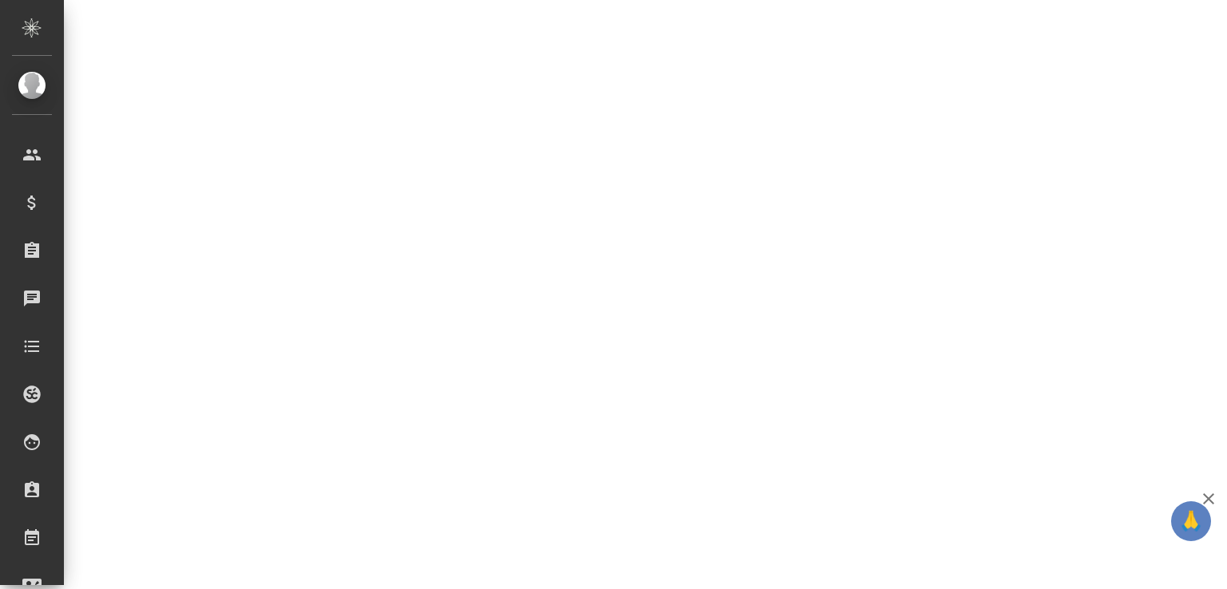
click at [117, 561] on div ".cls-1 fill:#fff; AWATERA [PERSON_NAME]malofeeva Клиенты Спецификации Заказы 0 …" at bounding box center [613, 294] width 1227 height 589
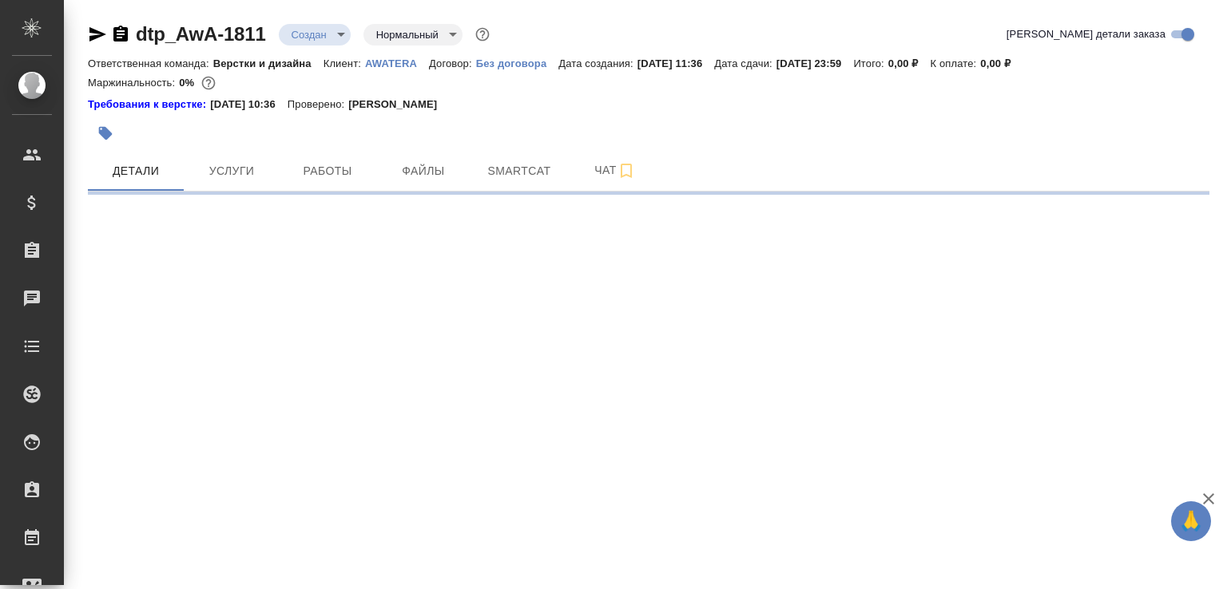
select select "RU"
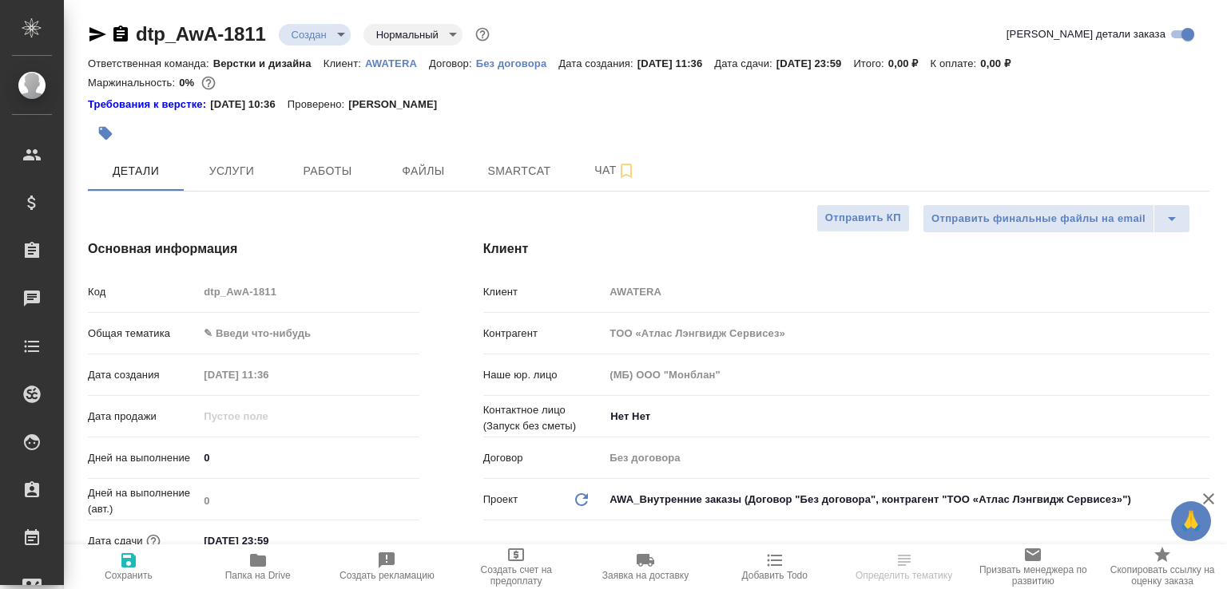
type textarea "x"
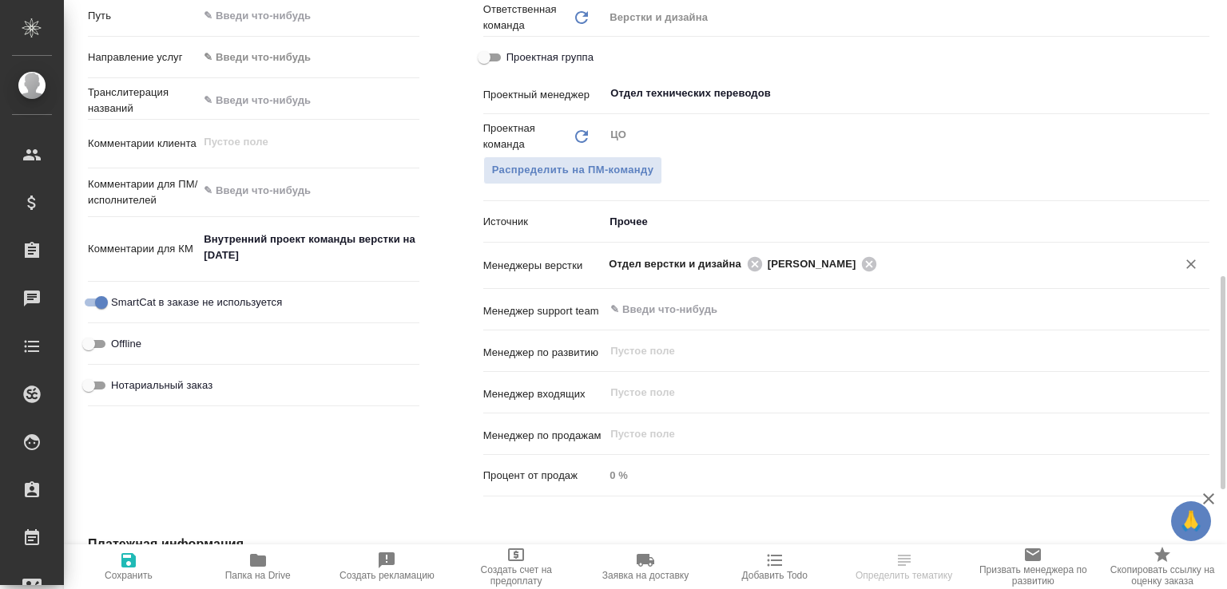
click at [940, 250] on div "Отдел верстки и дизайна [PERSON_NAME]" at bounding box center [906, 264] width 605 height 30
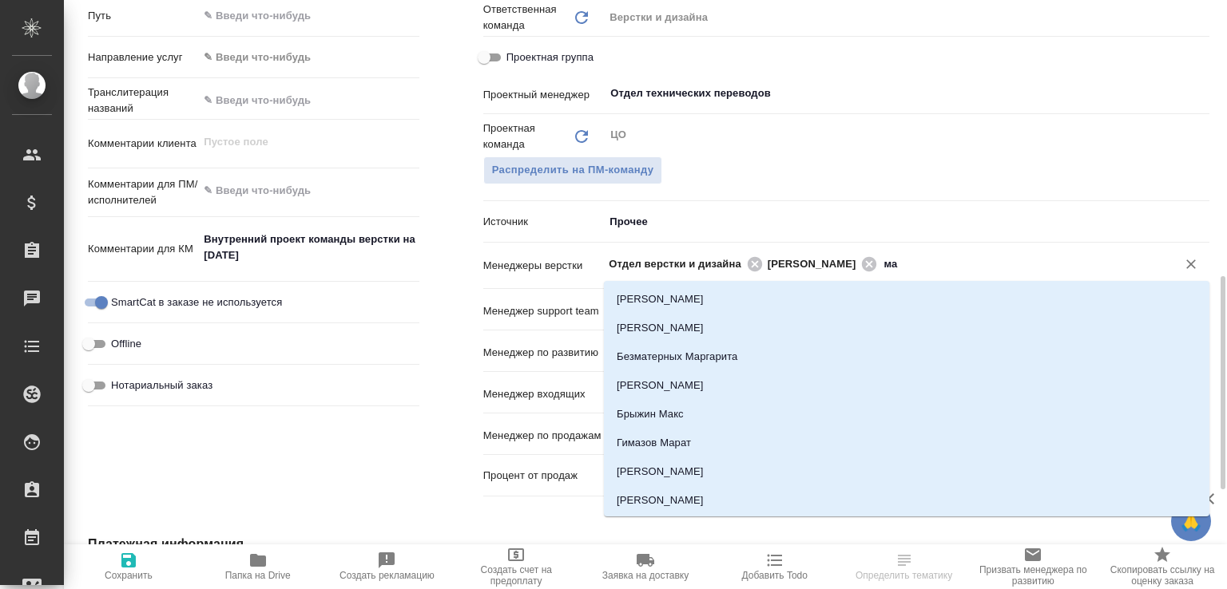
type input "мал"
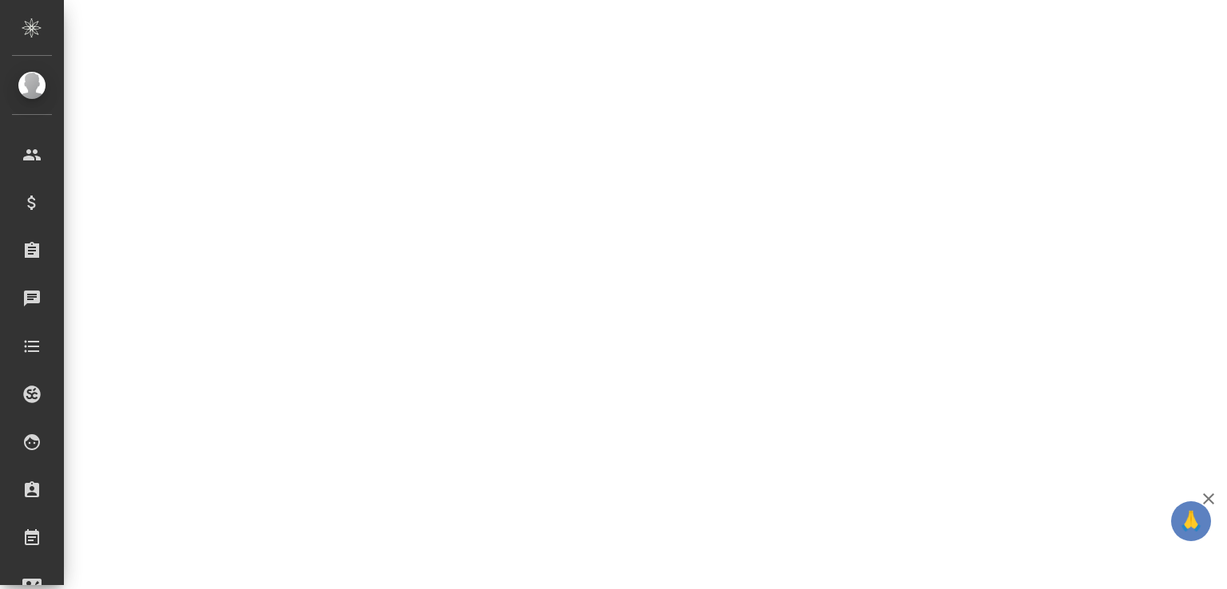
click at [671, 356] on div ".cls-1 fill:#fff; AWATERA [PERSON_NAME]malofeeva Клиенты Спецификации Заказы 0 …" at bounding box center [613, 294] width 1227 height 589
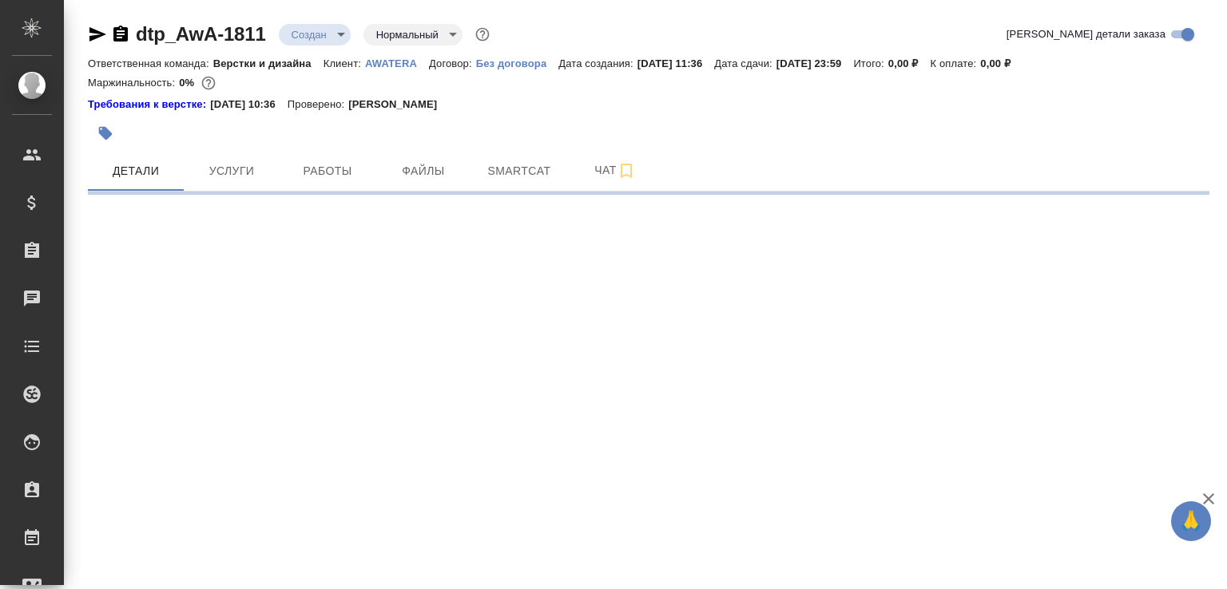
select select "RU"
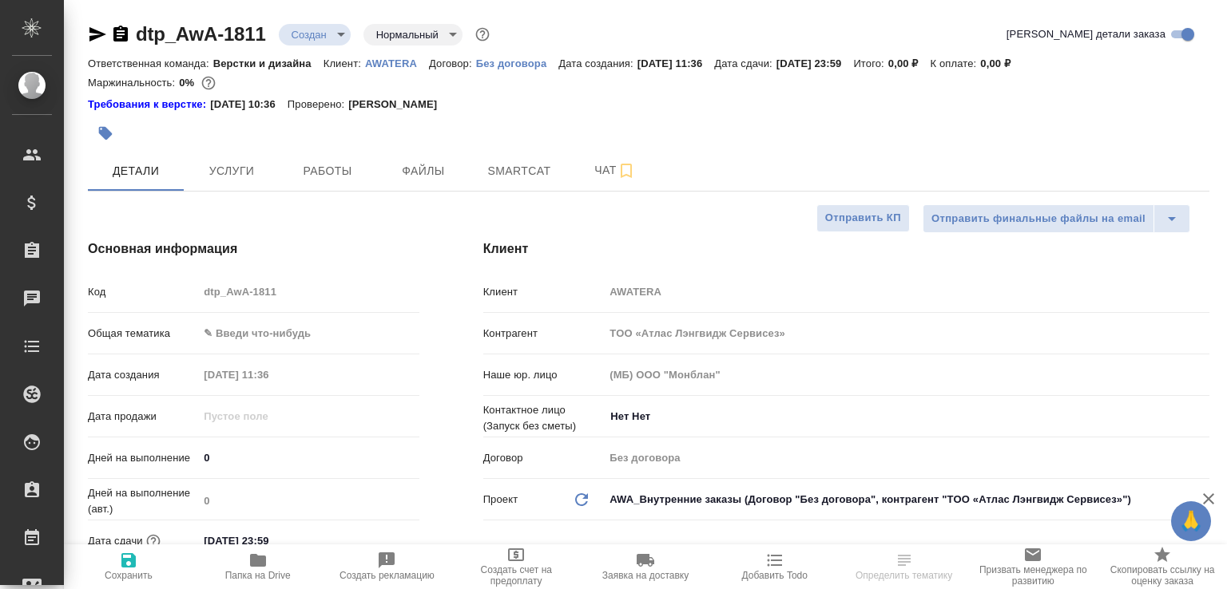
type textarea "x"
click at [723, 151] on div "Детали Услуги Работы Файлы Smartcat Чат" at bounding box center [648, 171] width 1121 height 40
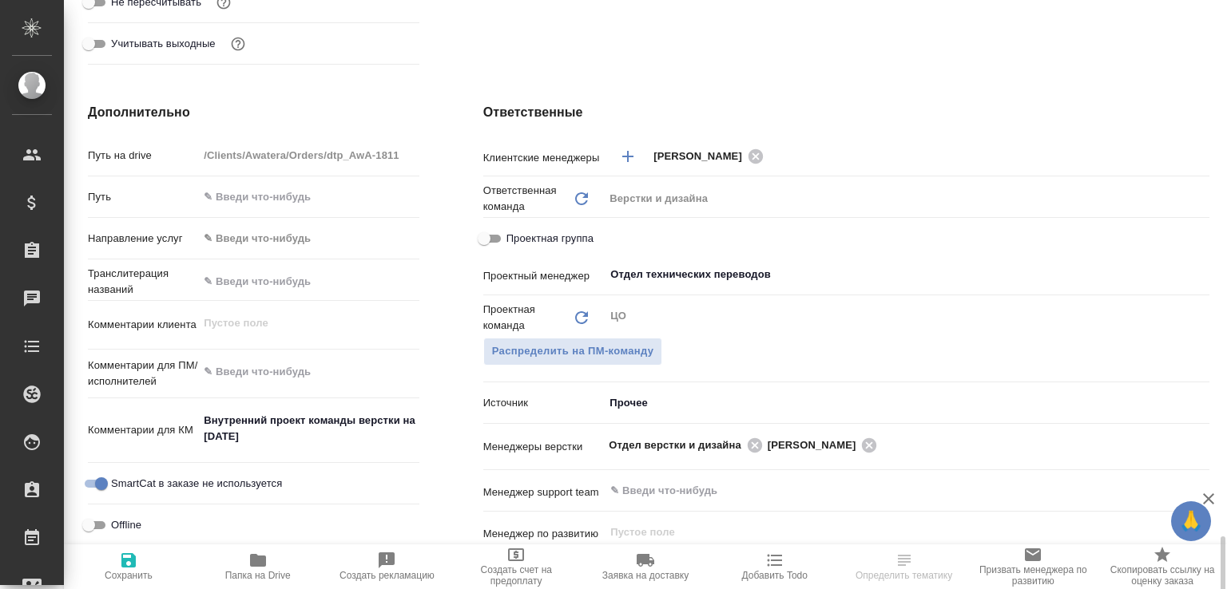
scroll to position [820, 0]
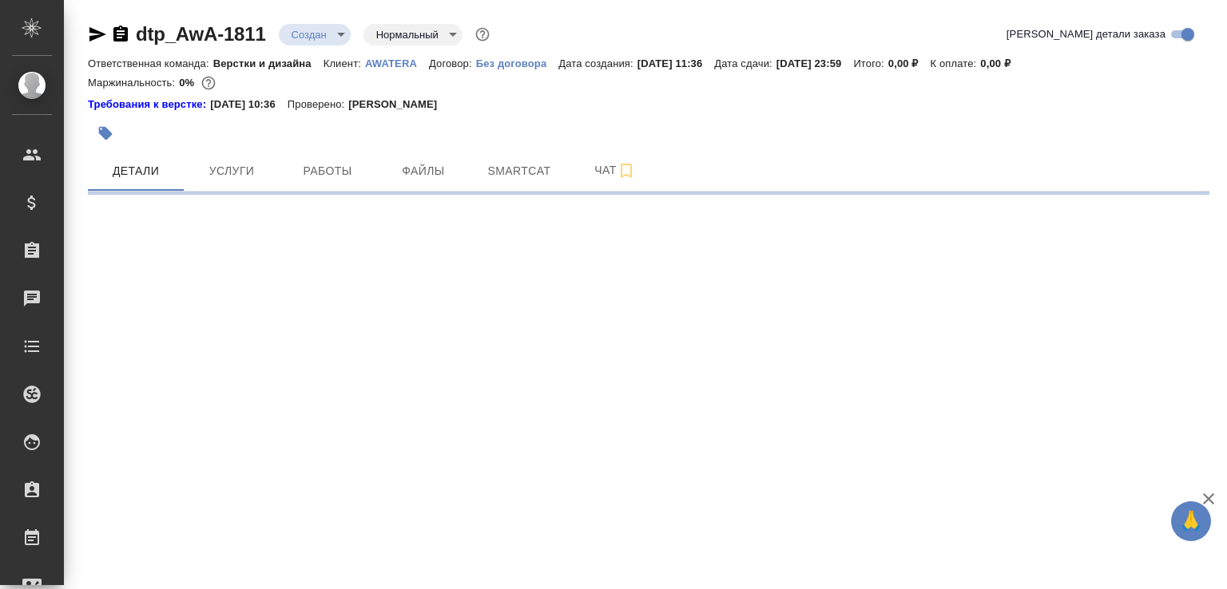
select select "RU"
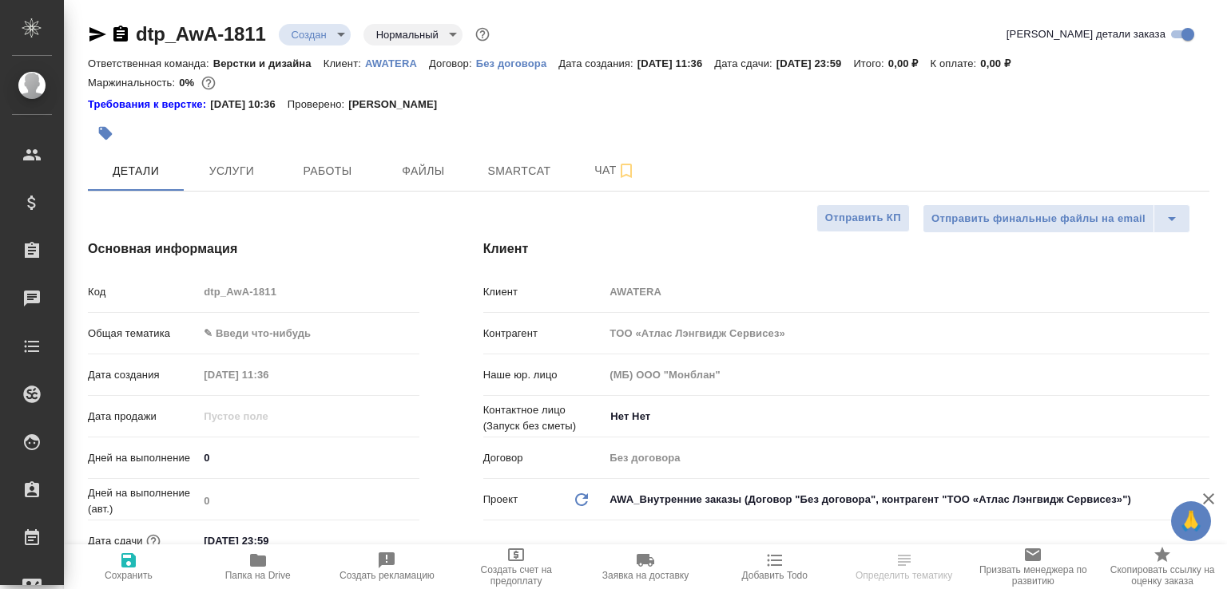
type textarea "x"
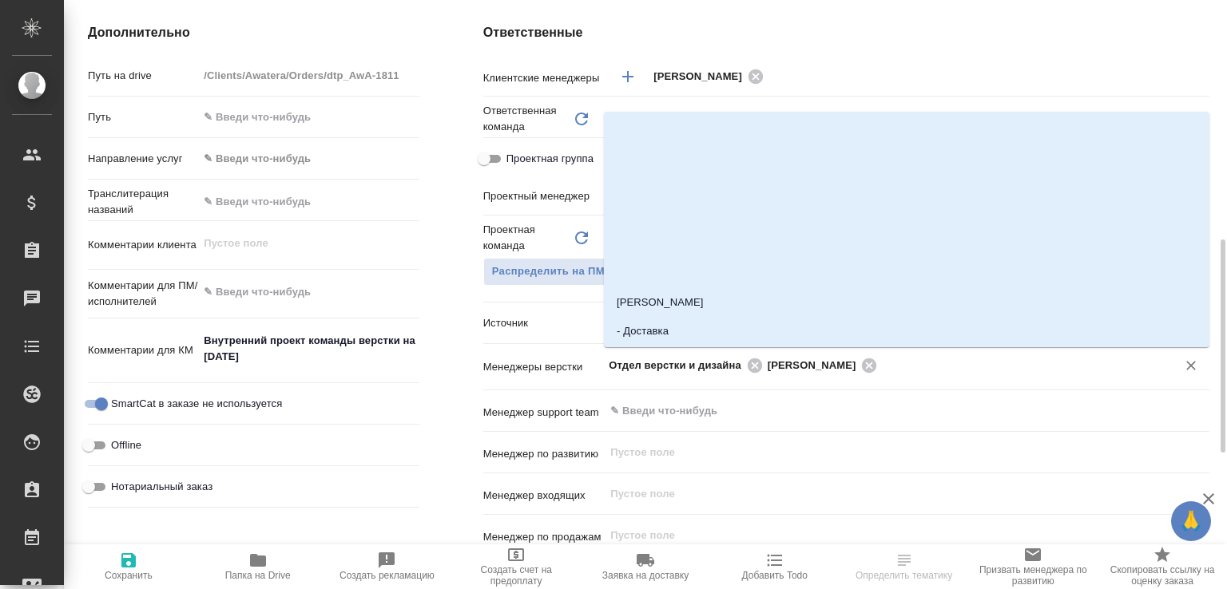
click at [913, 375] on input "text" at bounding box center [1016, 364] width 269 height 19
paste input "малоф"
type input "малоф"
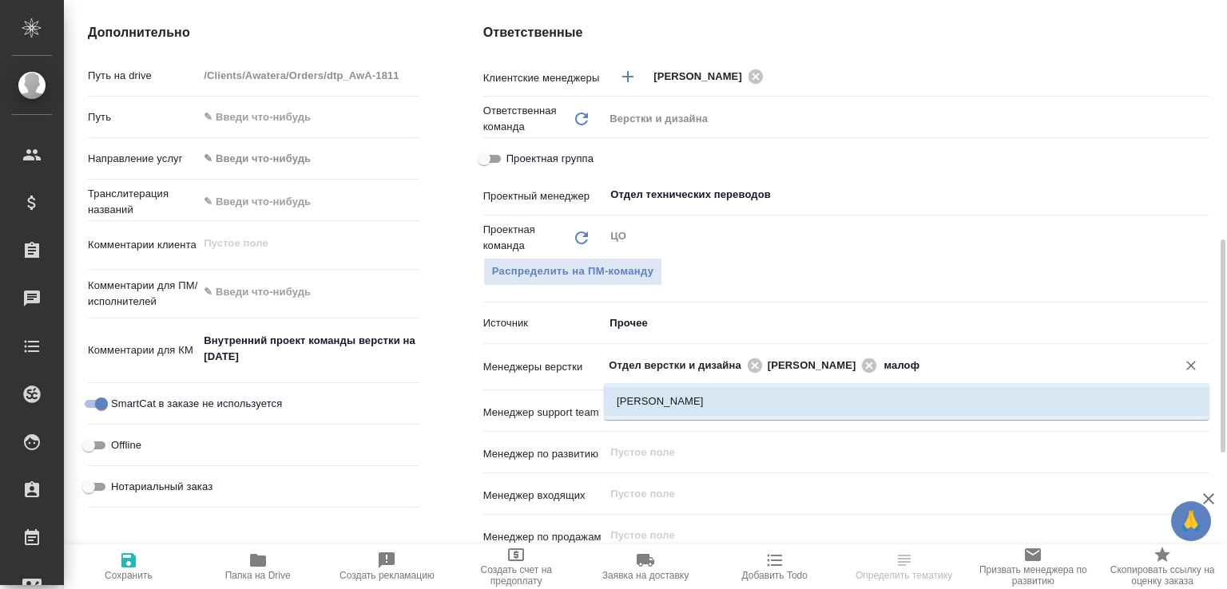
drag, startPoint x: 672, startPoint y: 401, endPoint x: 660, endPoint y: 399, distance: 11.3
click at [672, 402] on li "[PERSON_NAME]" at bounding box center [906, 401] width 605 height 29
type textarea "x"
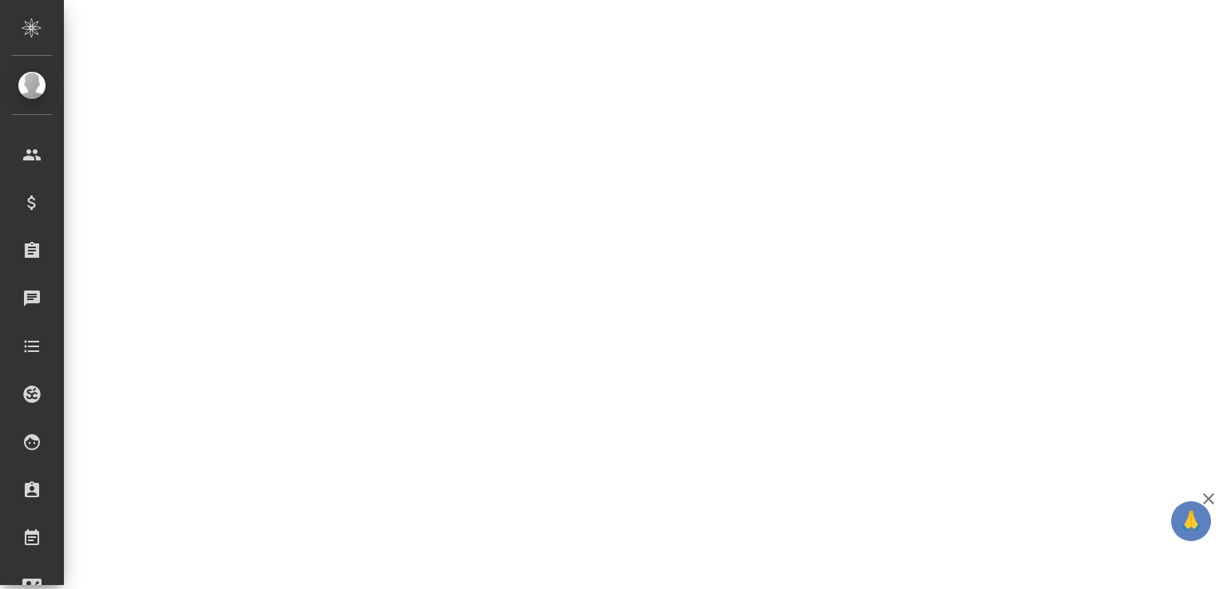
click at [127, 560] on div ".cls-1 fill:#fff; AWATERA [PERSON_NAME]malofeeva Клиенты Спецификации Заказы 0 …" at bounding box center [613, 294] width 1227 height 589
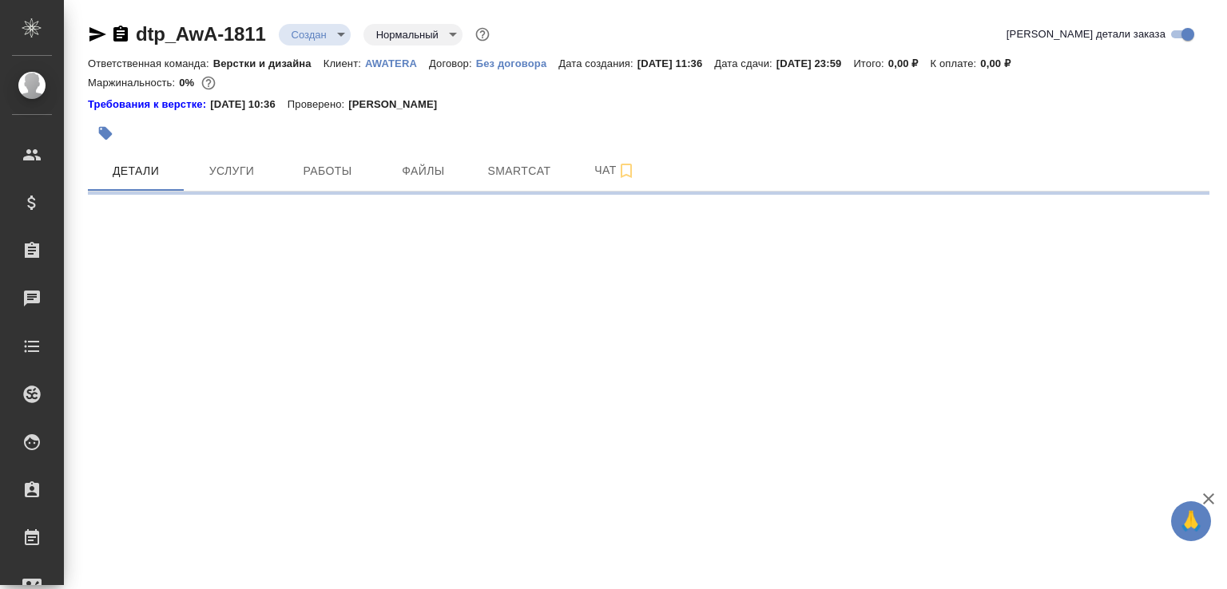
select select "RU"
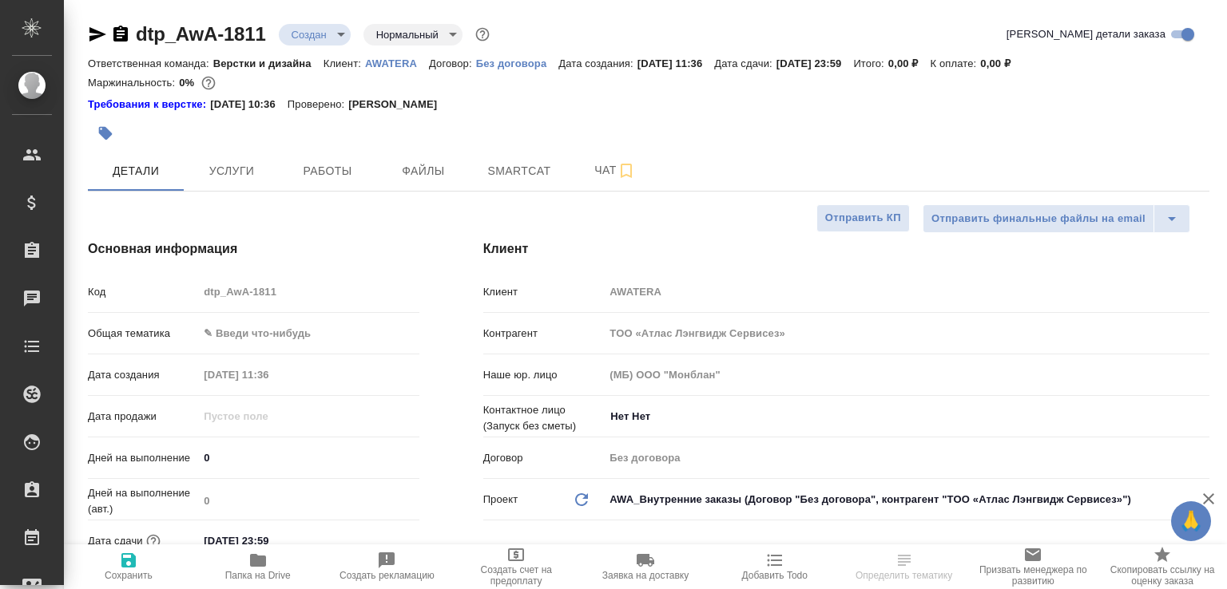
type textarea "x"
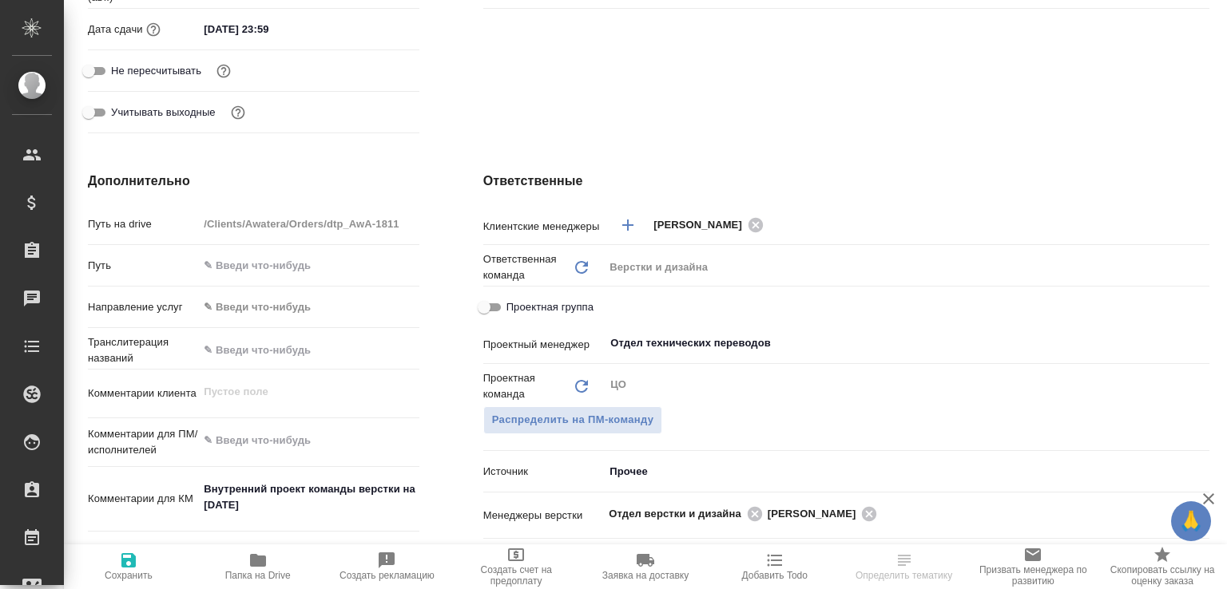
scroll to position [1024, 0]
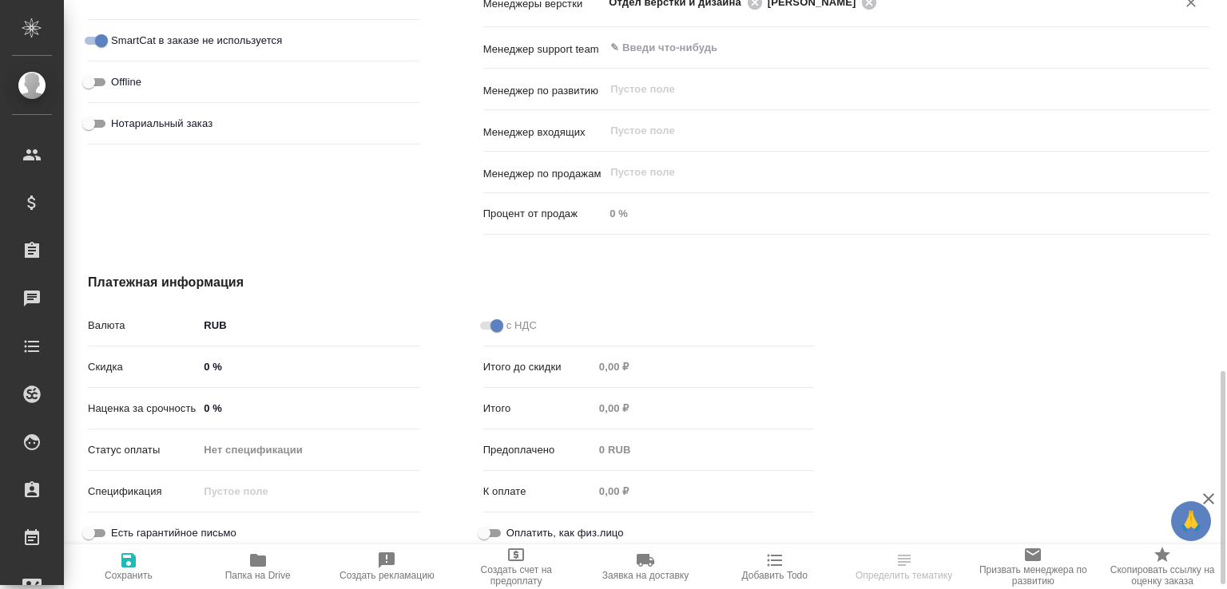
click at [914, 13] on div "Отдел верстки и дизайна Заборова Александра ​" at bounding box center [906, 2] width 605 height 30
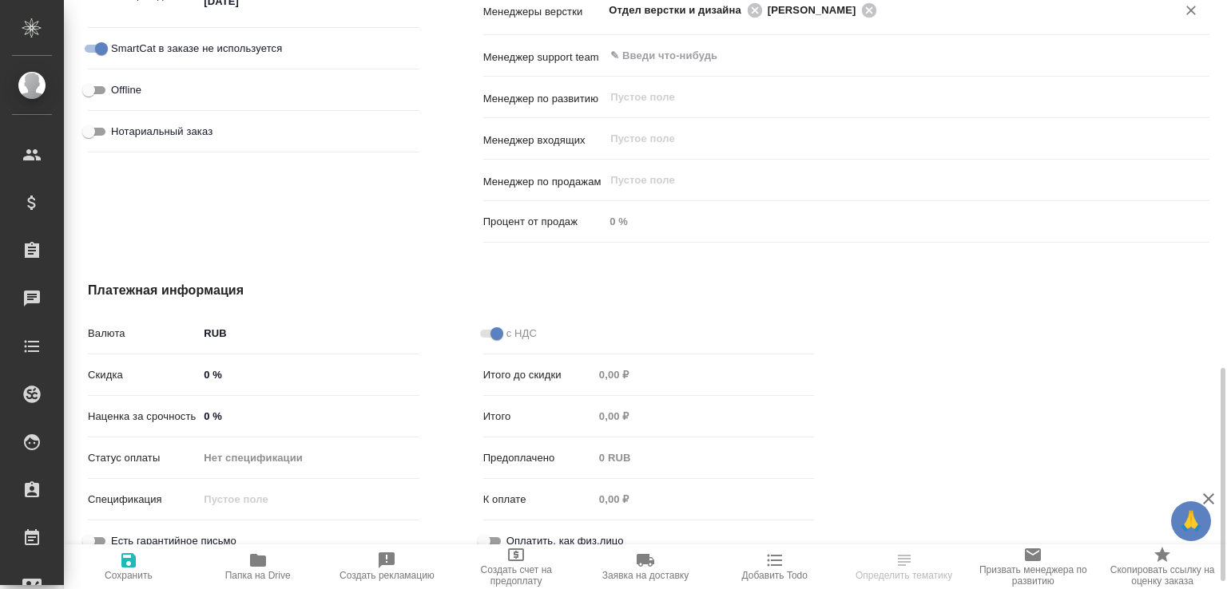
paste input "малоф"
type input "малоф"
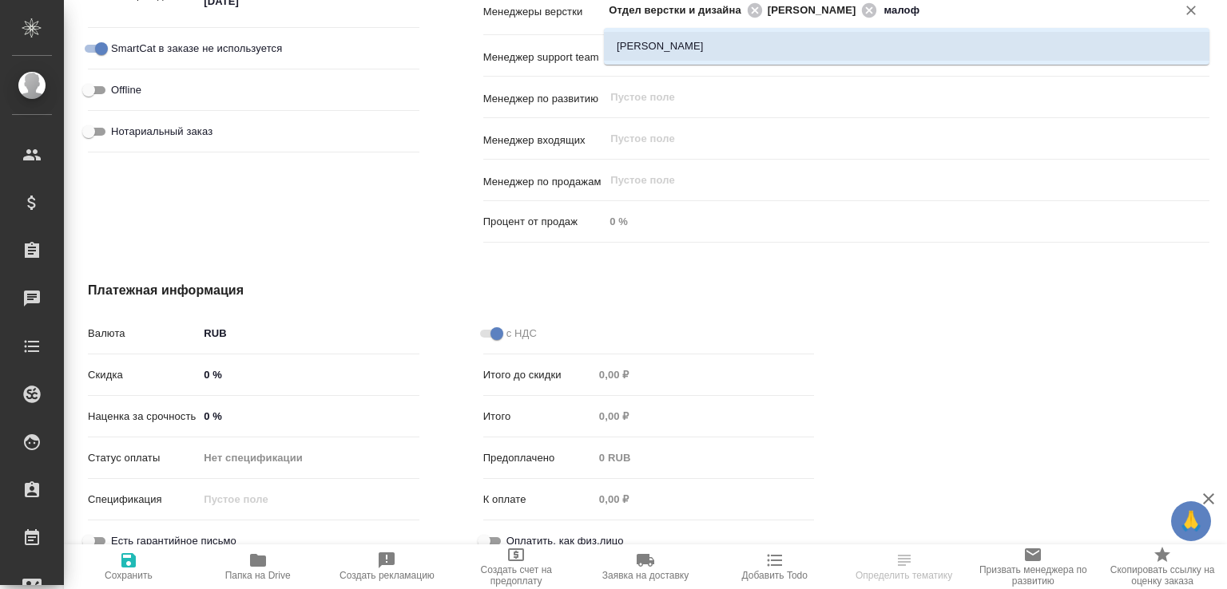
click at [878, 50] on li "[PERSON_NAME]" at bounding box center [906, 46] width 605 height 29
type textarea "x"
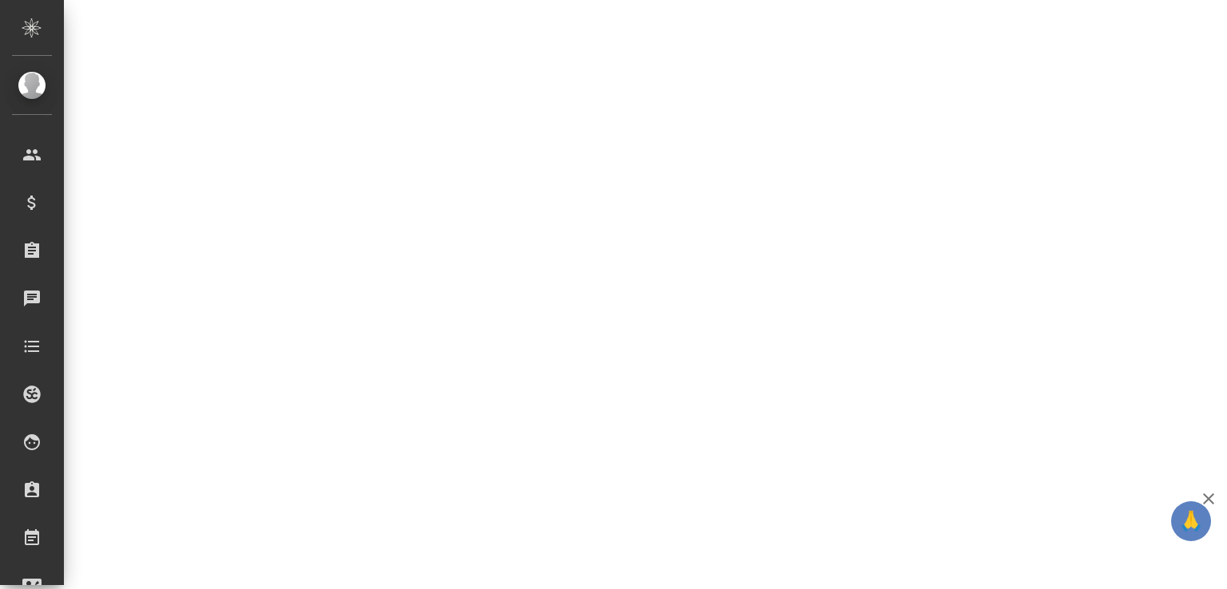
select select "RU"
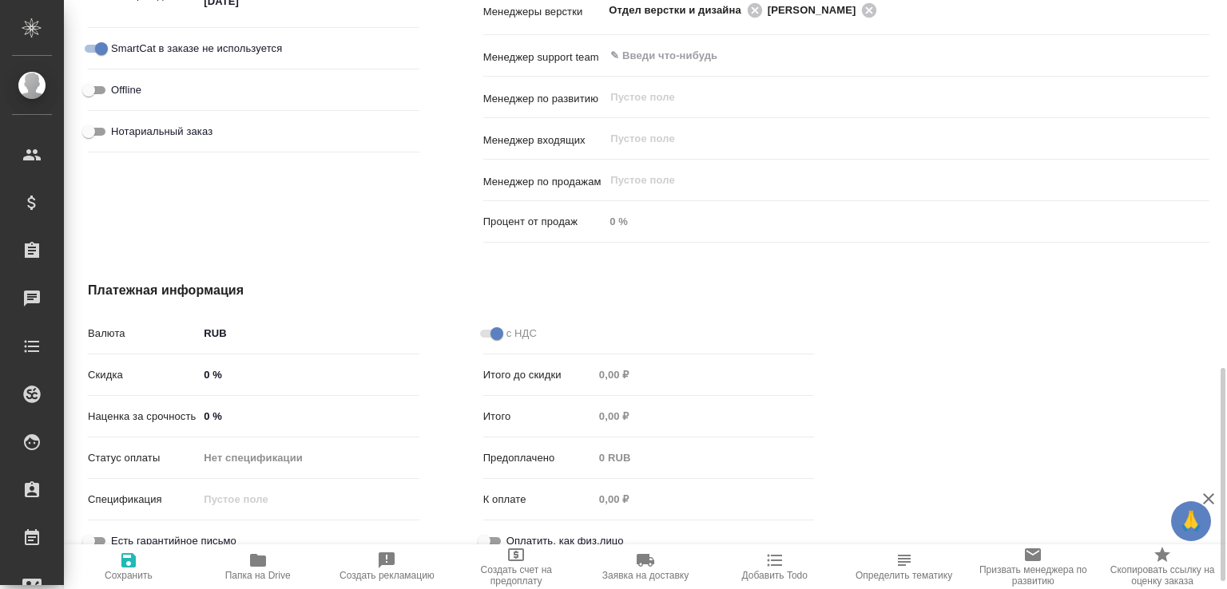
type textarea "x"
click at [968, 18] on input "text" at bounding box center [1016, 9] width 269 height 19
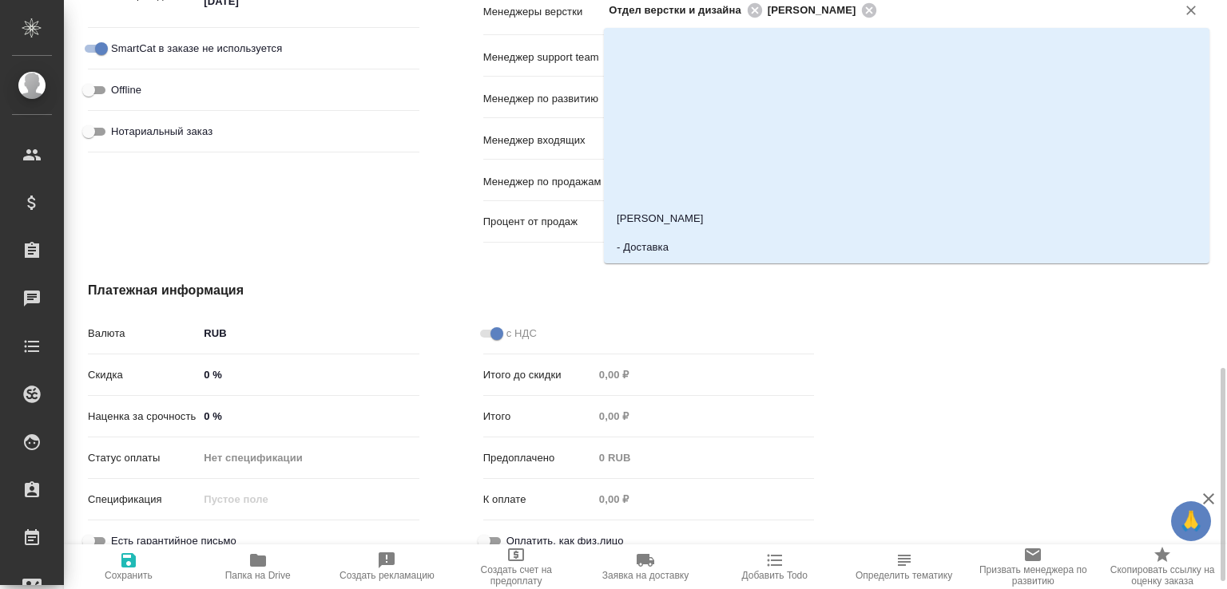
paste input "малоф"
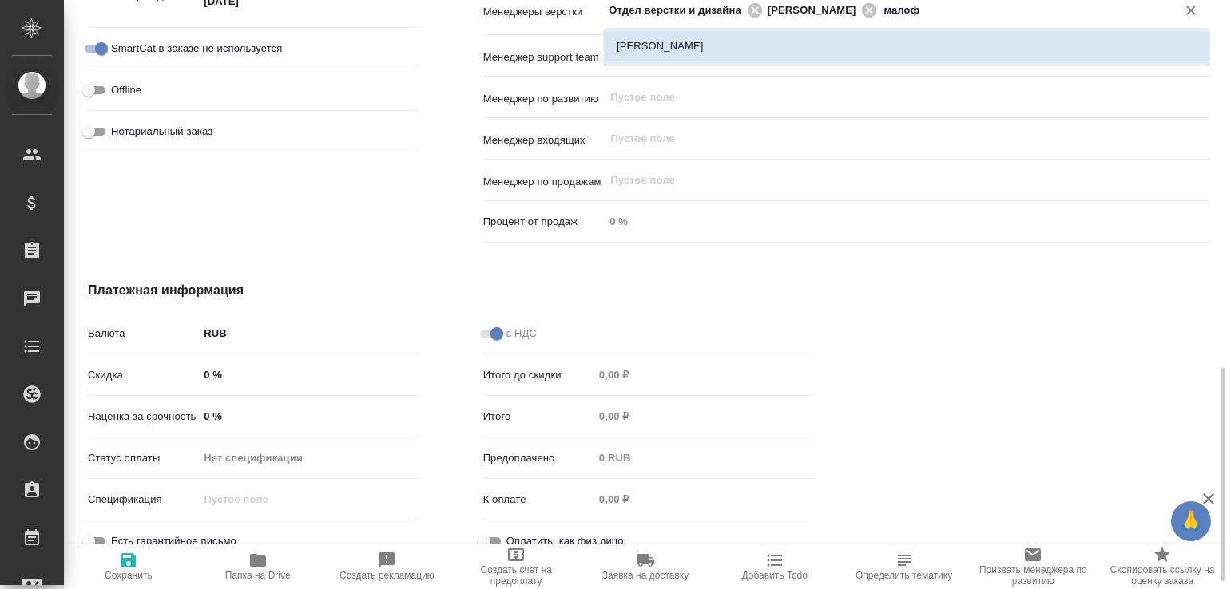
type input "малоф"
click at [138, 560] on span "Сохранить" at bounding box center [128, 566] width 110 height 30
type textarea "x"
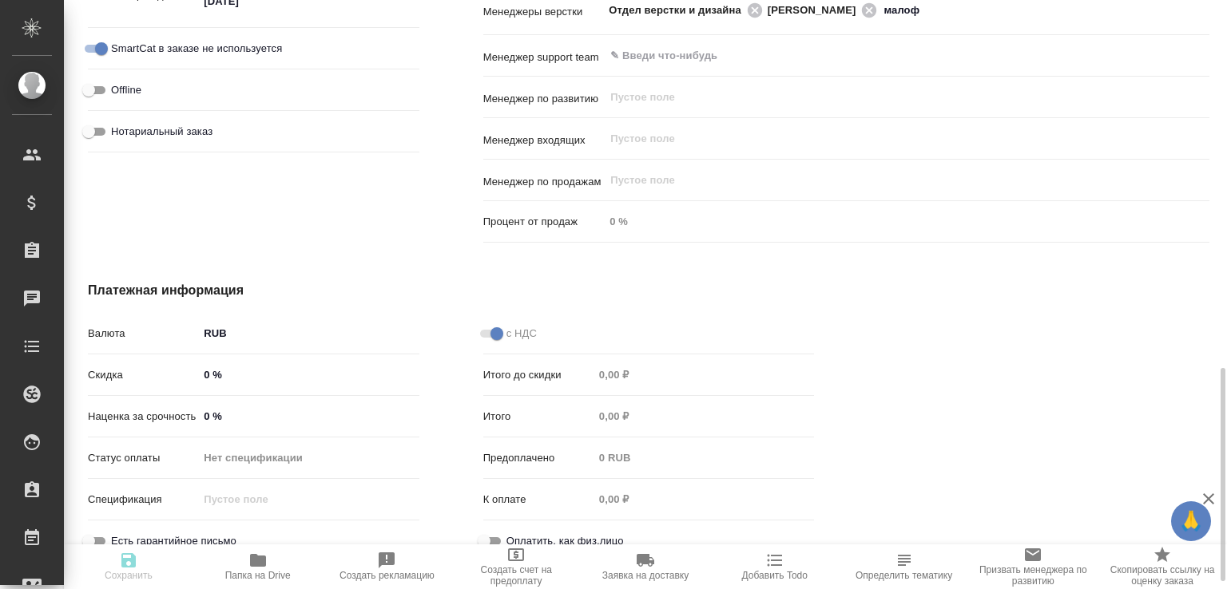
type textarea "x"
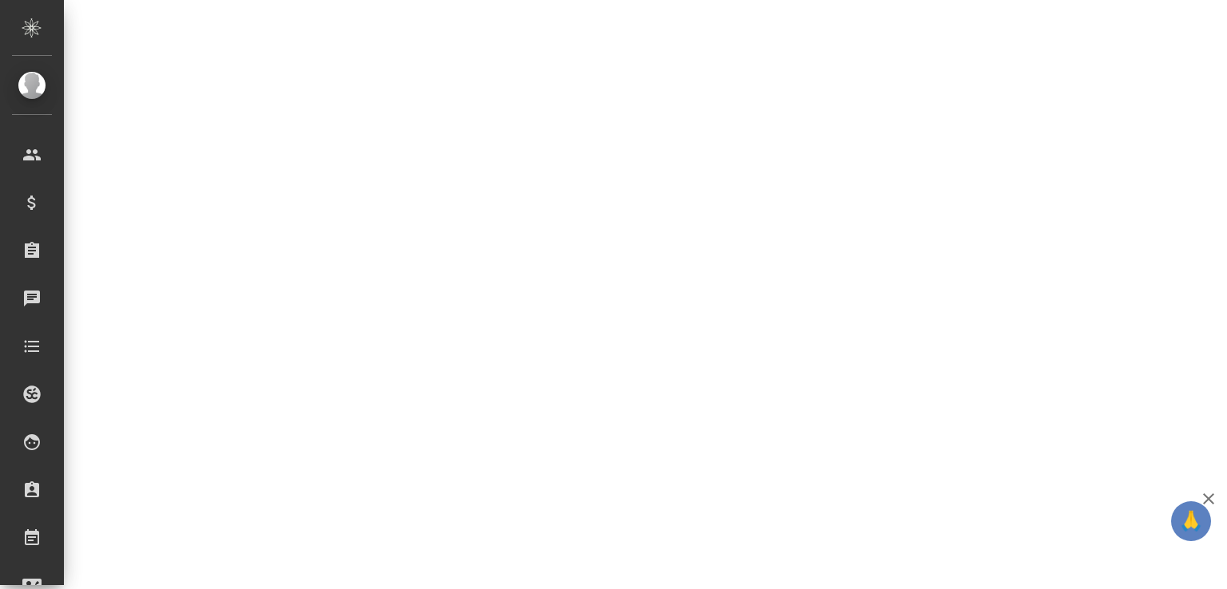
select select "RU"
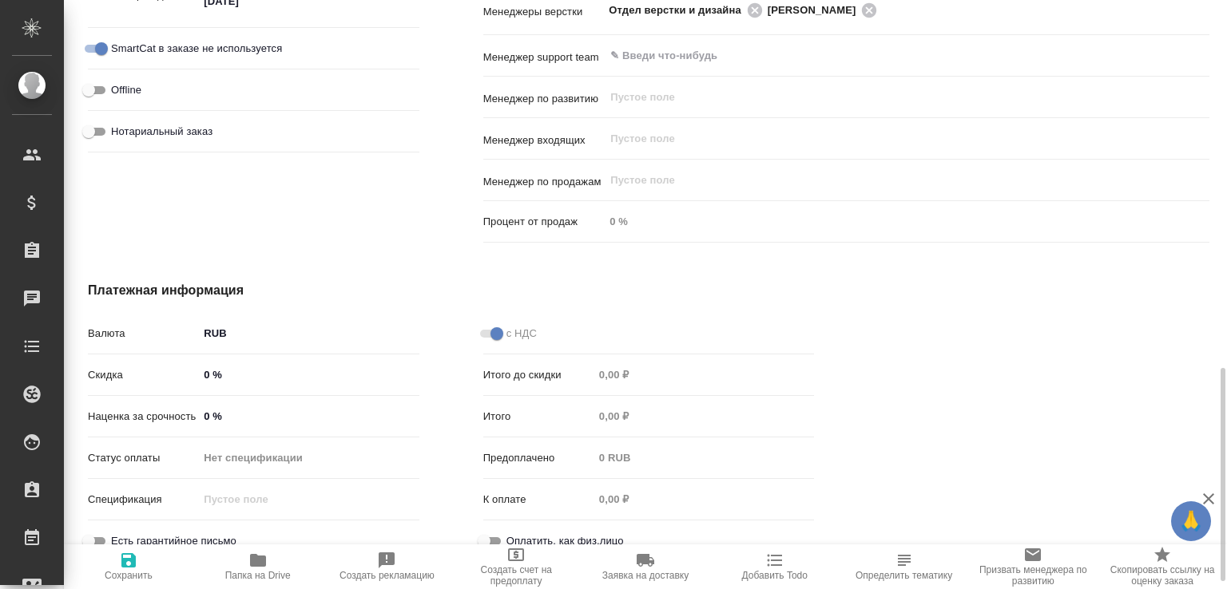
type textarea "x"
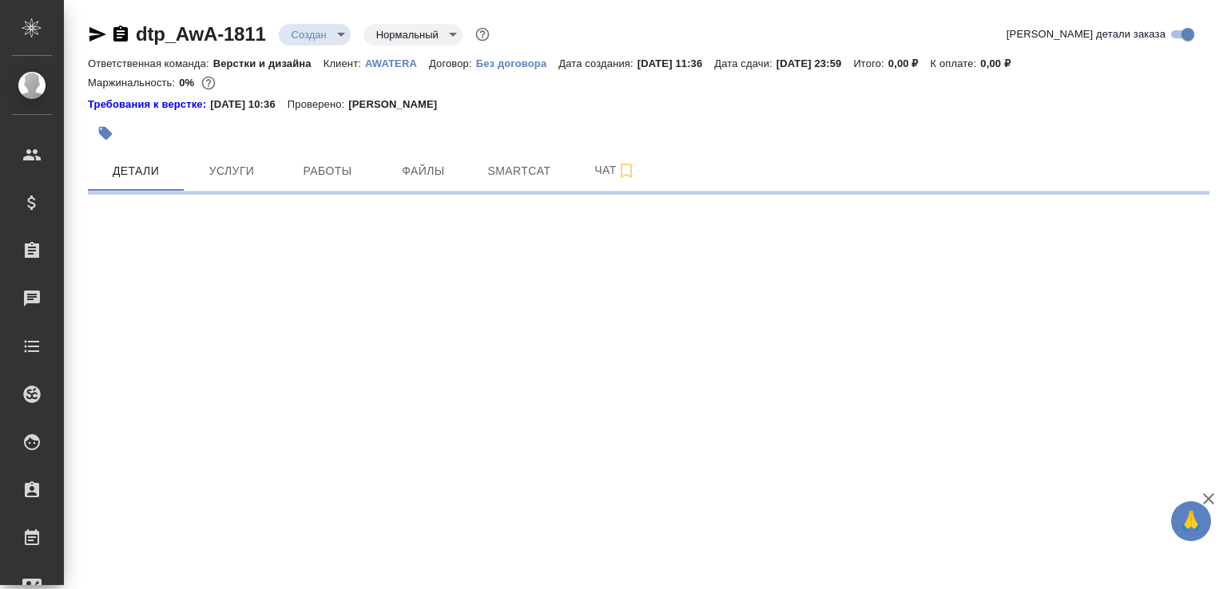
select select "RU"
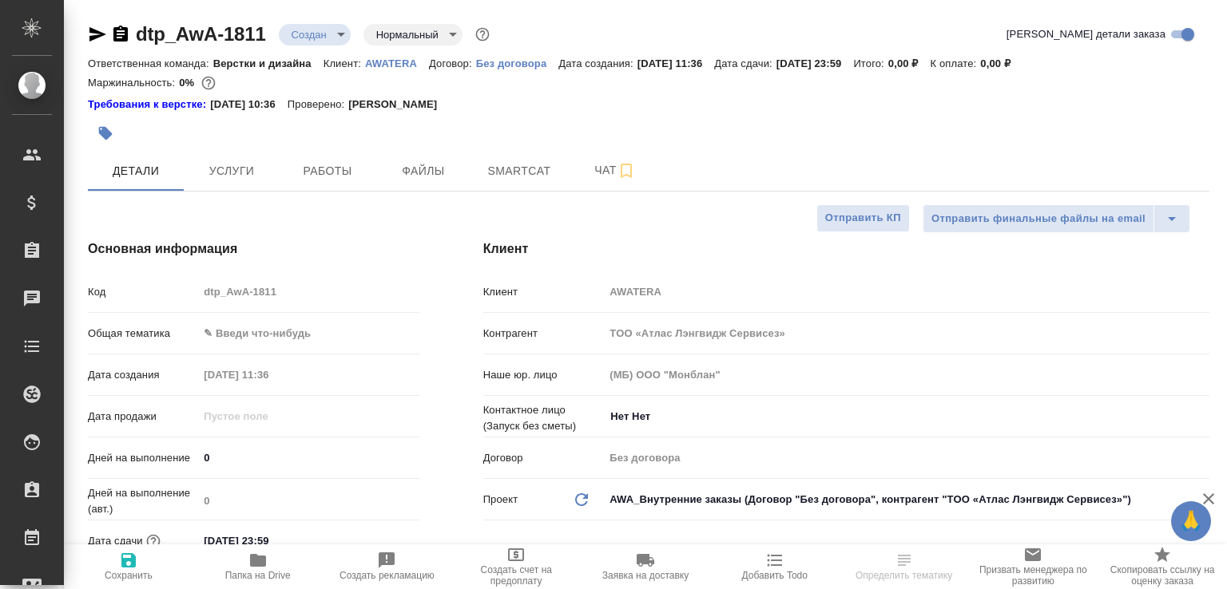
type textarea "x"
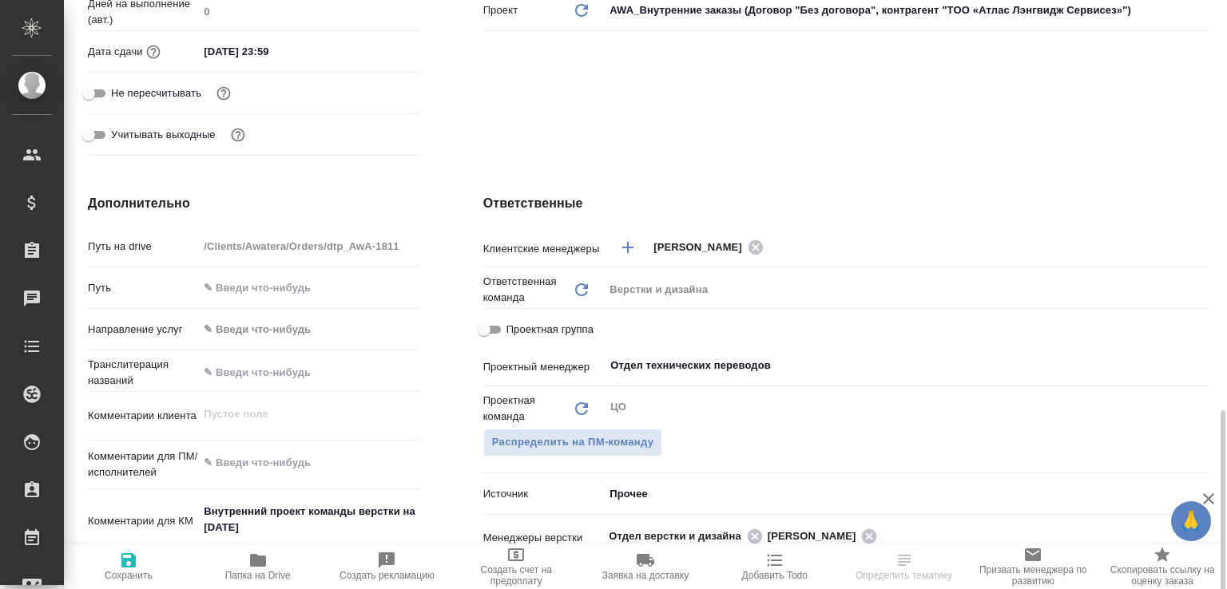
scroll to position [660, 0]
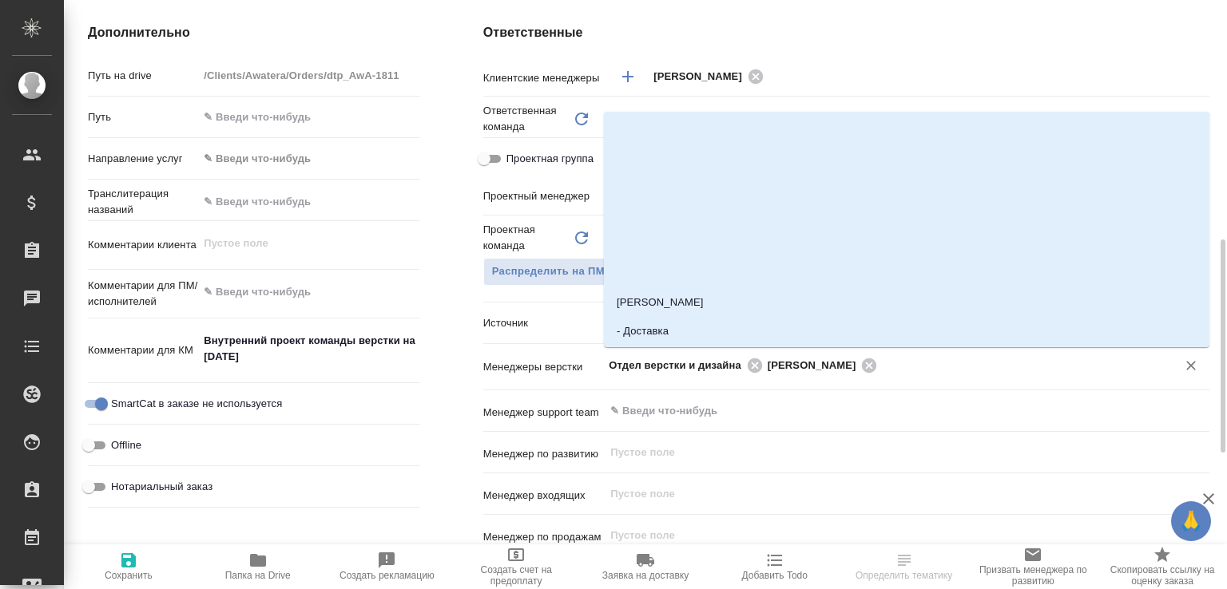
click at [937, 370] on input "text" at bounding box center [1016, 364] width 269 height 19
paste input "малоф"
type input "малоф"
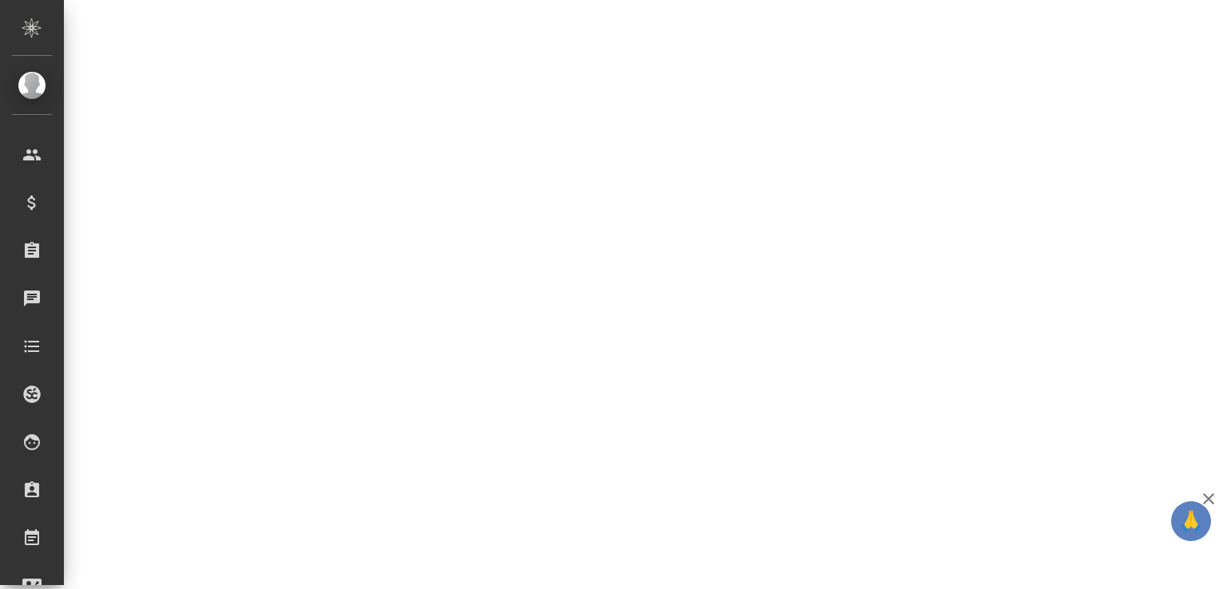
click at [842, 404] on div ".cls-1 fill:#fff; AWATERA Малофеева Екатерина e.malofeeva Клиенты Спецификации …" at bounding box center [613, 294] width 1227 height 589
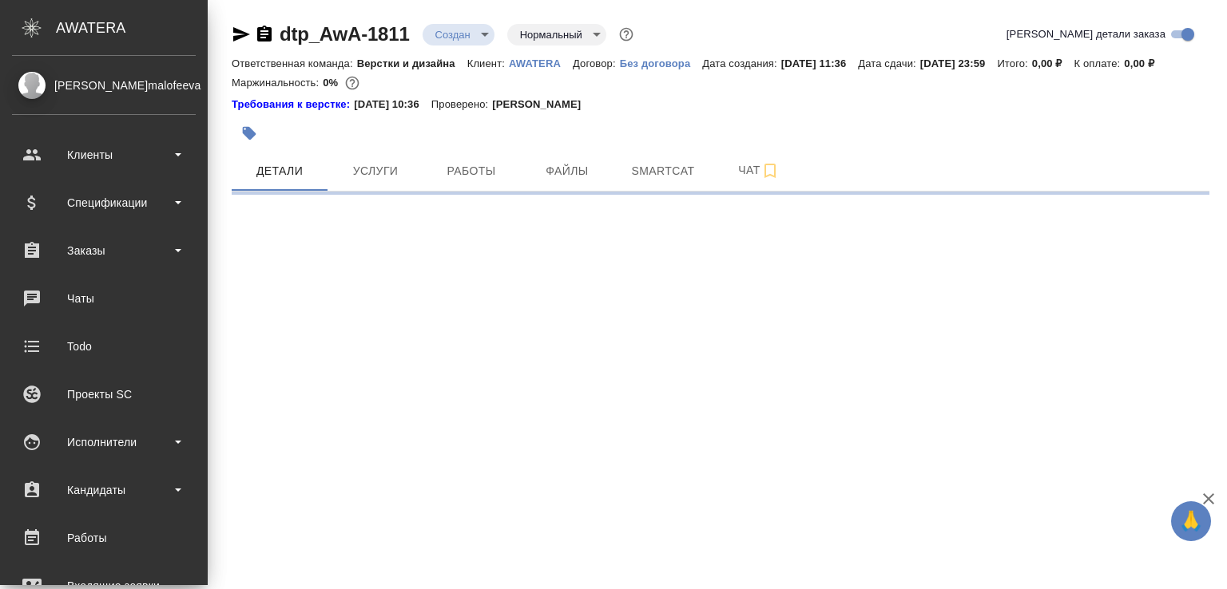
scroll to position [0, 0]
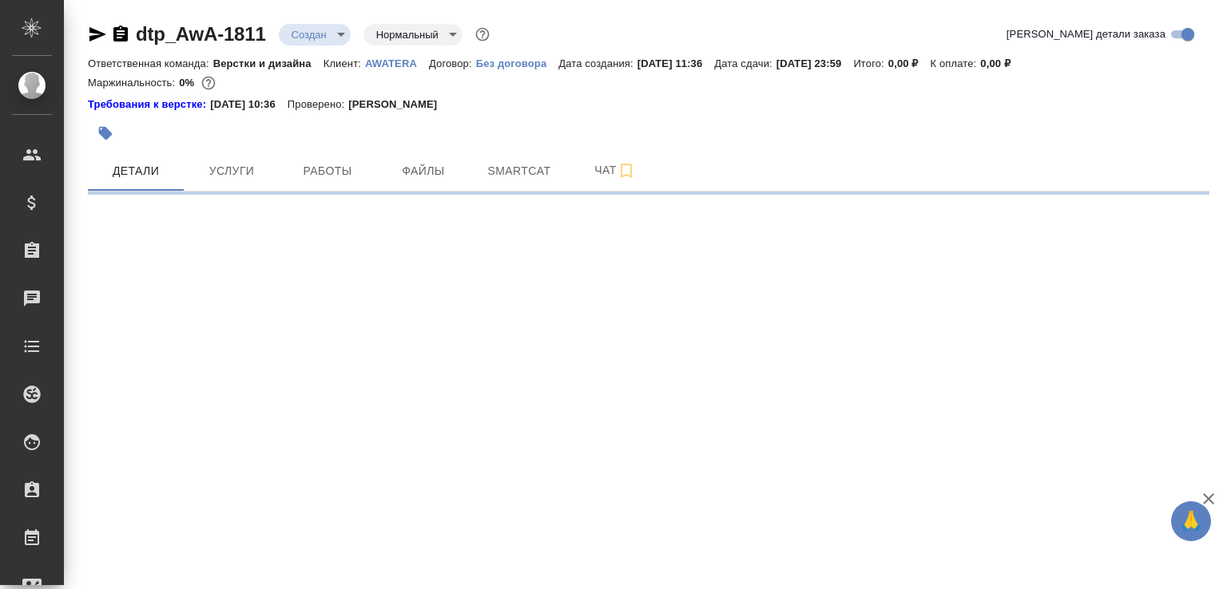
select select "RU"
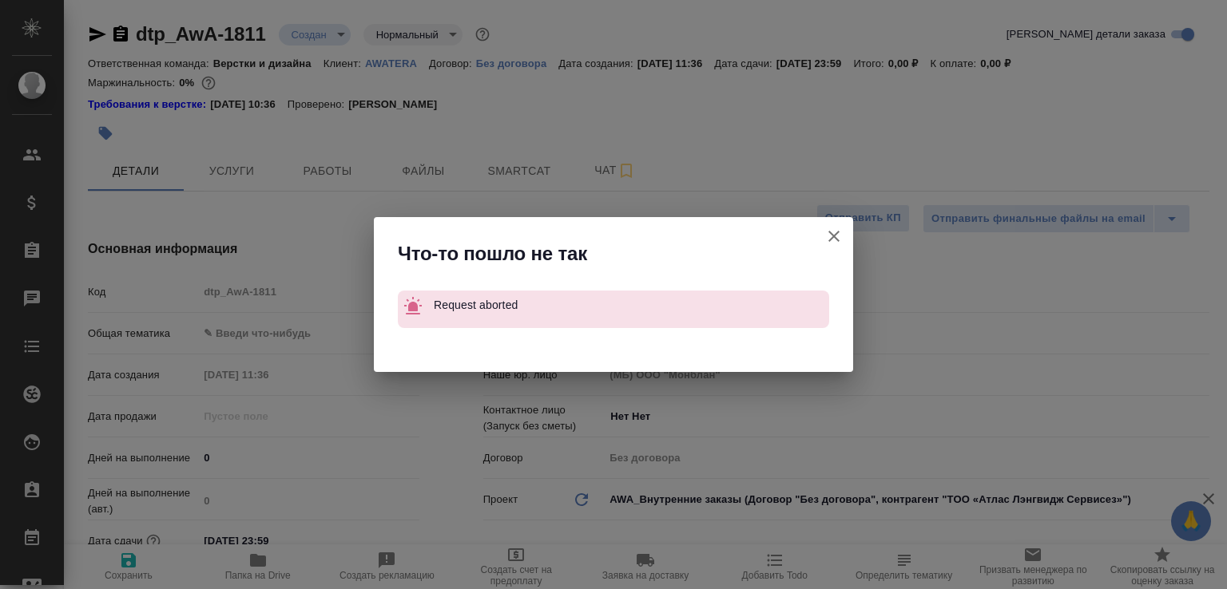
type textarea "x"
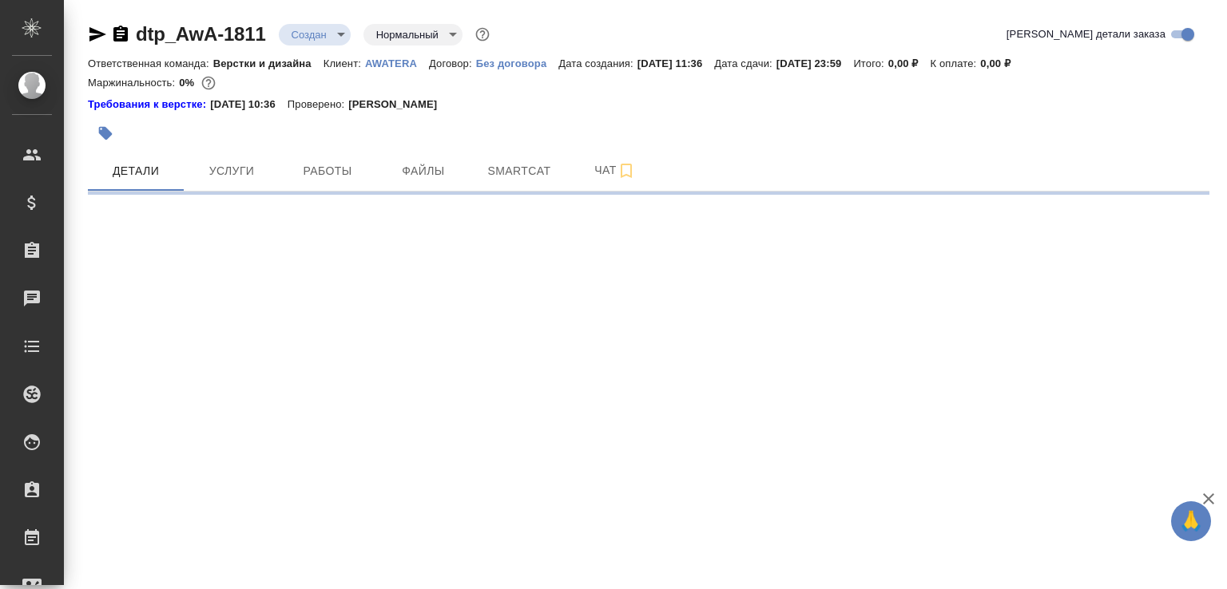
select select "RU"
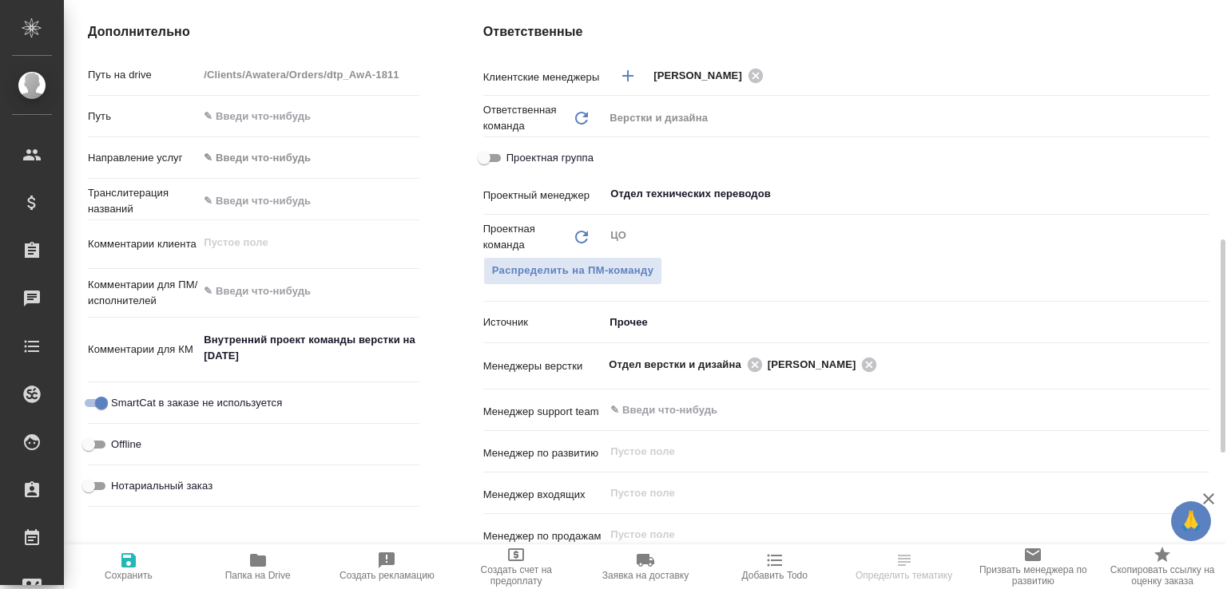
scroll to position [741, 0]
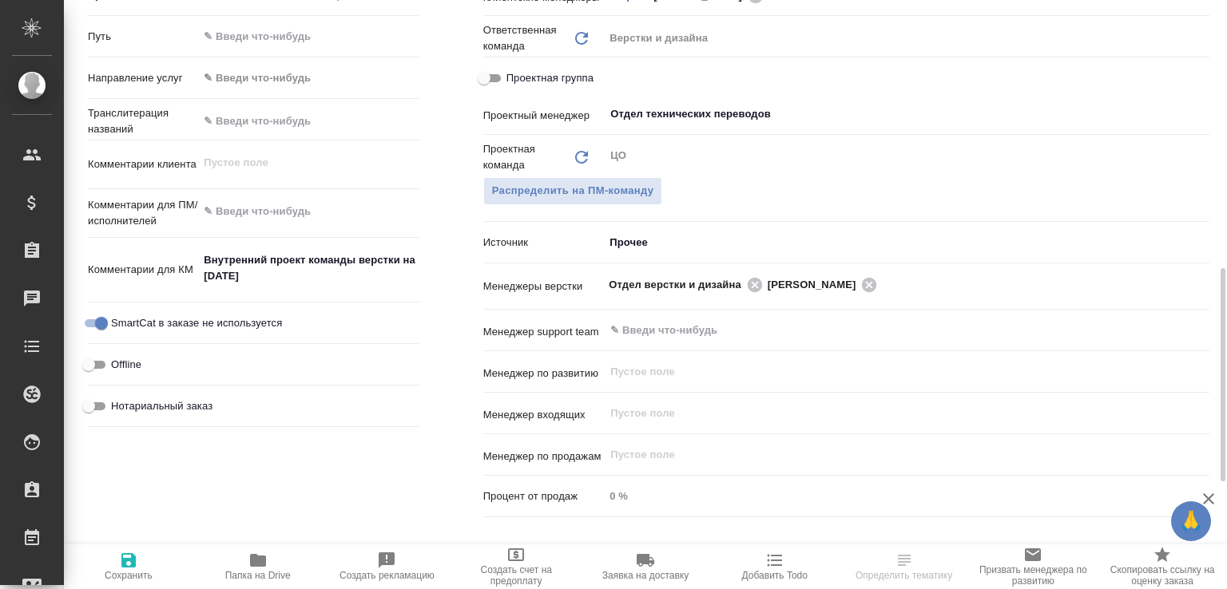
click at [941, 269] on div "Источник Прочее other" at bounding box center [846, 249] width 726 height 42
click at [940, 281] on input "text" at bounding box center [1016, 284] width 269 height 19
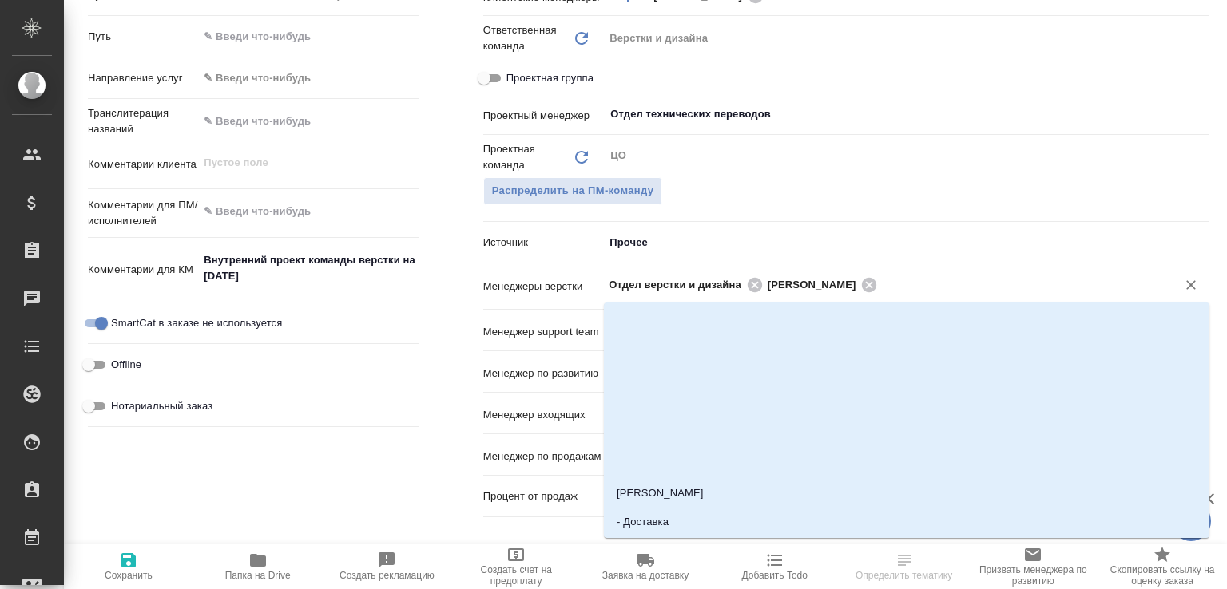
paste input "малоф"
type input "малоф"
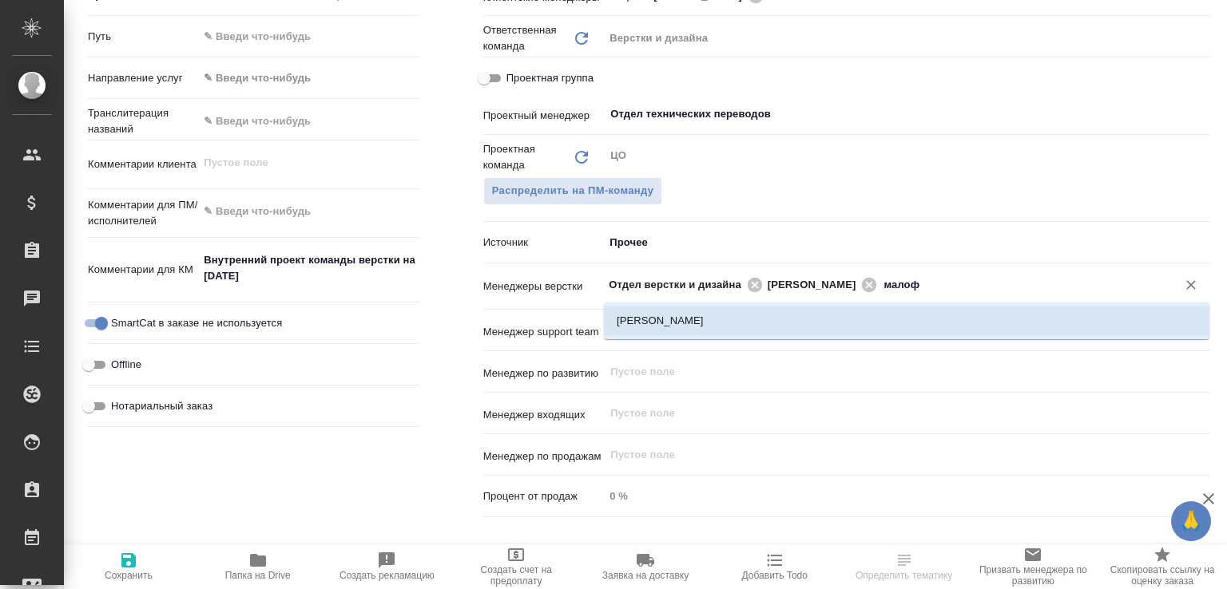
click at [797, 325] on li "Малофеева Екатерина" at bounding box center [906, 321] width 605 height 29
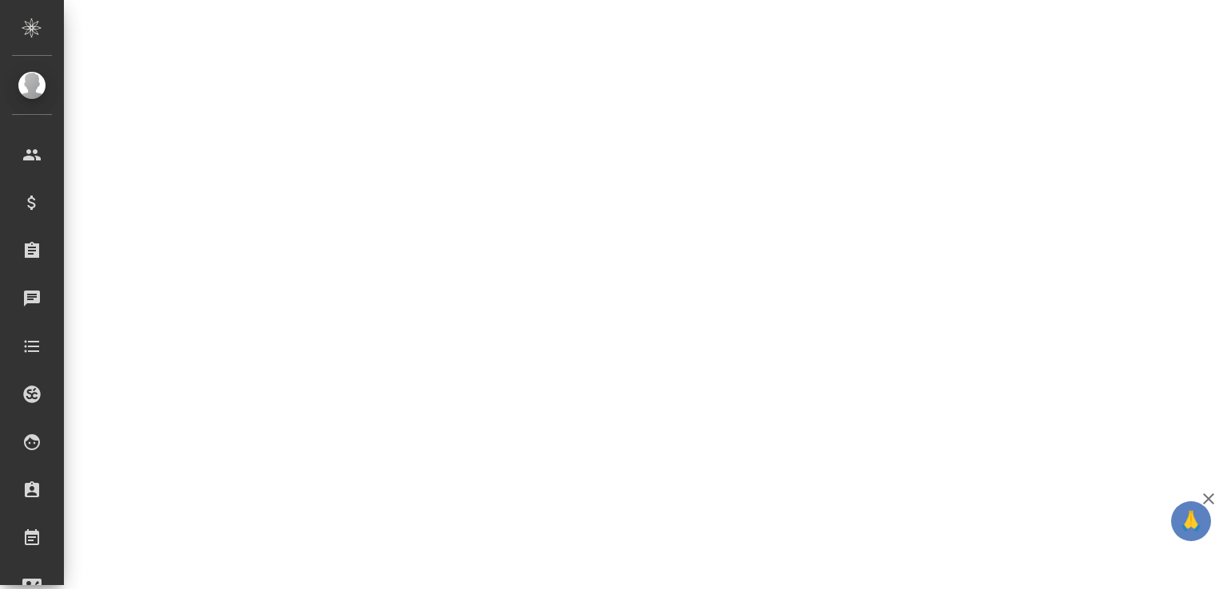
select select "RU"
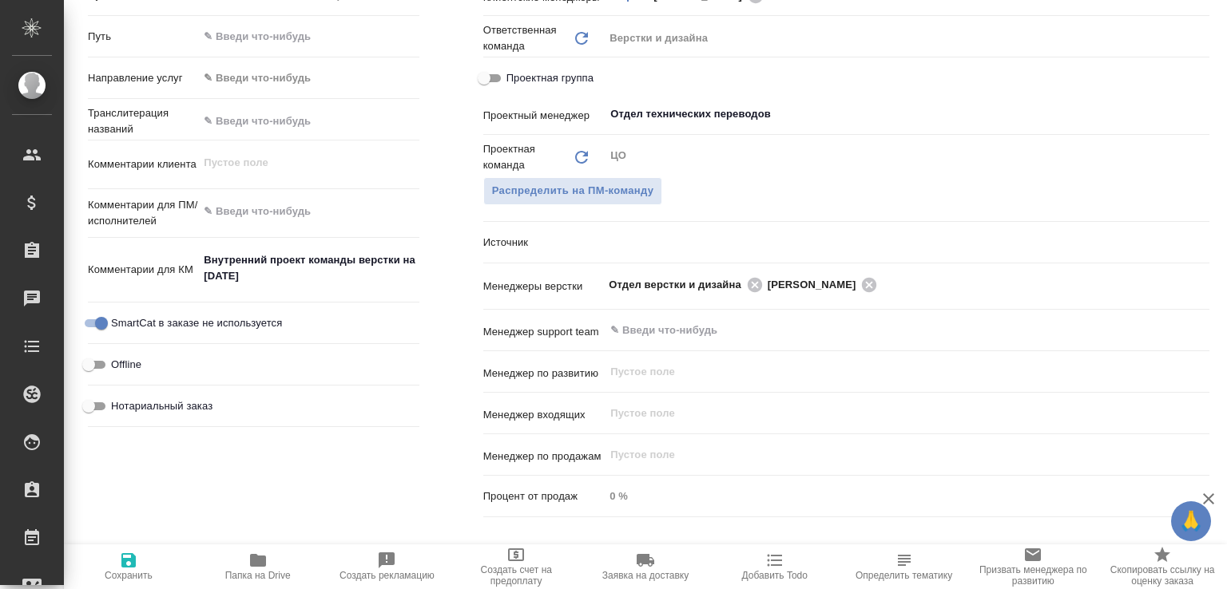
type textarea "x"
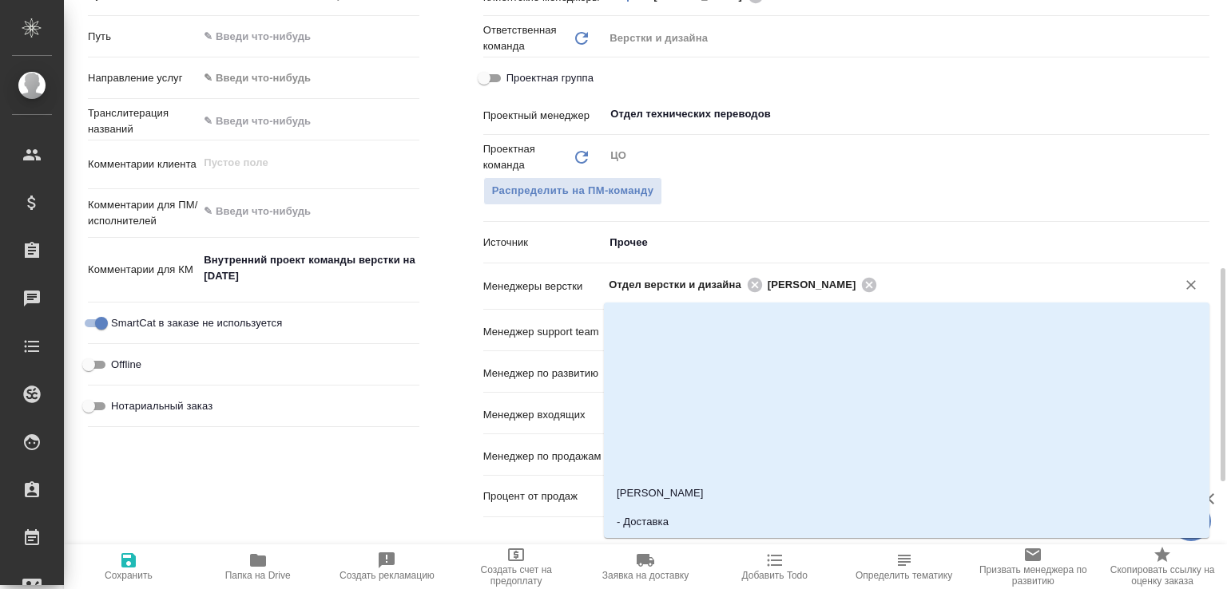
click at [941, 279] on input "text" at bounding box center [1016, 284] width 269 height 19
paste input "малоф"
type input "малоф"
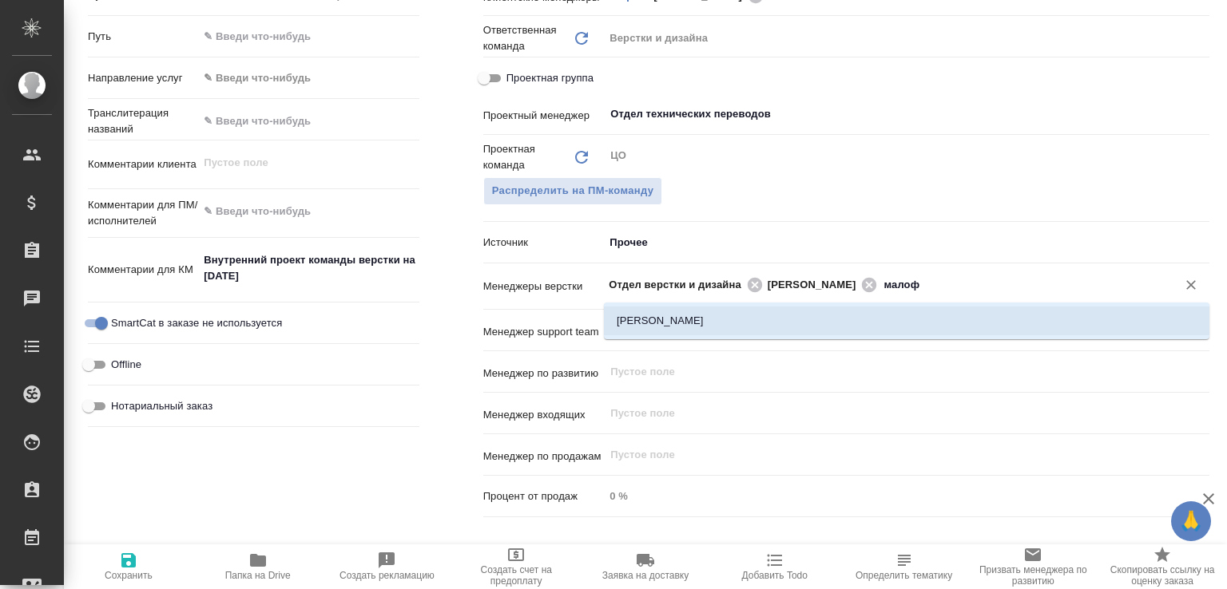
click at [899, 317] on li "[PERSON_NAME]" at bounding box center [906, 321] width 605 height 29
type textarea "x"
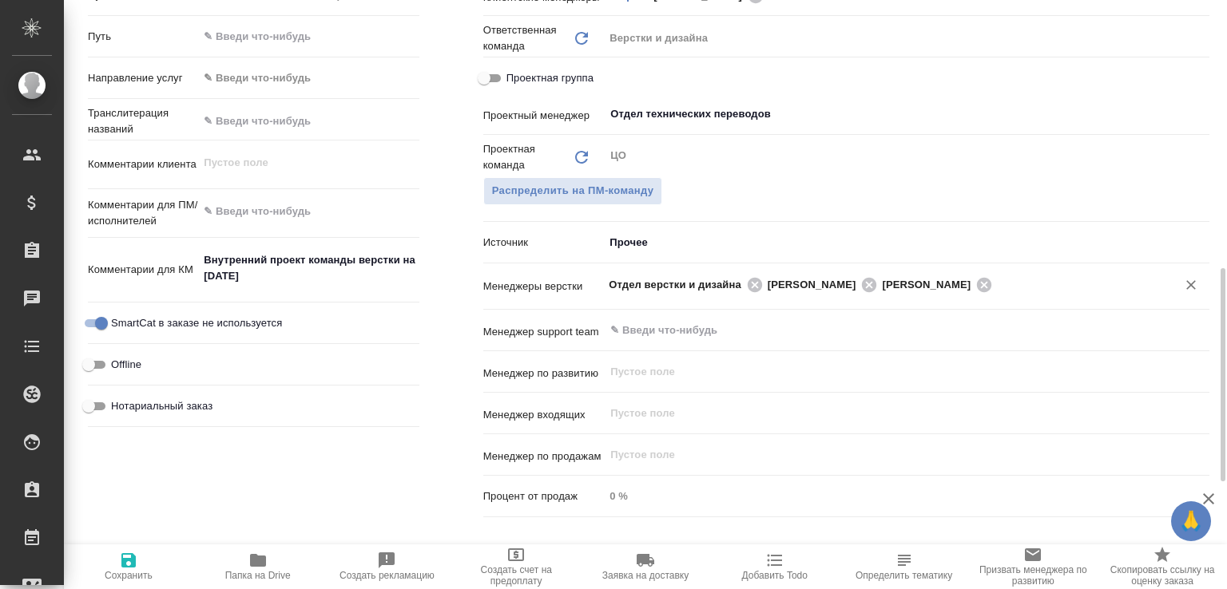
click at [117, 570] on span "Сохранить" at bounding box center [129, 575] width 48 height 11
type textarea "x"
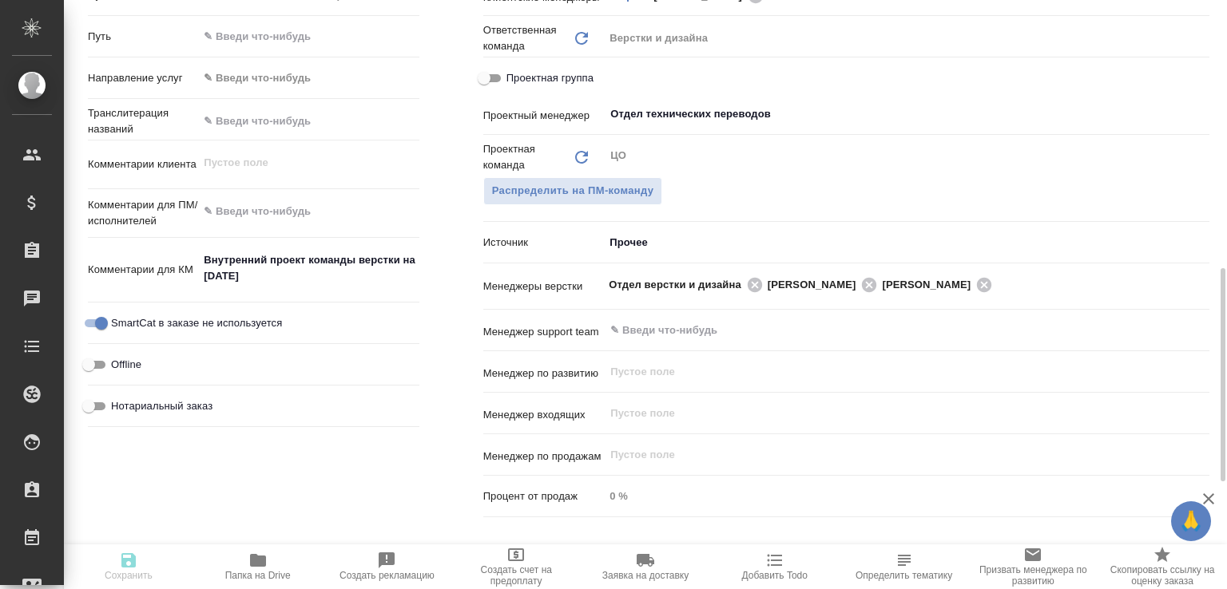
type textarea "x"
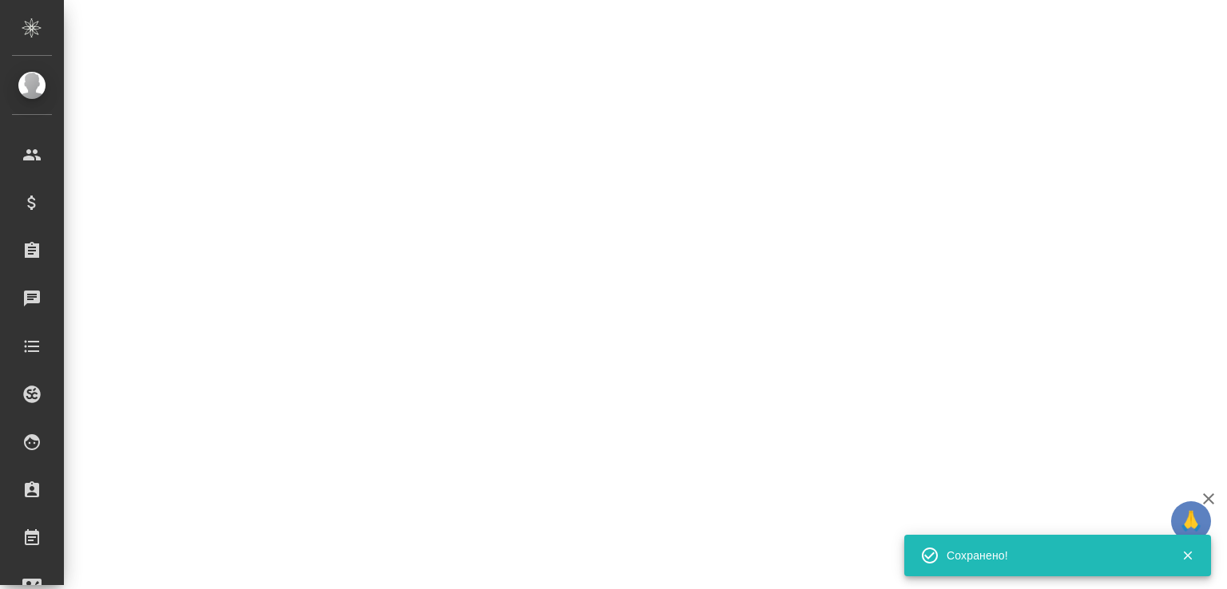
select select "RU"
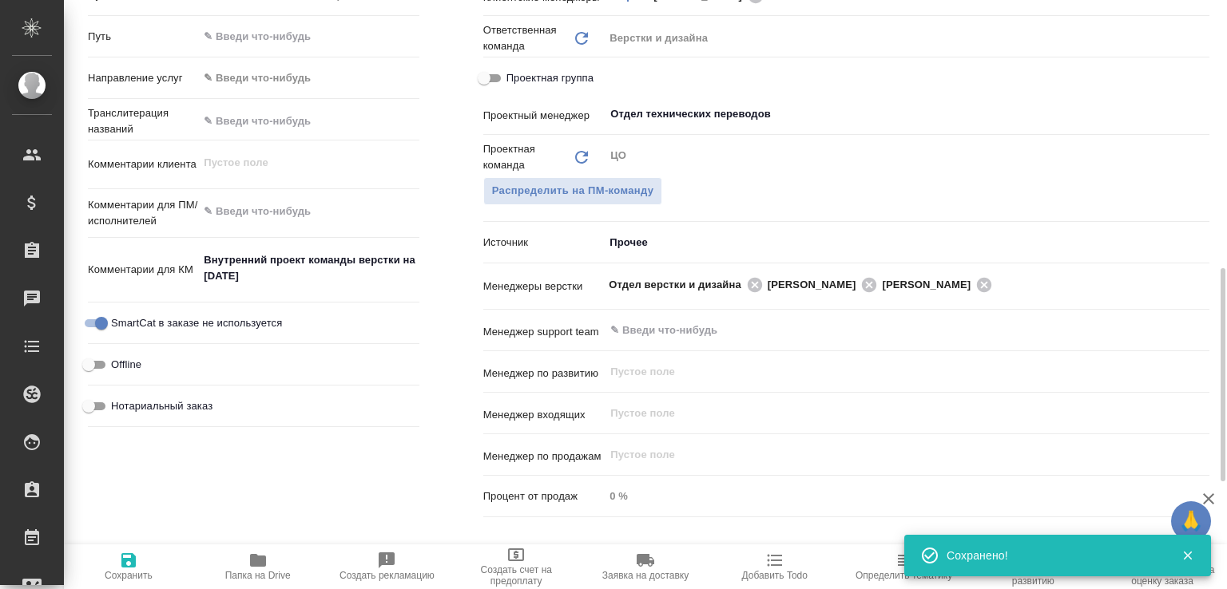
type textarea "x"
click at [128, 557] on icon "button" at bounding box center [128, 560] width 19 height 19
type textarea "x"
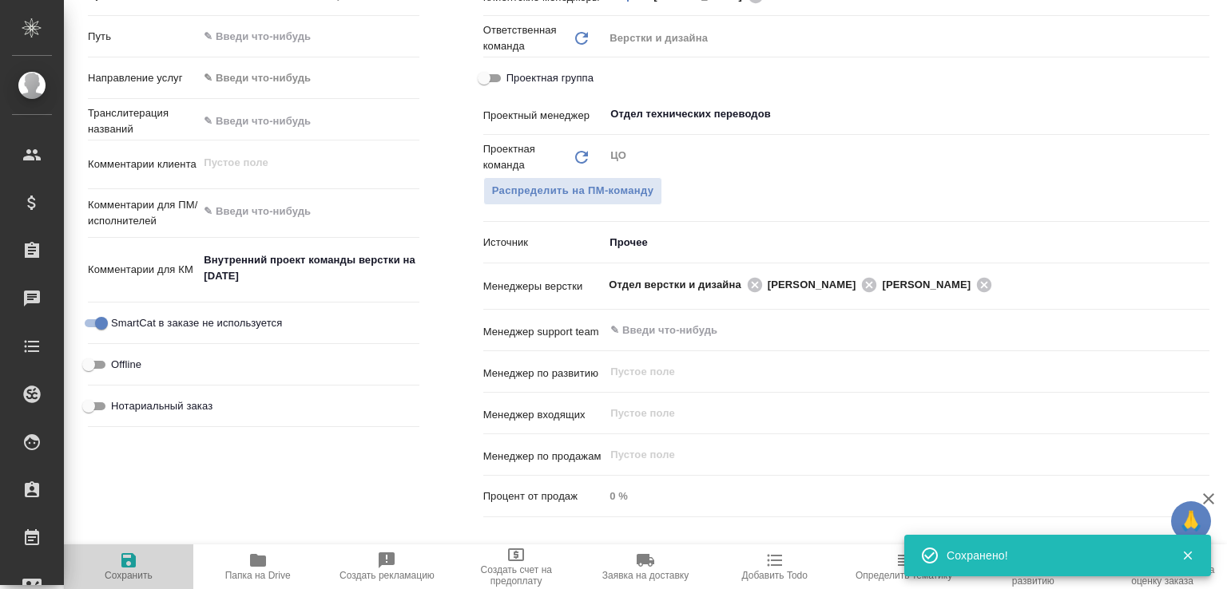
type textarea "x"
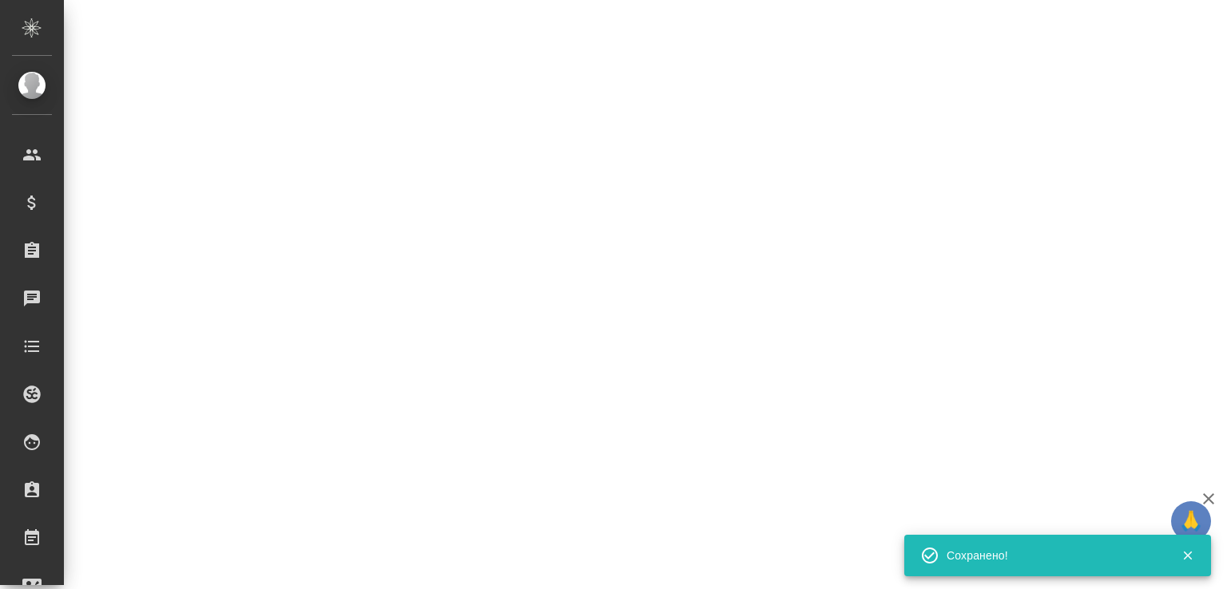
select select "RU"
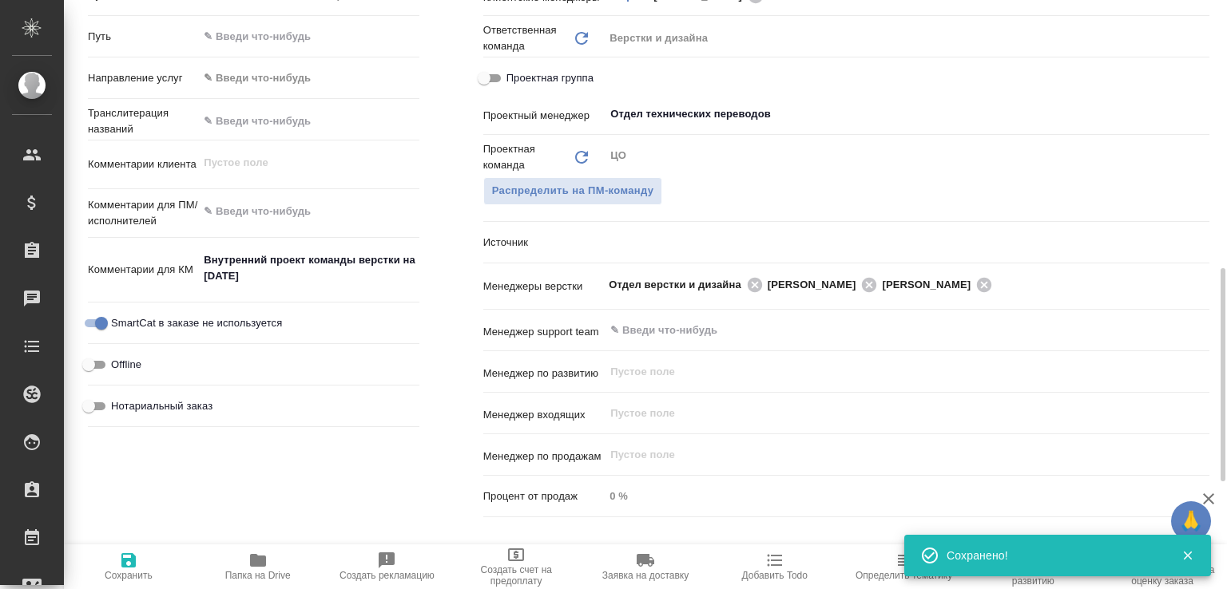
type textarea "x"
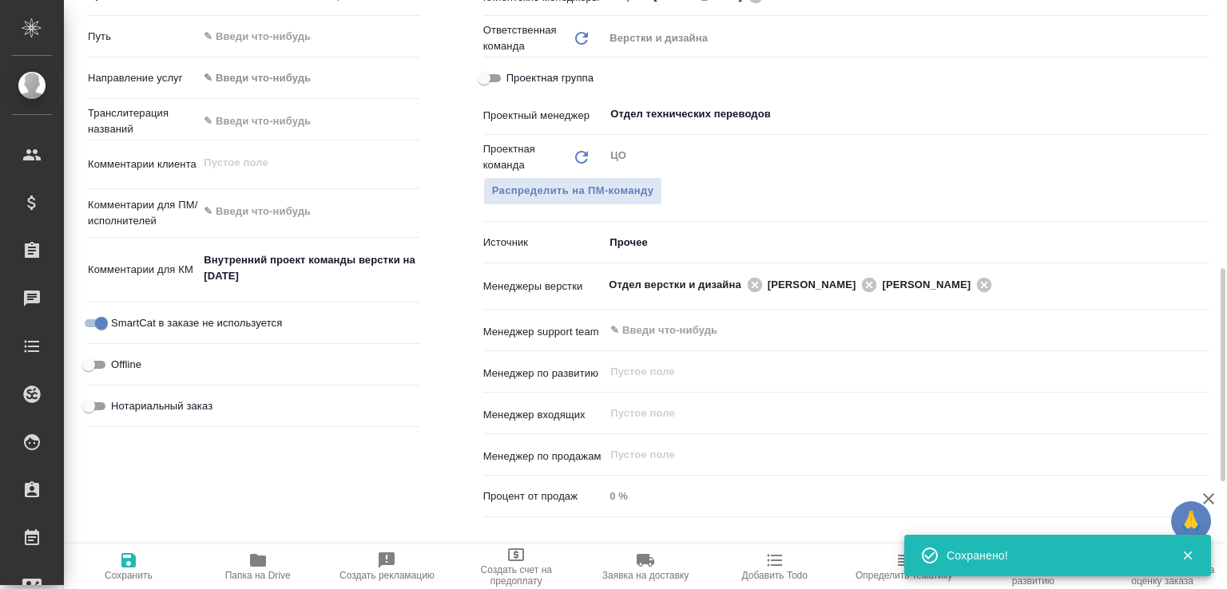
type textarea "x"
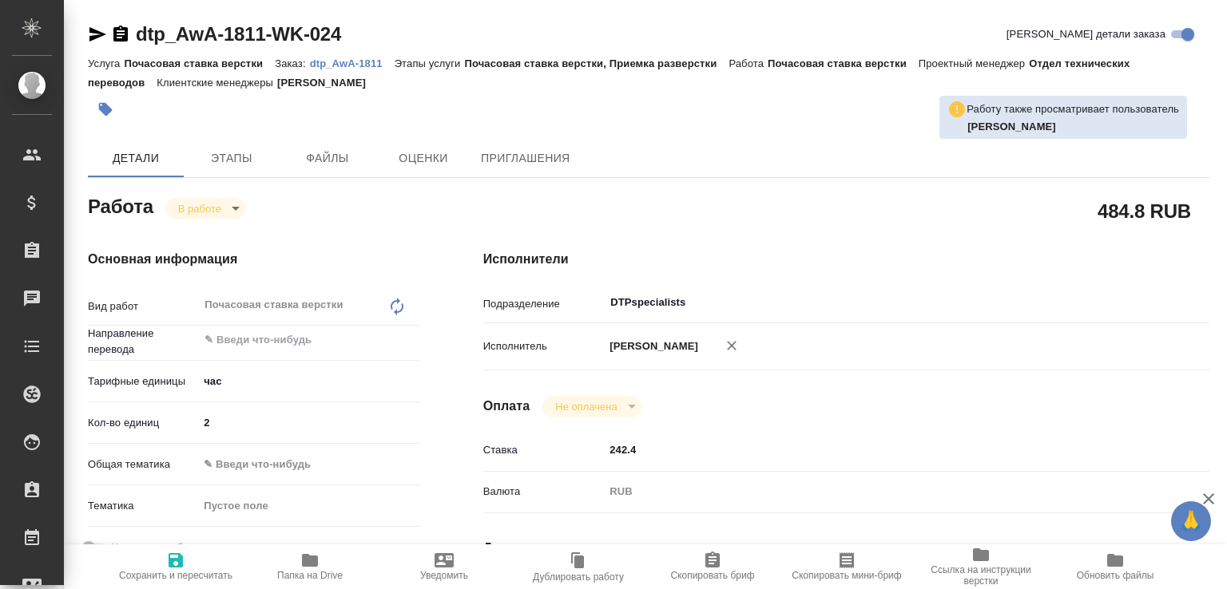
scroll to position [421, 0]
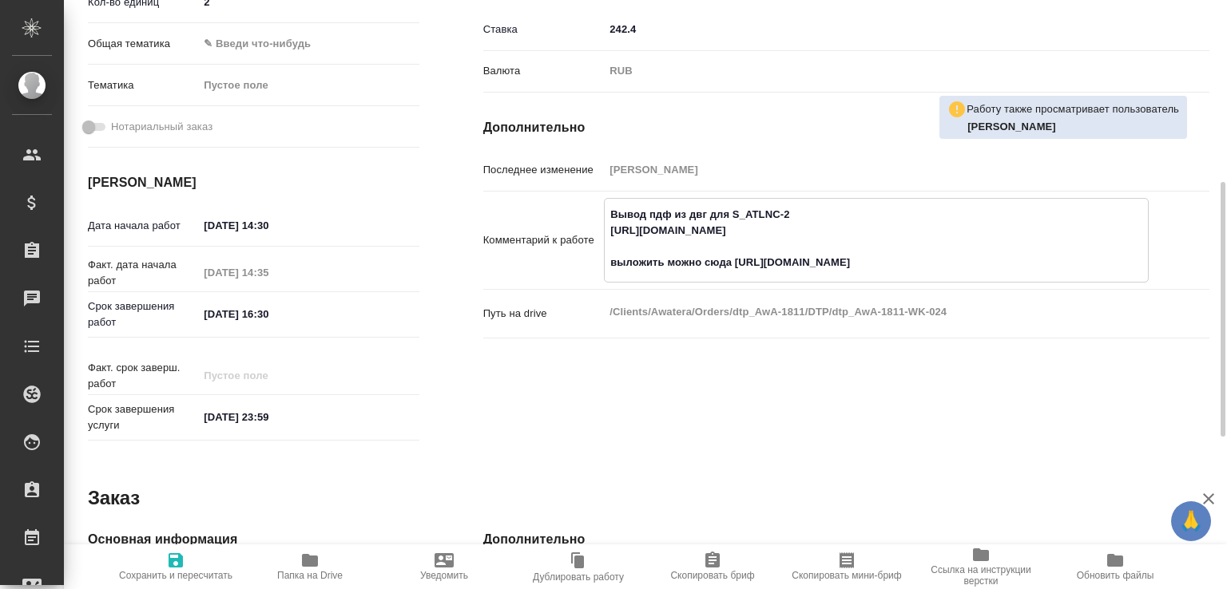
click at [985, 276] on textarea "Вывод пдф из двг для S_ATLNC-2 [URL][DOMAIN_NAME] выложить можно сюда [URL][DOM…" at bounding box center [875, 238] width 543 height 75
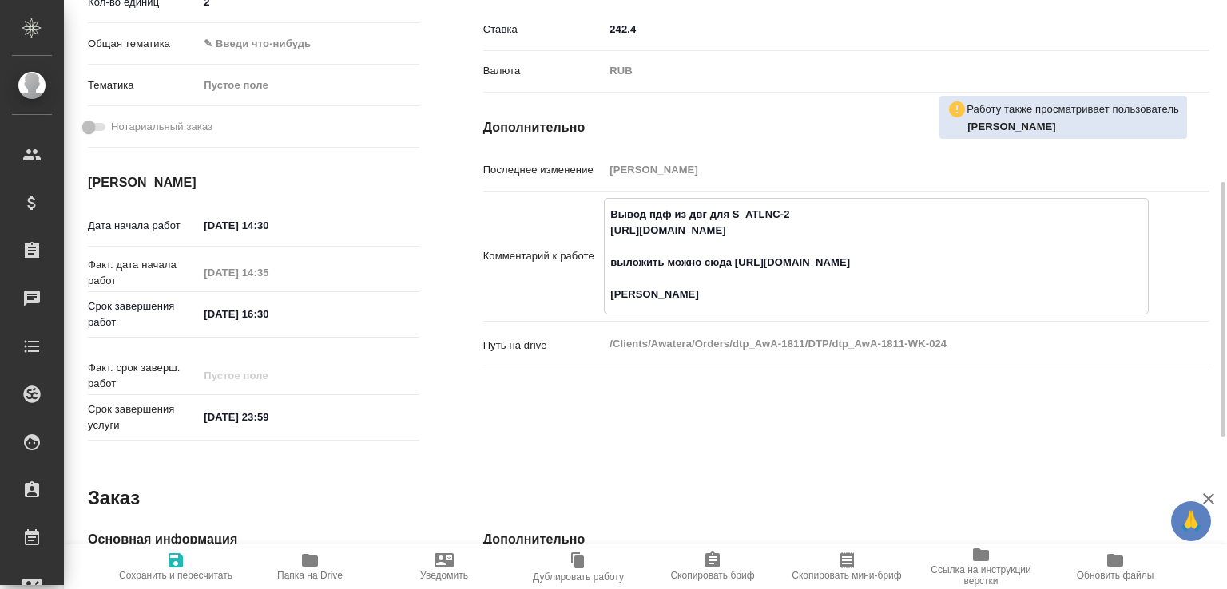
type textarea "Вывод пдф из двг для S_ATLNC-2 https://drive.awatera.com/s/bGQj5QnjPCr4L55 выло…"
click at [176, 578] on span "Сохранить и пересчитать" at bounding box center [175, 575] width 113 height 11
type input "inProgress"
type input "5a8b1489cc6b4906c91bfd93"
type input "2"
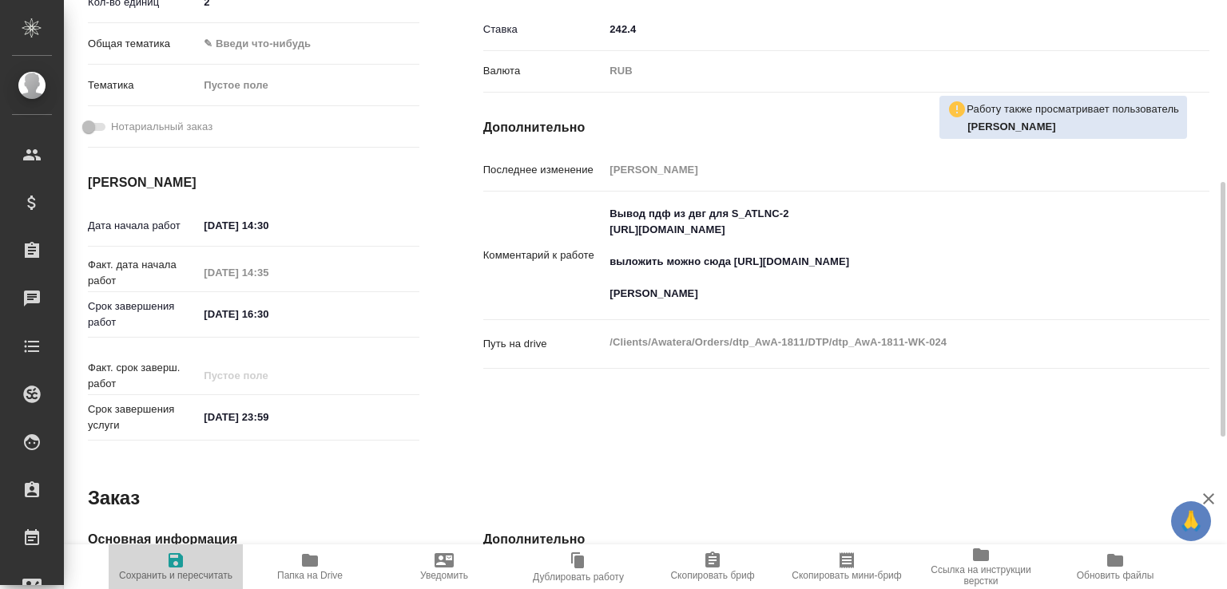
type input "18.08.2025 14:30"
type input "[DATE] 14:35"
type input "18.08.2025 16:30"
type input "31.08.2025 23:59"
type input "DTPspecialists"
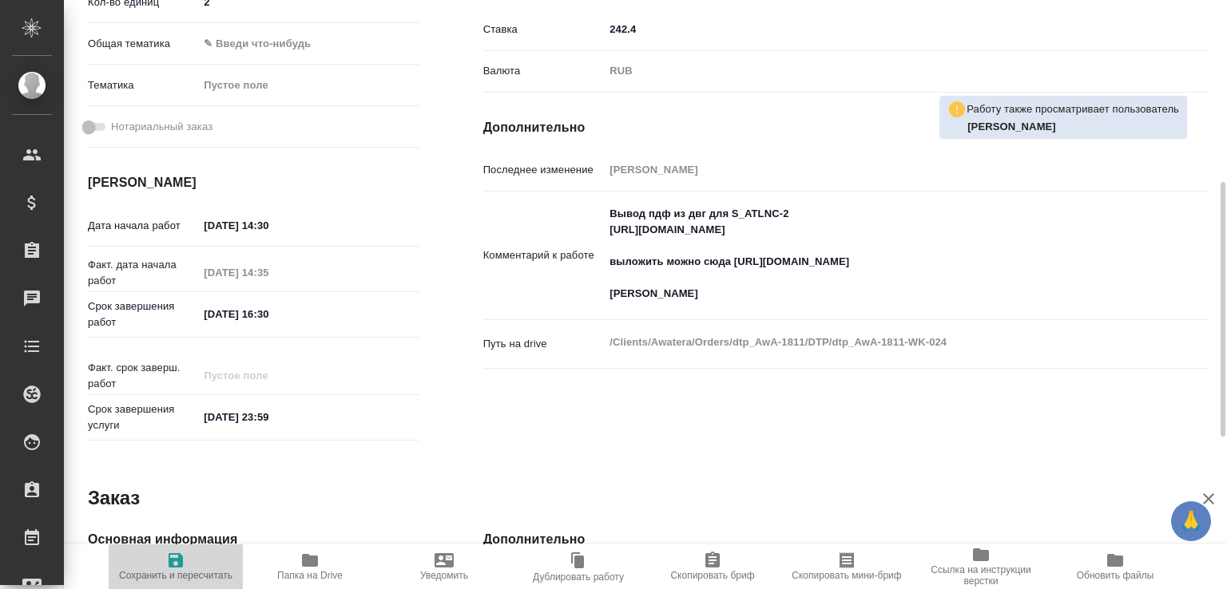
type input "notPayed"
type input "242.4"
type input "RUB"
type input "Васютченко Александр"
type input "dtp_AwA-1811"
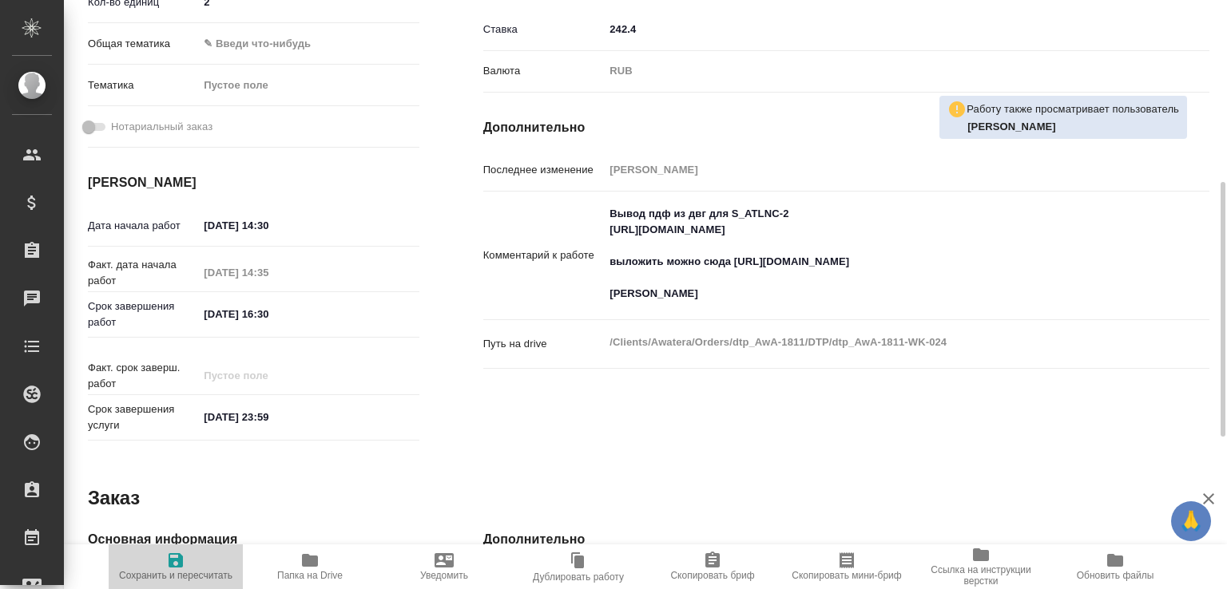
type input "Почасовая ставка верстки"
type input "Почасовая ставка верстки, Приемка разверстки"
type input "Заборова Александра"
type input "Отдел верстки и дизайна, Заборова Александра, Малофеева Екатерина"
type input "/Clients/Awatera/Orders/dtp_AwA-1811"
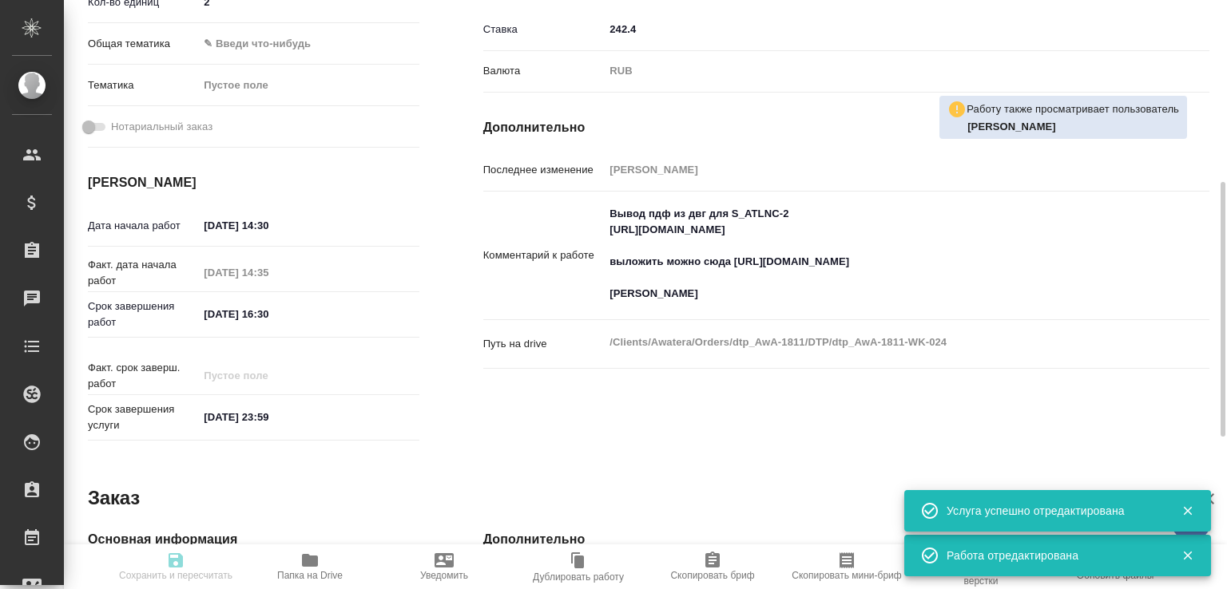
type input "inProgress"
type input "5a8b1489cc6b4906c91bfd93"
type input "2"
type input "18.08.2025 14:30"
type input "[DATE] 14:35"
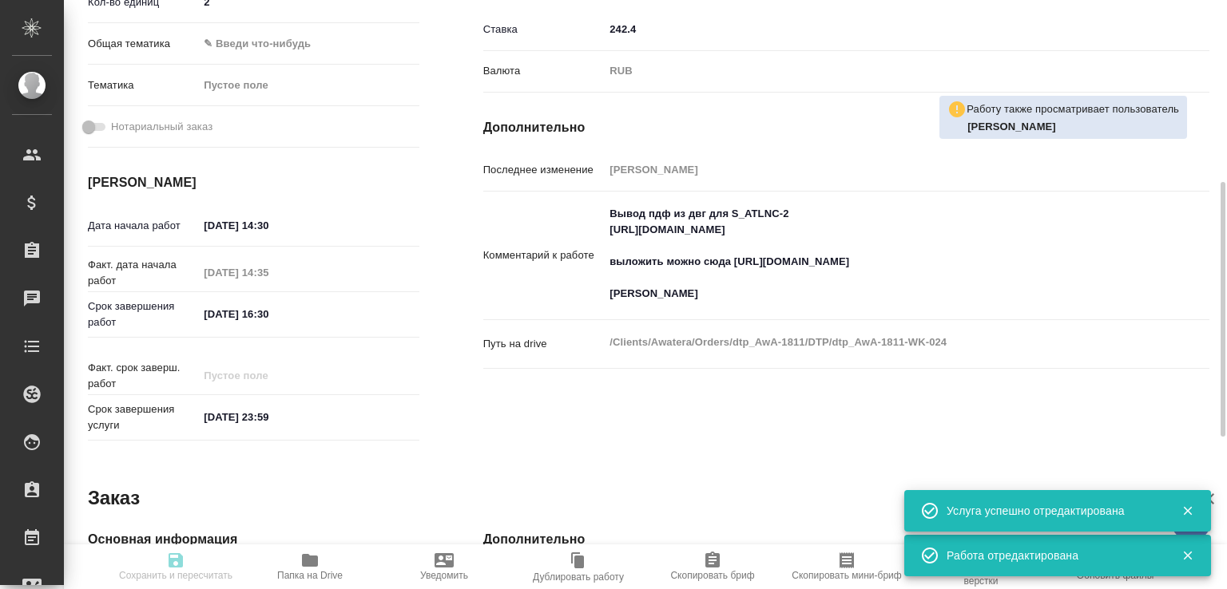
type input "18.08.2025 16:30"
type input "31.08.2025 23:59"
type input "DTPspecialists"
type input "notPayed"
type input "242.4"
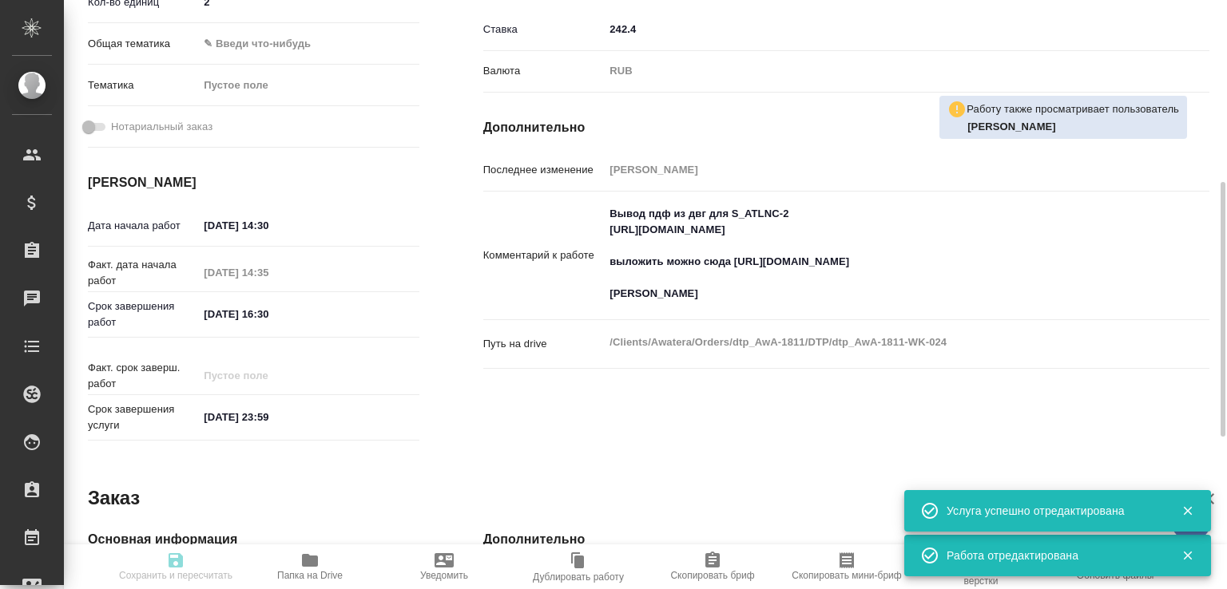
type input "RUB"
type input "Васютченко Александр"
type input "dtp_AwA-1811"
type input "Почасовая ставка верстки"
type input "Почасовая ставка верстки, Приемка разверстки"
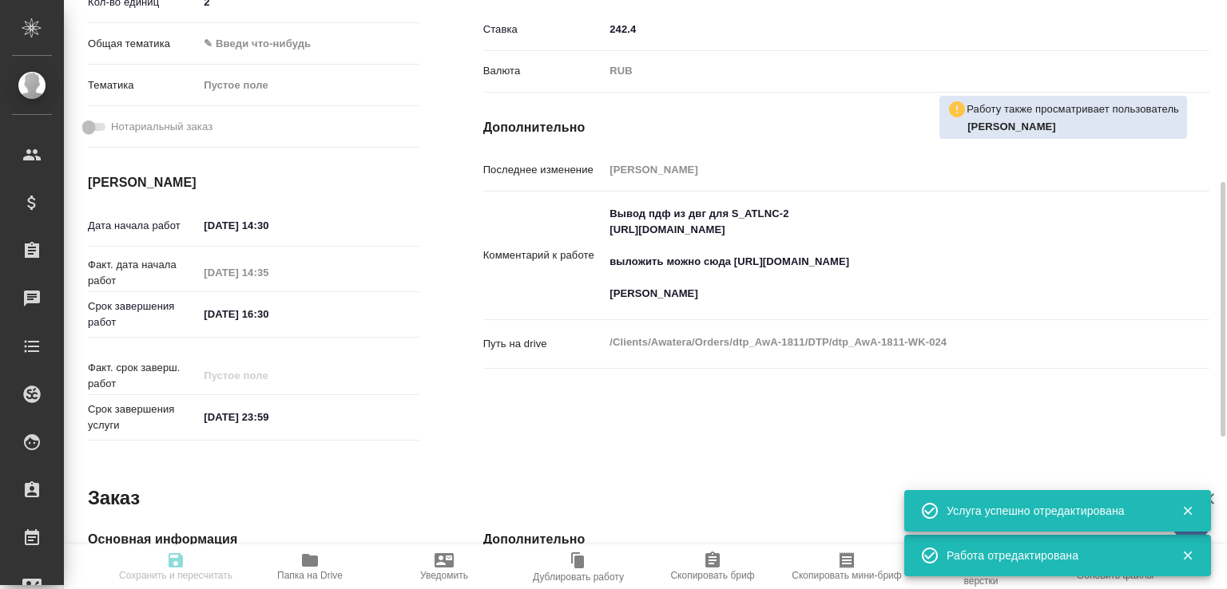
type input "Заборова Александра"
type input "Отдел верстки и дизайна, Заборова Александра, Малофеева Екатерина"
type input "/Clients/Awatera/Orders/dtp_AwA-1811"
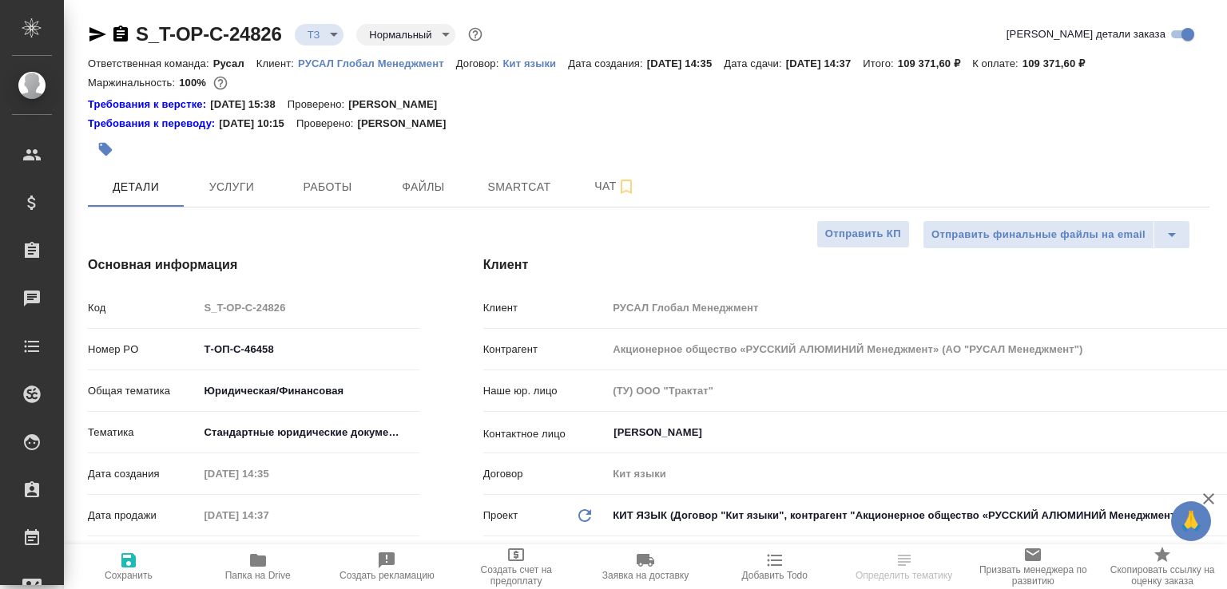
select select "RU"
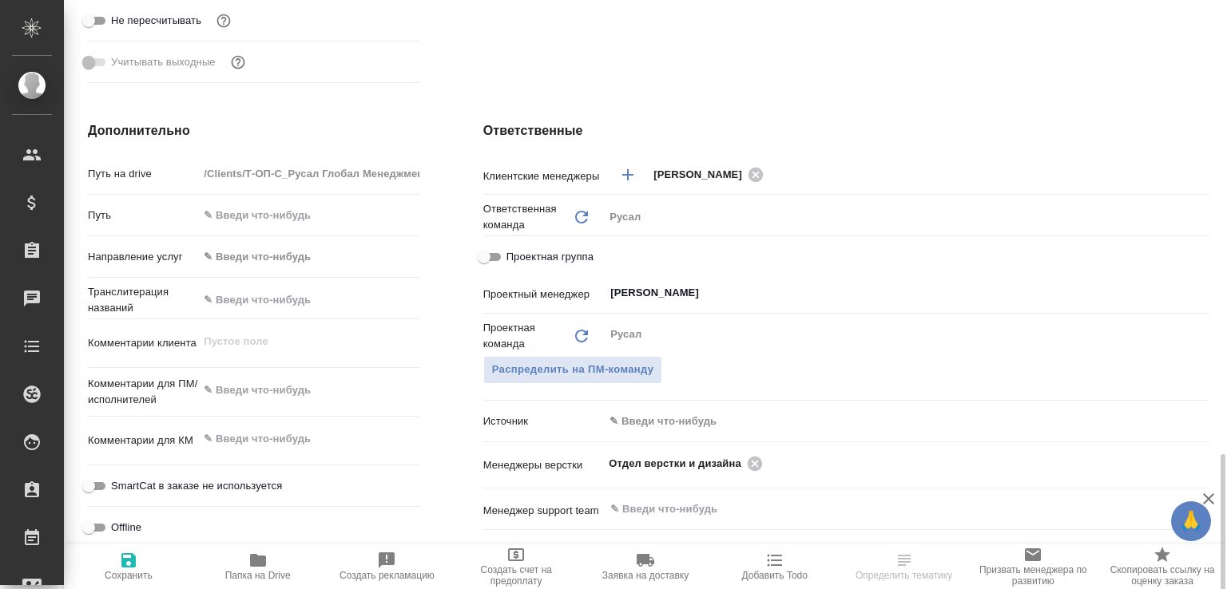
scroll to position [831, 0]
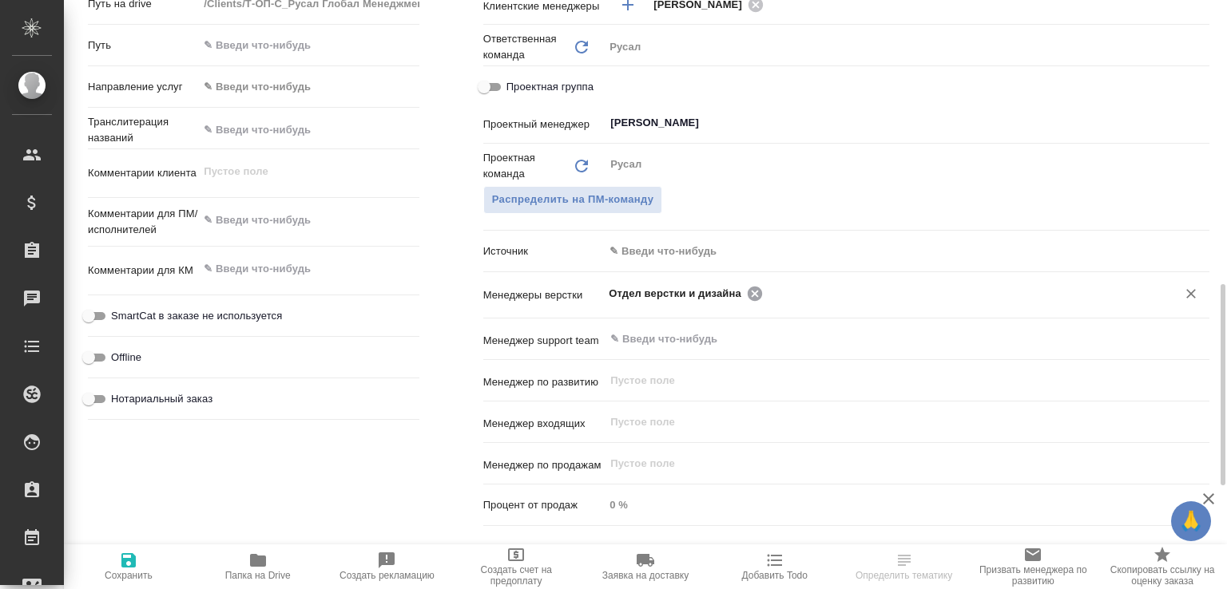
click at [747, 288] on icon at bounding box center [754, 293] width 14 height 14
click at [747, 288] on input "text" at bounding box center [879, 292] width 542 height 19
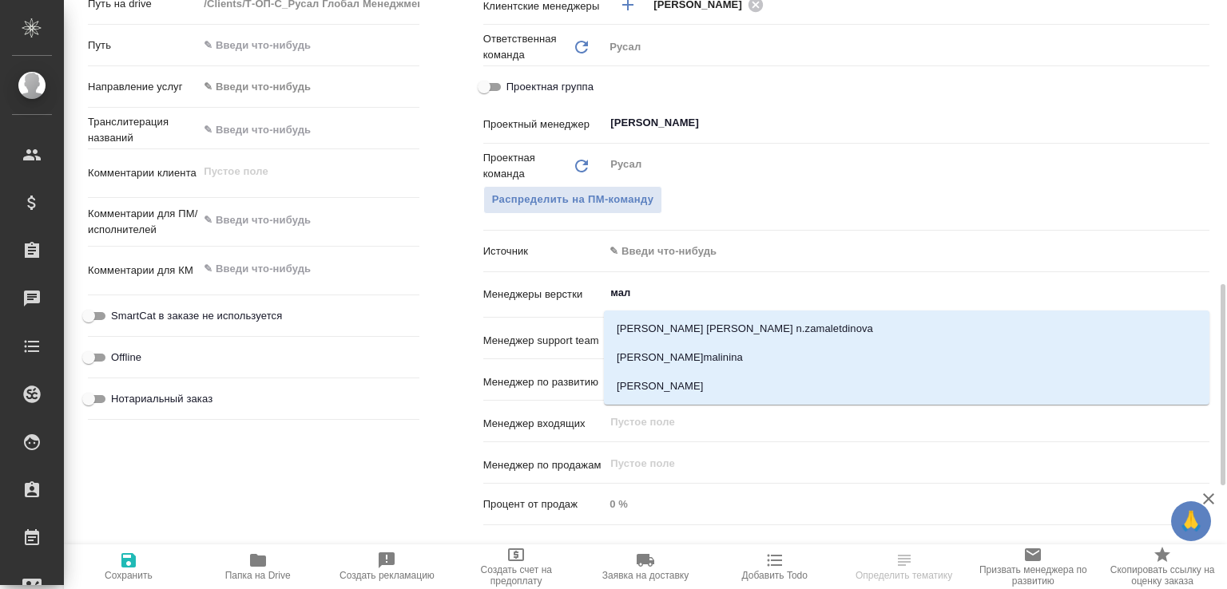
type input "мало"
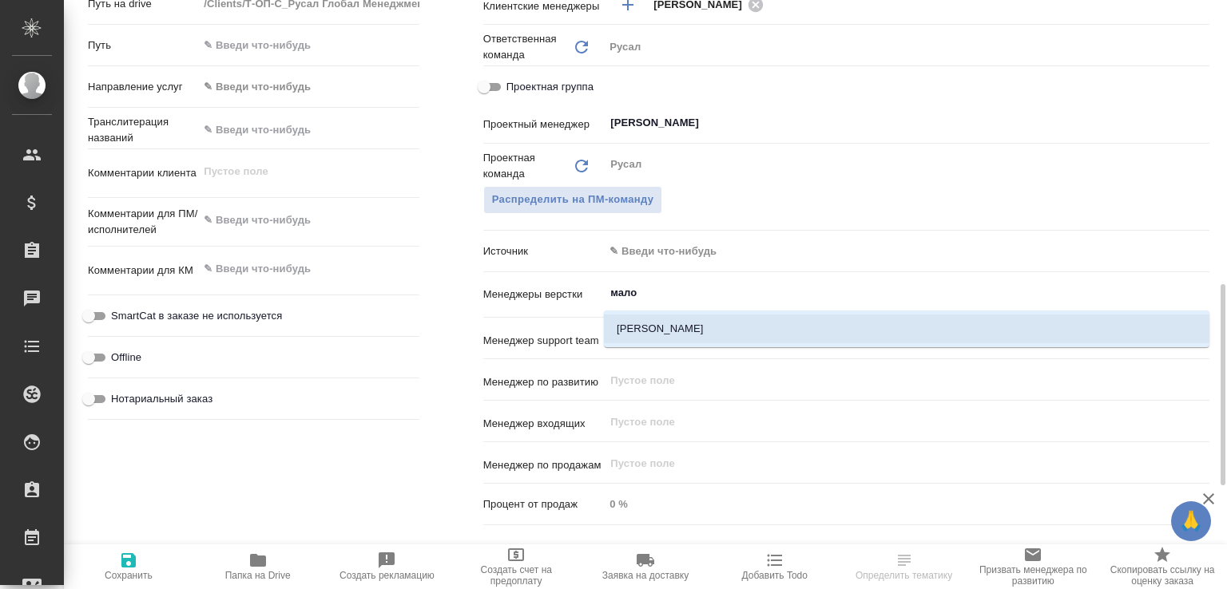
click at [734, 318] on li "[PERSON_NAME]" at bounding box center [906, 329] width 605 height 29
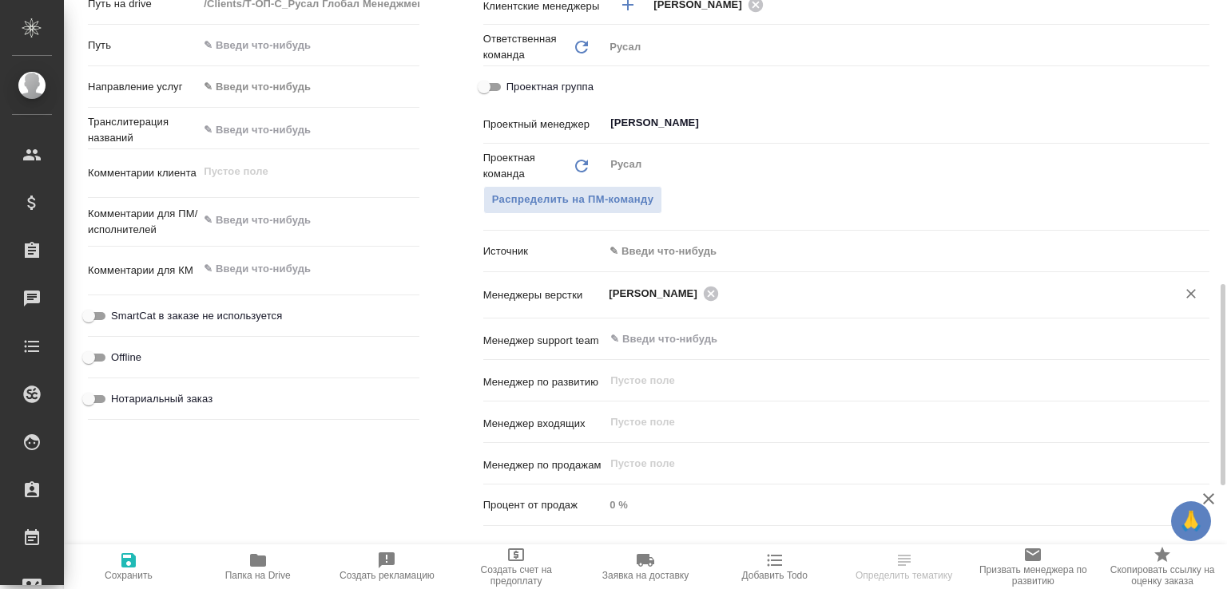
click at [134, 570] on span "Сохранить" at bounding box center [129, 575] width 48 height 11
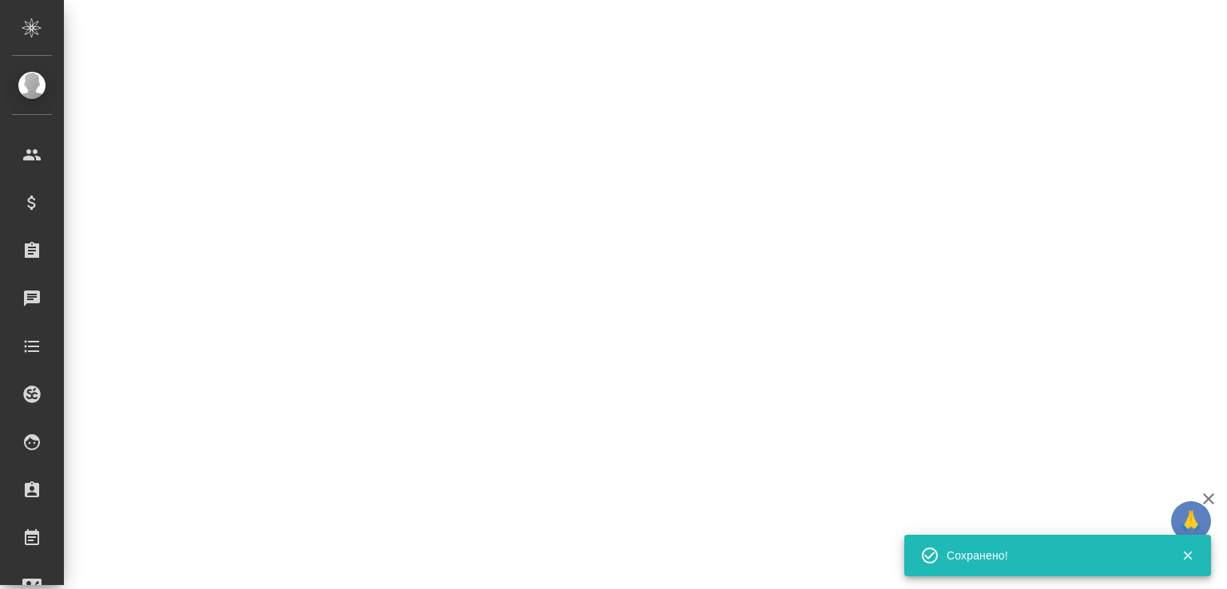
select select "RU"
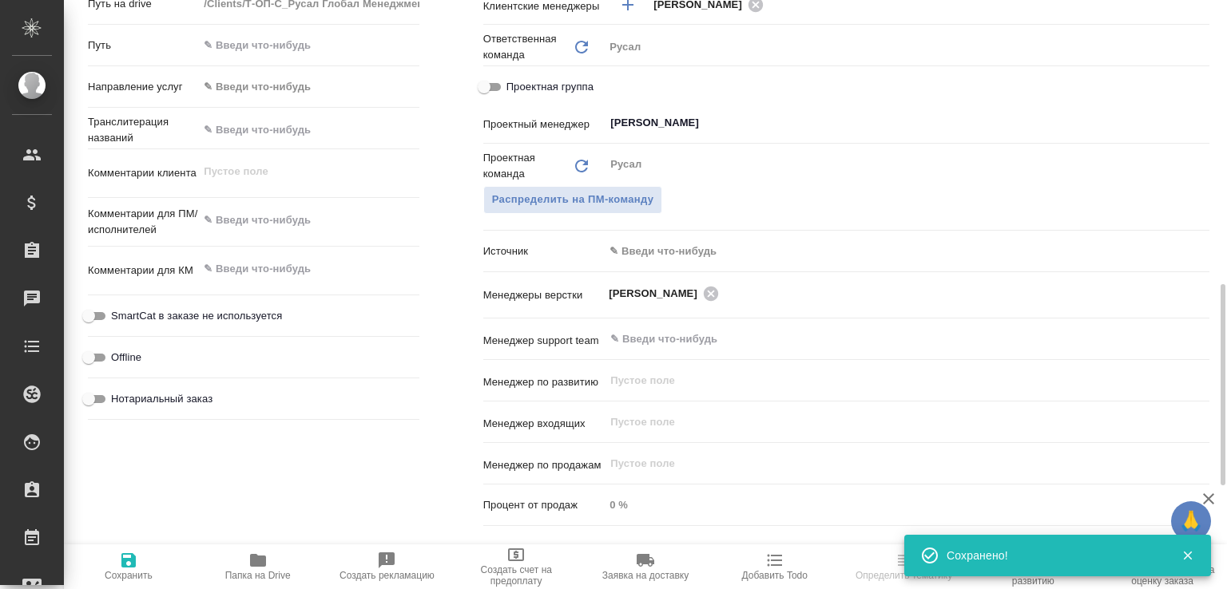
type textarea "x"
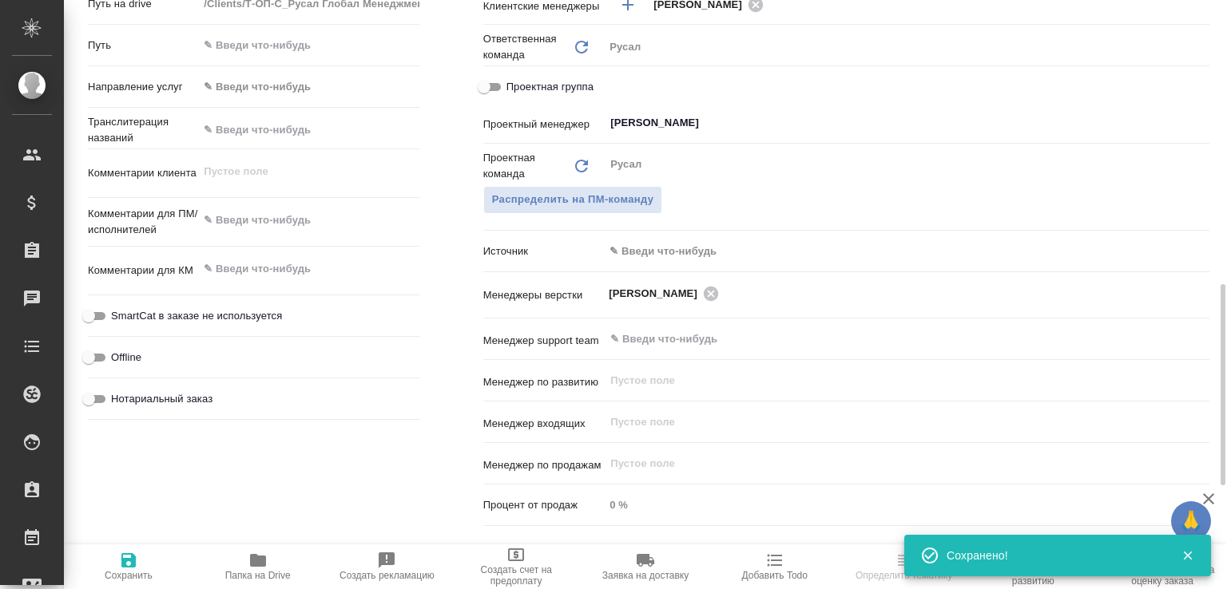
type textarea "x"
select select "RU"
